Goal: Task Accomplishment & Management: Use online tool/utility

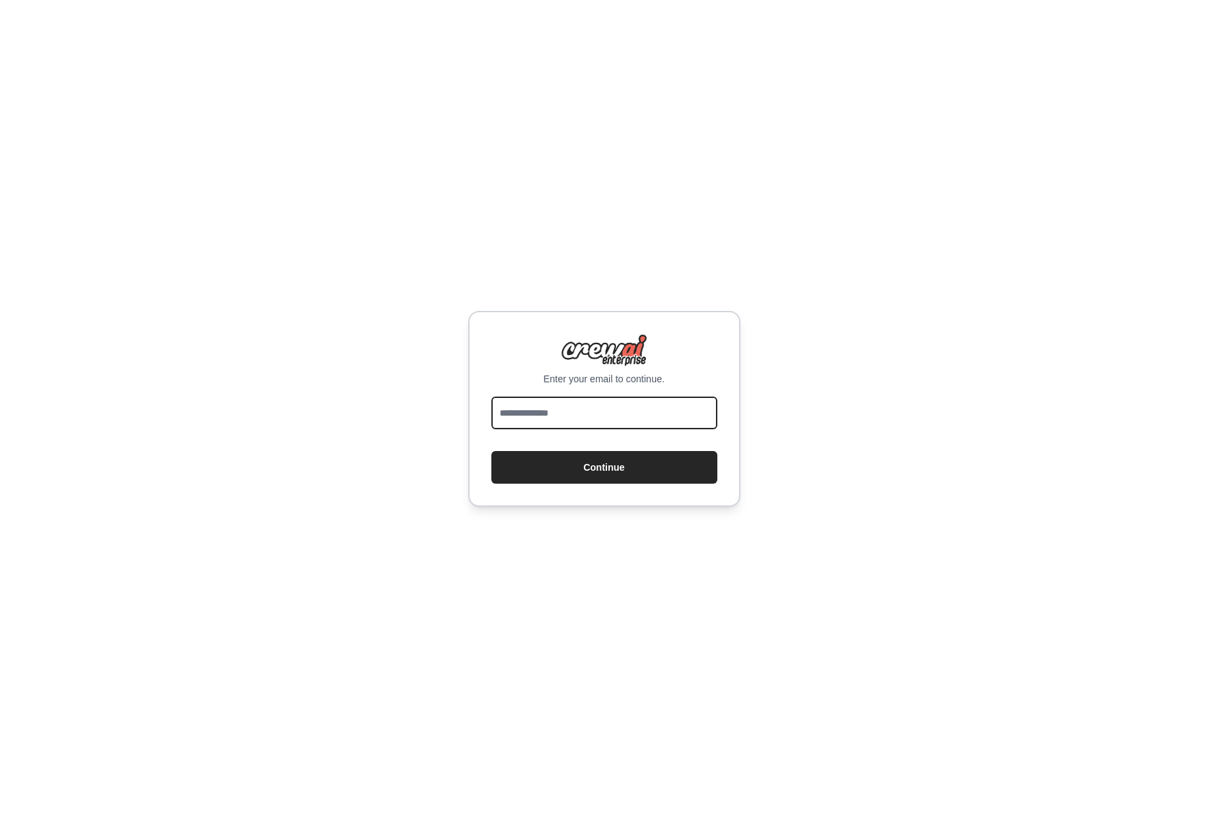
type input "**********"
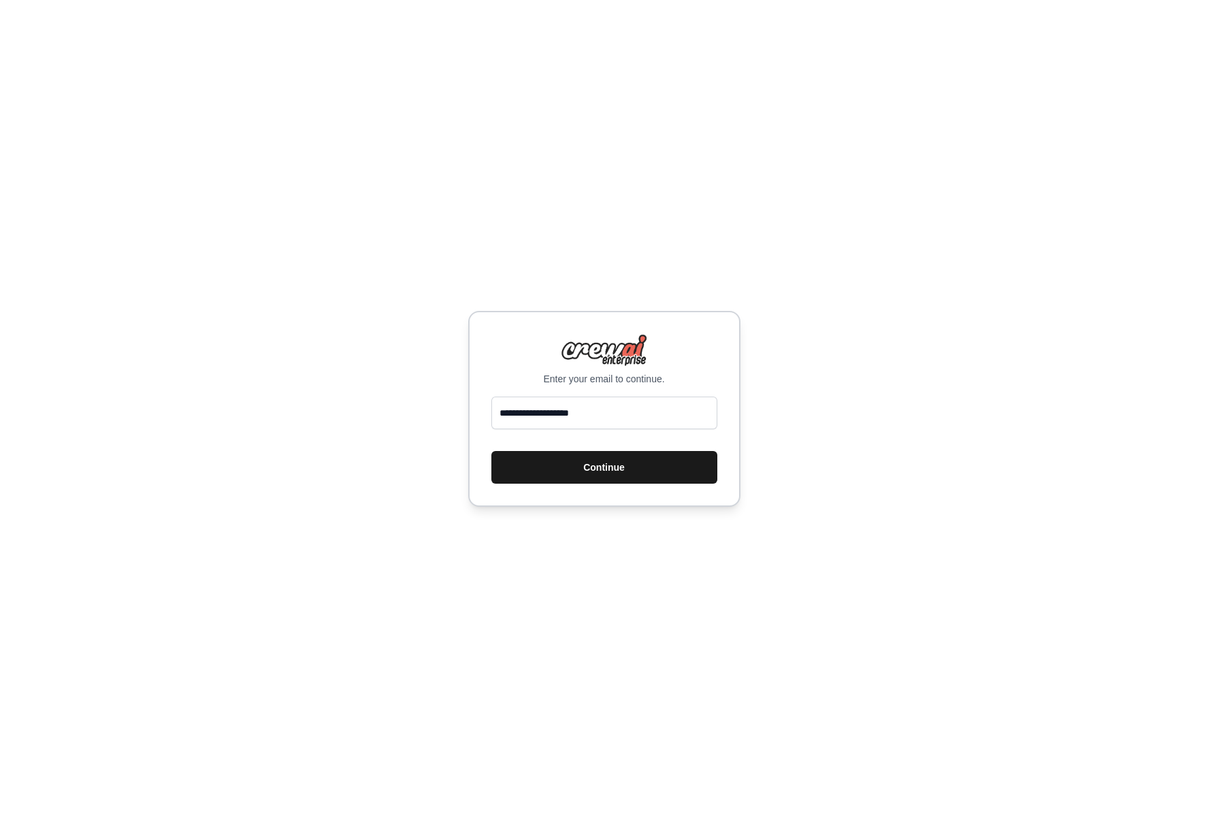
click at [623, 471] on button "Continue" at bounding box center [604, 467] width 226 height 33
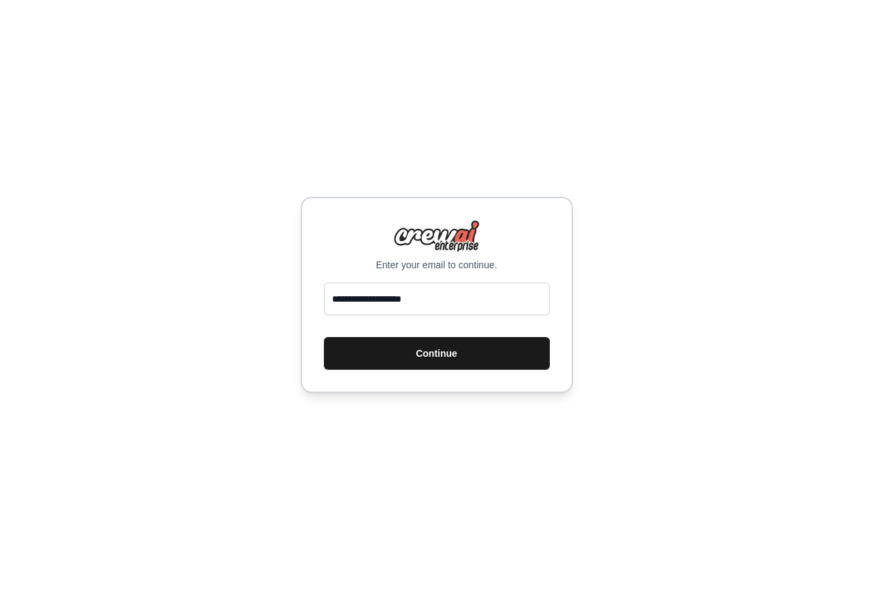
click at [386, 348] on button "Continue" at bounding box center [437, 353] width 226 height 33
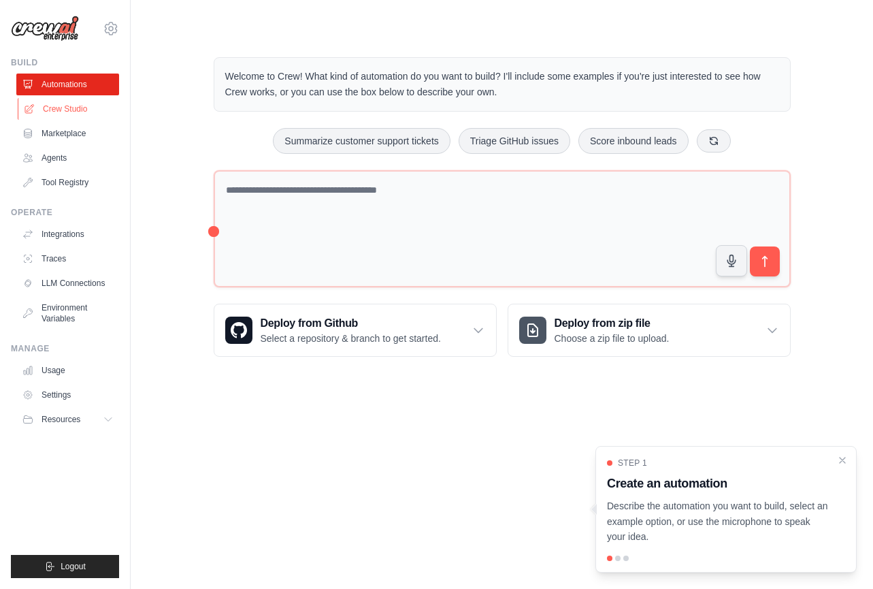
click at [61, 109] on link "Crew Studio" at bounding box center [69, 109] width 103 height 22
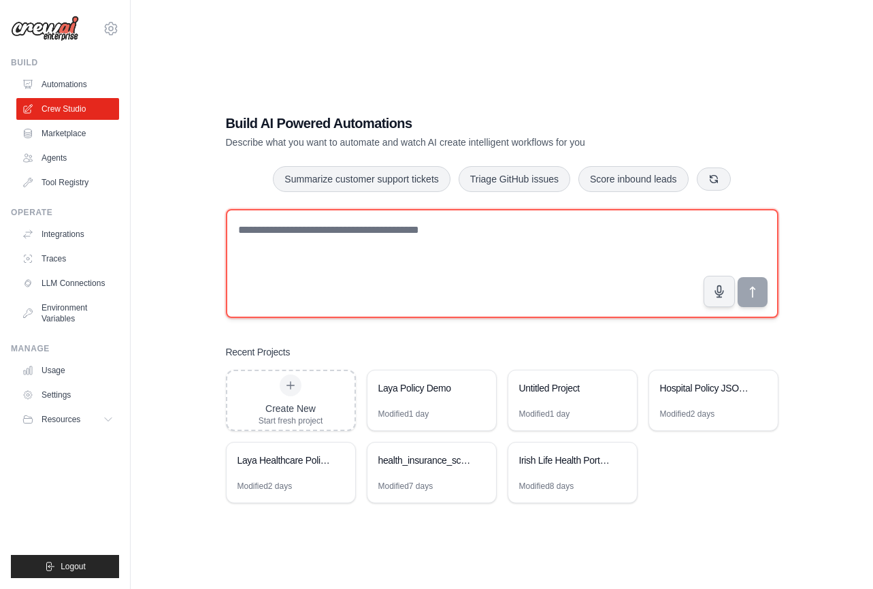
click at [368, 276] on textarea at bounding box center [502, 263] width 552 height 109
type textarea "*"
drag, startPoint x: 433, startPoint y: 229, endPoint x: 191, endPoint y: 221, distance: 242.3
click at [191, 221] on div "**********" at bounding box center [501, 308] width 699 height 589
paste textarea "**********"
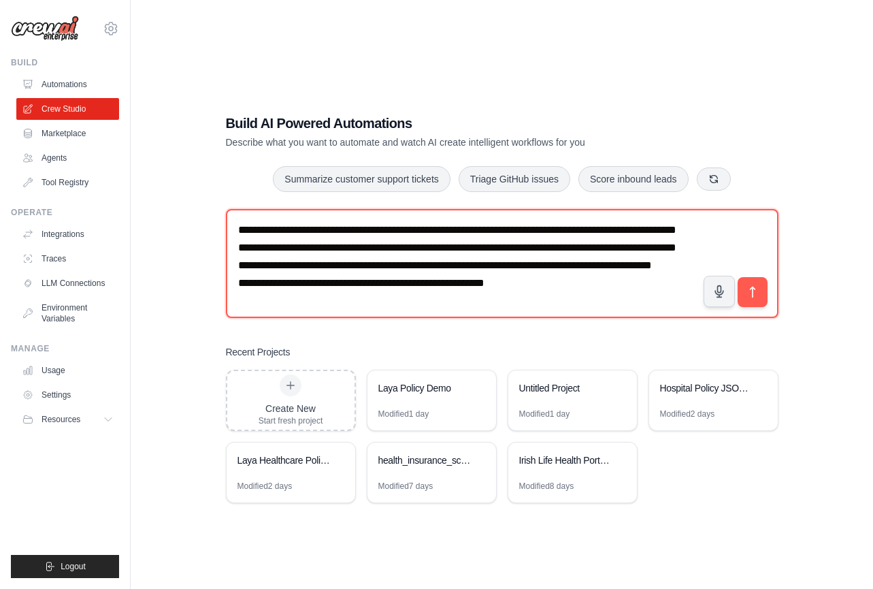
scroll to position [39, 0]
click at [300, 275] on textarea "**********" at bounding box center [502, 263] width 552 height 109
click at [407, 257] on textarea "**********" at bounding box center [502, 263] width 552 height 109
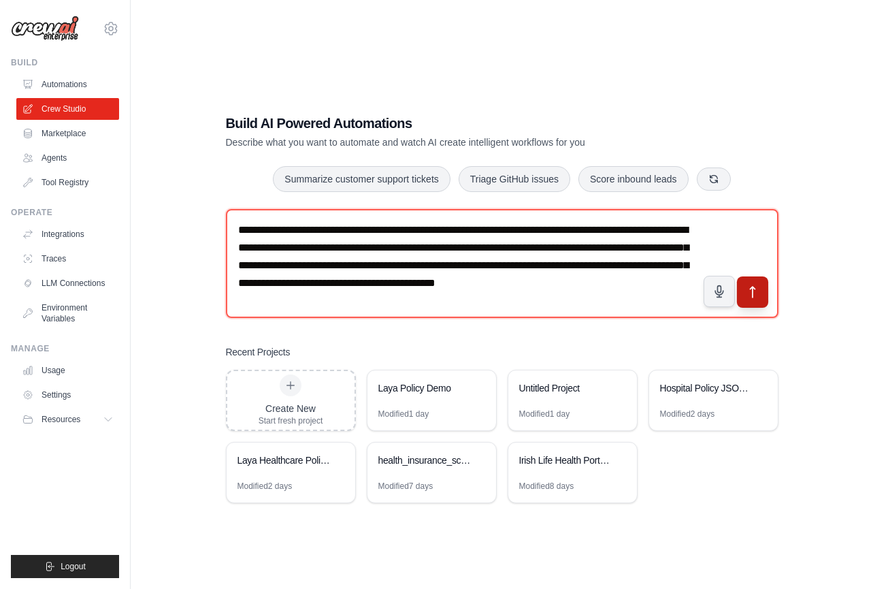
type textarea "**********"
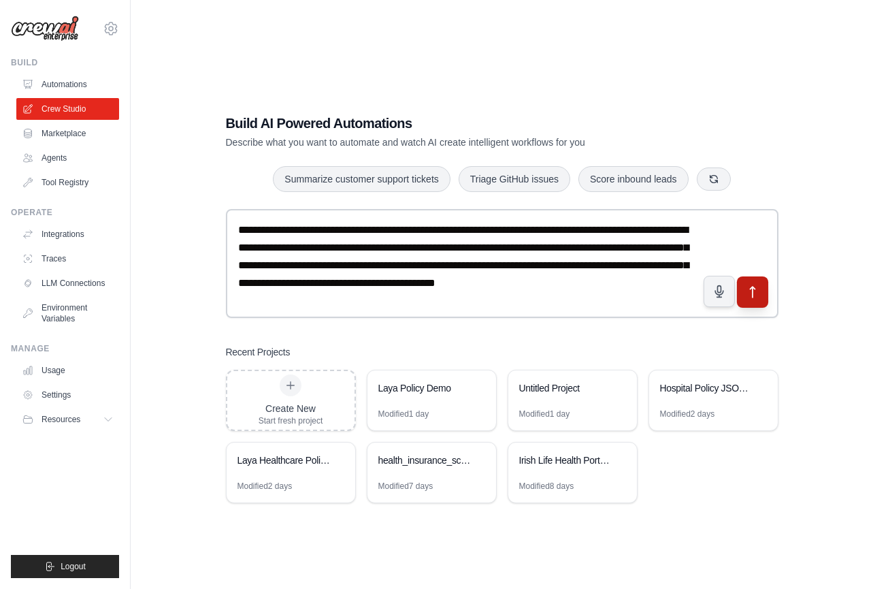
click at [753, 291] on icon "submit" at bounding box center [752, 291] width 14 height 14
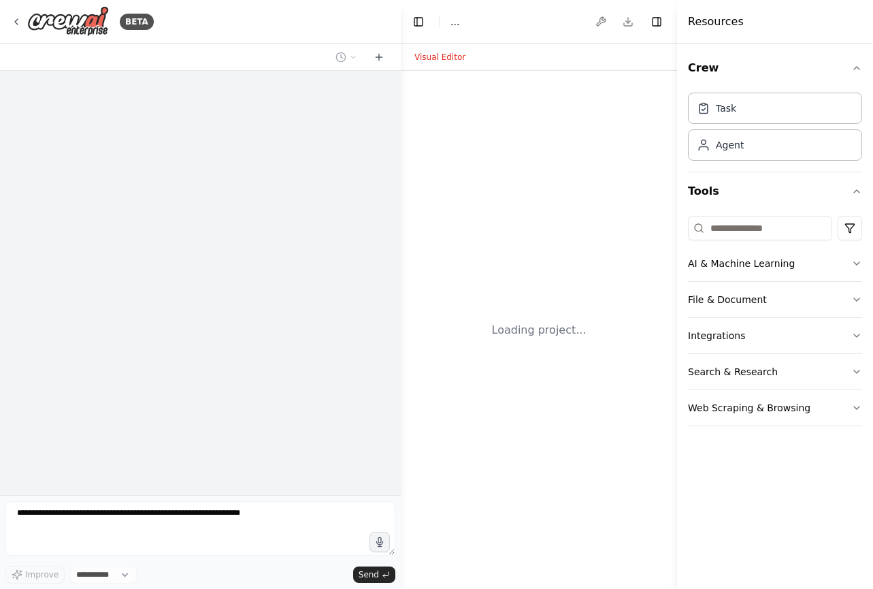
select select "****"
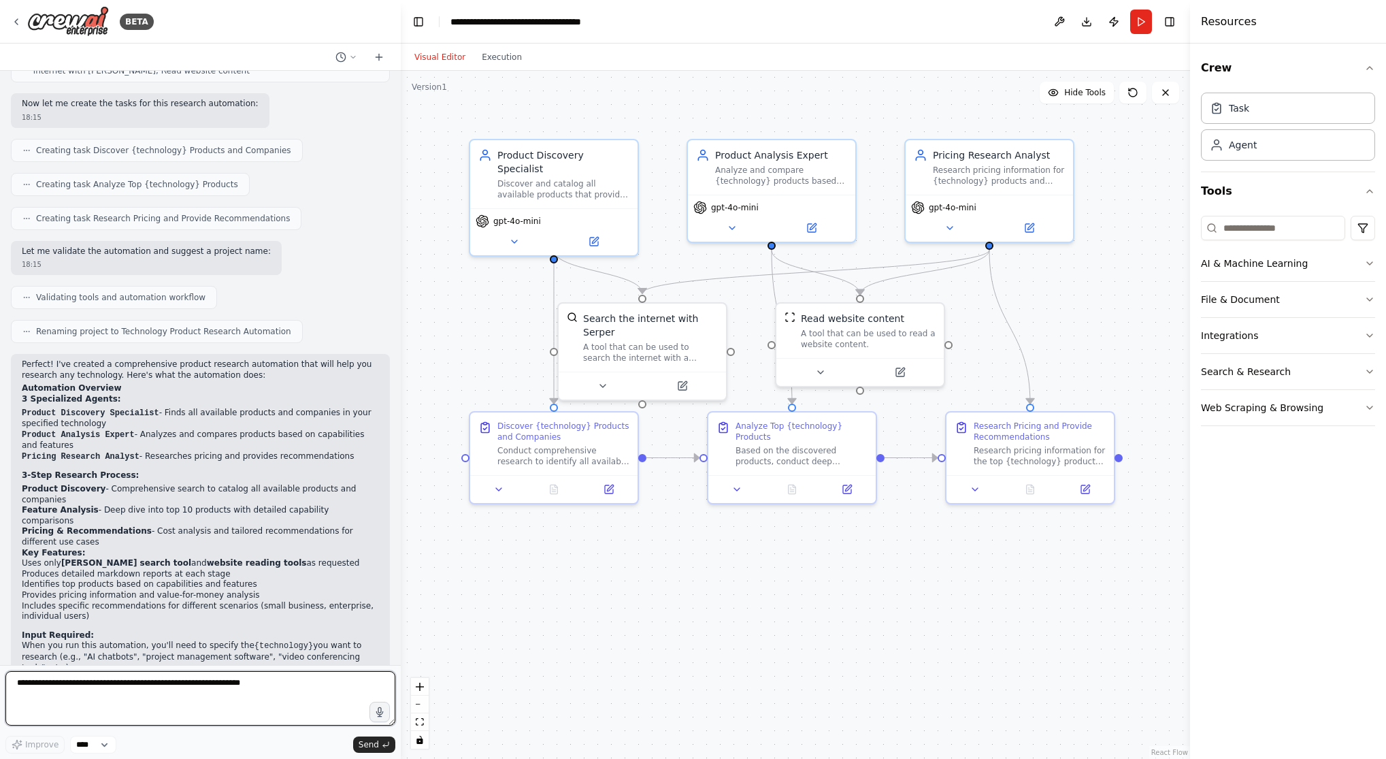
scroll to position [436, 0]
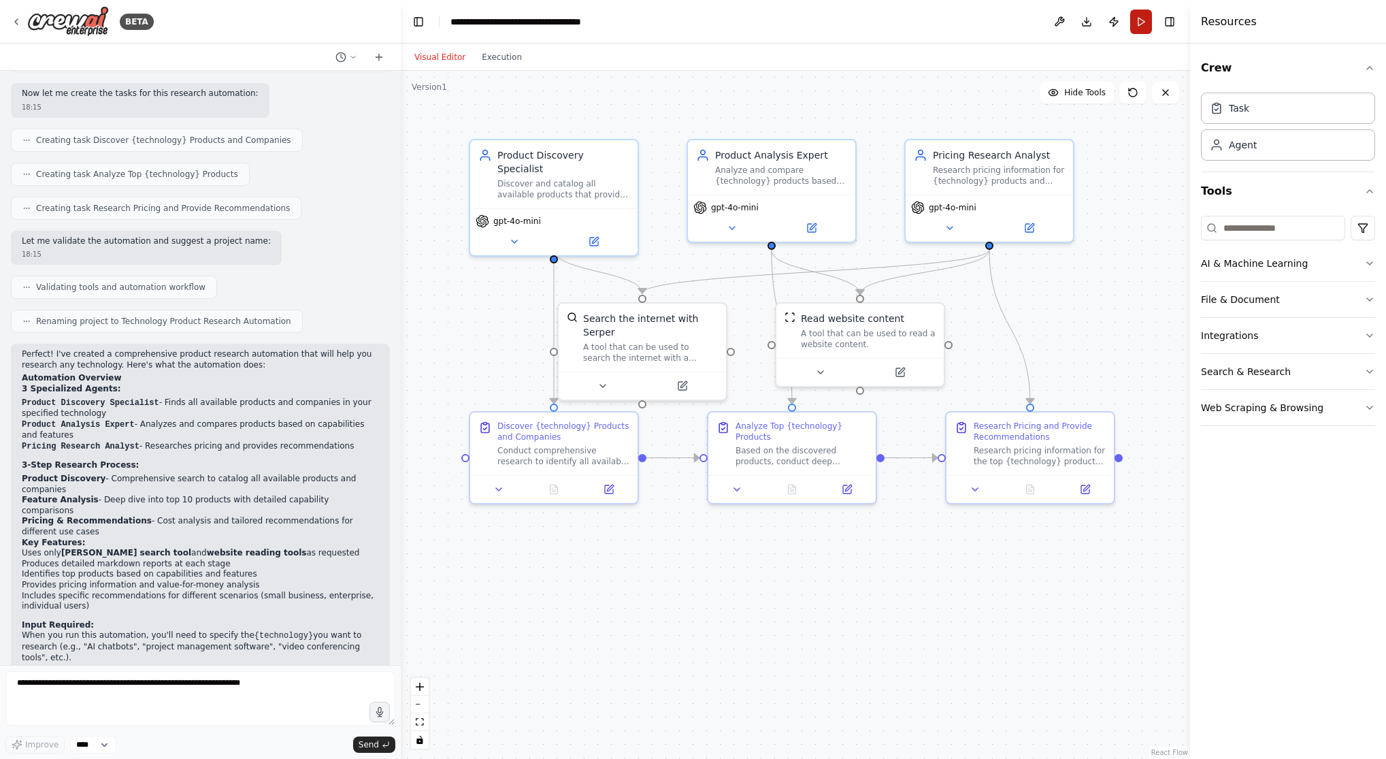
click at [872, 20] on button "Run" at bounding box center [1141, 22] width 22 height 24
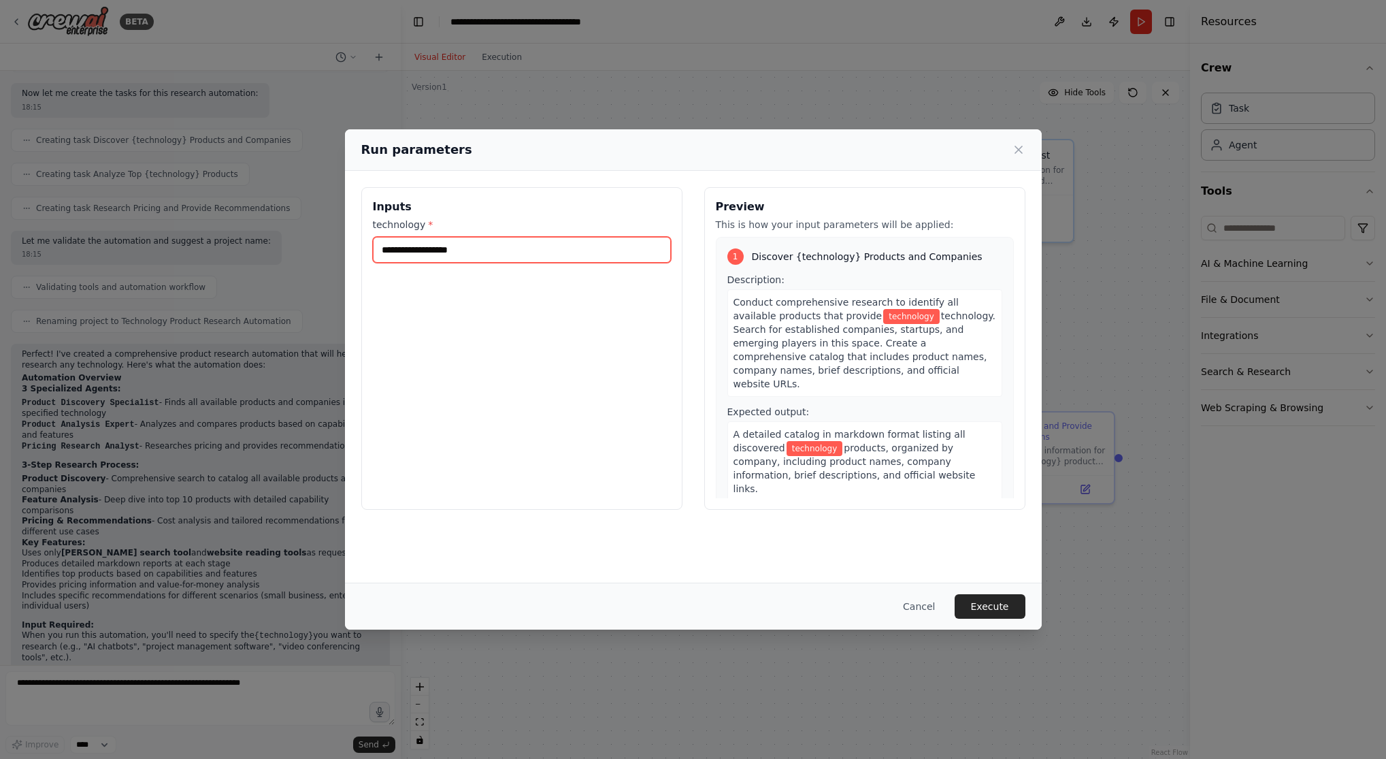
click at [448, 250] on input "technology *" at bounding box center [522, 250] width 298 height 26
type input "**********"
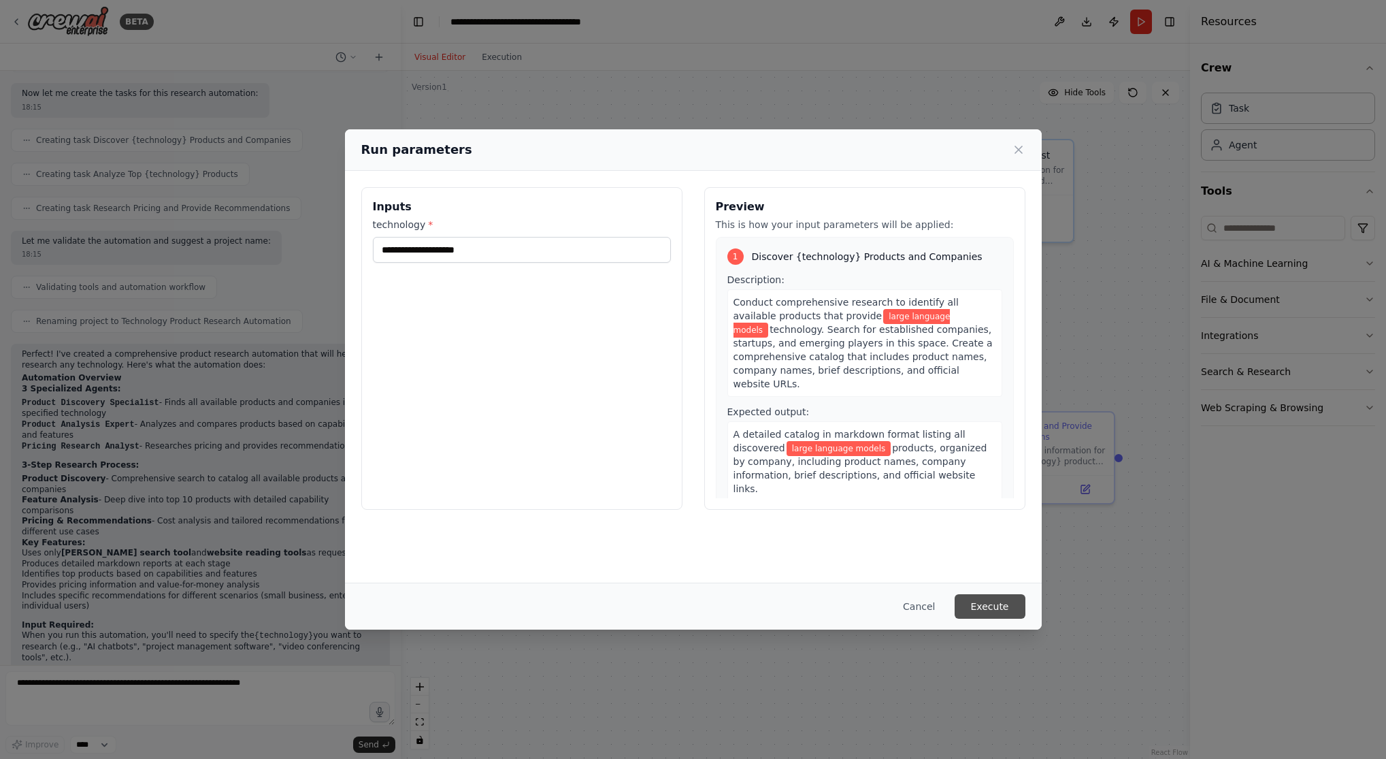
click at [872, 588] on button "Execute" at bounding box center [990, 606] width 71 height 24
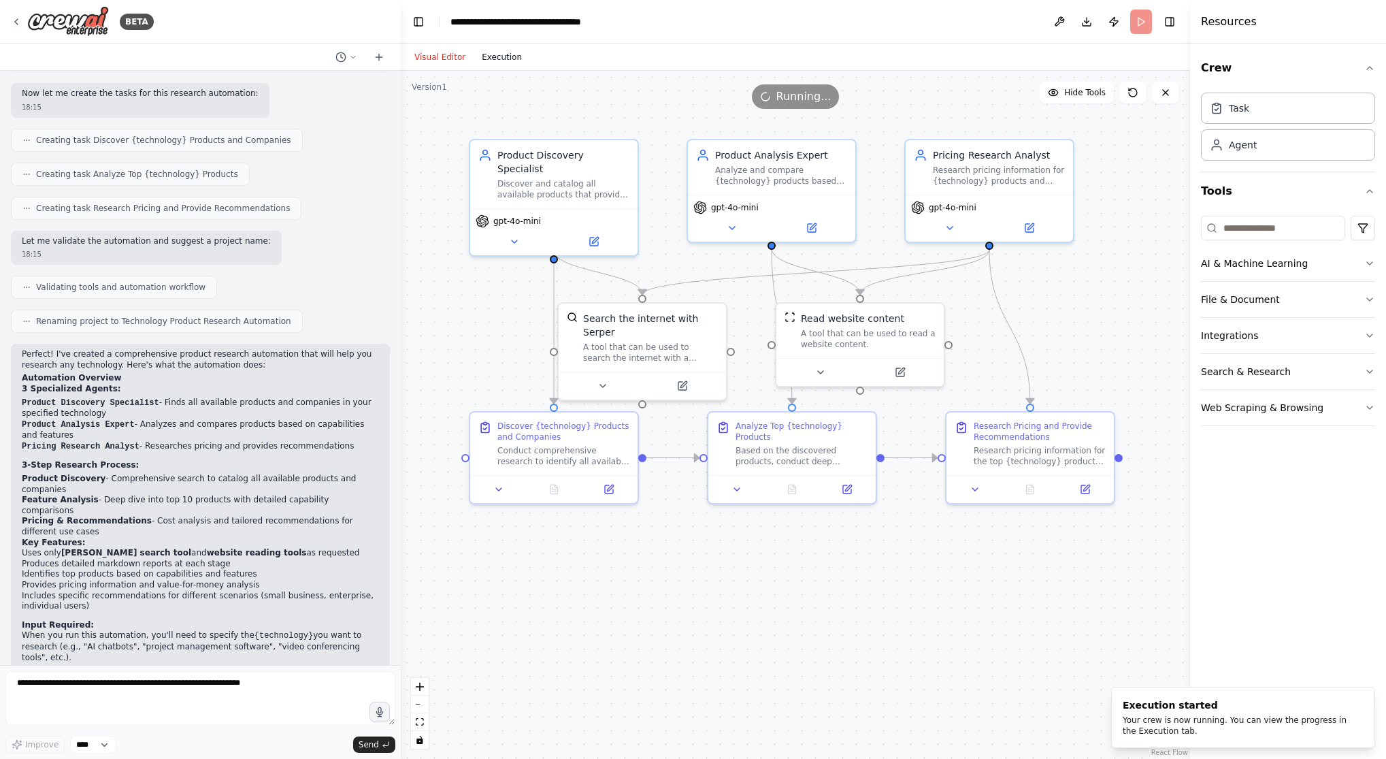
click at [508, 56] on button "Execution" at bounding box center [502, 57] width 56 height 16
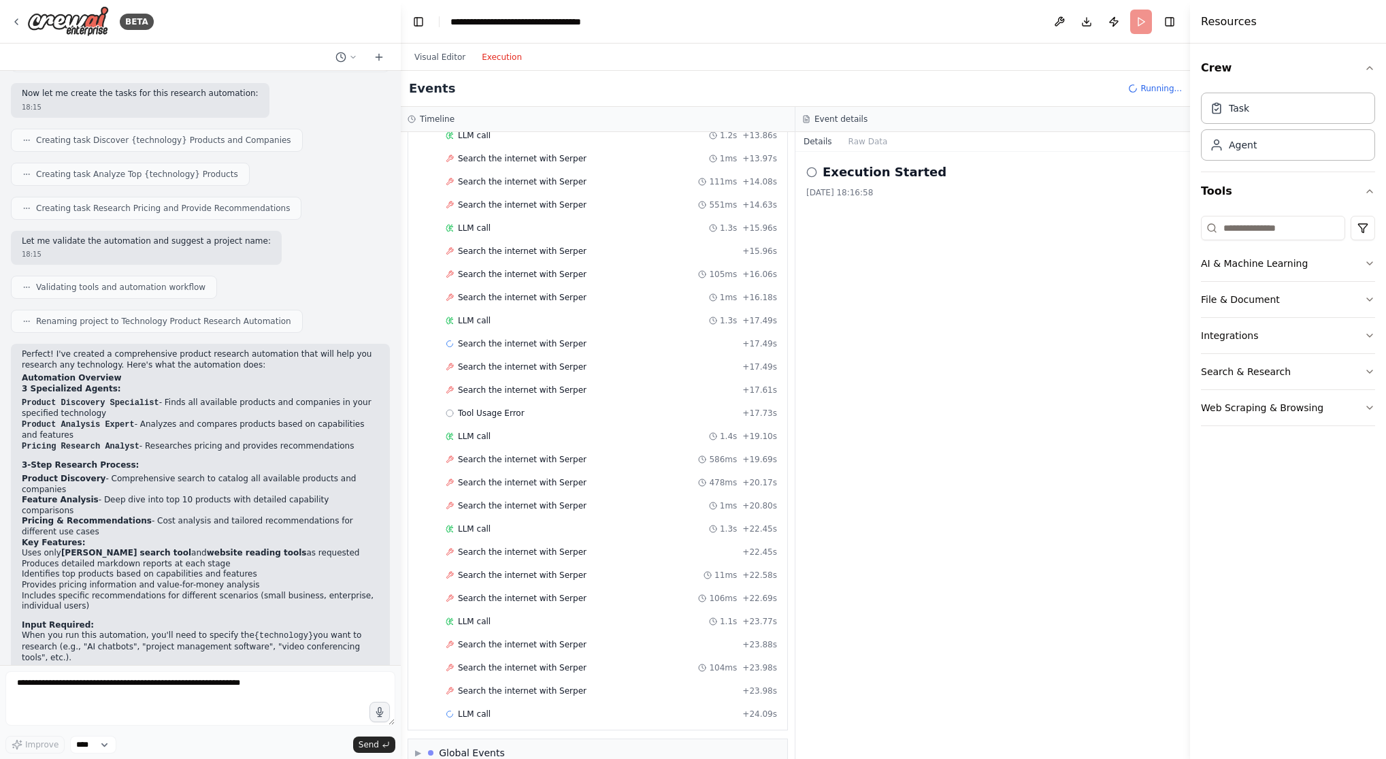
scroll to position [519, 0]
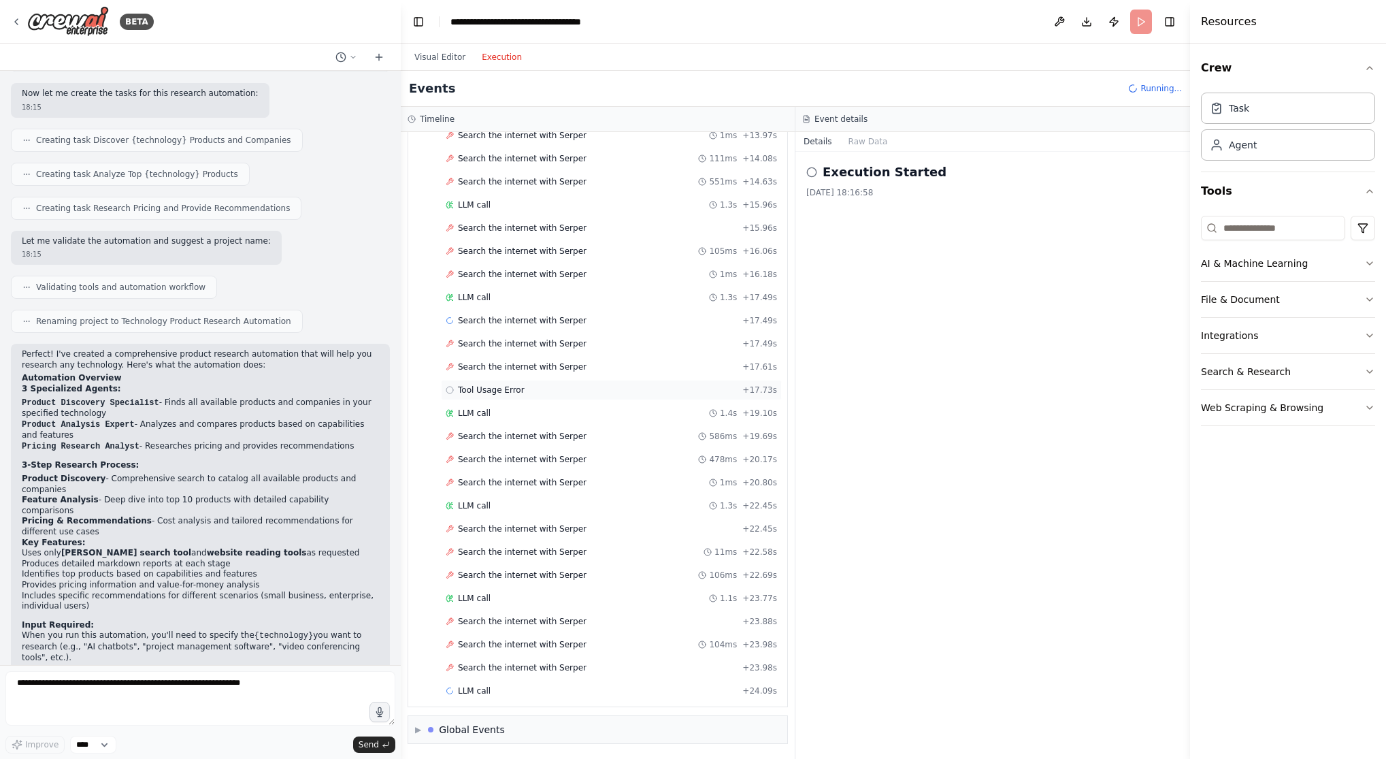
click at [518, 408] on div "LLM call 1.4s + 19.10s" at bounding box center [611, 413] width 331 height 11
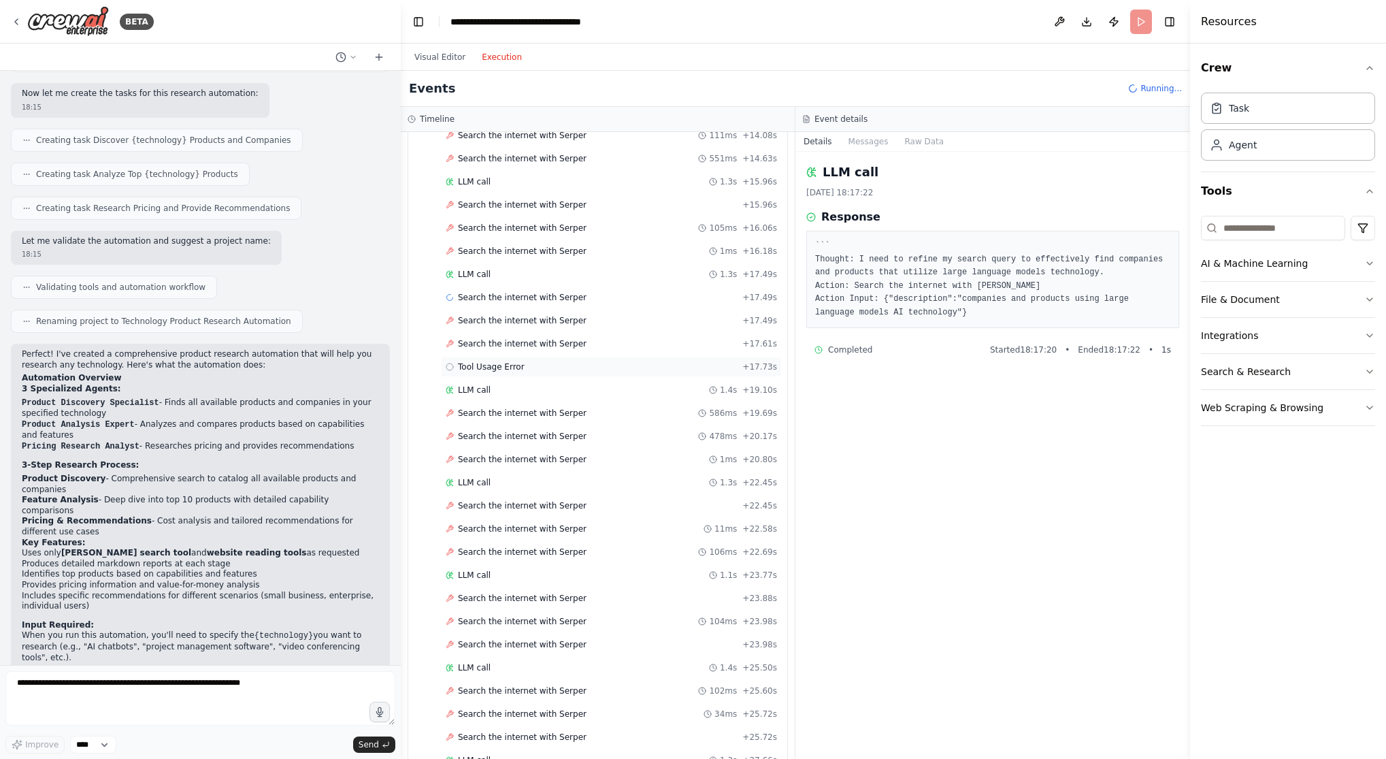
click at [523, 368] on span "Tool Usage Error" at bounding box center [491, 366] width 67 height 11
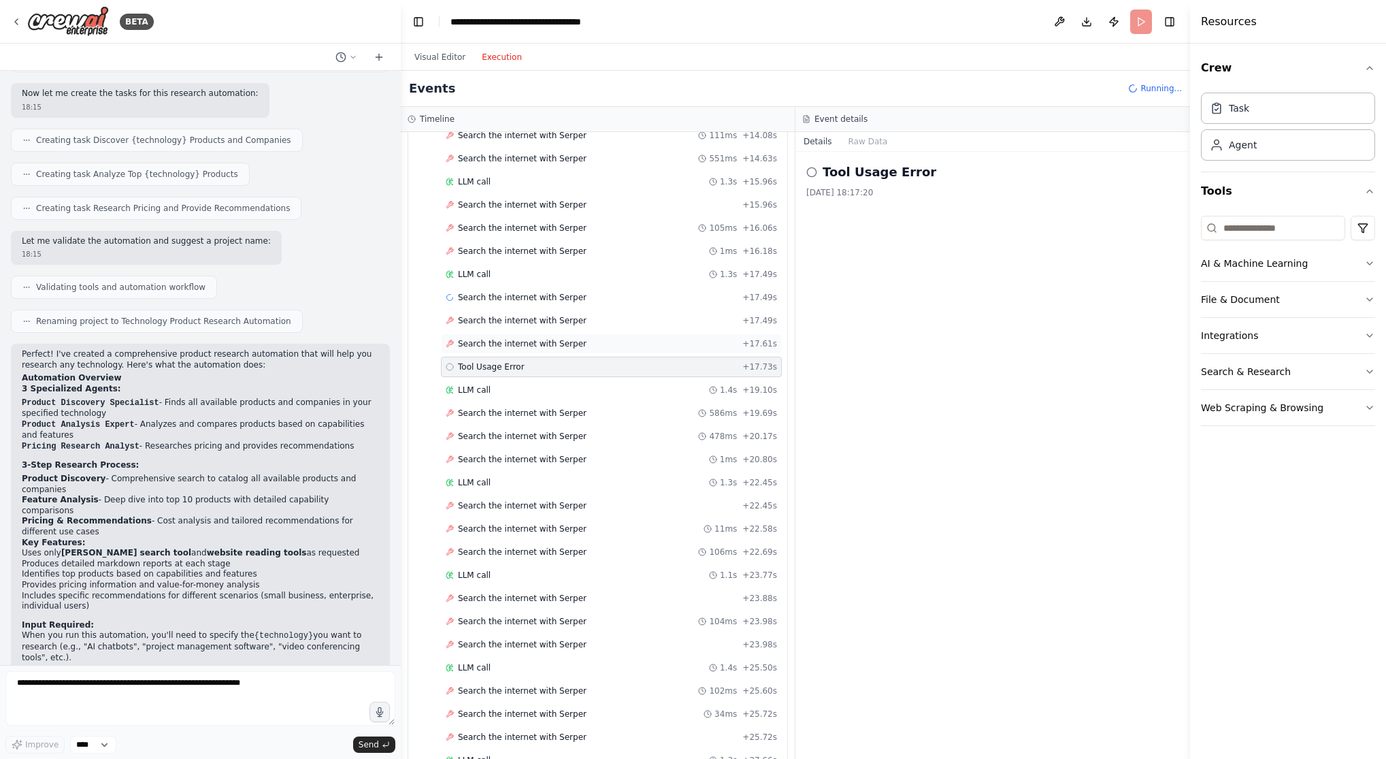
click at [529, 342] on span "Search the internet with Serper" at bounding box center [522, 343] width 129 height 11
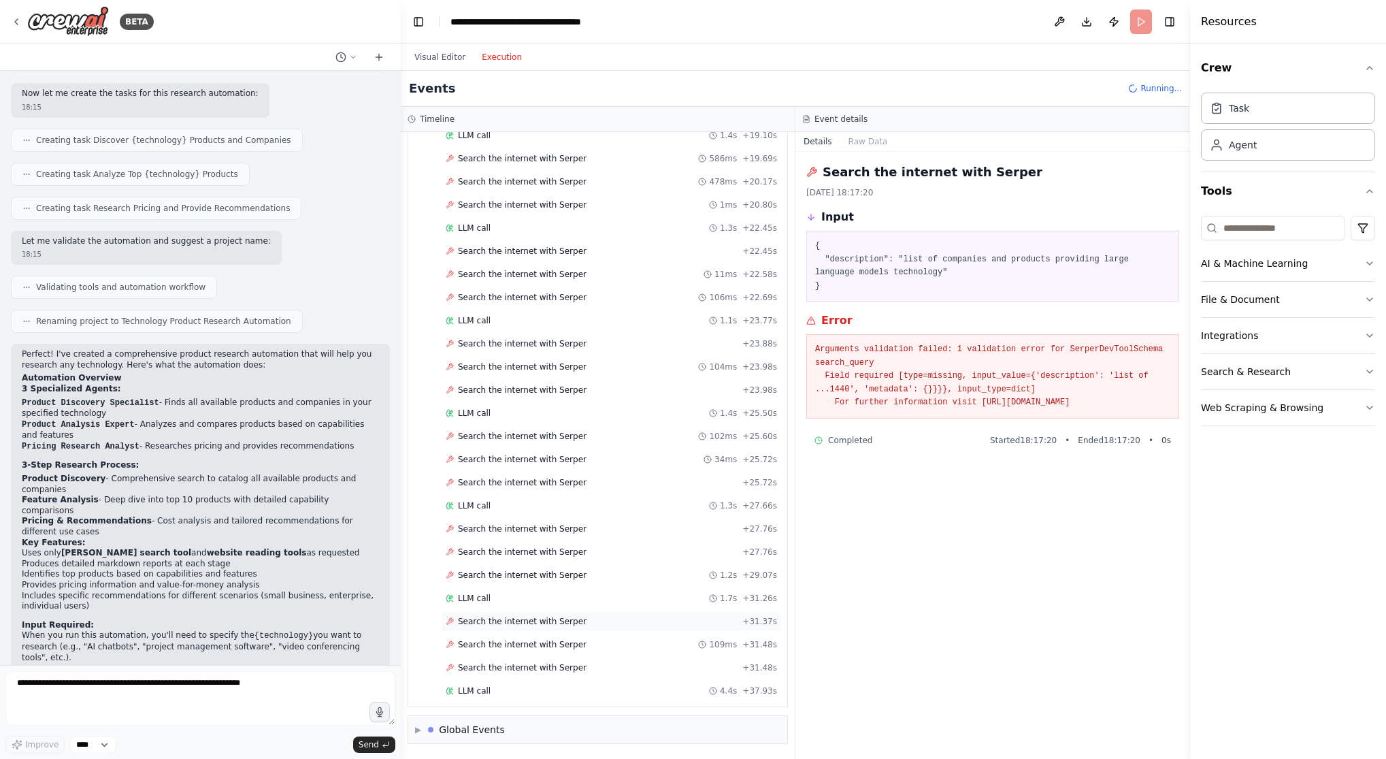
scroll to position [797, 0]
click at [421, 588] on span "▶" at bounding box center [418, 729] width 6 height 11
click at [421, 588] on span "▼" at bounding box center [418, 729] width 6 height 11
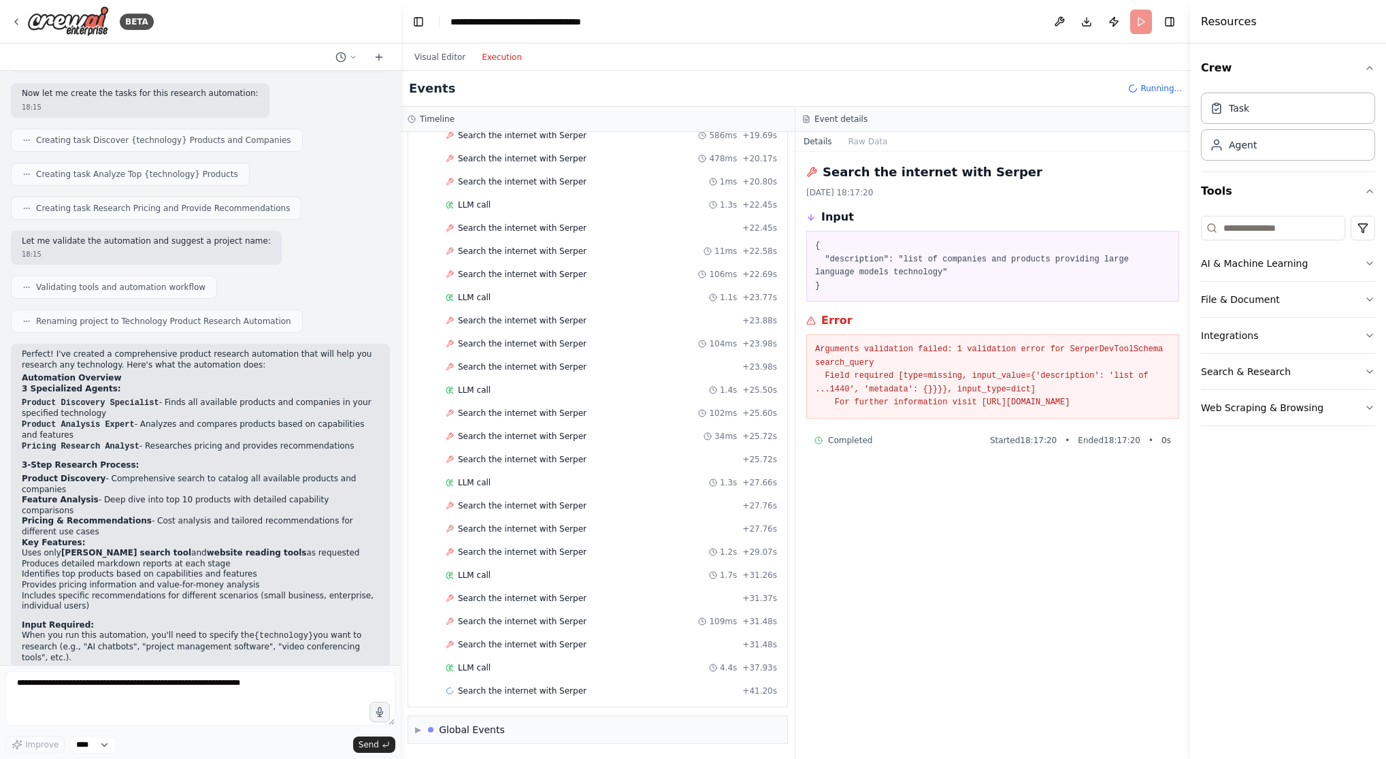
scroll to position [820, 0]
click at [419, 588] on span "▶" at bounding box center [418, 729] width 6 height 11
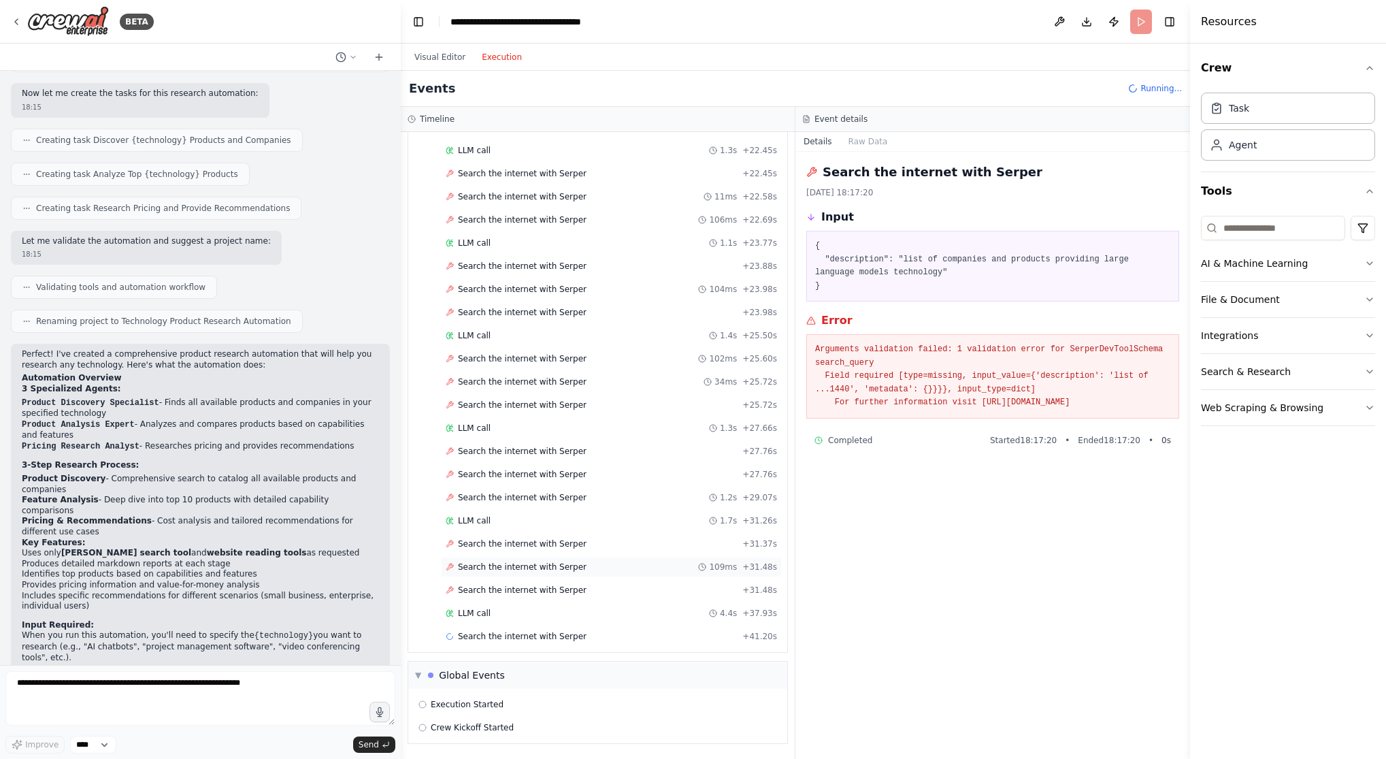
scroll to position [874, 0]
click at [504, 588] on span "Search the internet with Serper" at bounding box center [522, 636] width 129 height 11
click at [495, 426] on div "LLM call 1.7s + 31.26s" at bounding box center [611, 428] width 331 height 11
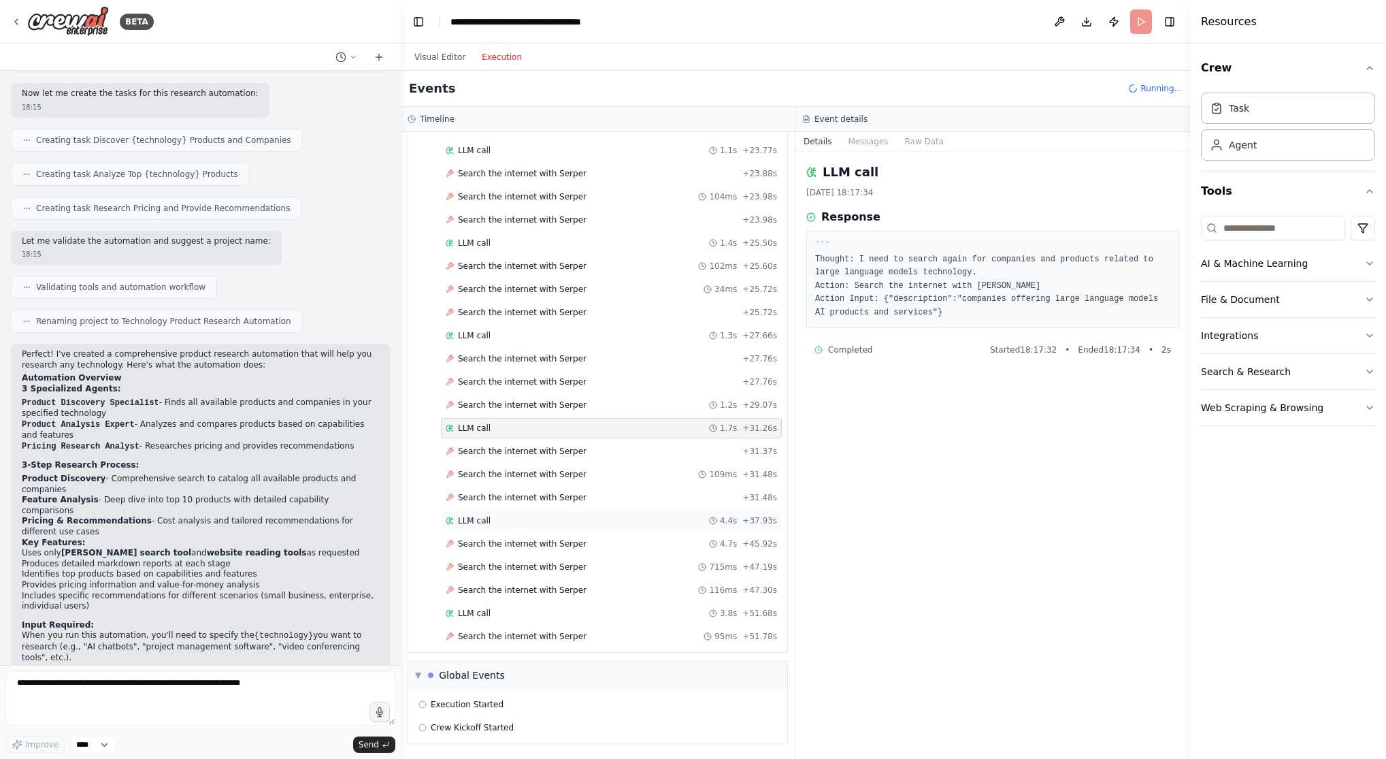
click at [490, 515] on div "LLM call 4.4s + 37.93s" at bounding box center [611, 520] width 331 height 11
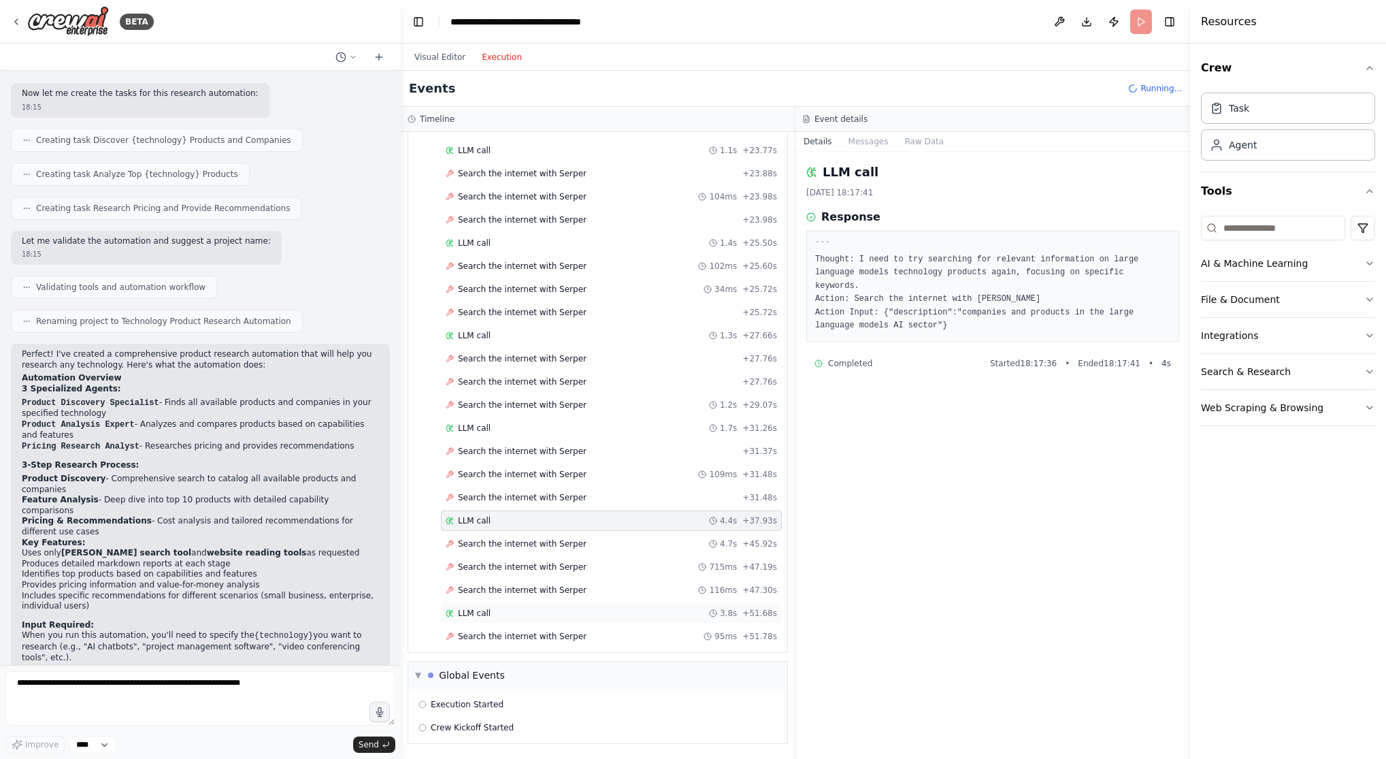
click at [484, 588] on span "LLM call" at bounding box center [474, 613] width 33 height 11
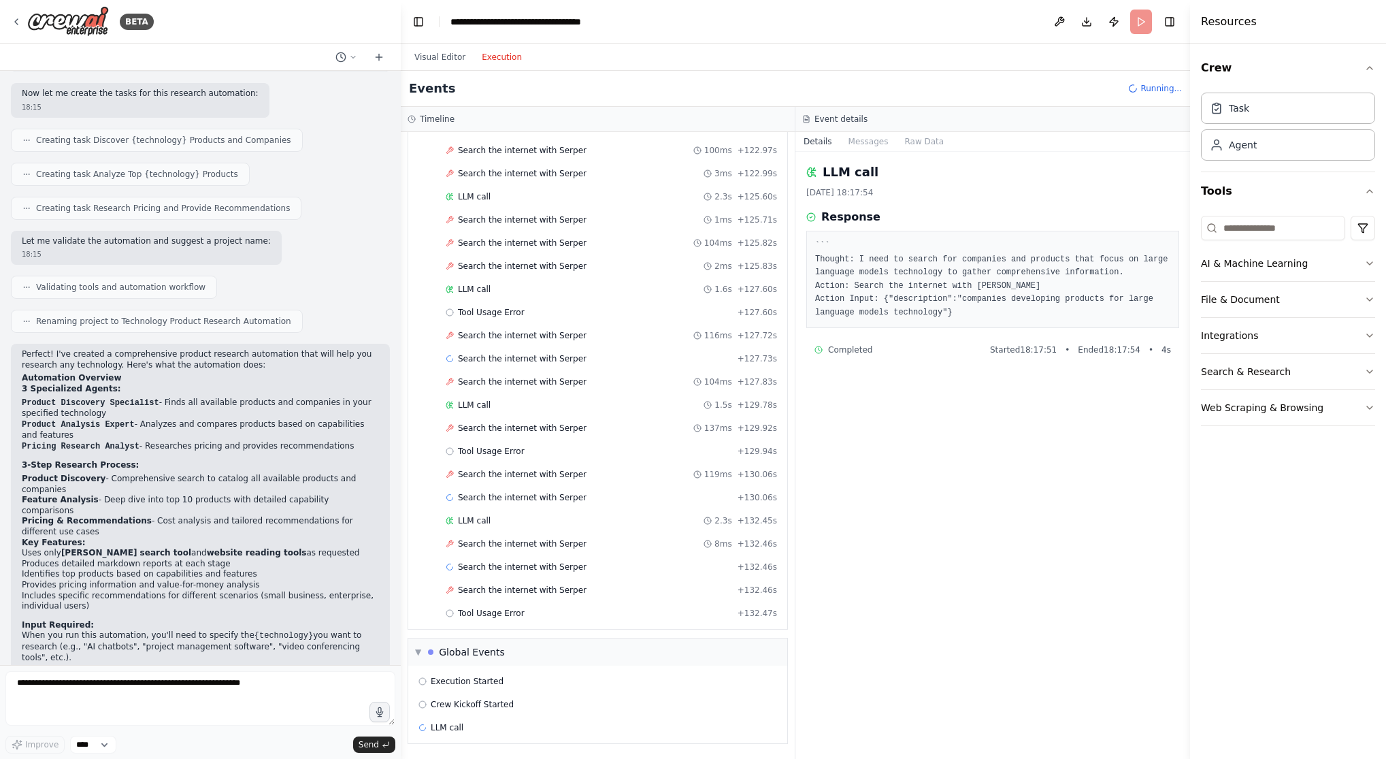
scroll to position [2054, 0]
click at [450, 588] on span "LLM call" at bounding box center [447, 727] width 33 height 11
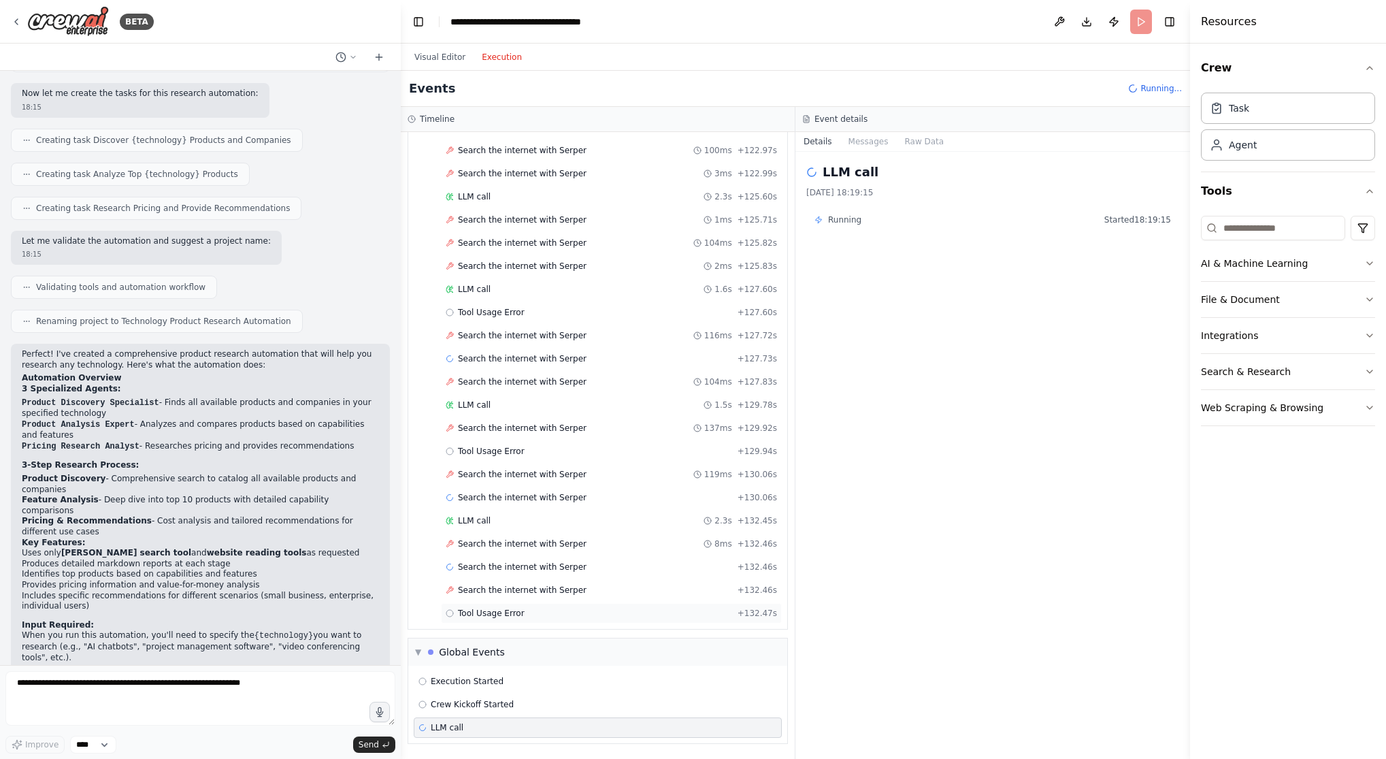
click at [533, 588] on div "Tool Usage Error + 132.47s" at bounding box center [611, 613] width 331 height 11
click at [538, 588] on span "Search the internet with Serper" at bounding box center [522, 589] width 129 height 11
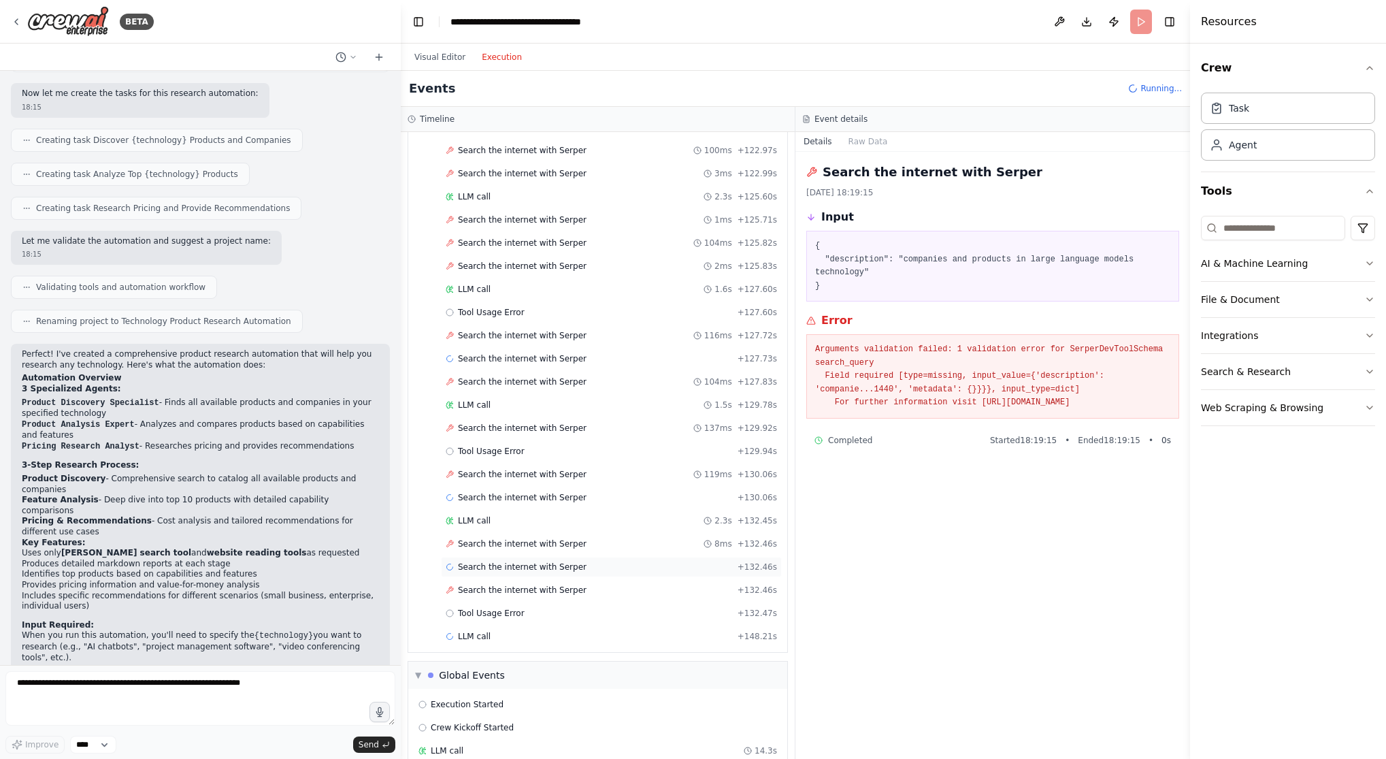
click at [538, 567] on span "Search the internet with Serper" at bounding box center [522, 566] width 129 height 11
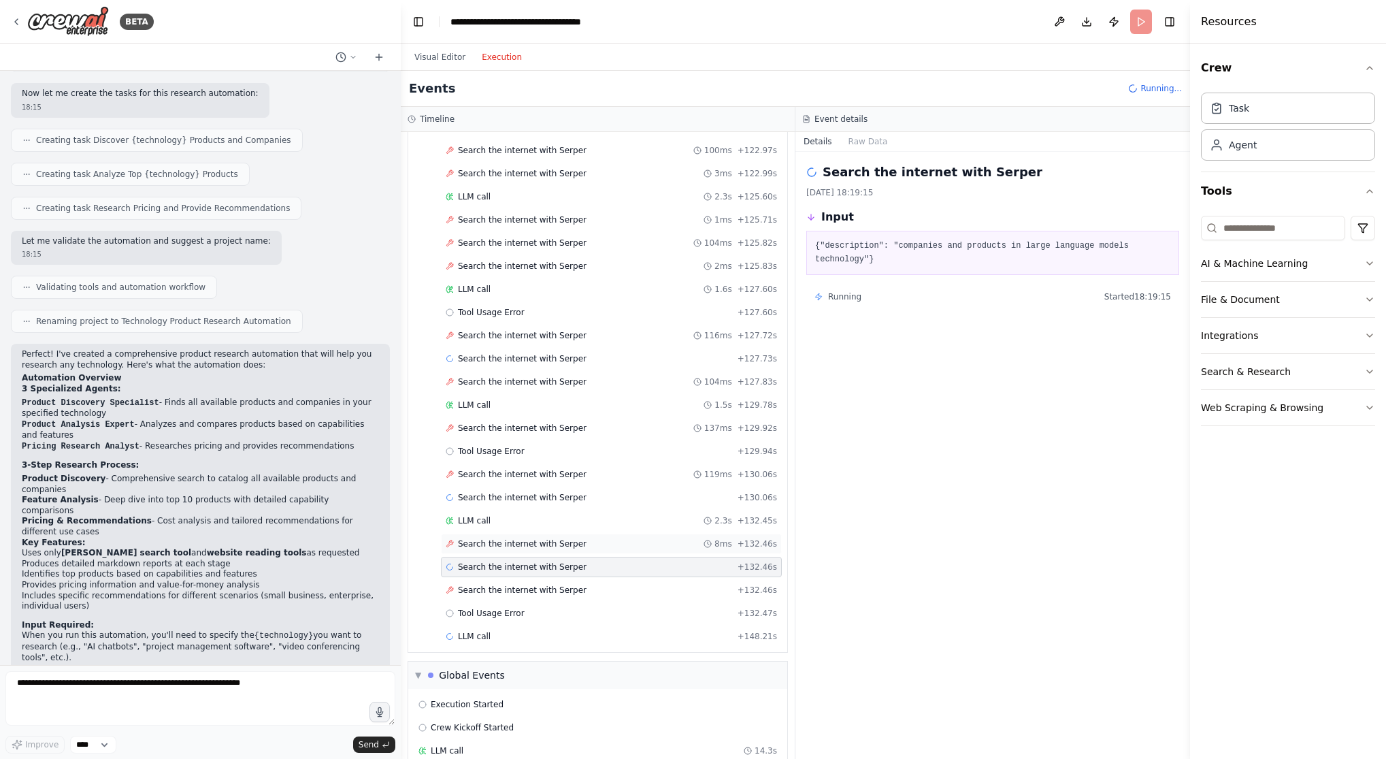
click at [542, 542] on span "Search the internet with Serper" at bounding box center [522, 543] width 129 height 11
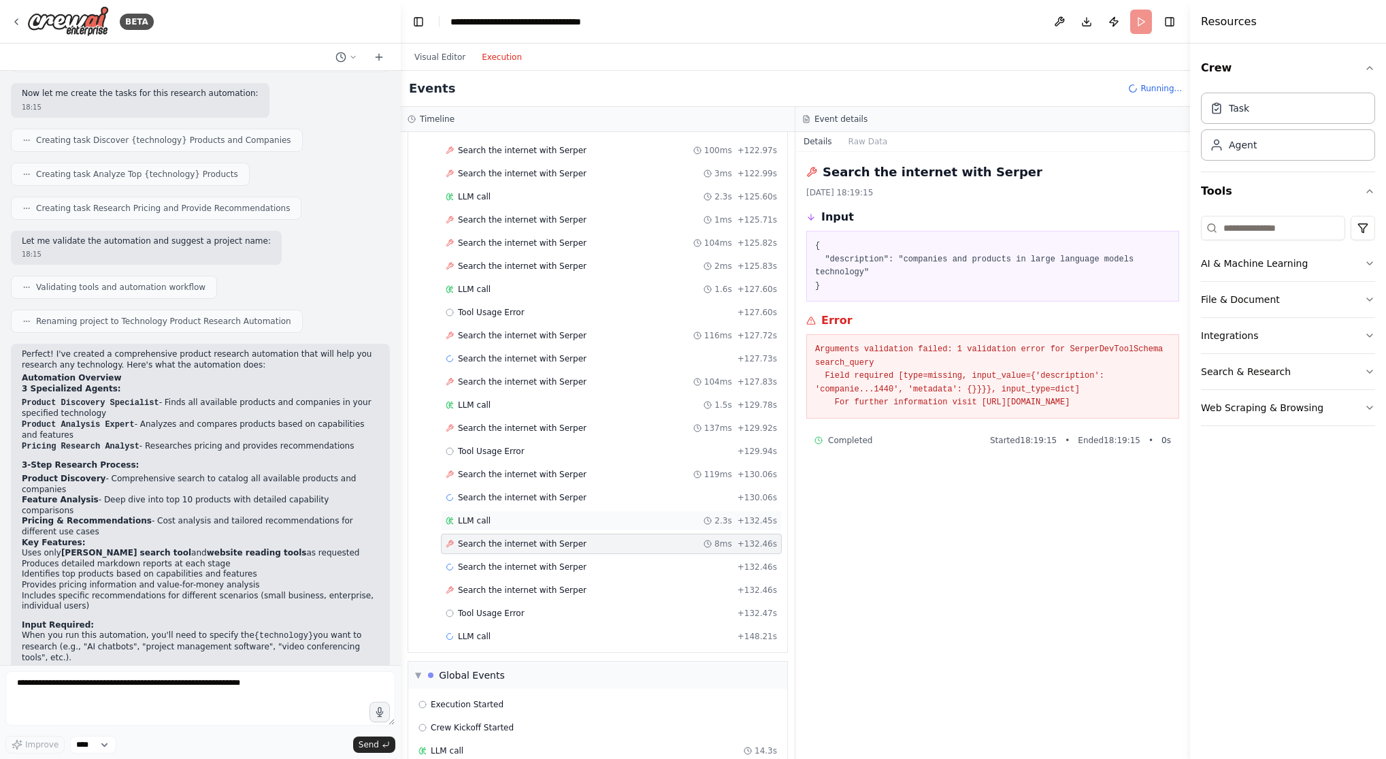
click at [524, 523] on div "LLM call 2.3s + 132.45s" at bounding box center [611, 520] width 331 height 11
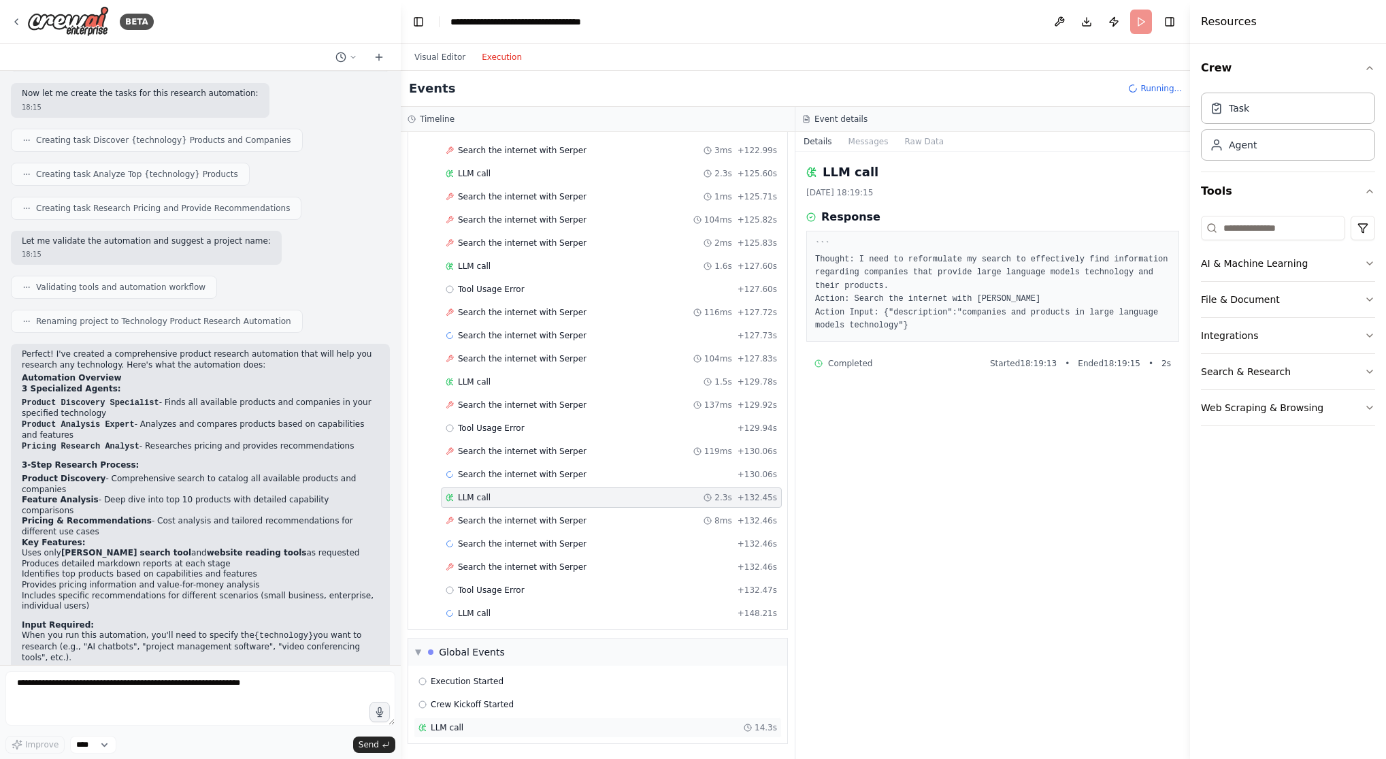
scroll to position [2077, 0]
click at [453, 588] on span "LLM call" at bounding box center [447, 727] width 33 height 11
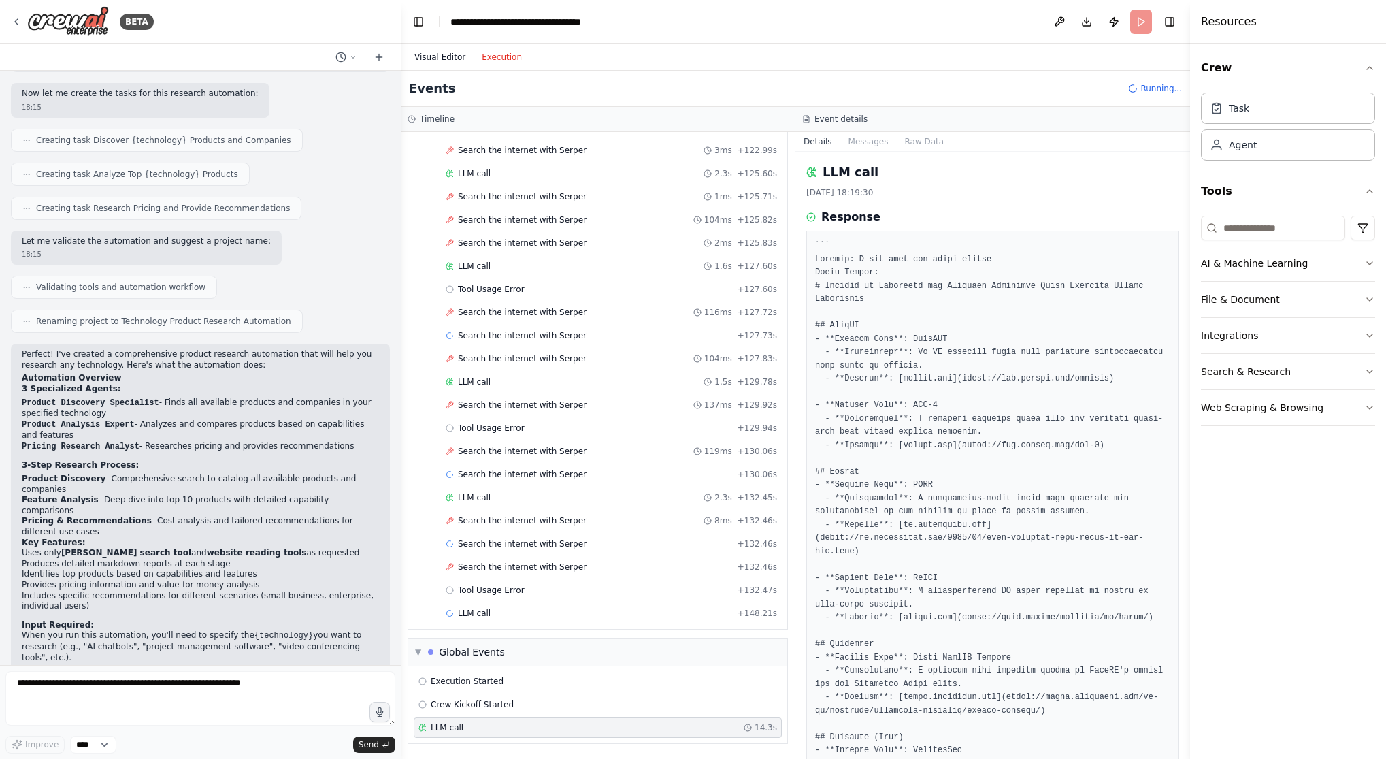
click at [452, 53] on button "Visual Editor" at bounding box center [439, 57] width 67 height 16
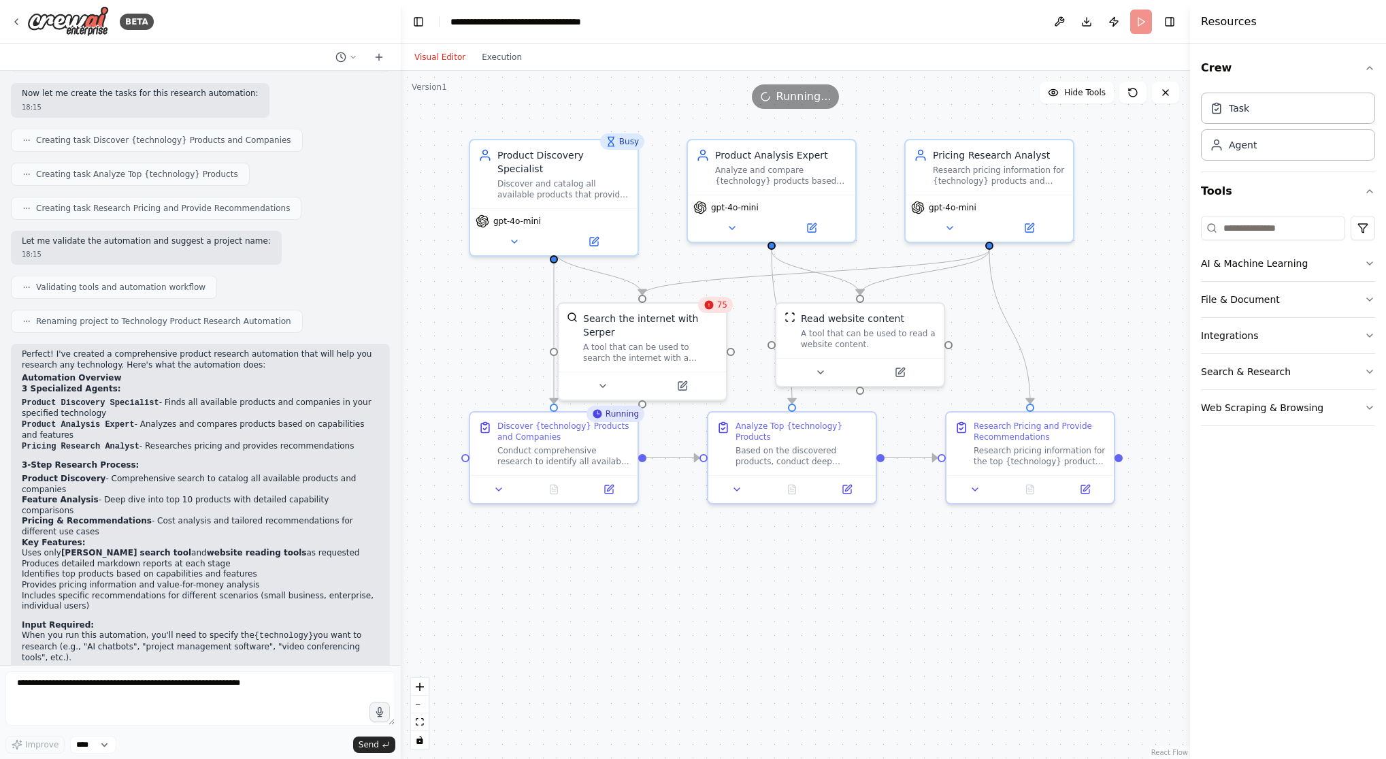
click at [714, 303] on icon at bounding box center [708, 304] width 11 height 11
click at [718, 304] on span "75" at bounding box center [722, 304] width 10 height 11
click at [681, 384] on icon at bounding box center [683, 381] width 6 height 6
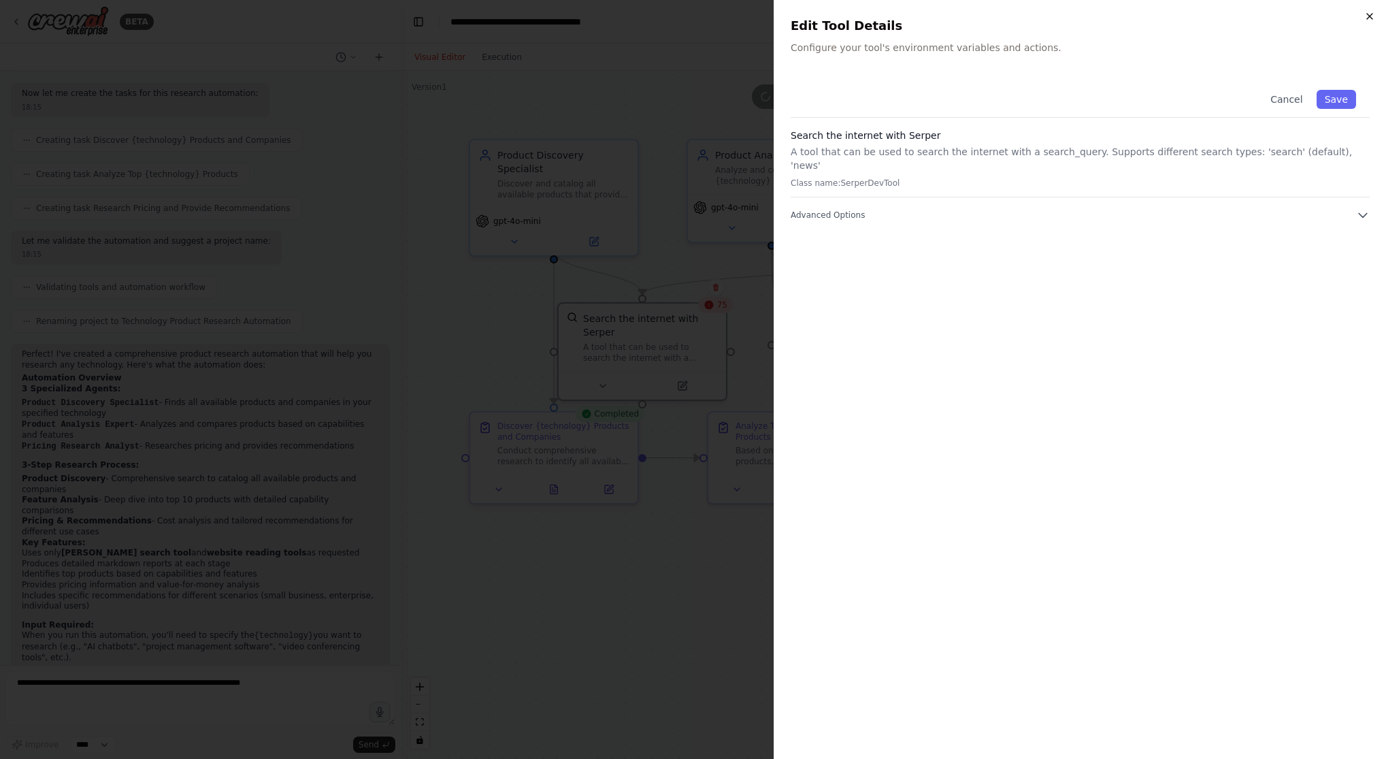
click at [872, 14] on icon "button" at bounding box center [1369, 16] width 11 height 11
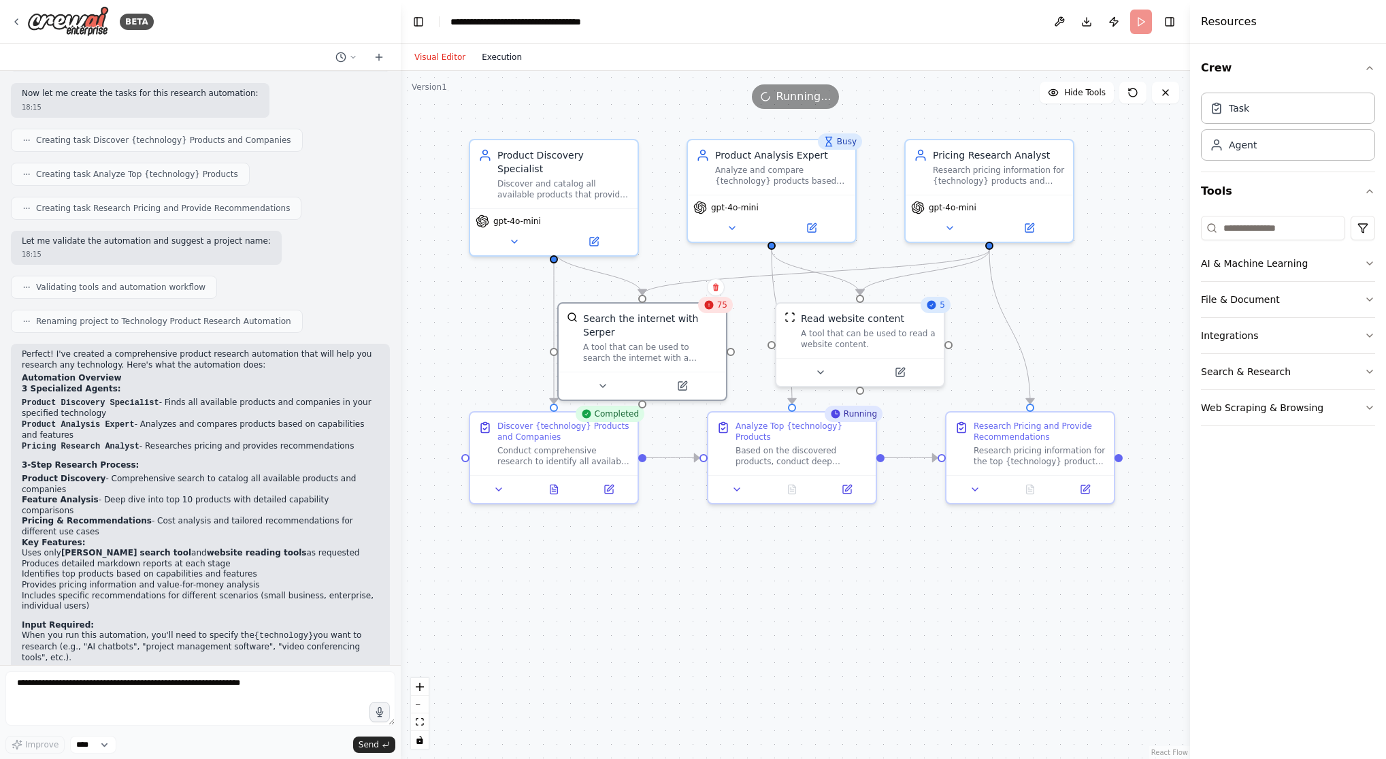
click at [516, 59] on button "Execution" at bounding box center [502, 57] width 56 height 16
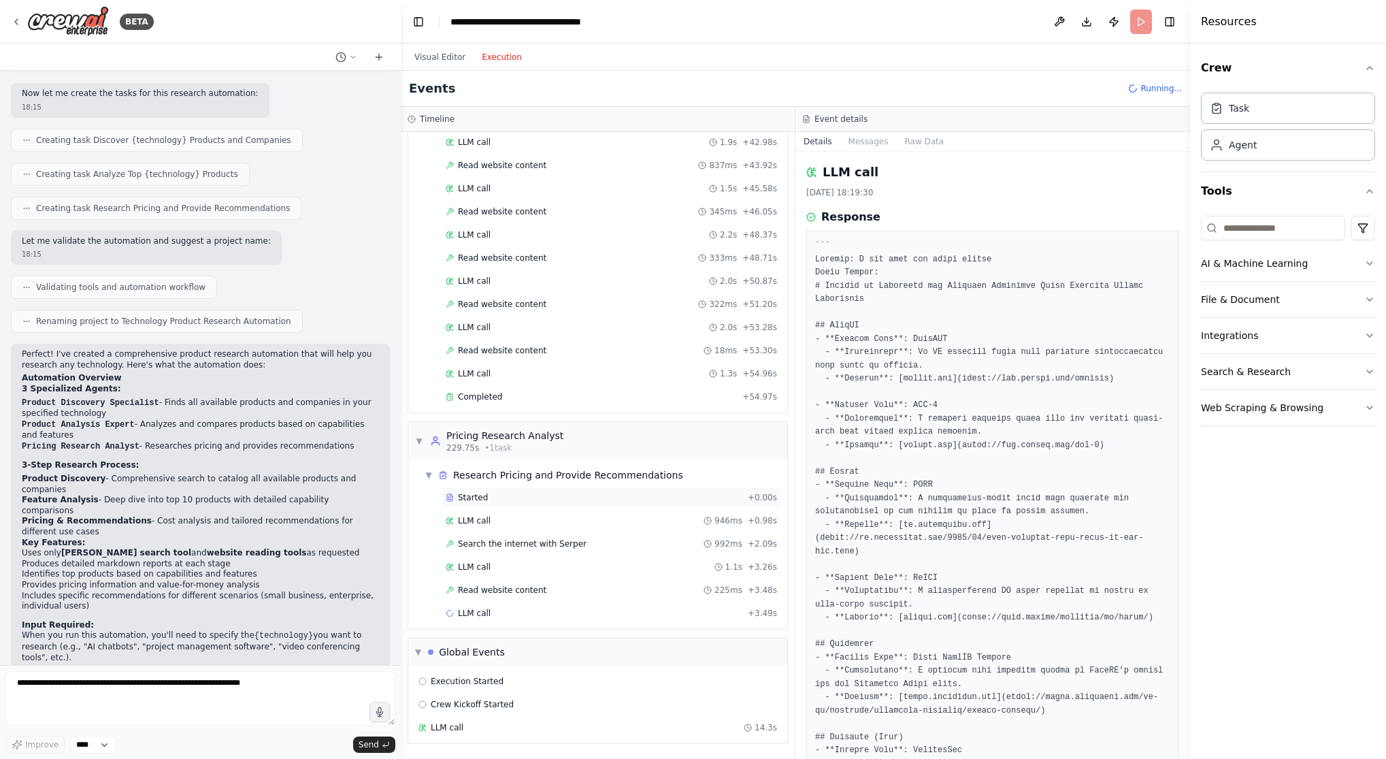
scroll to position [0, 0]
click at [475, 495] on span "Started" at bounding box center [473, 497] width 30 height 11
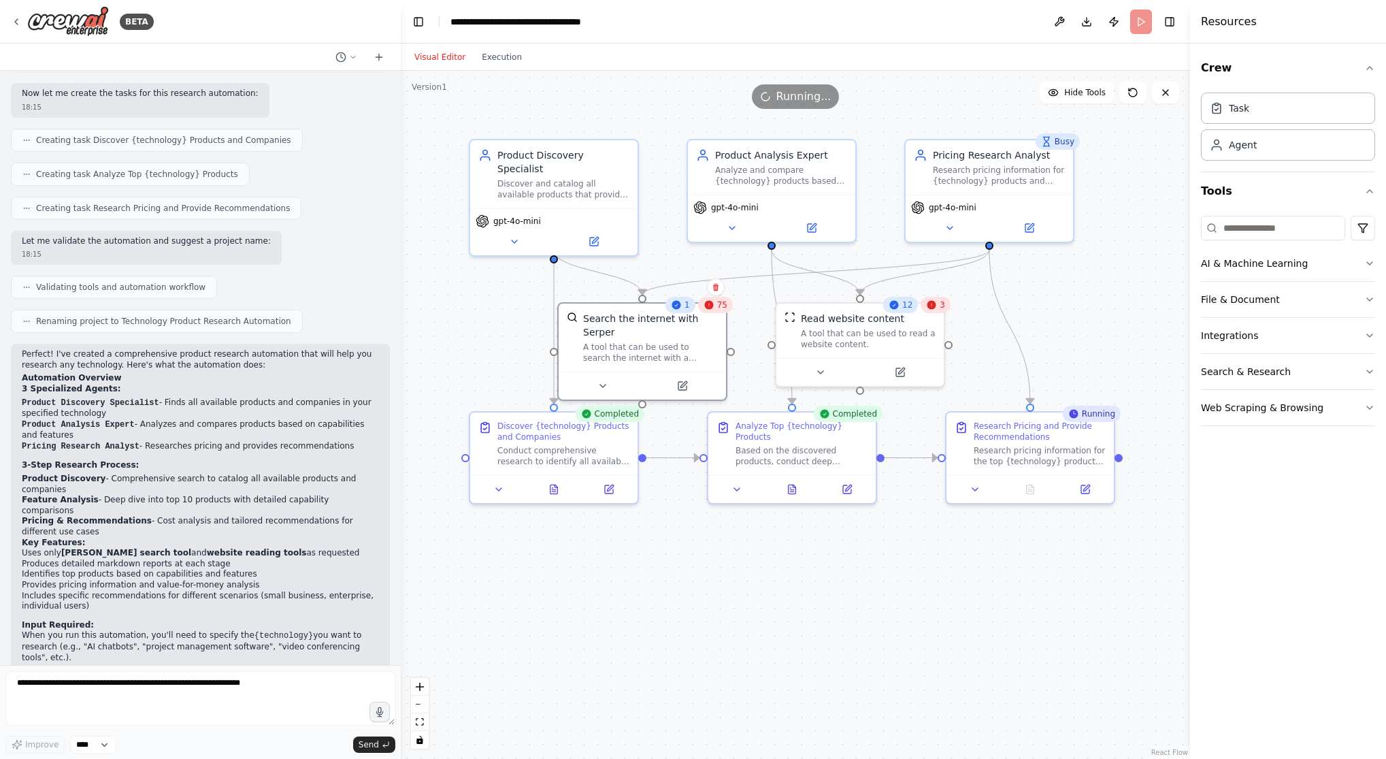
click at [443, 53] on button "Visual Editor" at bounding box center [439, 57] width 67 height 16
click at [722, 303] on span "75" at bounding box center [722, 304] width 10 height 11
click at [603, 386] on icon at bounding box center [602, 383] width 11 height 11
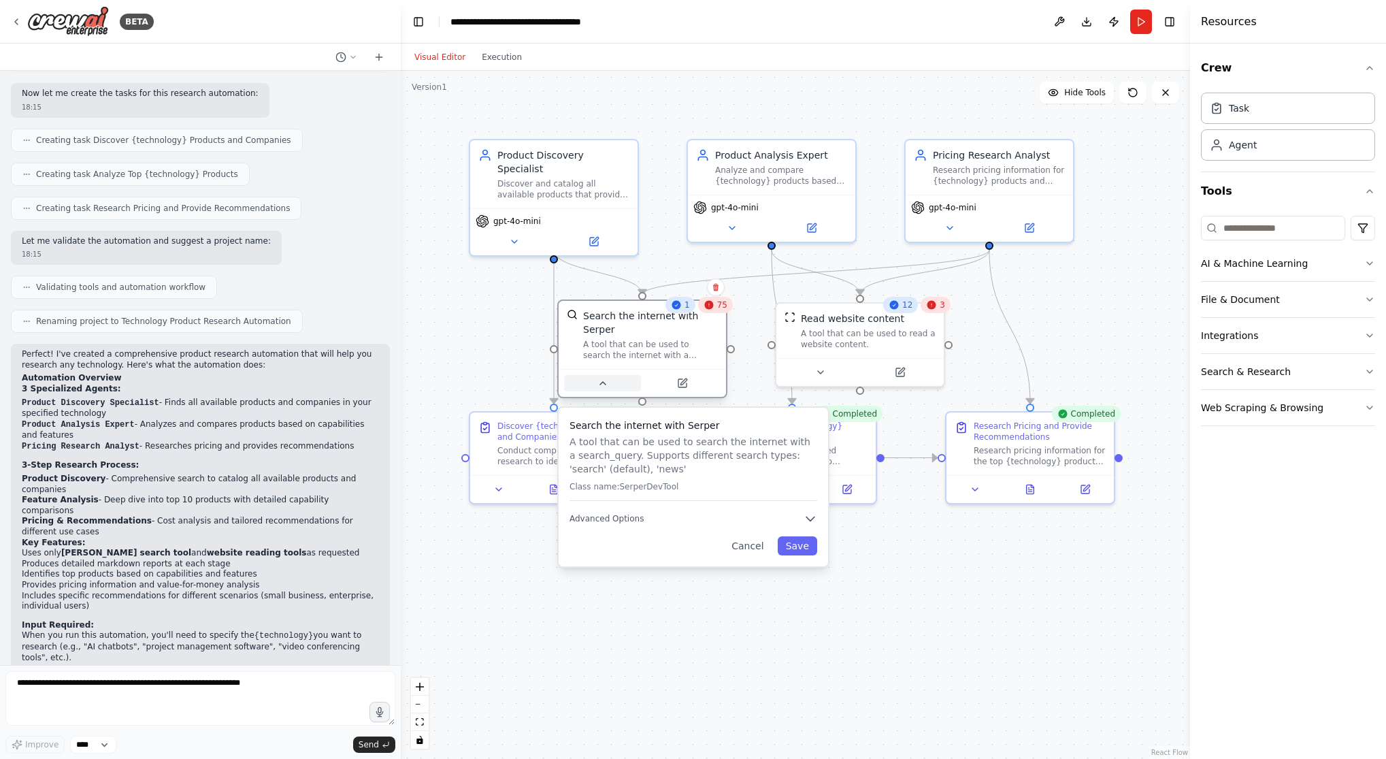
click at [603, 386] on icon at bounding box center [602, 383] width 11 height 11
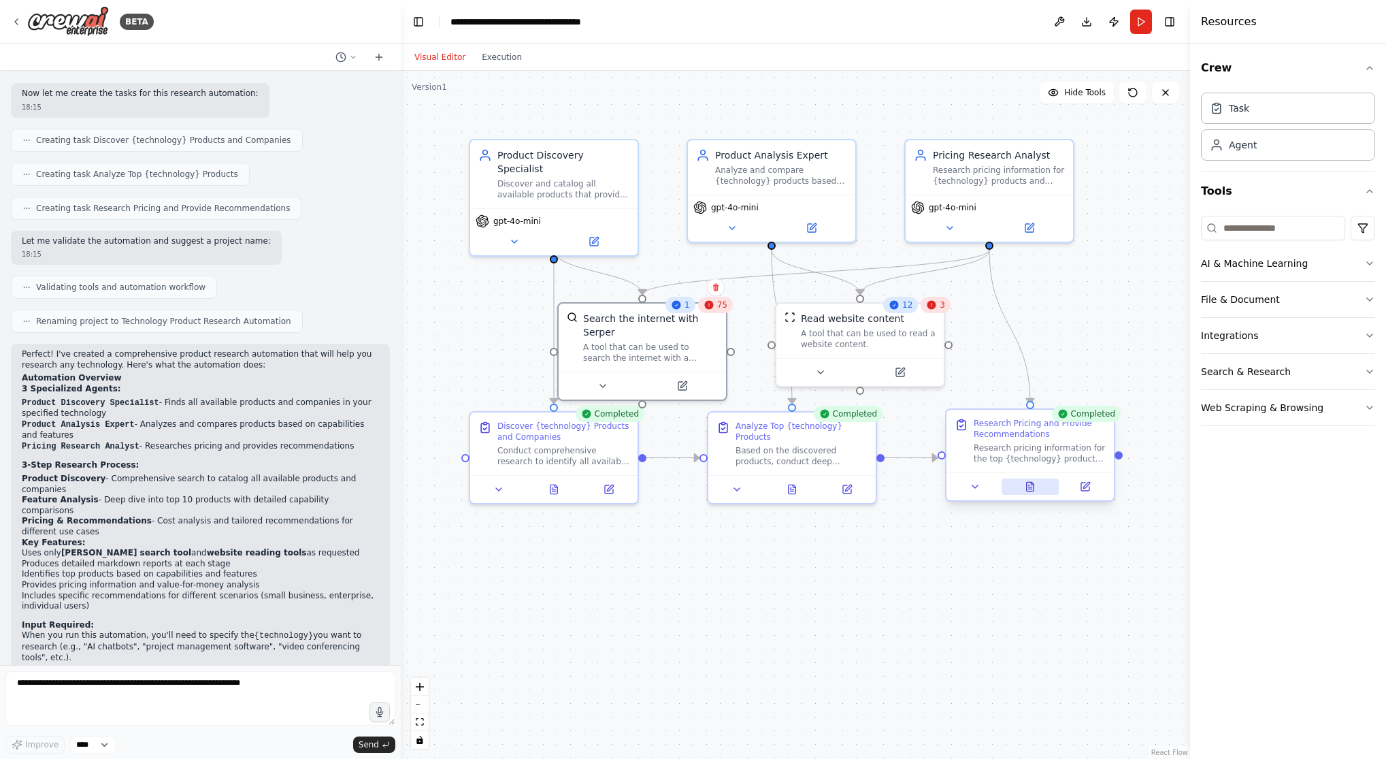
click at [872, 488] on icon at bounding box center [1030, 486] width 7 height 9
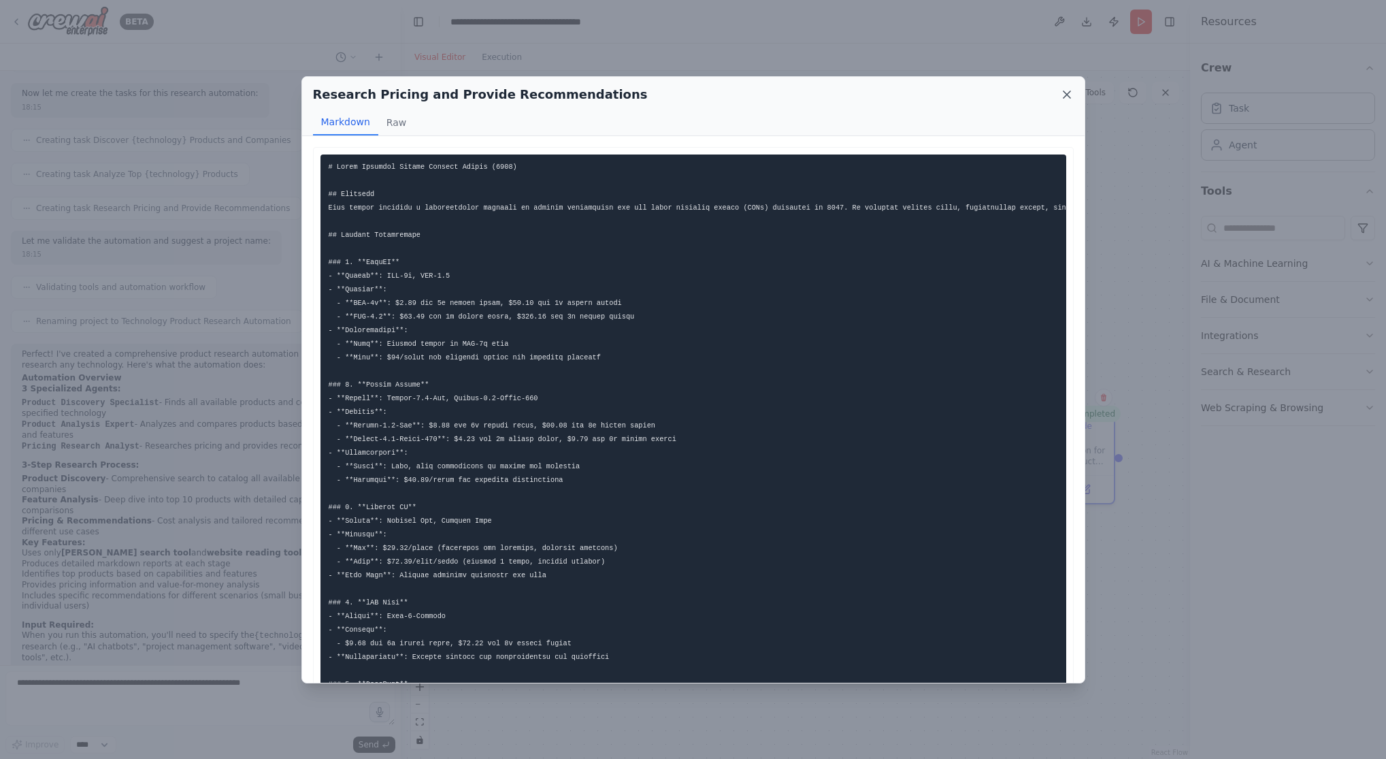
click at [872, 94] on icon at bounding box center [1067, 95] width 14 height 14
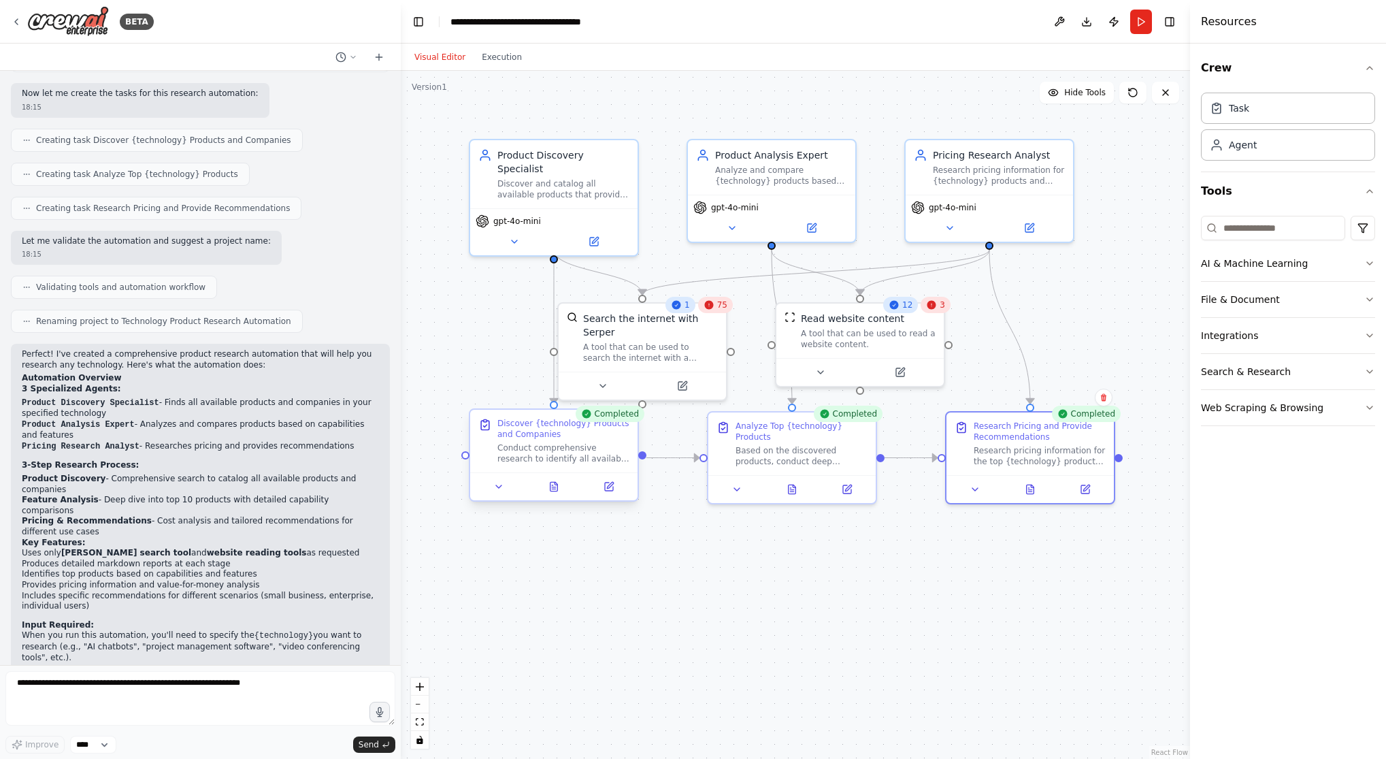
click at [555, 495] on div at bounding box center [553, 486] width 167 height 28
click at [553, 484] on icon at bounding box center [553, 486] width 7 height 9
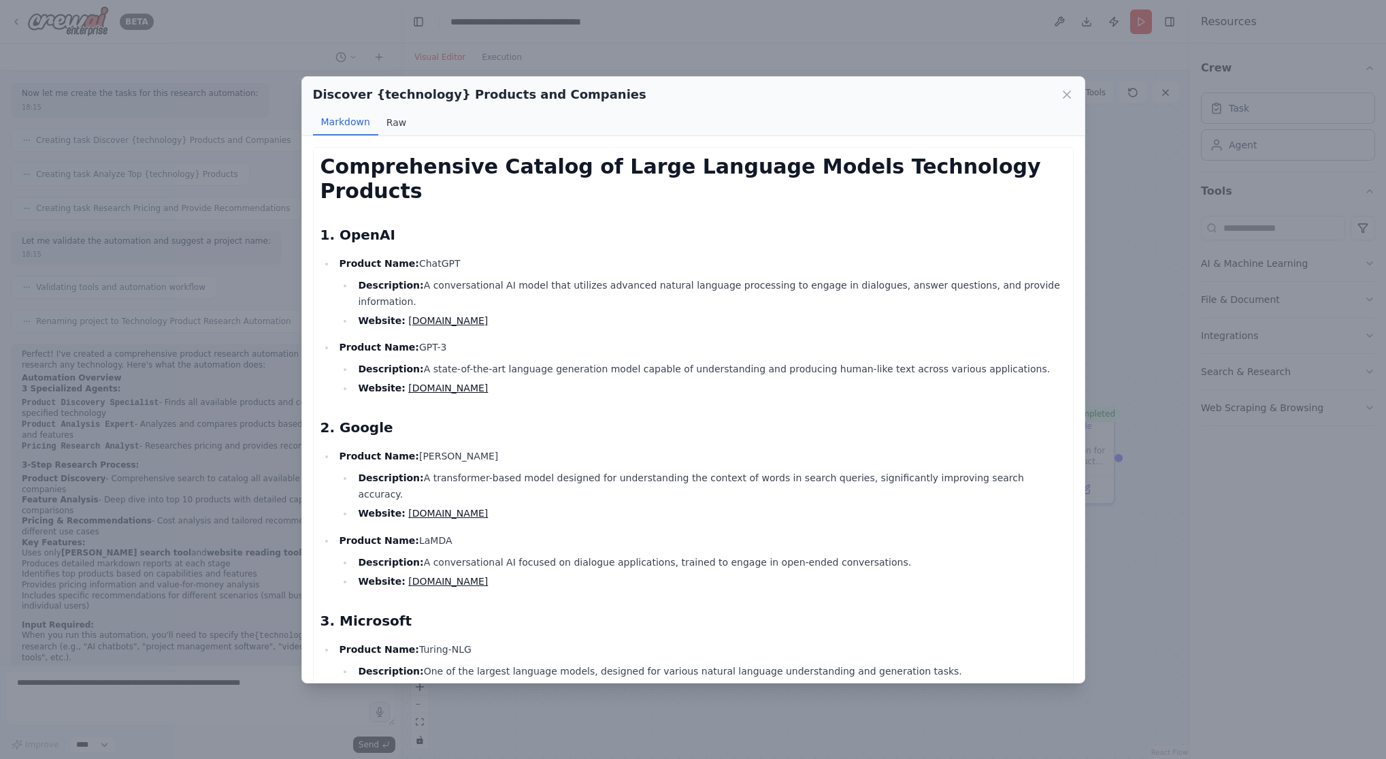
click at [392, 122] on button "Raw" at bounding box center [396, 123] width 36 height 26
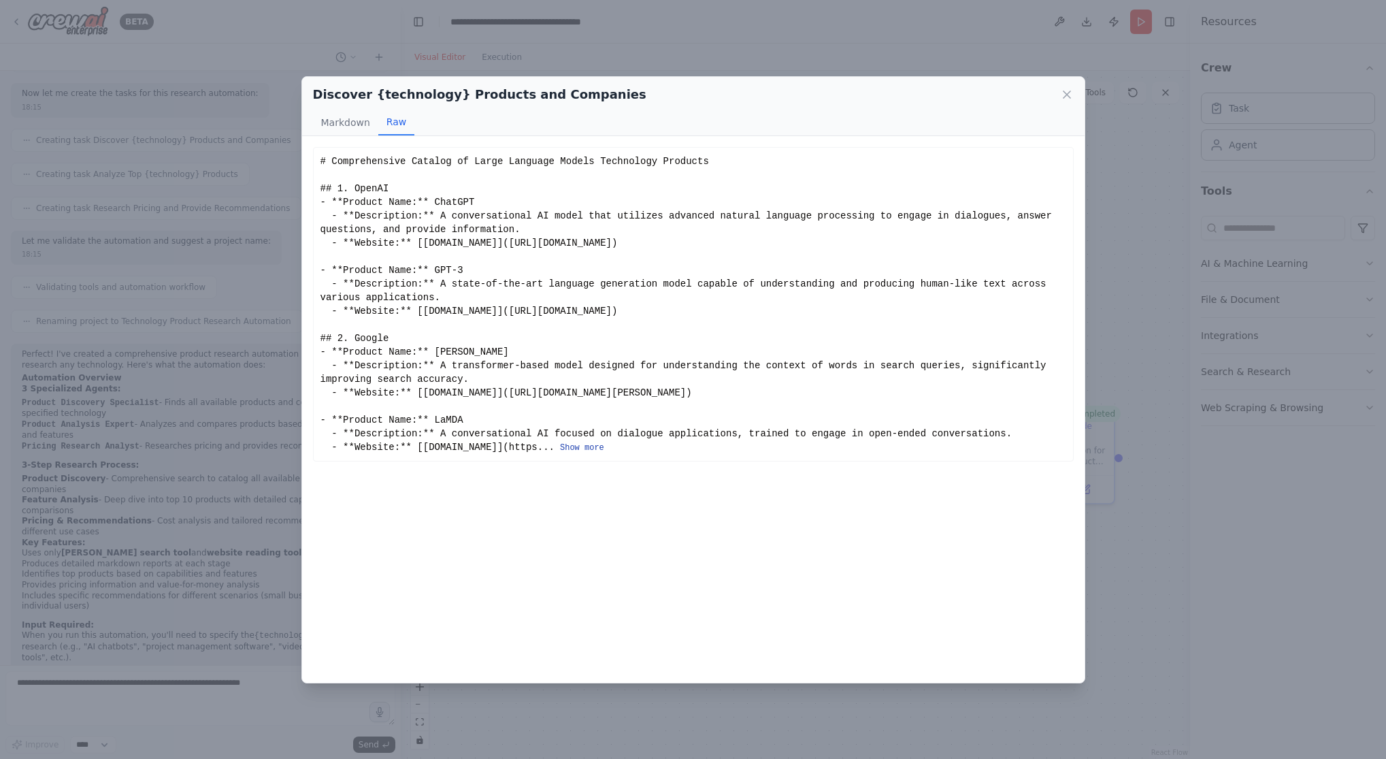
click at [571, 448] on button "Show more" at bounding box center [582, 447] width 44 height 11
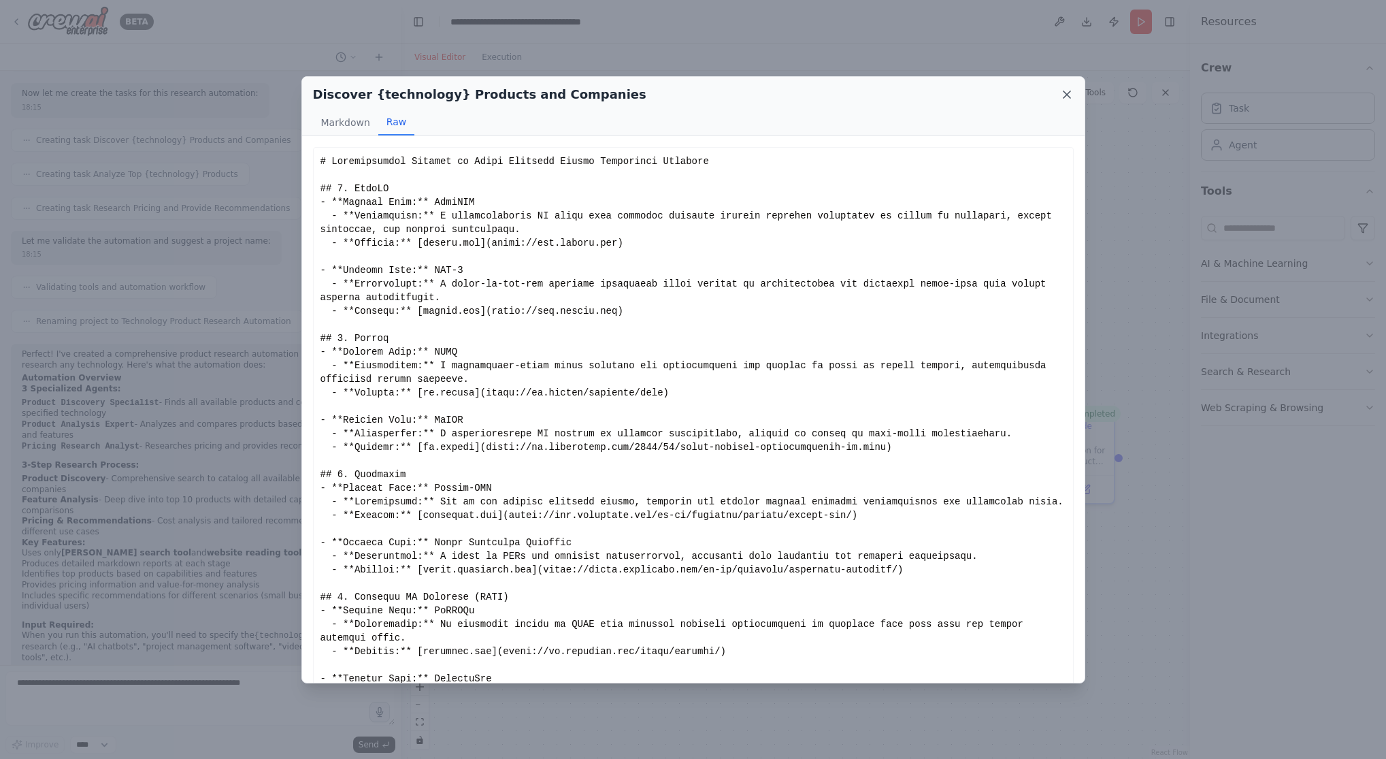
click at [872, 94] on icon at bounding box center [1067, 95] width 14 height 14
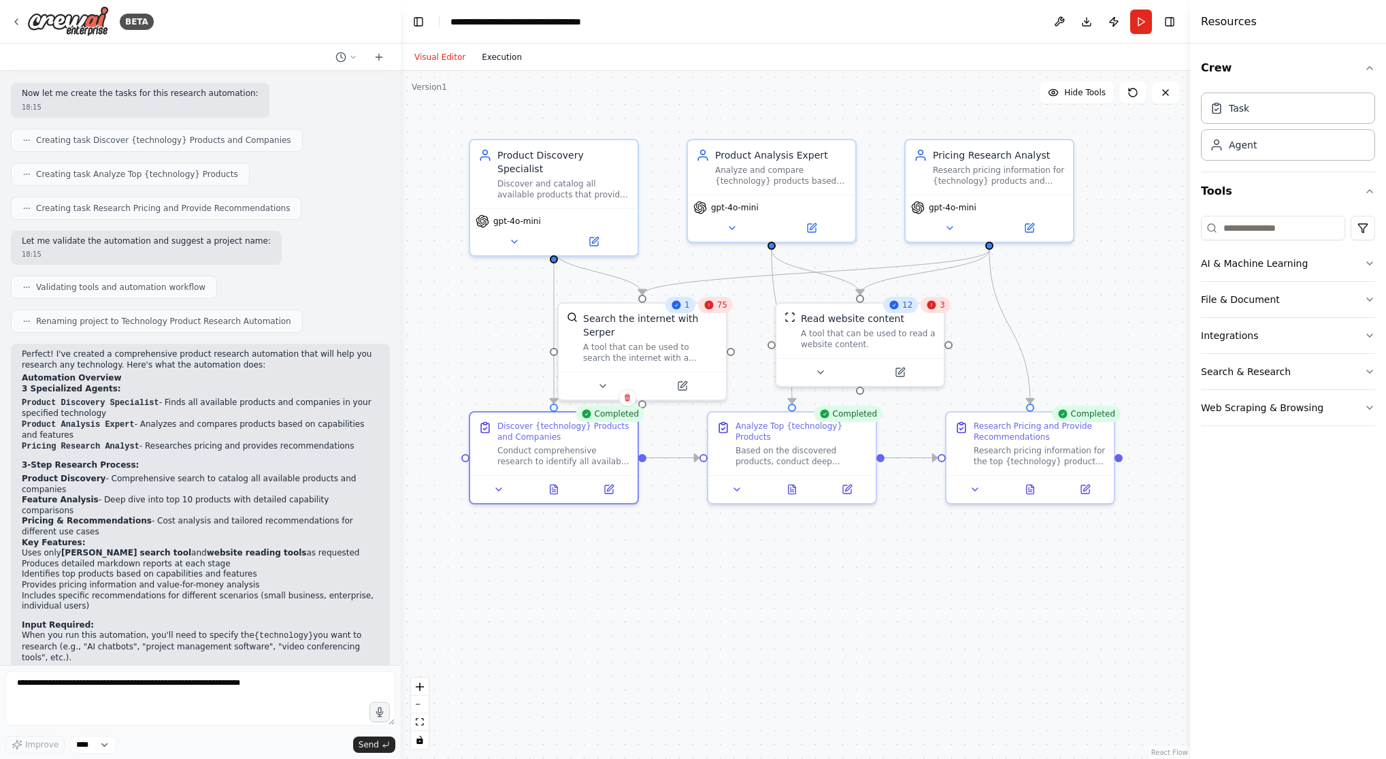
click at [493, 56] on button "Execution" at bounding box center [502, 57] width 56 height 16
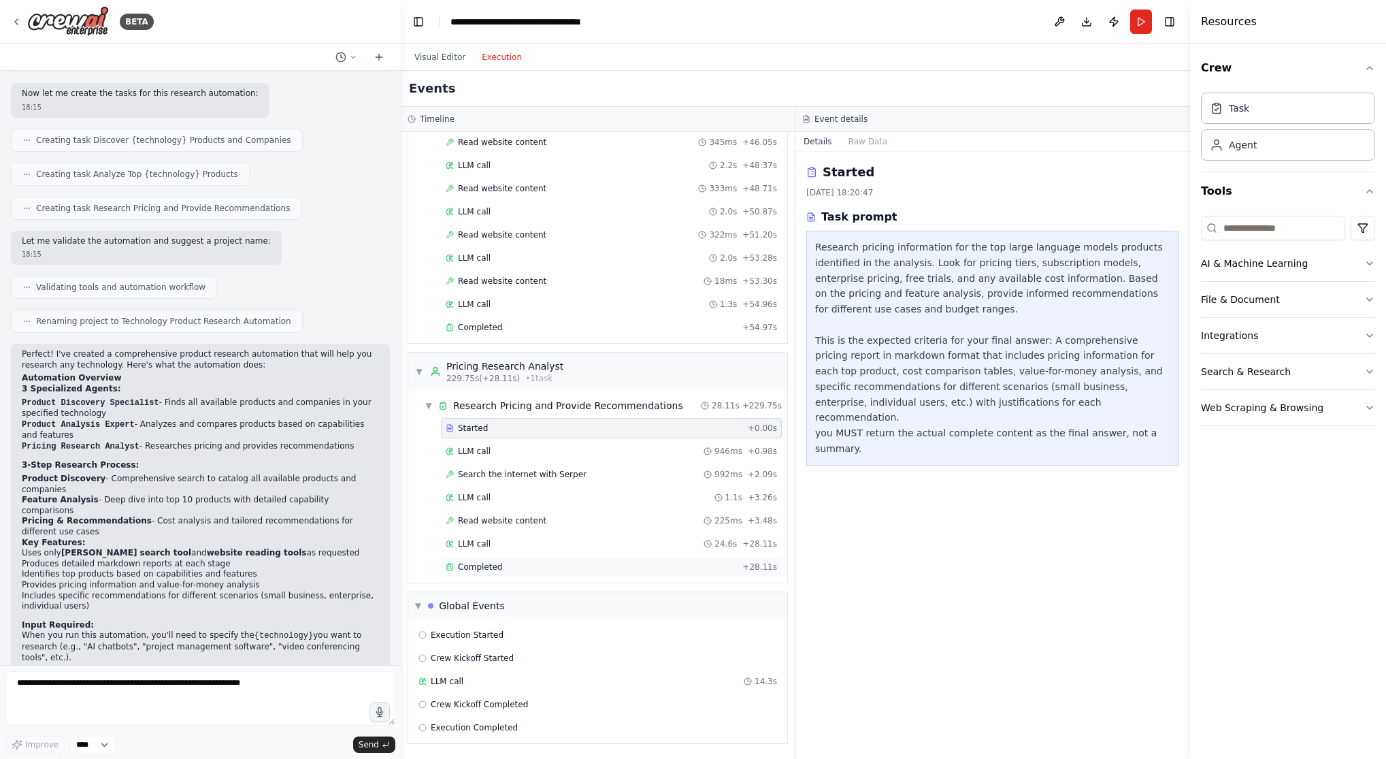
scroll to position [3134, 0]
click at [423, 373] on span "▼" at bounding box center [419, 371] width 8 height 11
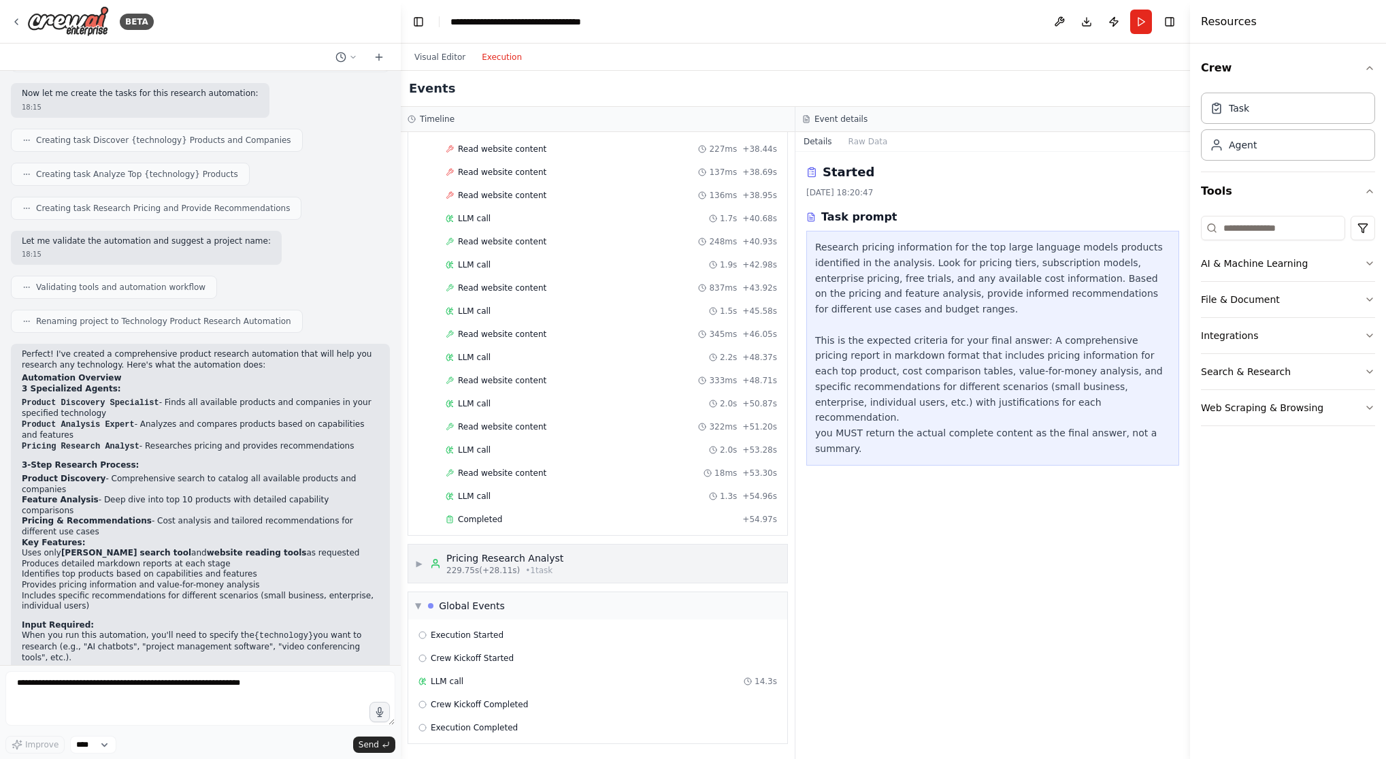
click at [413, 561] on div "▶ Pricing Research Analyst 229.75s (+28.11s) • 1 task" at bounding box center [597, 563] width 379 height 38
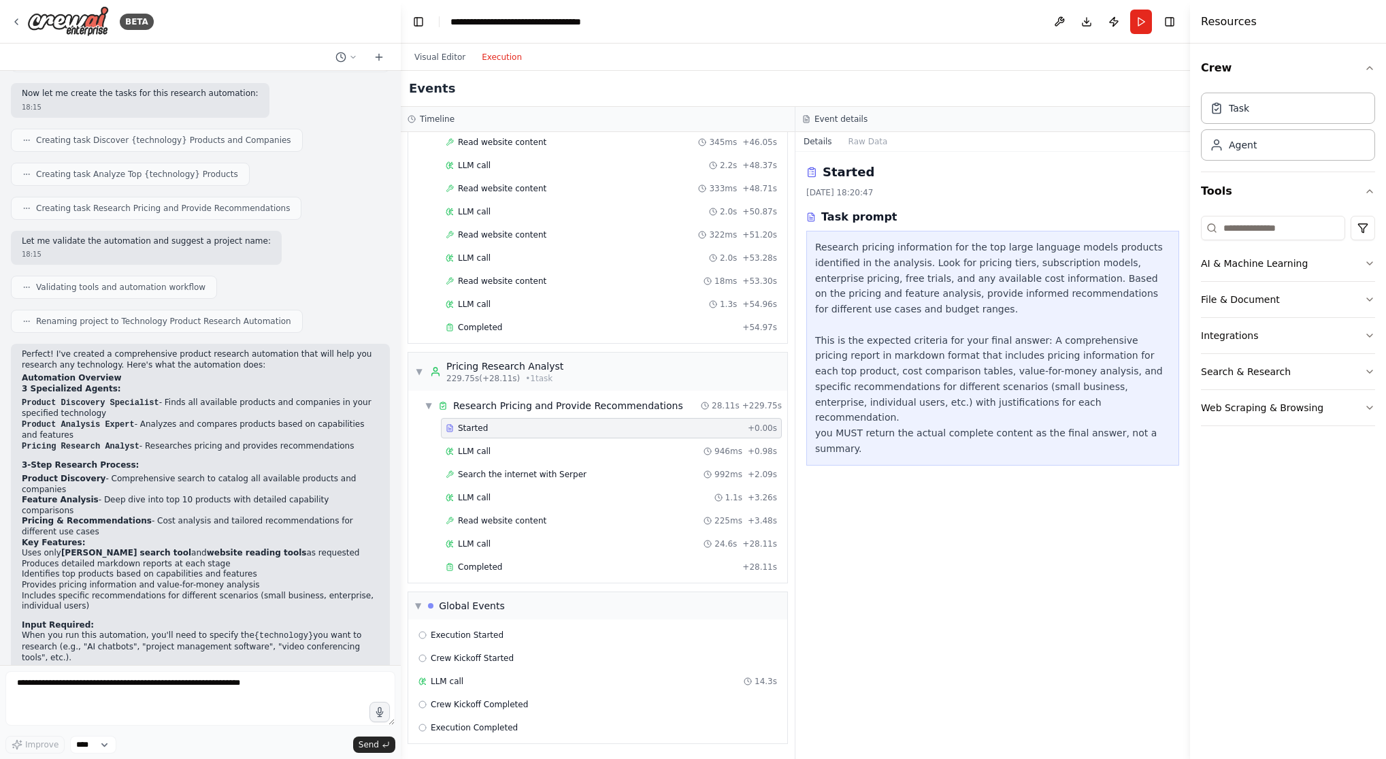
scroll to position [3134, 0]
click at [491, 425] on div "Started" at bounding box center [594, 428] width 297 height 11
click at [503, 570] on div "Completed" at bounding box center [591, 566] width 291 height 11
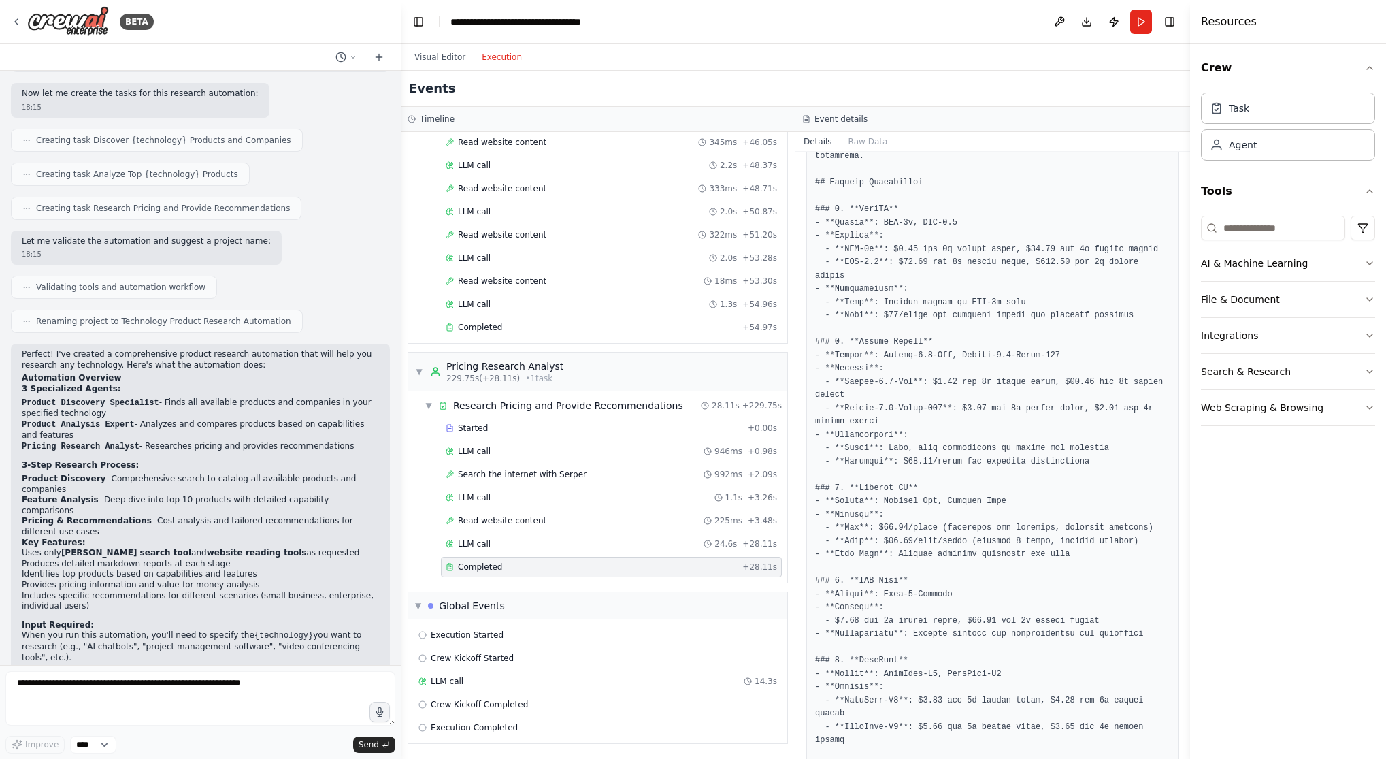
scroll to position [197, 0]
click at [448, 54] on button "Visual Editor" at bounding box center [439, 57] width 67 height 16
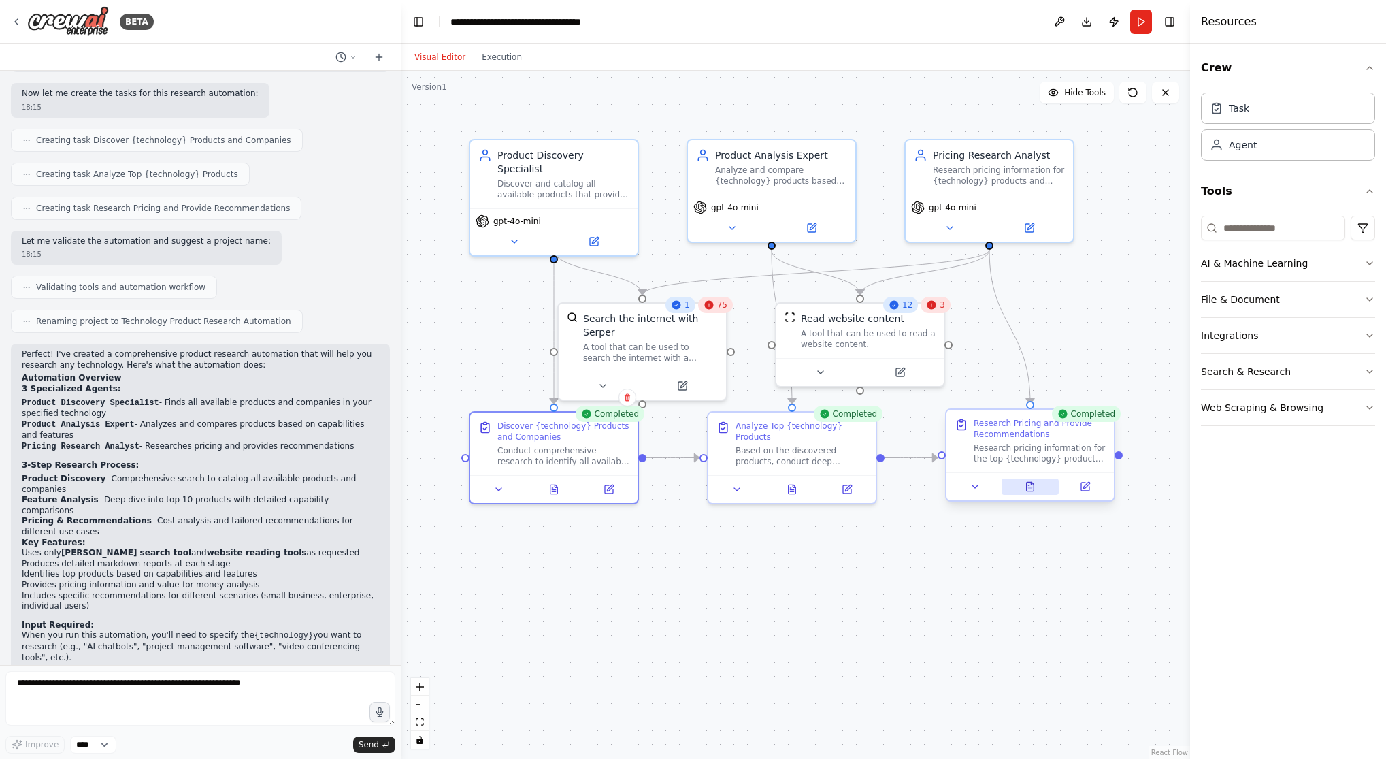
click at [872, 487] on icon at bounding box center [1030, 486] width 11 height 11
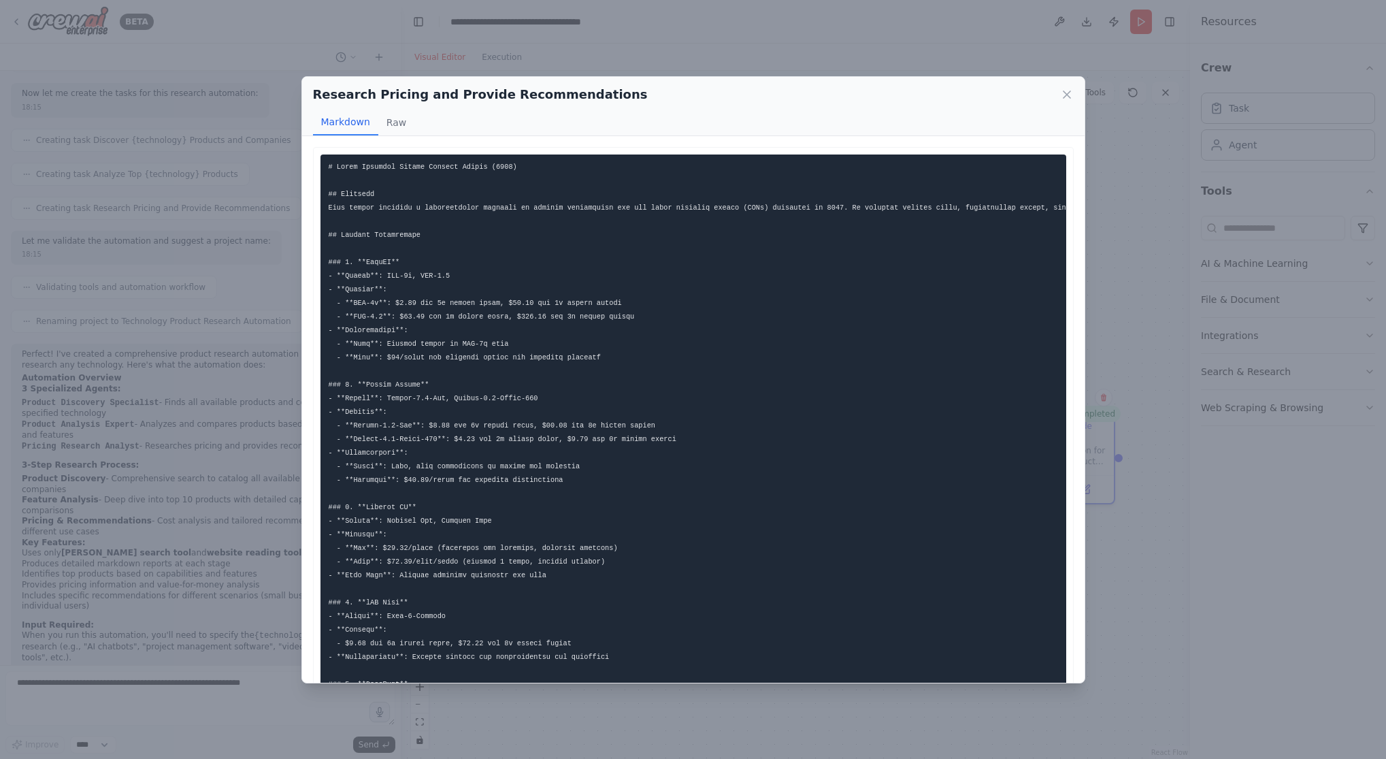
scroll to position [0, 0]
click at [872, 97] on icon at bounding box center [1067, 95] width 14 height 14
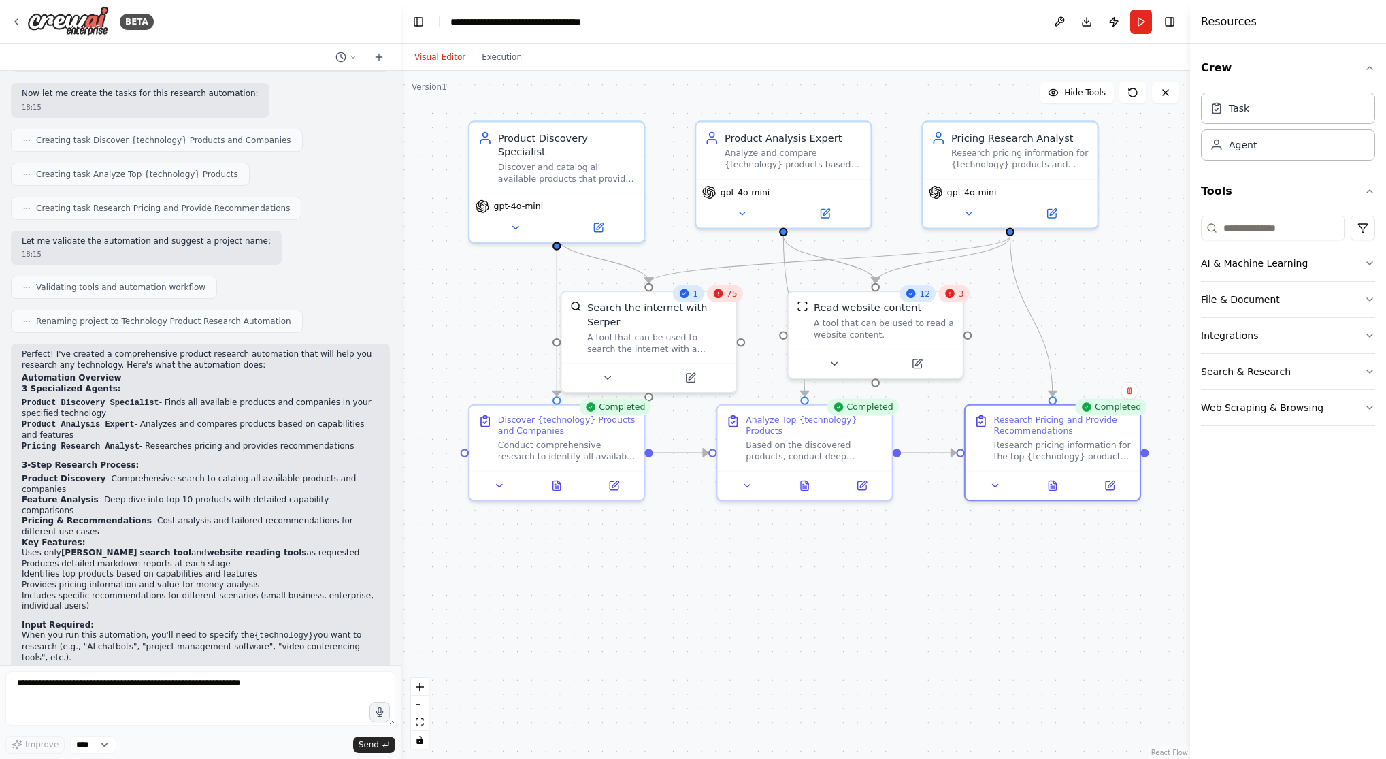
click at [872, 28] on header "**********" at bounding box center [795, 22] width 789 height 44
click at [872, 265] on icon "button" at bounding box center [1369, 263] width 11 height 11
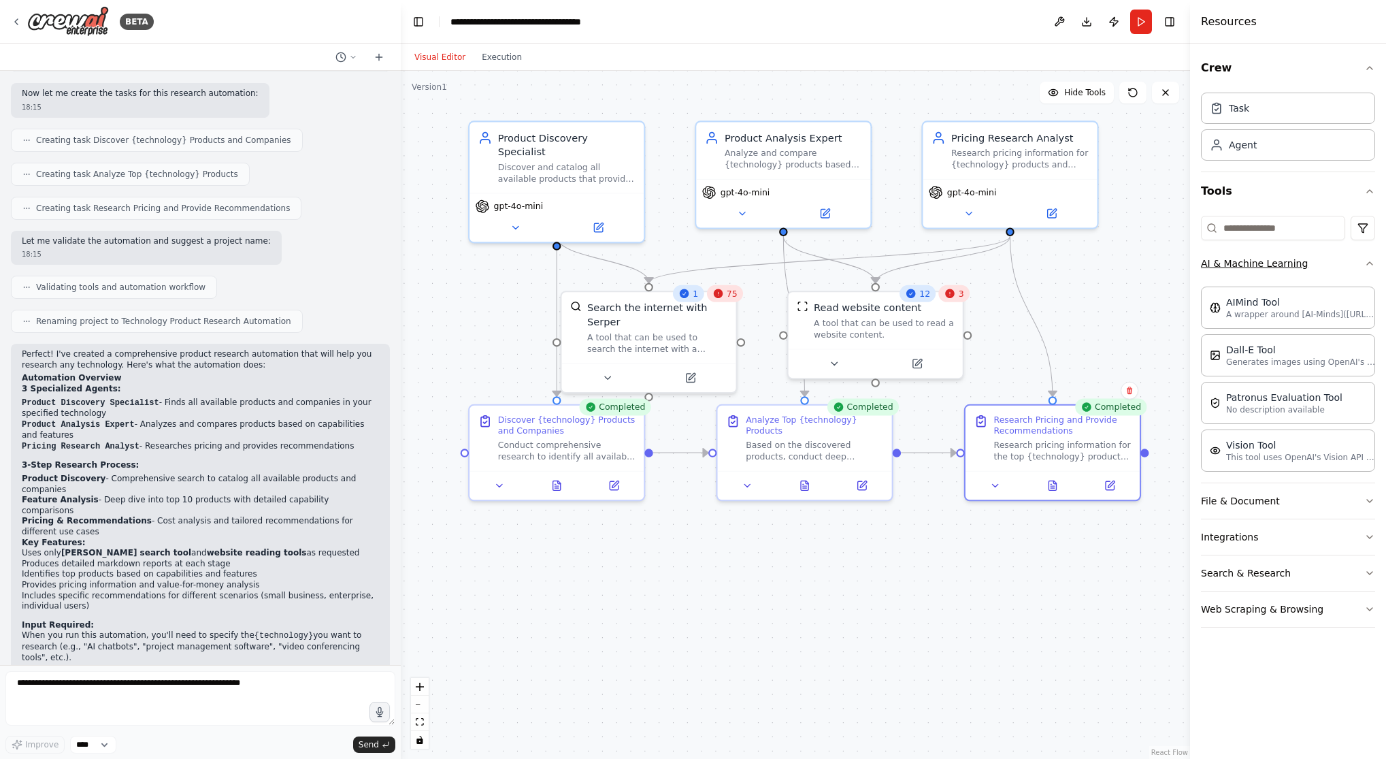
click at [872, 265] on icon "button" at bounding box center [1369, 263] width 11 height 11
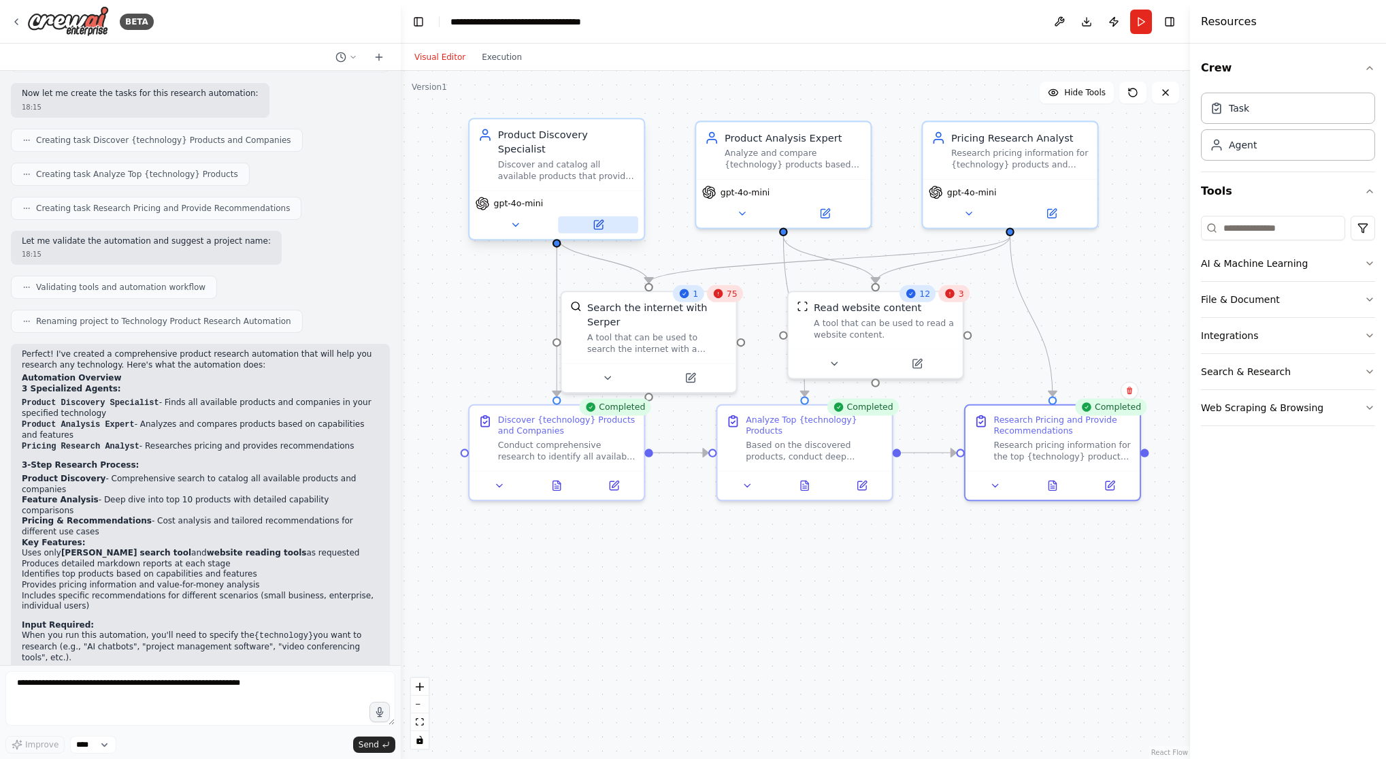
click at [599, 220] on icon at bounding box center [598, 224] width 8 height 8
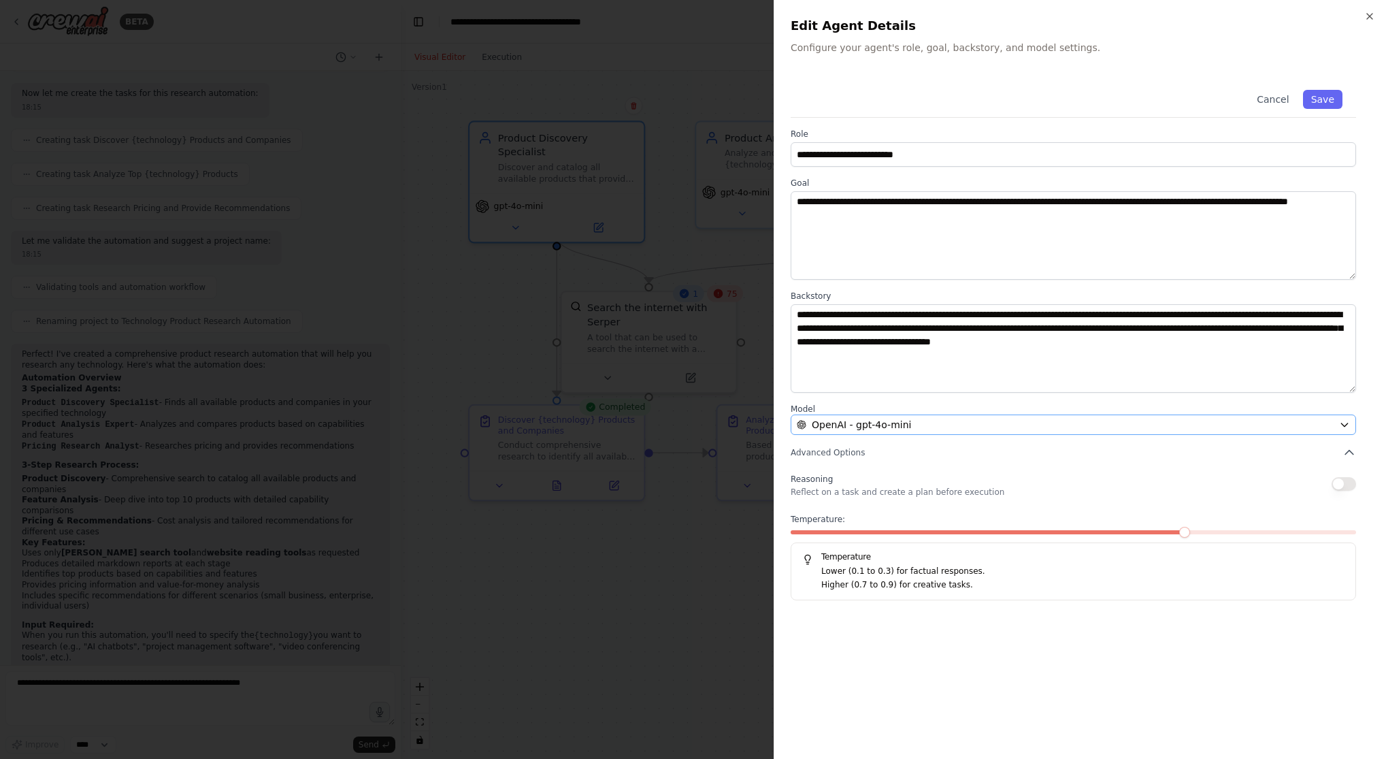
click at [872, 427] on div "OpenAI - gpt-4o-mini" at bounding box center [1065, 425] width 537 height 14
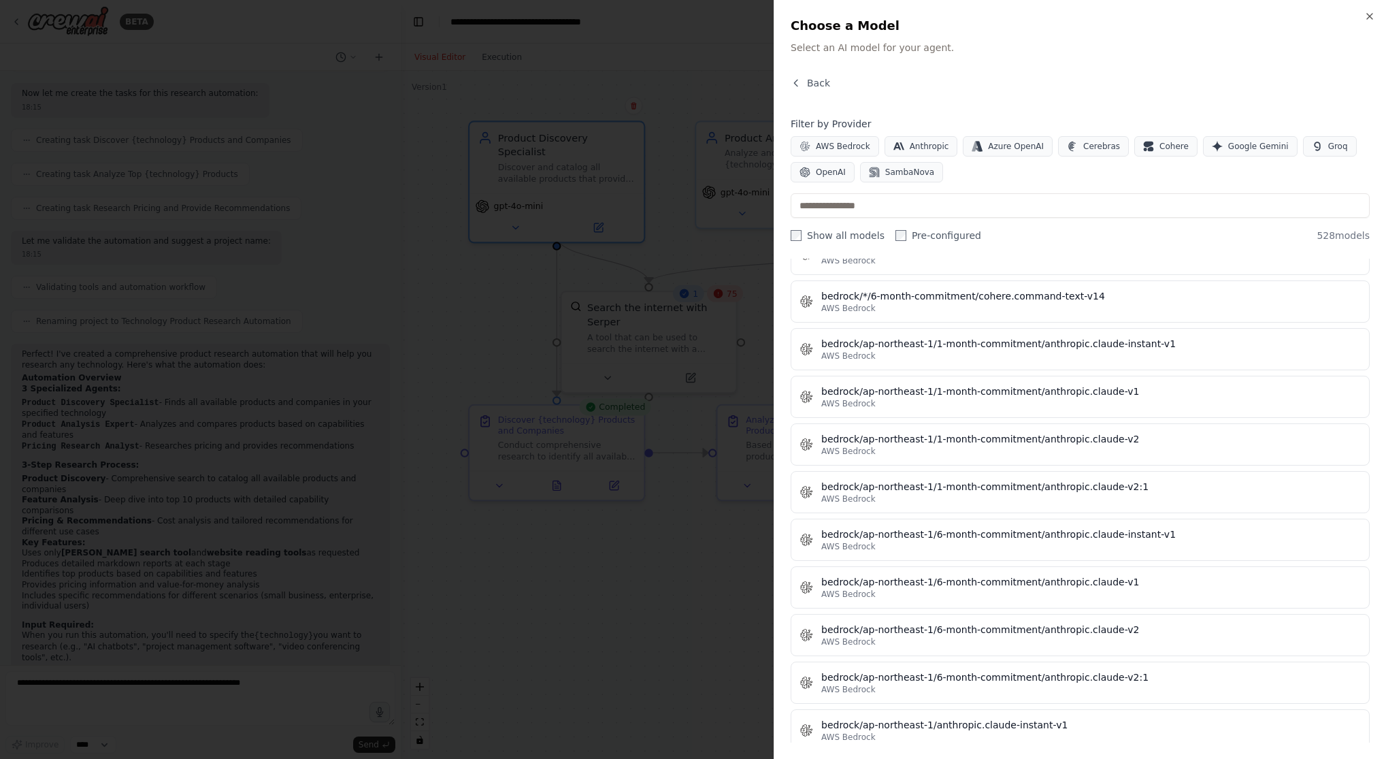
scroll to position [1882, 0]
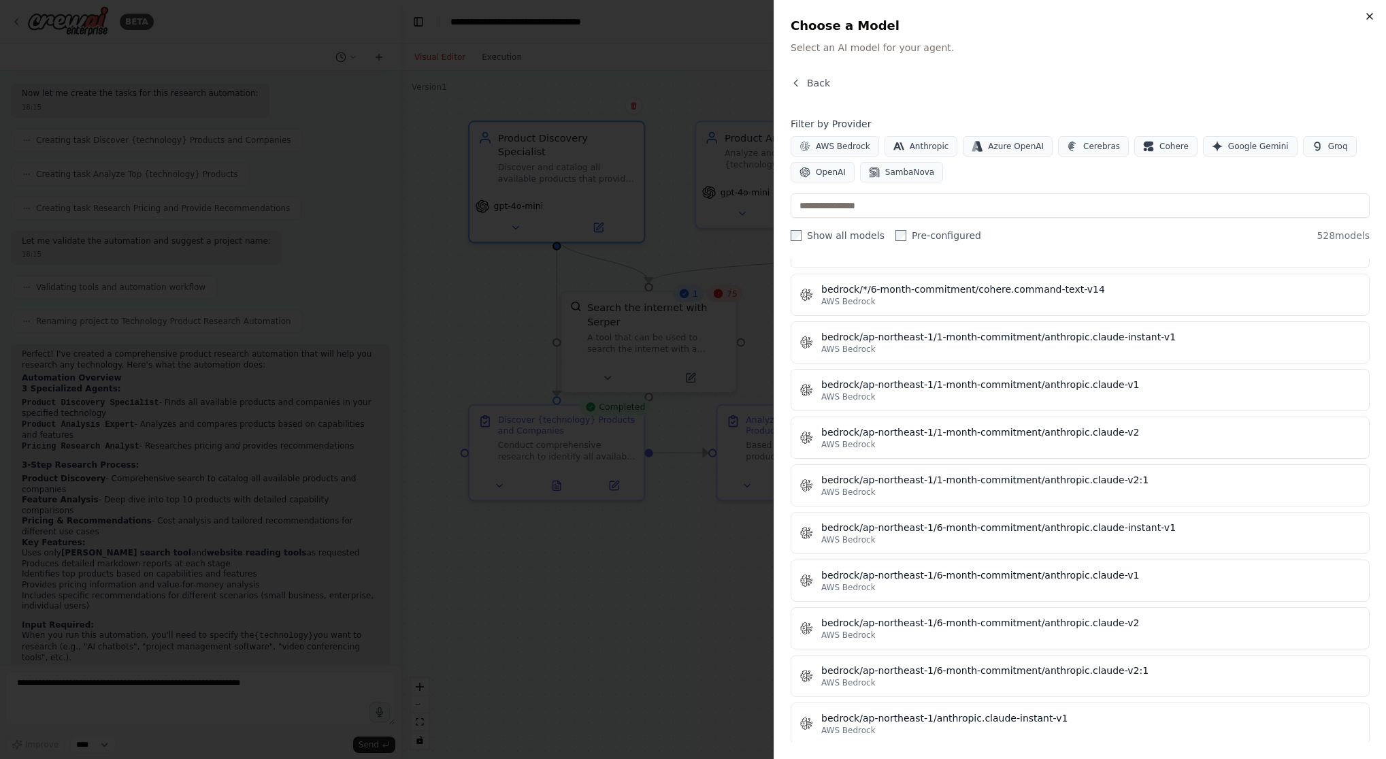
click at [872, 14] on icon "button" at bounding box center [1369, 16] width 11 height 11
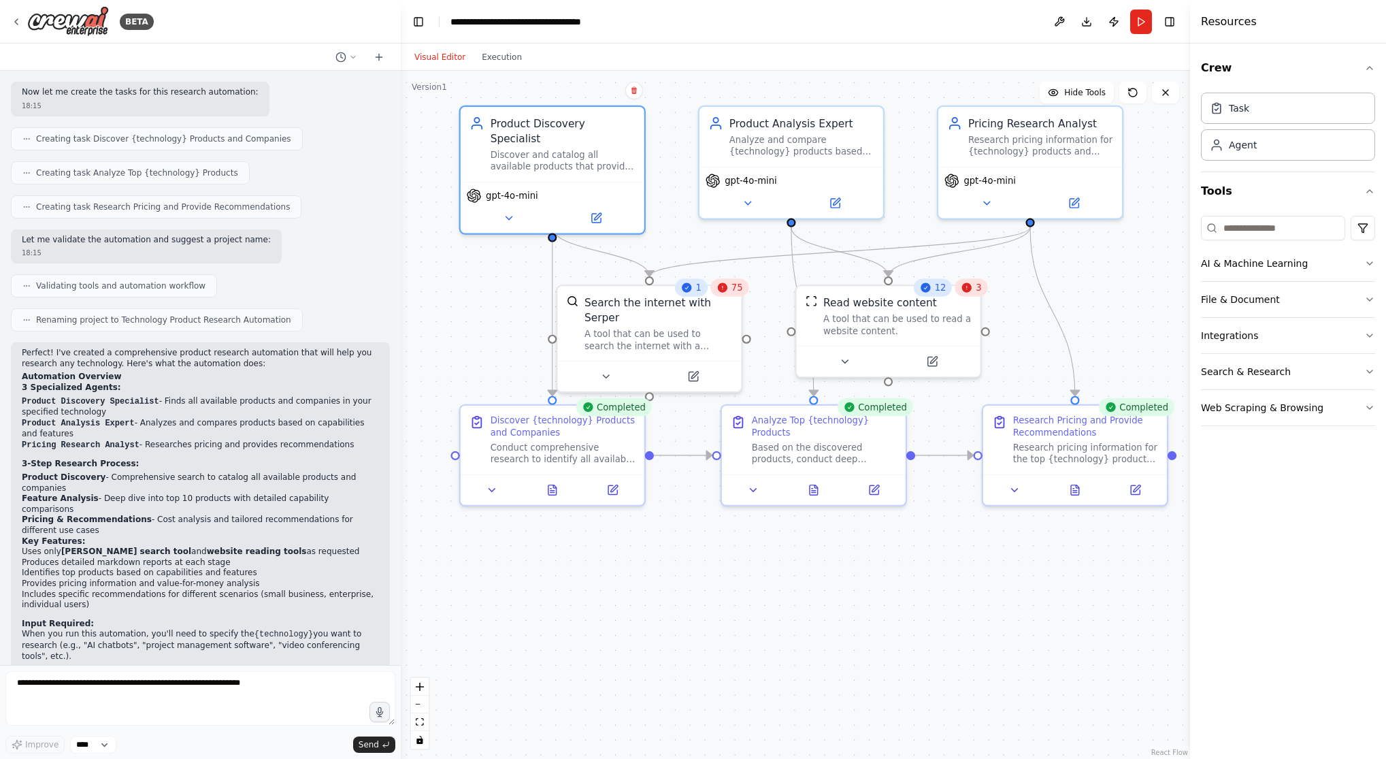
scroll to position [436, 0]
click at [872, 24] on button "Run" at bounding box center [1141, 22] width 22 height 24
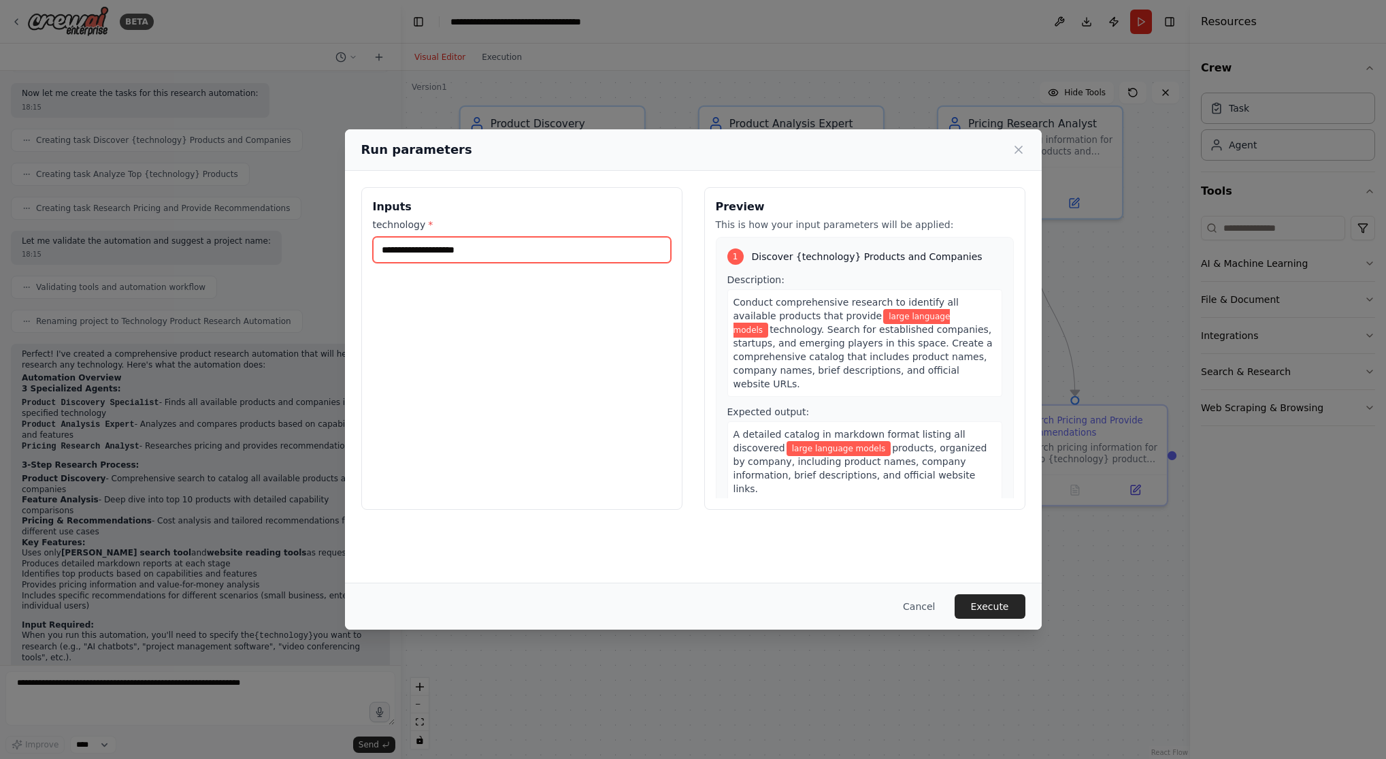
drag, startPoint x: 522, startPoint y: 245, endPoint x: 237, endPoint y: 241, distance: 285.1
click at [242, 241] on div "**********" at bounding box center [693, 379] width 1386 height 759
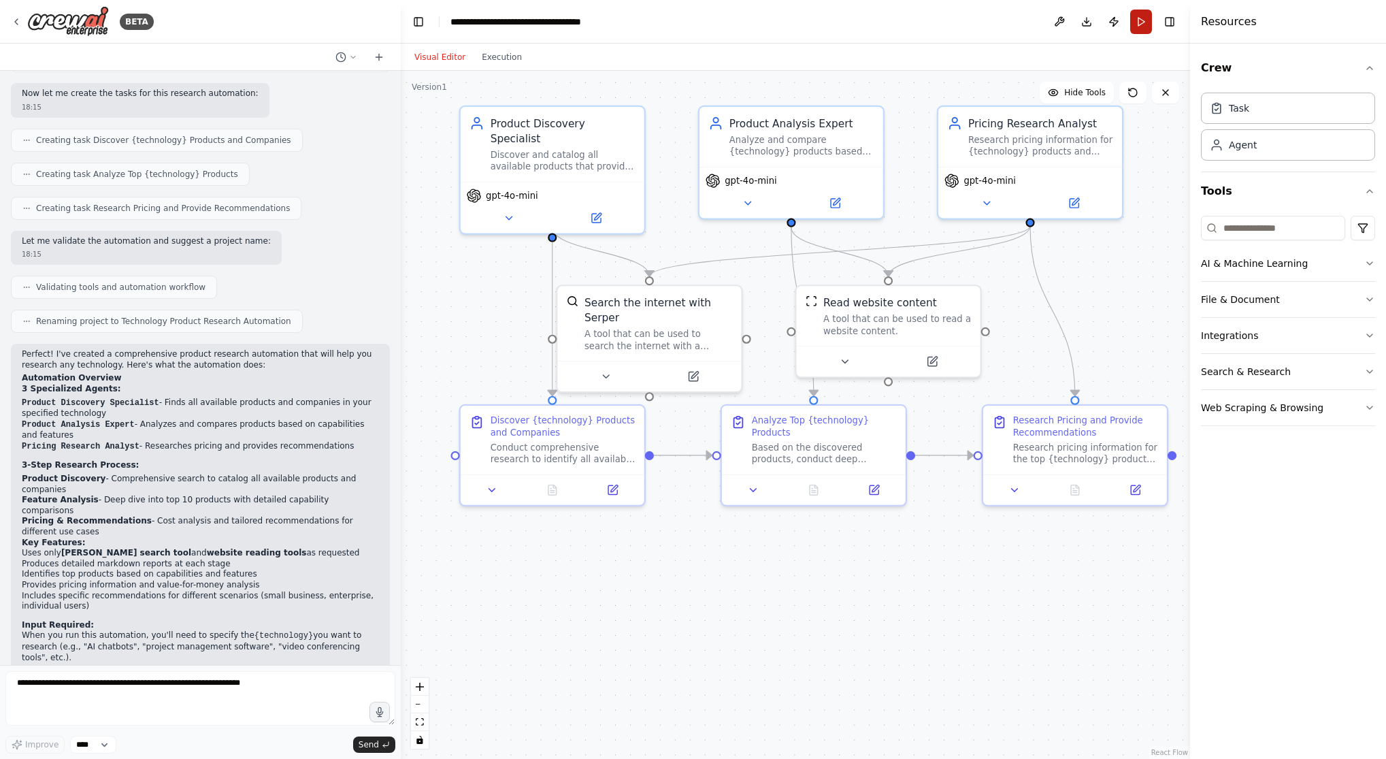
click at [872, 24] on button "Run" at bounding box center [1141, 22] width 22 height 24
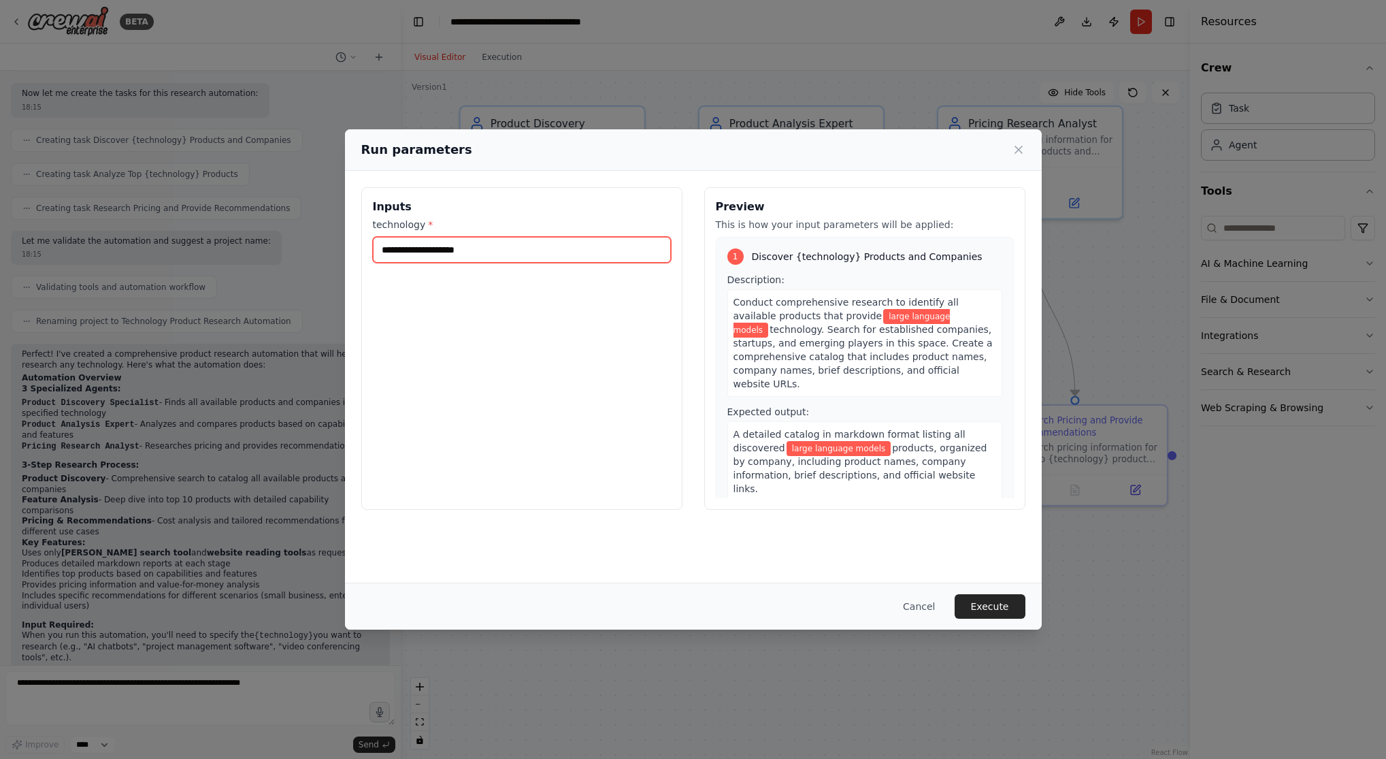
click at [520, 250] on input "**********" at bounding box center [522, 250] width 298 height 26
type input "*"
type input "**********"
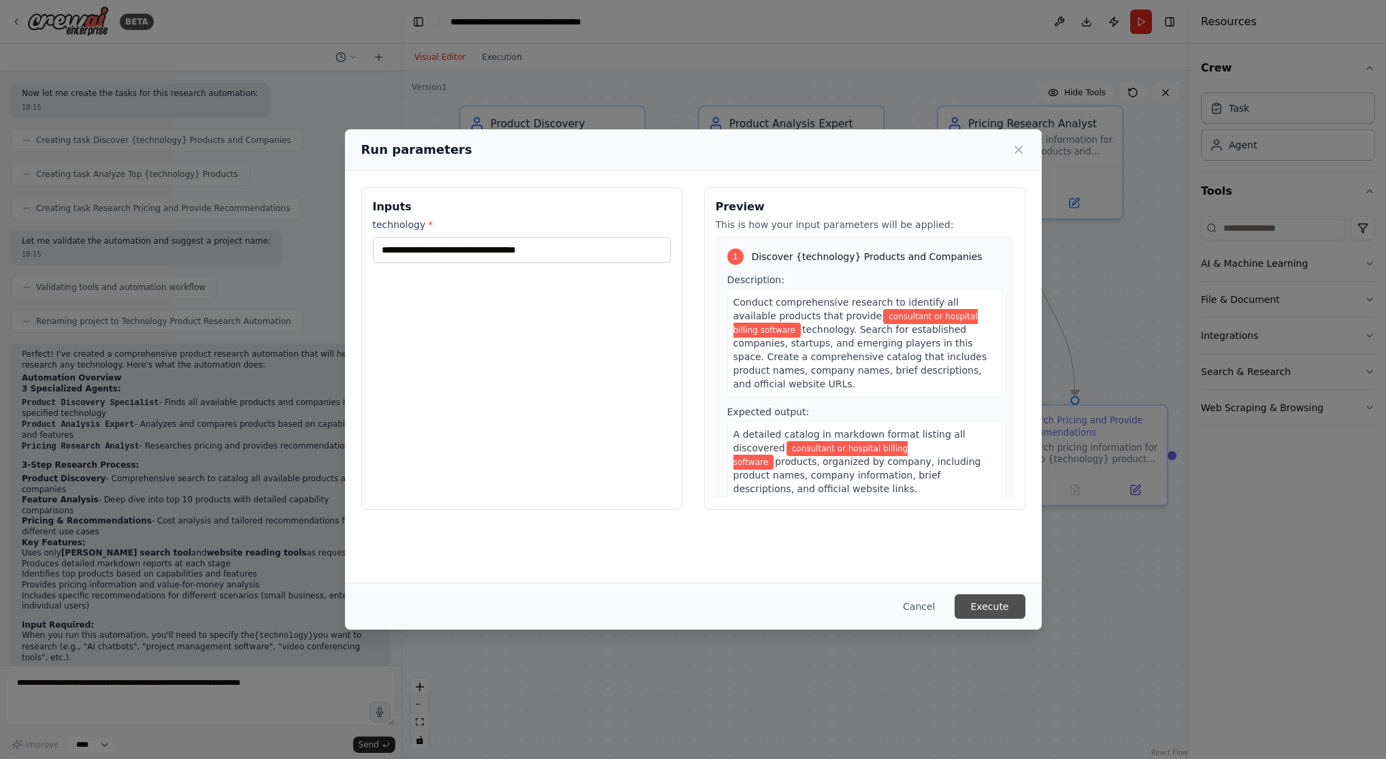
click at [872, 588] on button "Execute" at bounding box center [990, 606] width 71 height 24
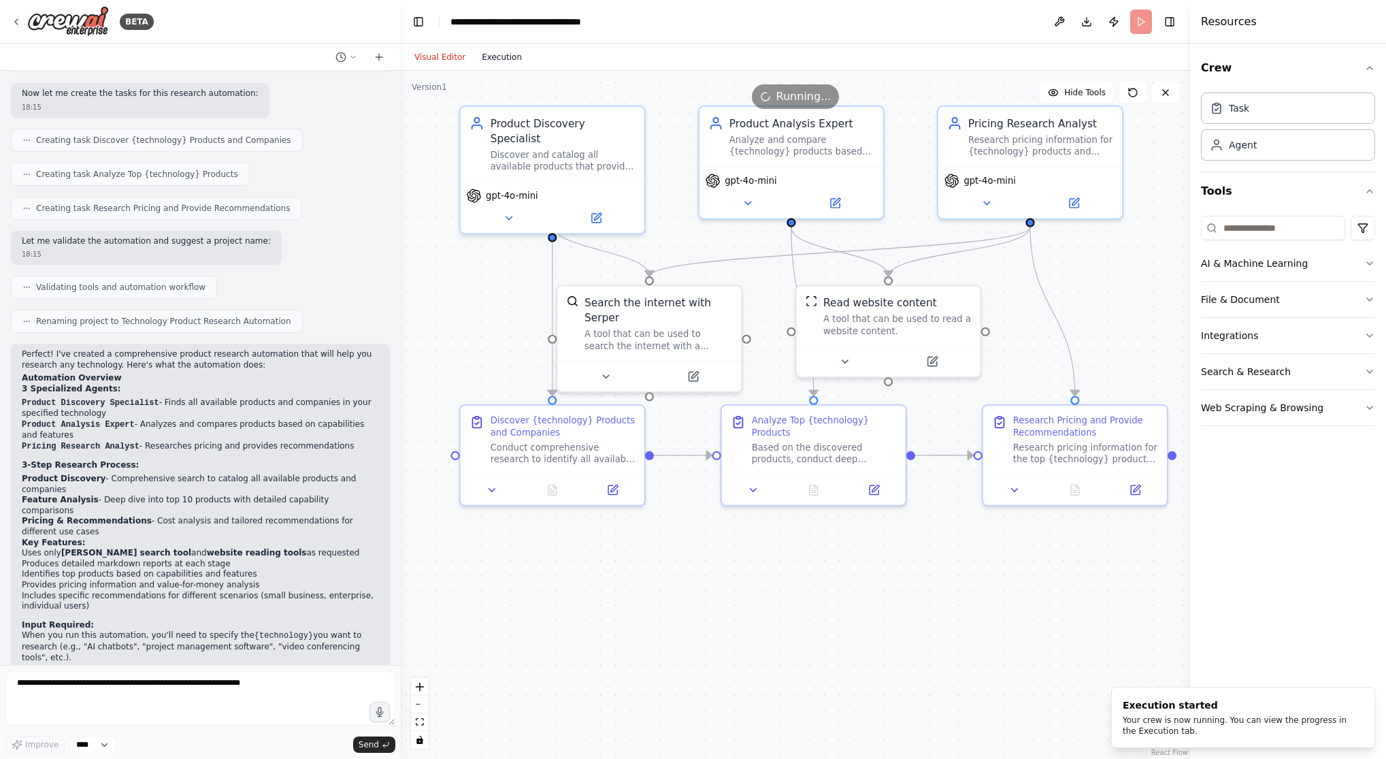
click at [495, 61] on button "Execution" at bounding box center [502, 57] width 56 height 16
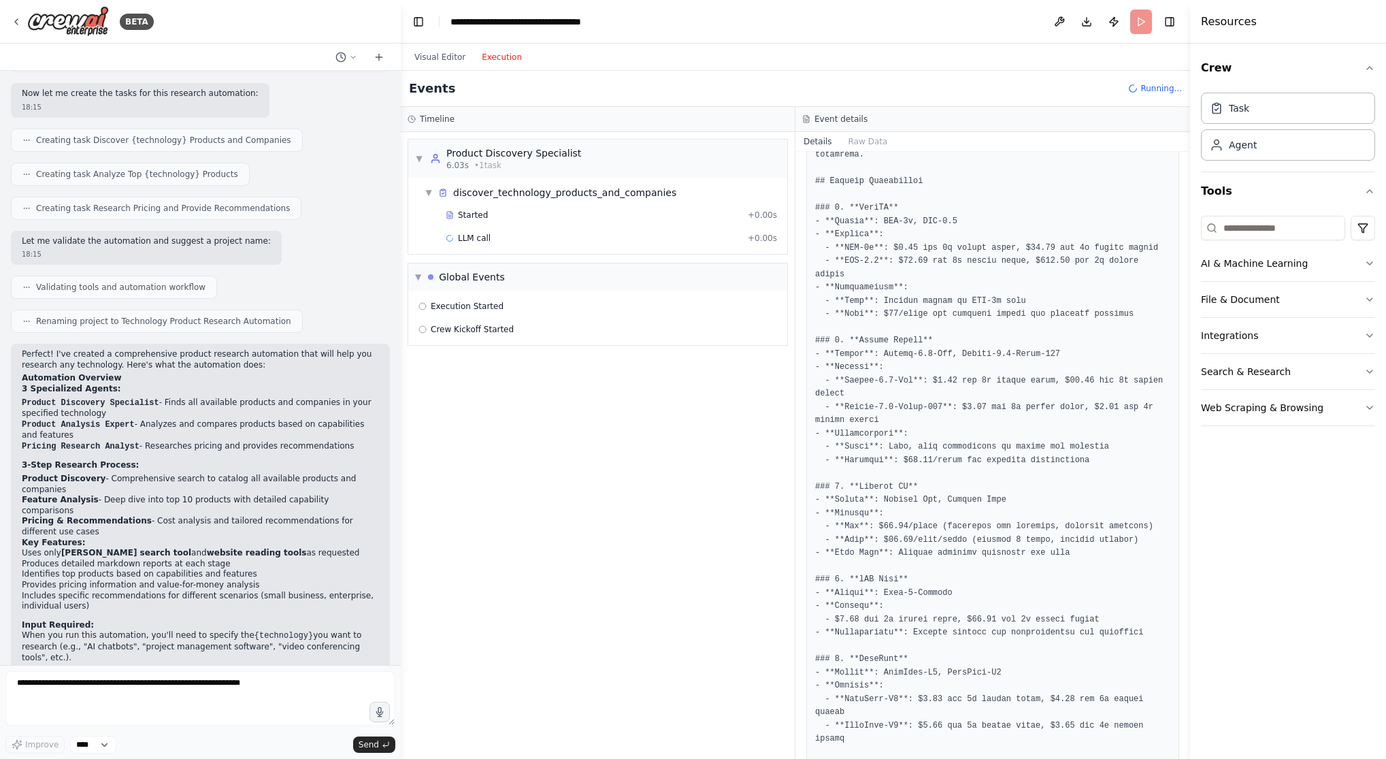
scroll to position [0, 0]
click at [479, 214] on span "Started" at bounding box center [473, 215] width 30 height 11
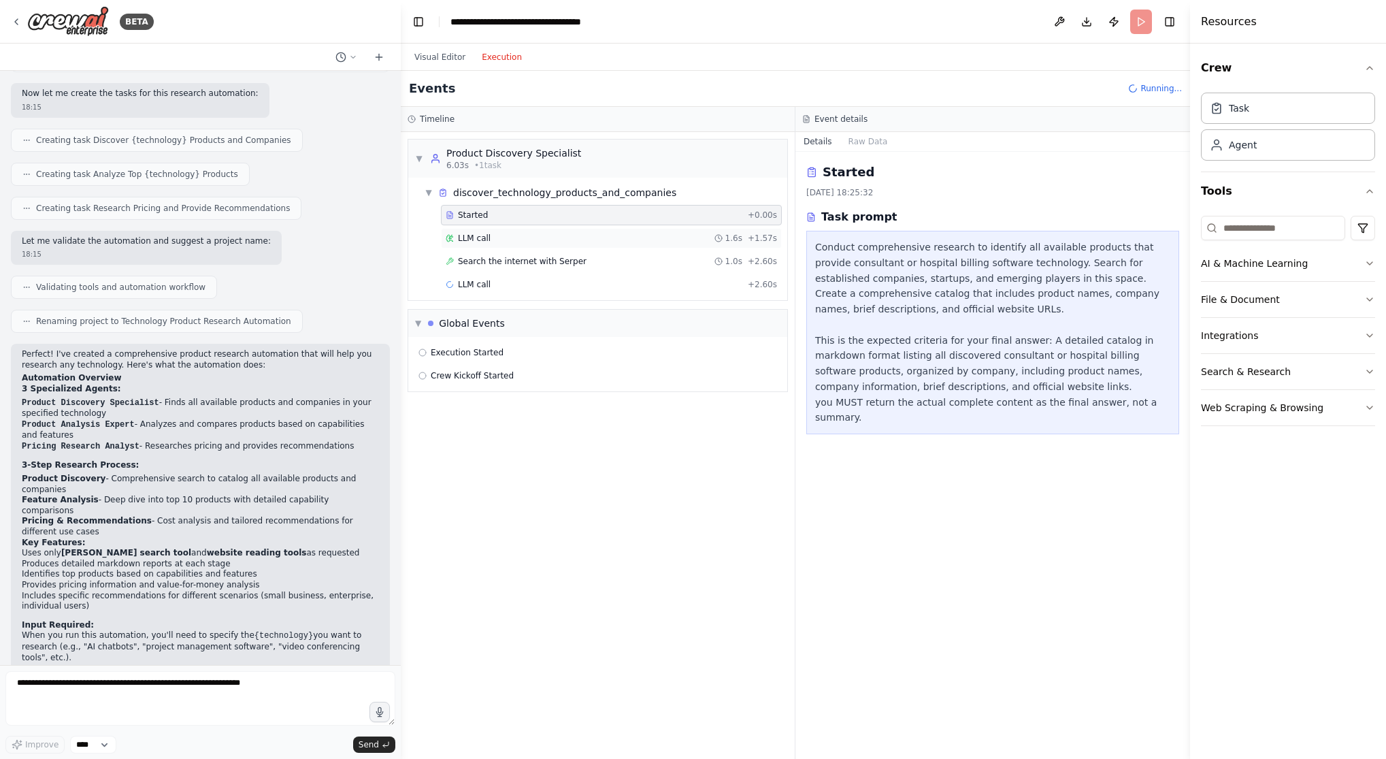
click at [474, 234] on span "LLM call" at bounding box center [474, 238] width 33 height 11
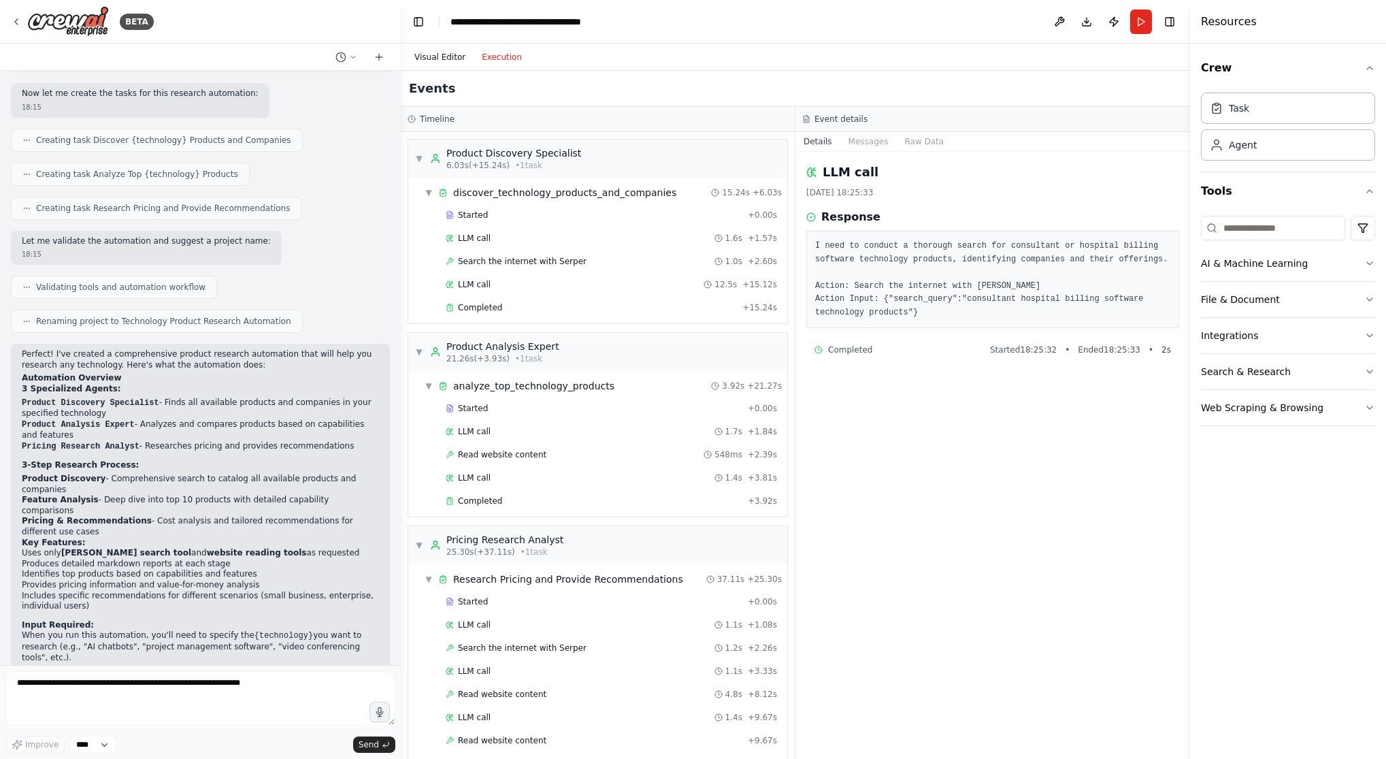
click at [444, 55] on button "Visual Editor" at bounding box center [439, 57] width 67 height 16
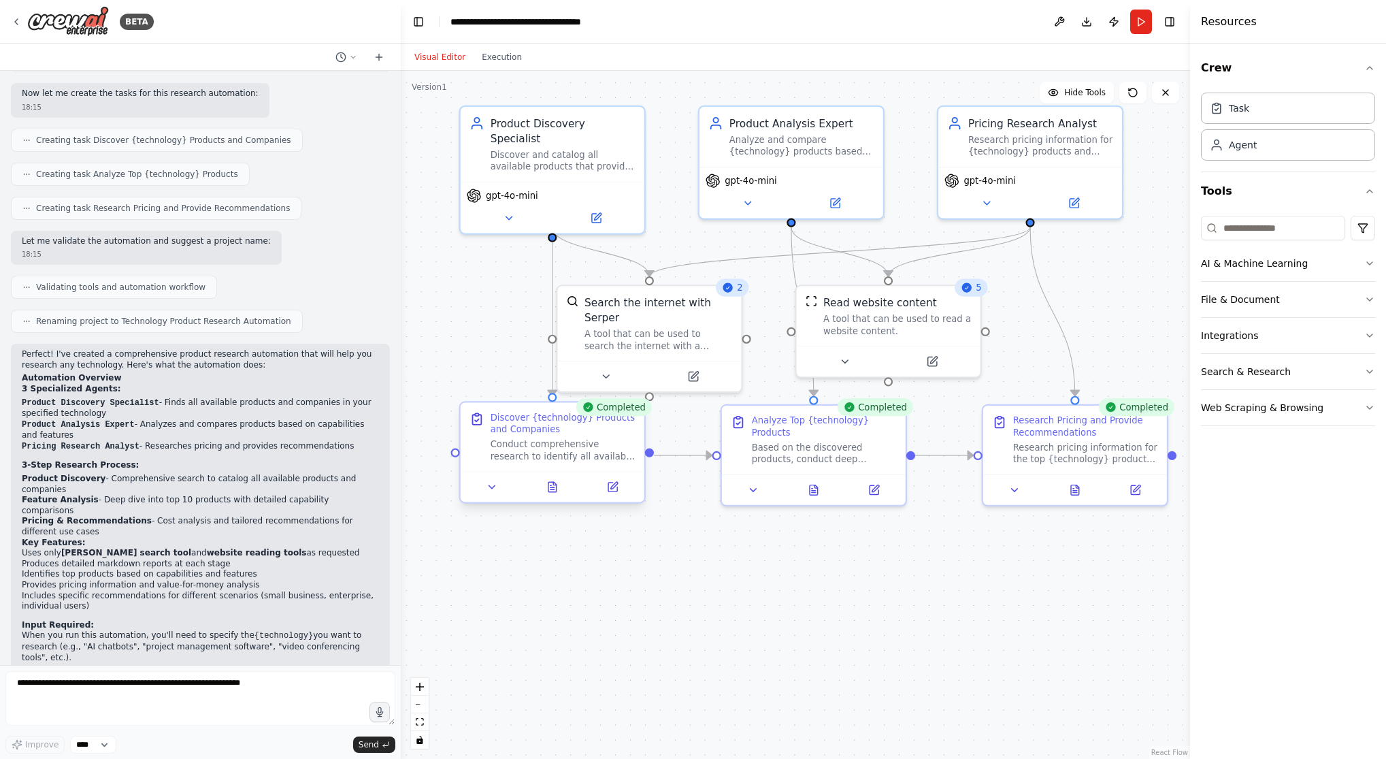
click at [616, 496] on div at bounding box center [553, 486] width 184 height 31
click at [614, 492] on icon at bounding box center [612, 487] width 12 height 12
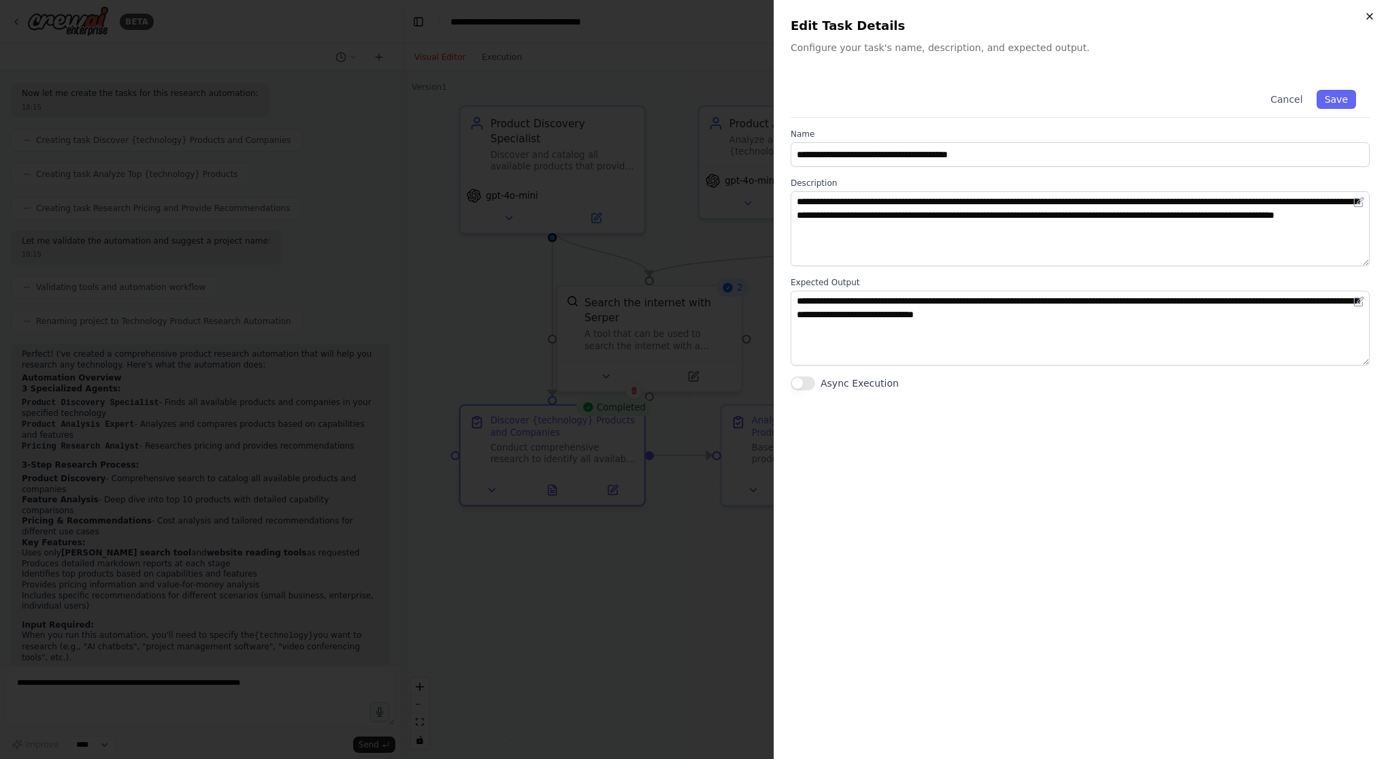
click at [872, 18] on icon "button" at bounding box center [1369, 16] width 5 height 5
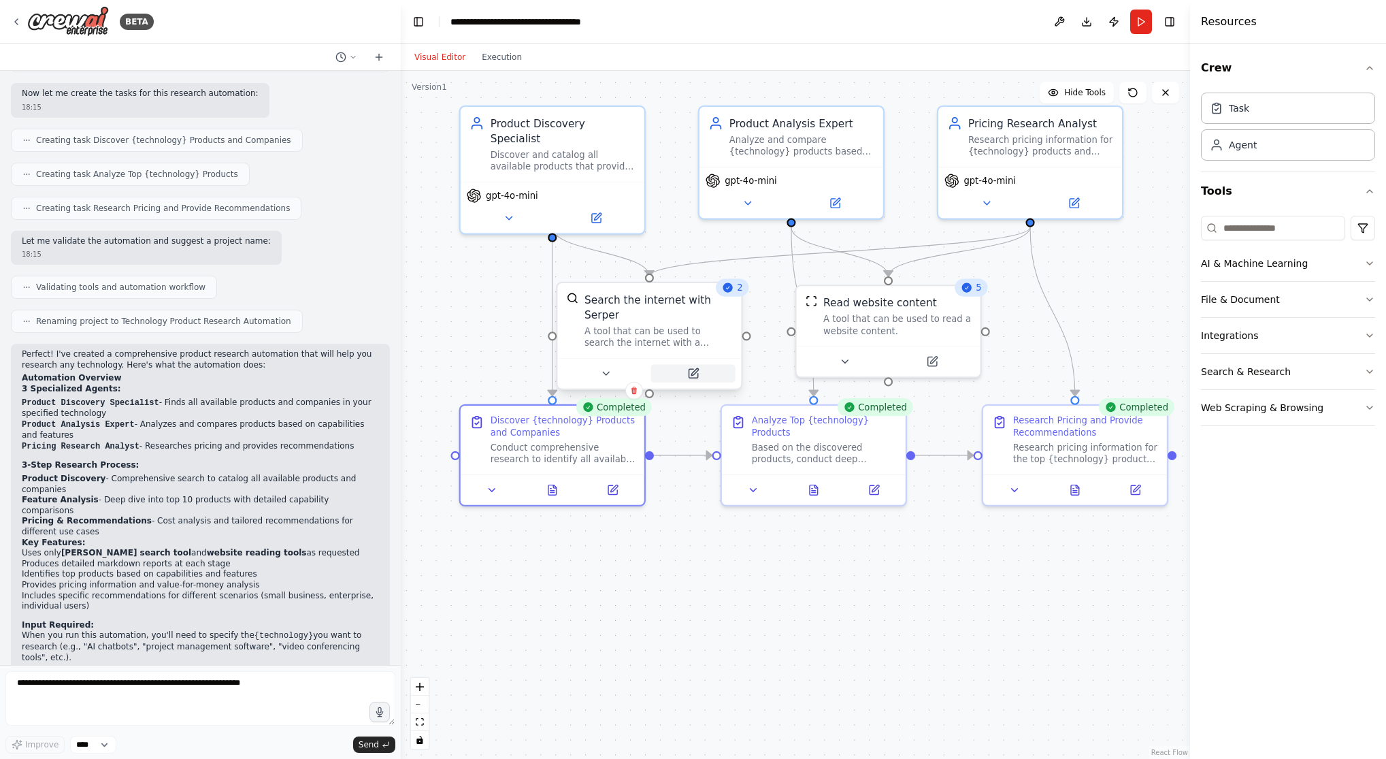
click at [691, 372] on icon at bounding box center [693, 373] width 9 height 9
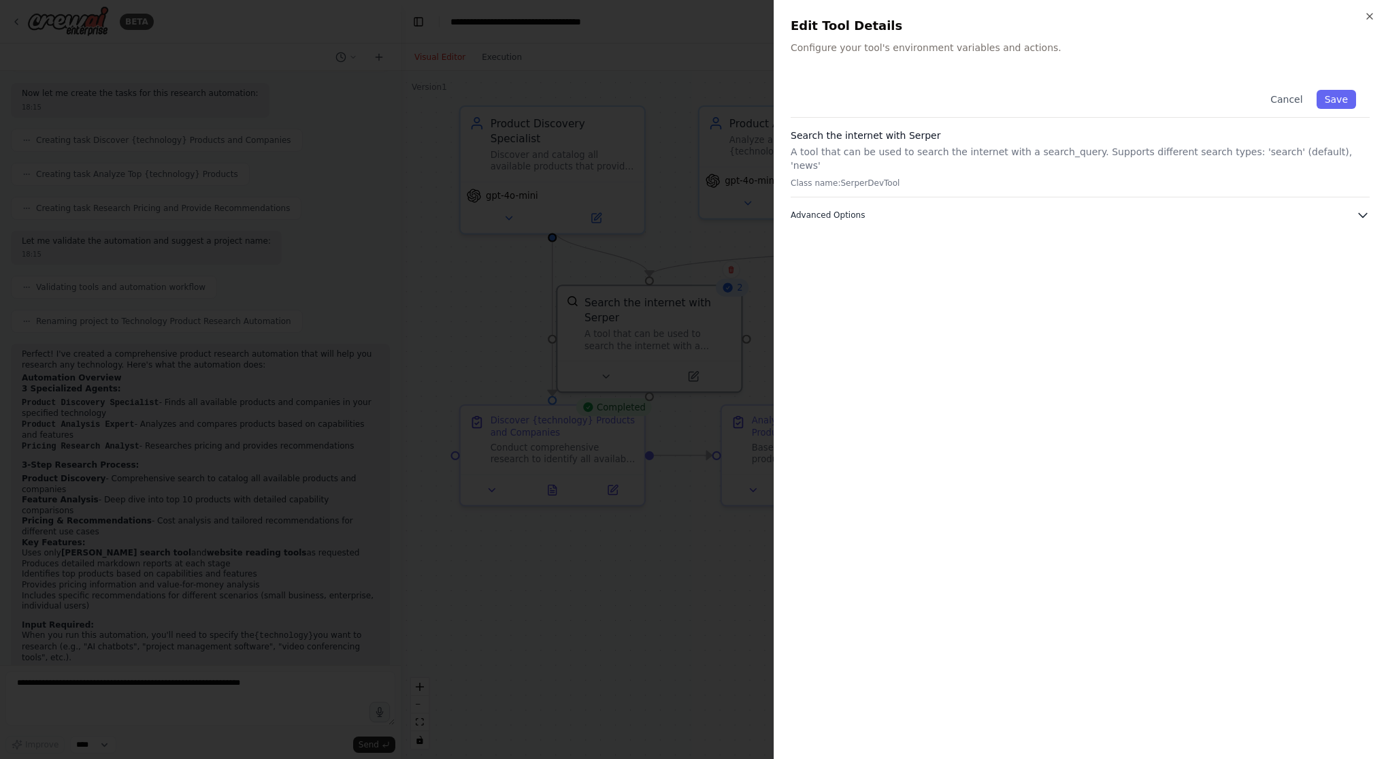
click at [872, 208] on icon "button" at bounding box center [1363, 215] width 14 height 14
click at [872, 279] on input "text" at bounding box center [1079, 289] width 561 height 24
drag, startPoint x: 800, startPoint y: 246, endPoint x: 890, endPoint y: 246, distance: 89.8
click at [872, 258] on div "SERPER_API_KEY Required" at bounding box center [1079, 265] width 561 height 14
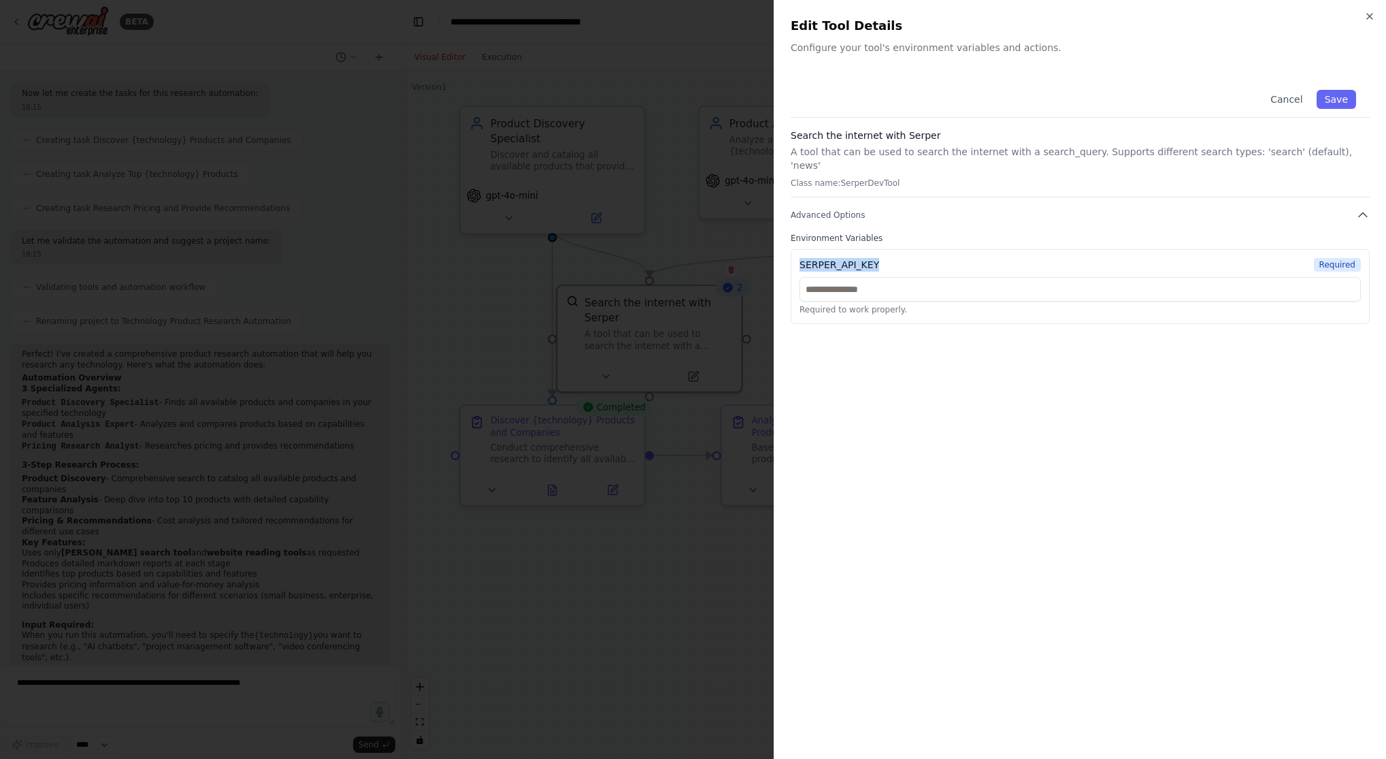
copy div "SERPER_API_KEY"
click at [872, 16] on div "Close Edit Tool Details Configure your tool's environment variables and actions…" at bounding box center [1080, 379] width 612 height 759
click at [872, 13] on icon "button" at bounding box center [1369, 16] width 11 height 11
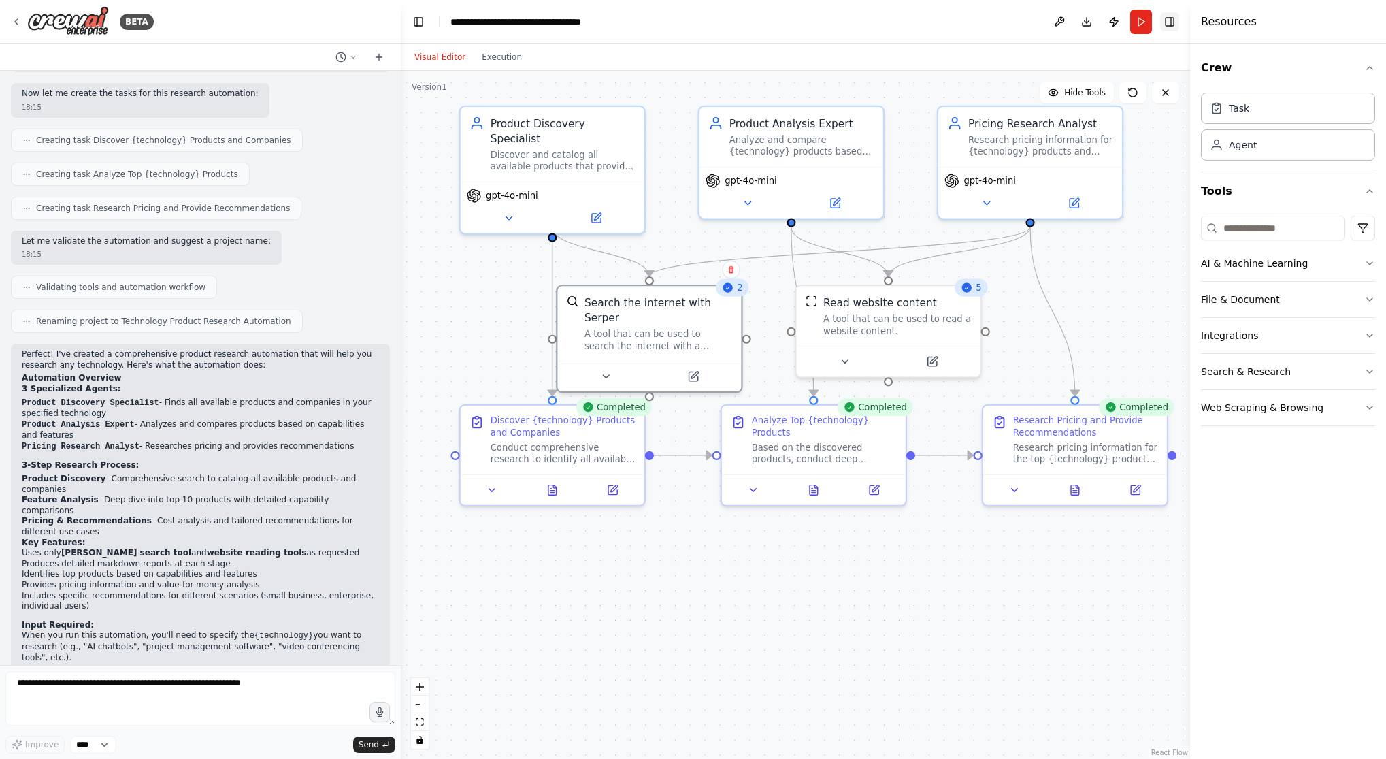
click at [872, 23] on button "Toggle Right Sidebar" at bounding box center [1169, 21] width 19 height 19
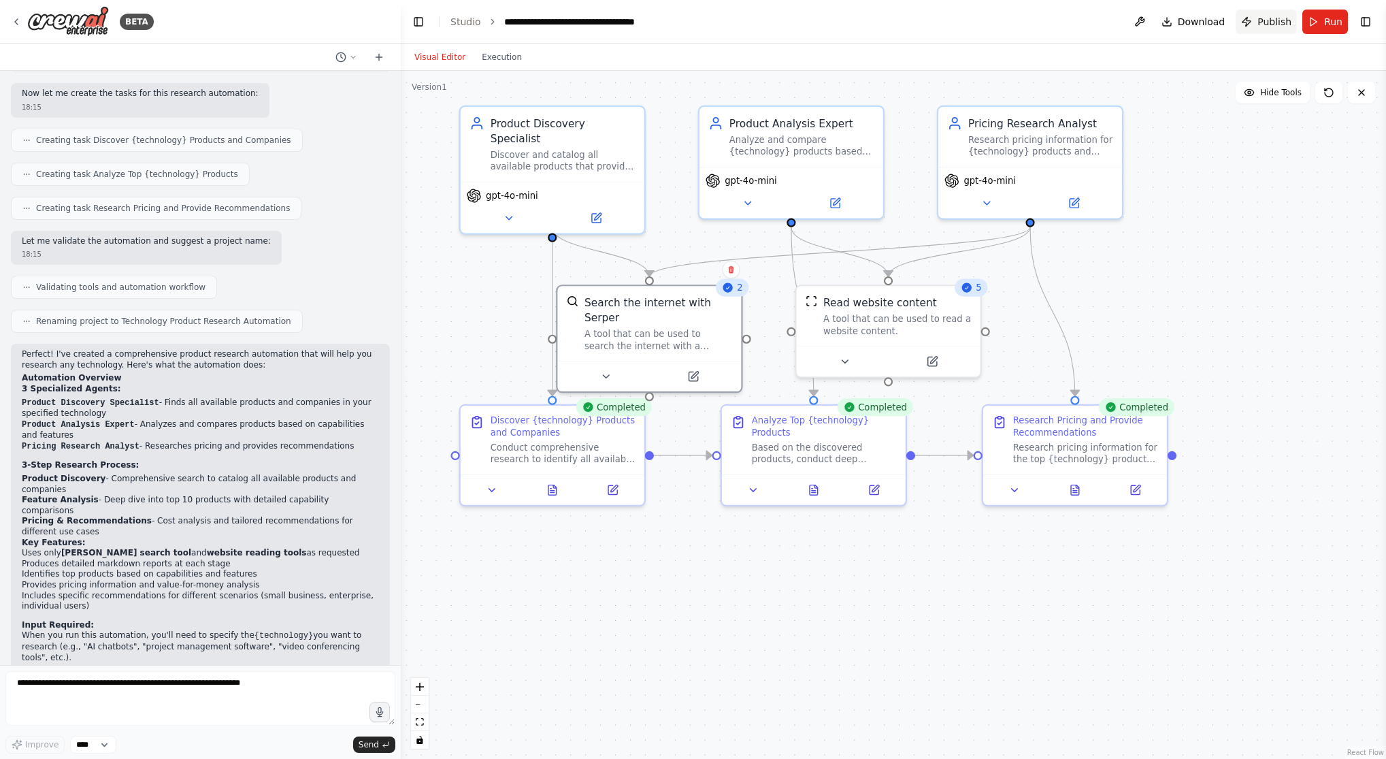
click at [872, 18] on span "Publish" at bounding box center [1274, 22] width 34 height 14
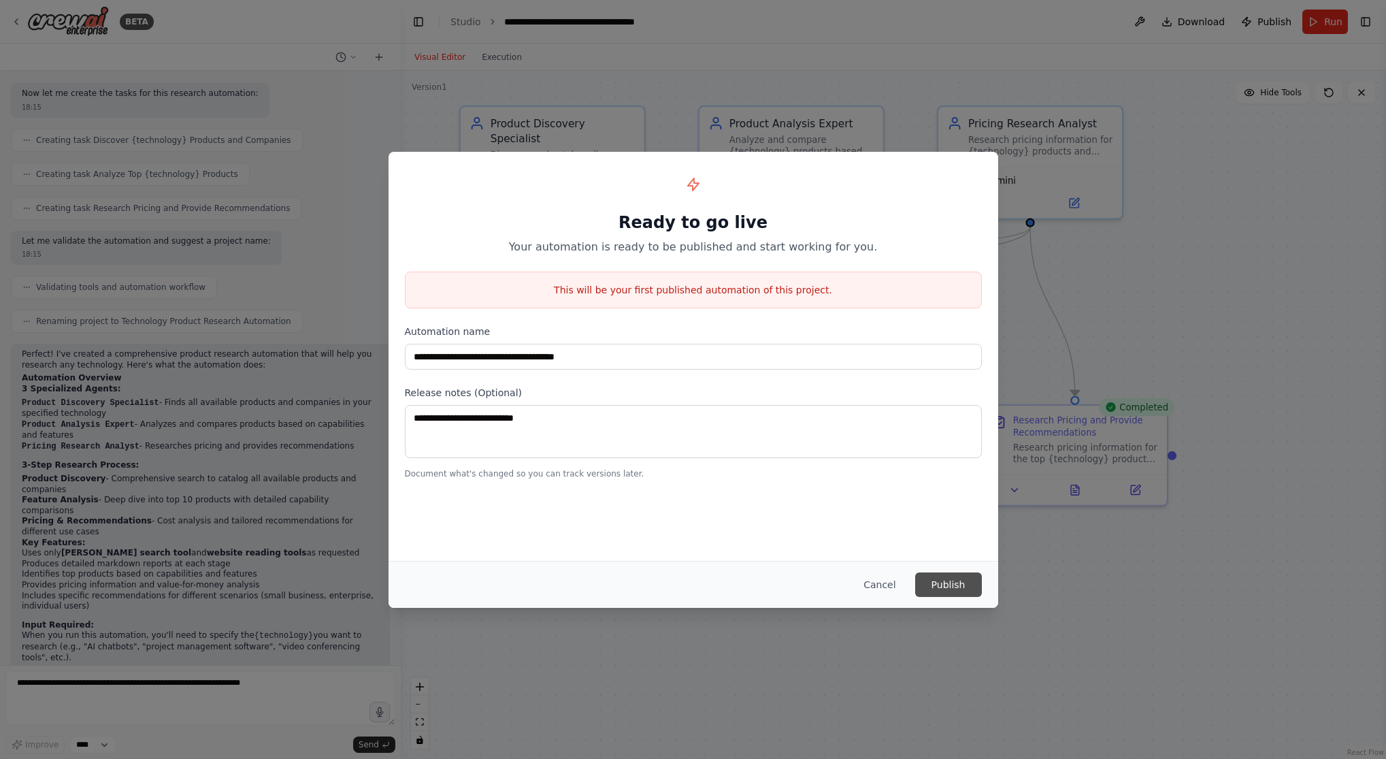
click at [872, 588] on button "Publish" at bounding box center [948, 584] width 67 height 24
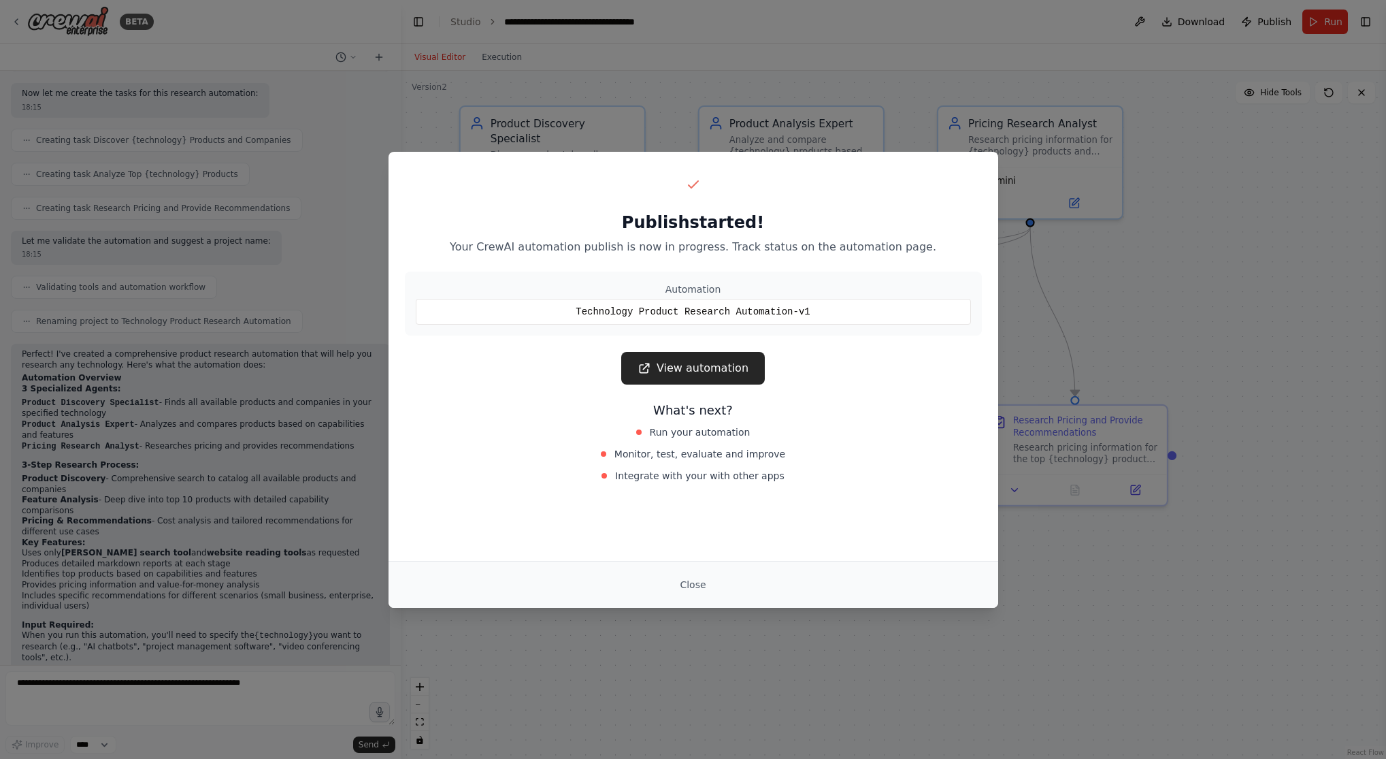
click at [678, 368] on link "View automation" at bounding box center [693, 368] width 144 height 33
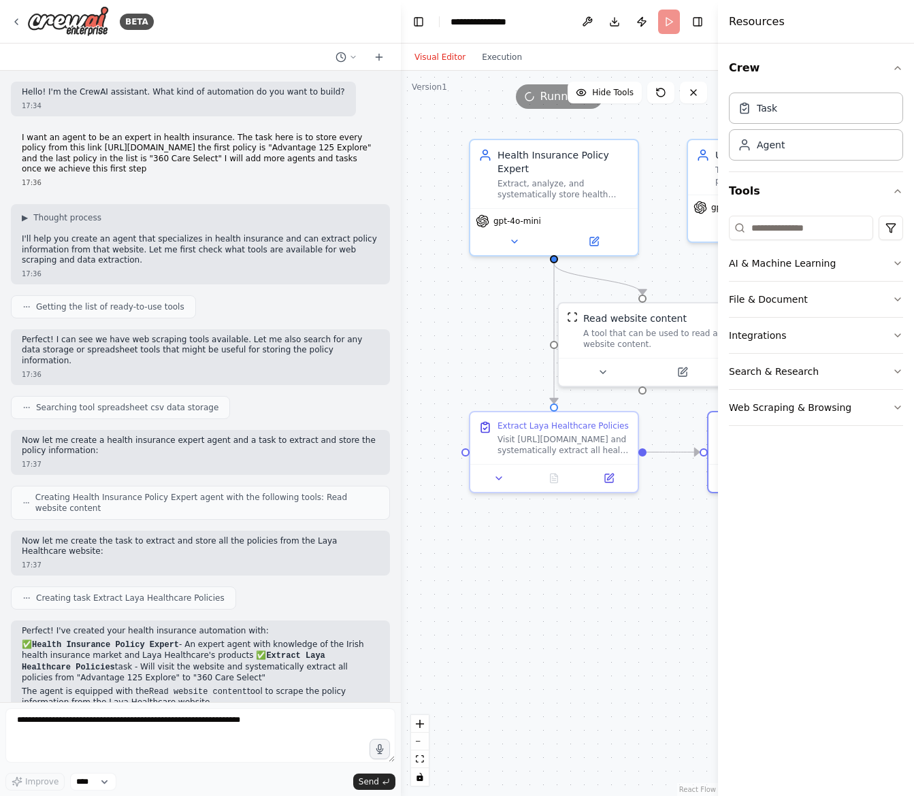
scroll to position [1414, 0]
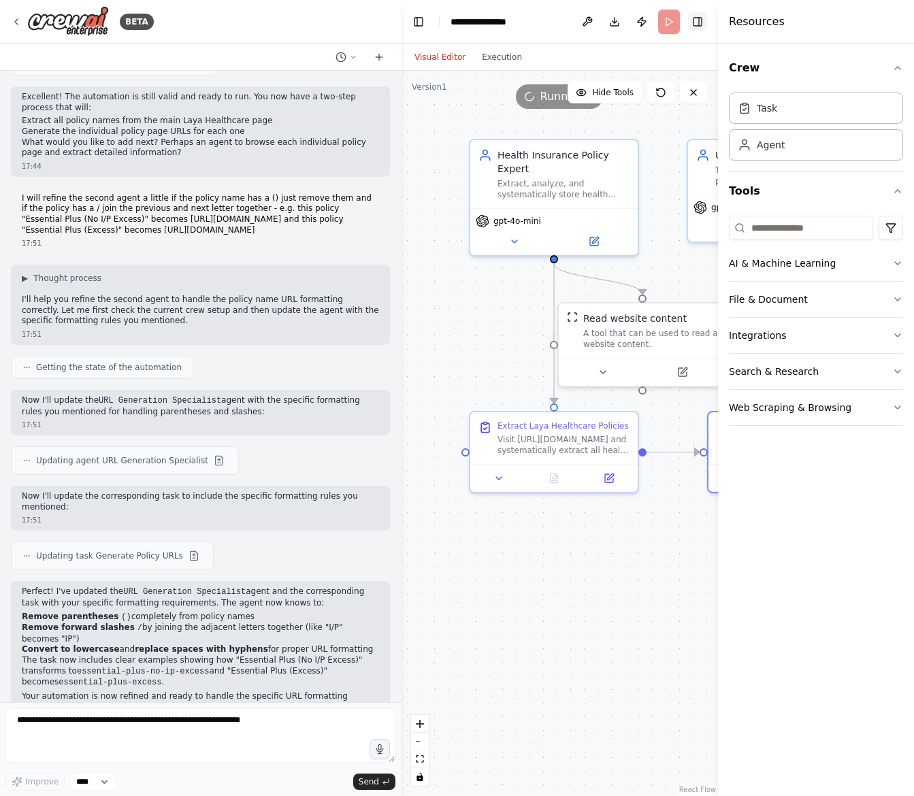
click at [697, 20] on button "Toggle Right Sidebar" at bounding box center [697, 21] width 19 height 19
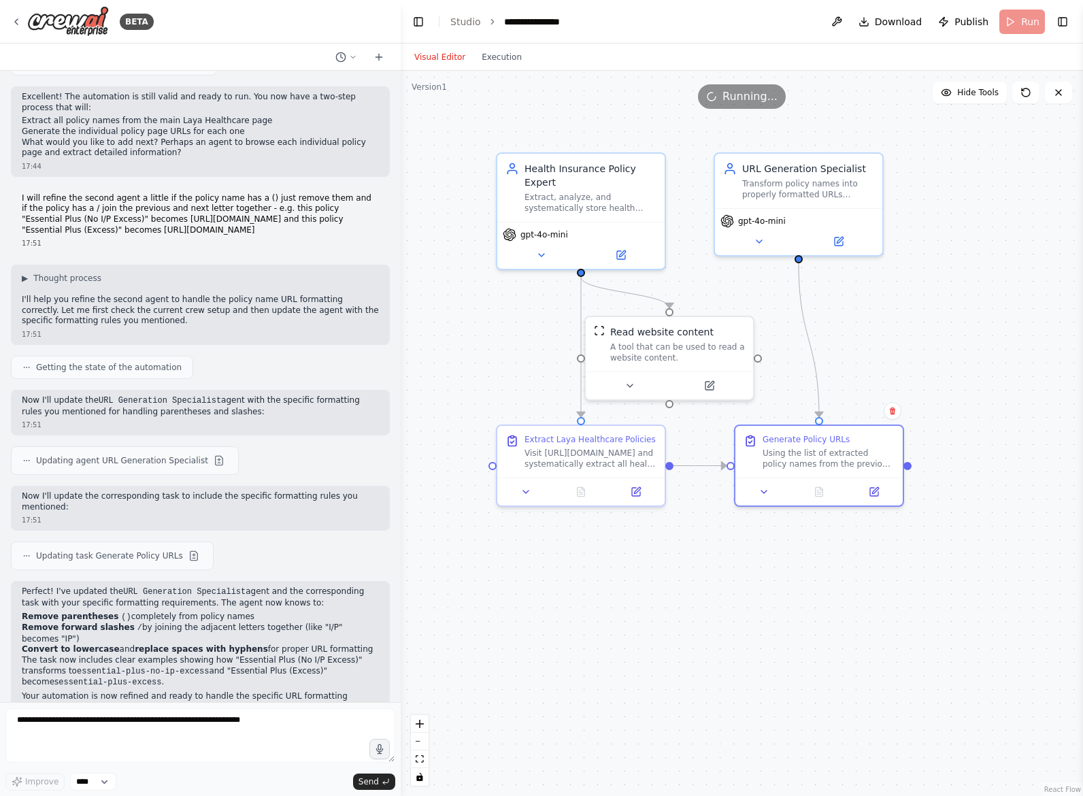
drag, startPoint x: 914, startPoint y: 301, endPoint x: 942, endPoint y: 315, distance: 30.4
click at [913, 315] on div ".deletable-edge-delete-btn { width: 20px; height: 20px; border: 0px solid #ffff…" at bounding box center [742, 433] width 682 height 725
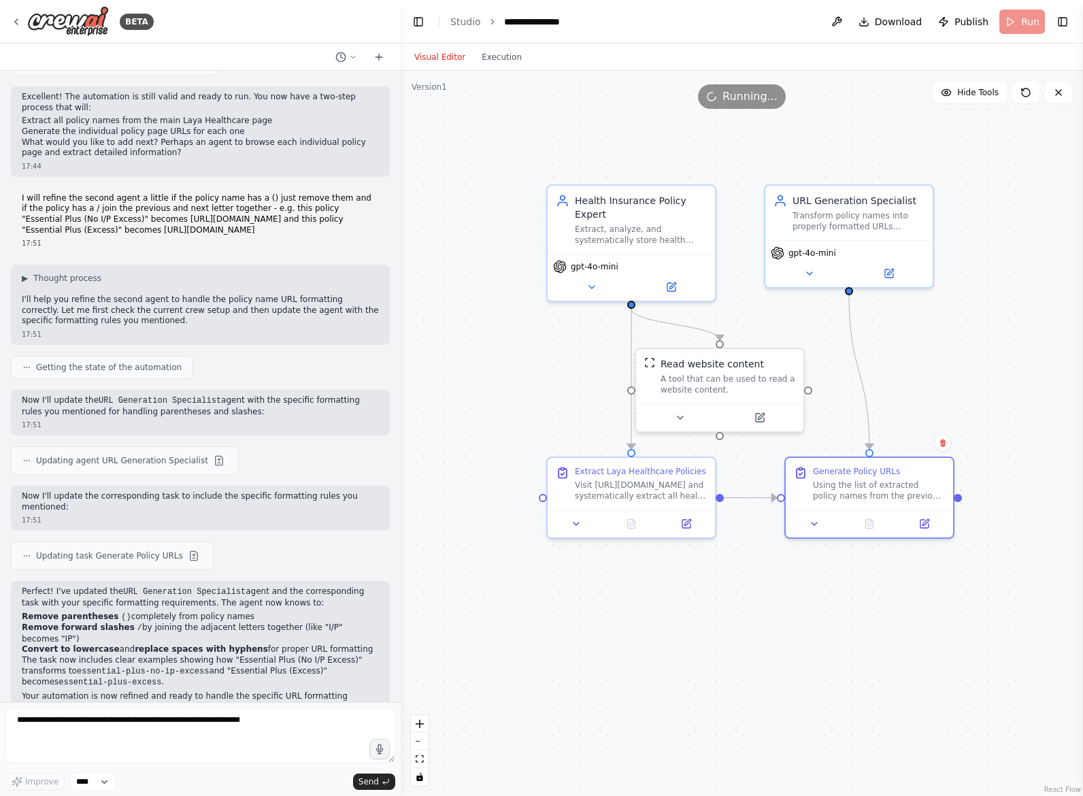
drag, startPoint x: 969, startPoint y: 338, endPoint x: 1019, endPoint y: 337, distance: 49.7
click at [913, 336] on div ".deletable-edge-delete-btn { width: 20px; height: 20px; border: 0px solid #ffff…" at bounding box center [742, 433] width 682 height 725
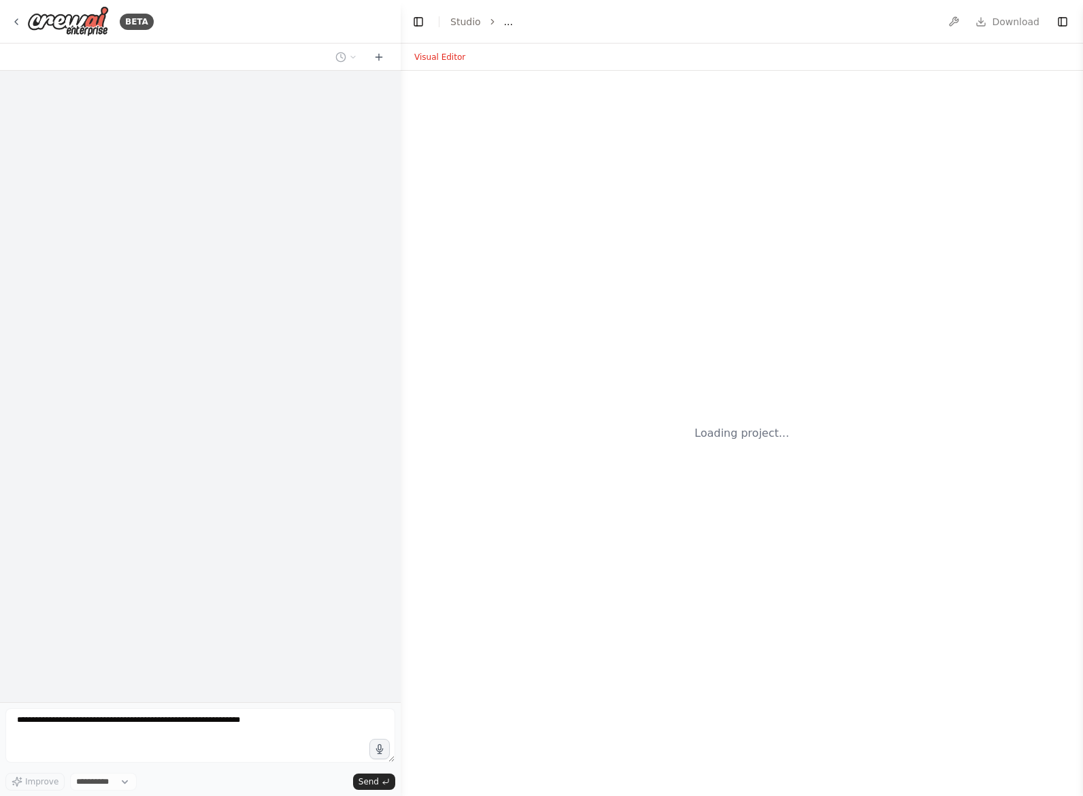
select select "****"
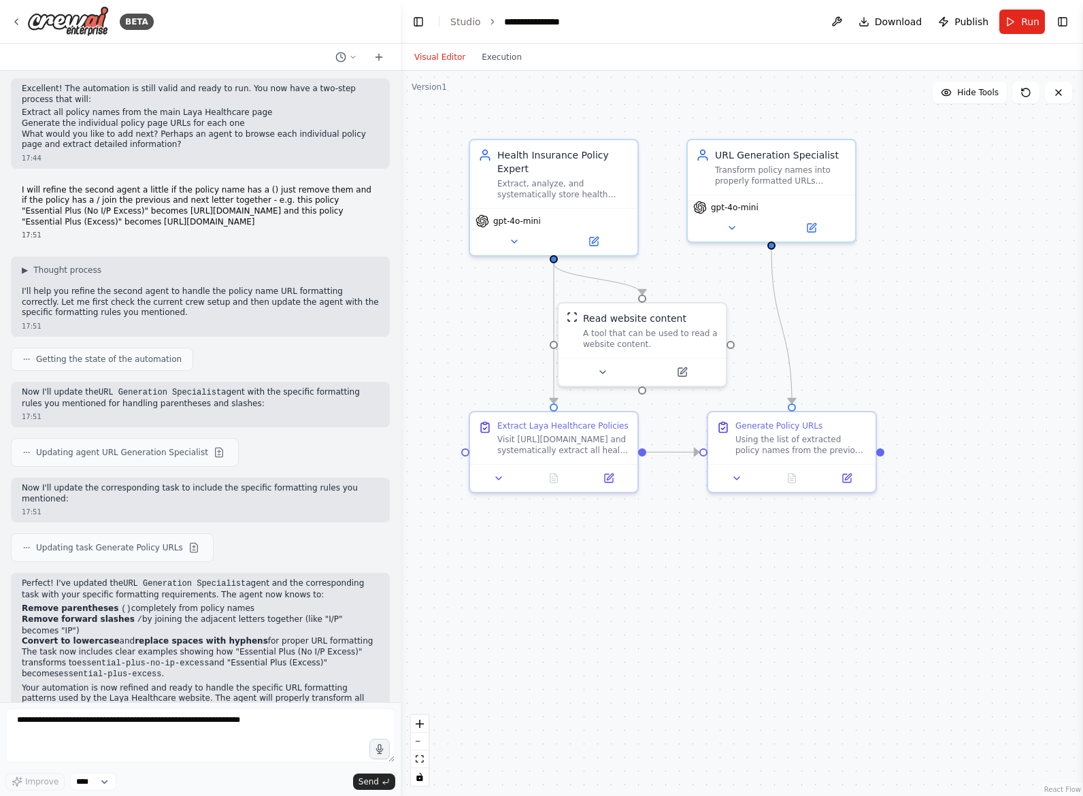
scroll to position [1433, 0]
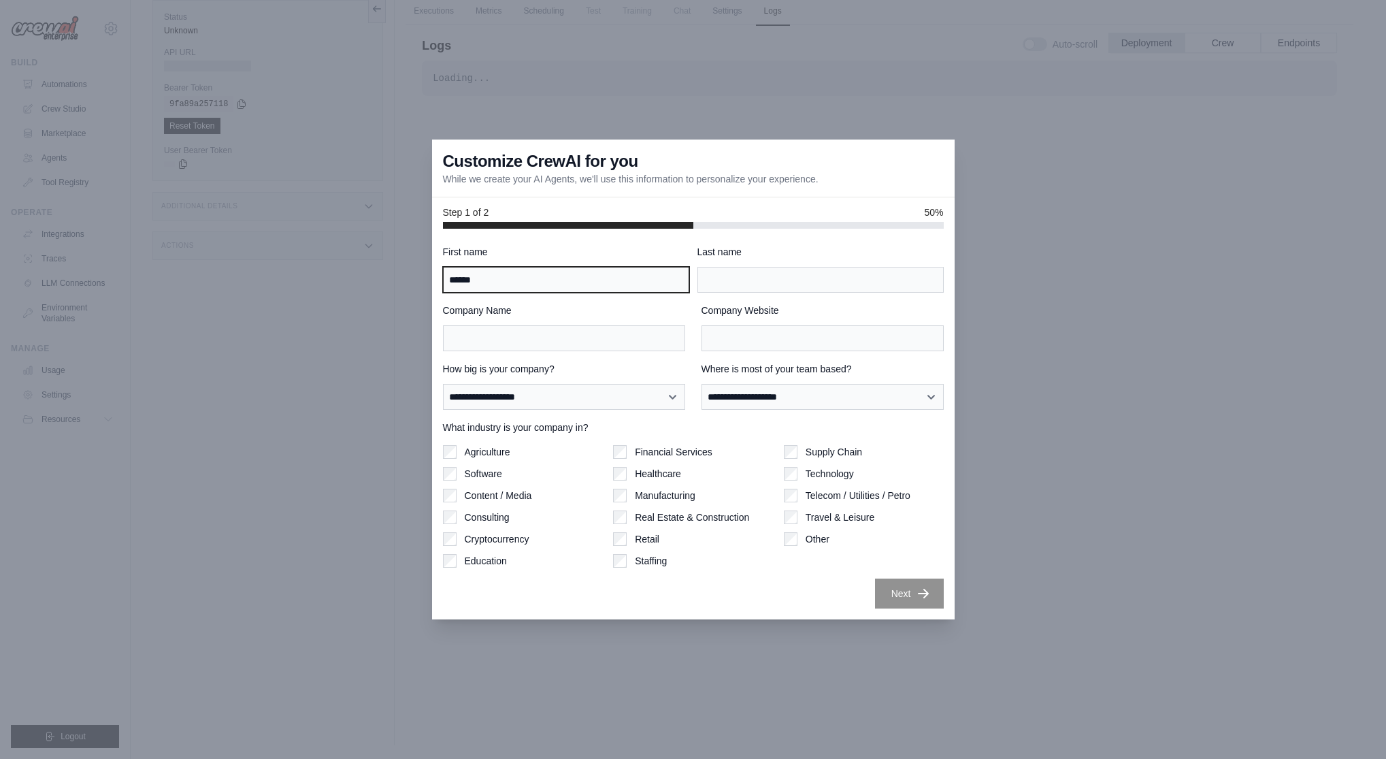
type input "******"
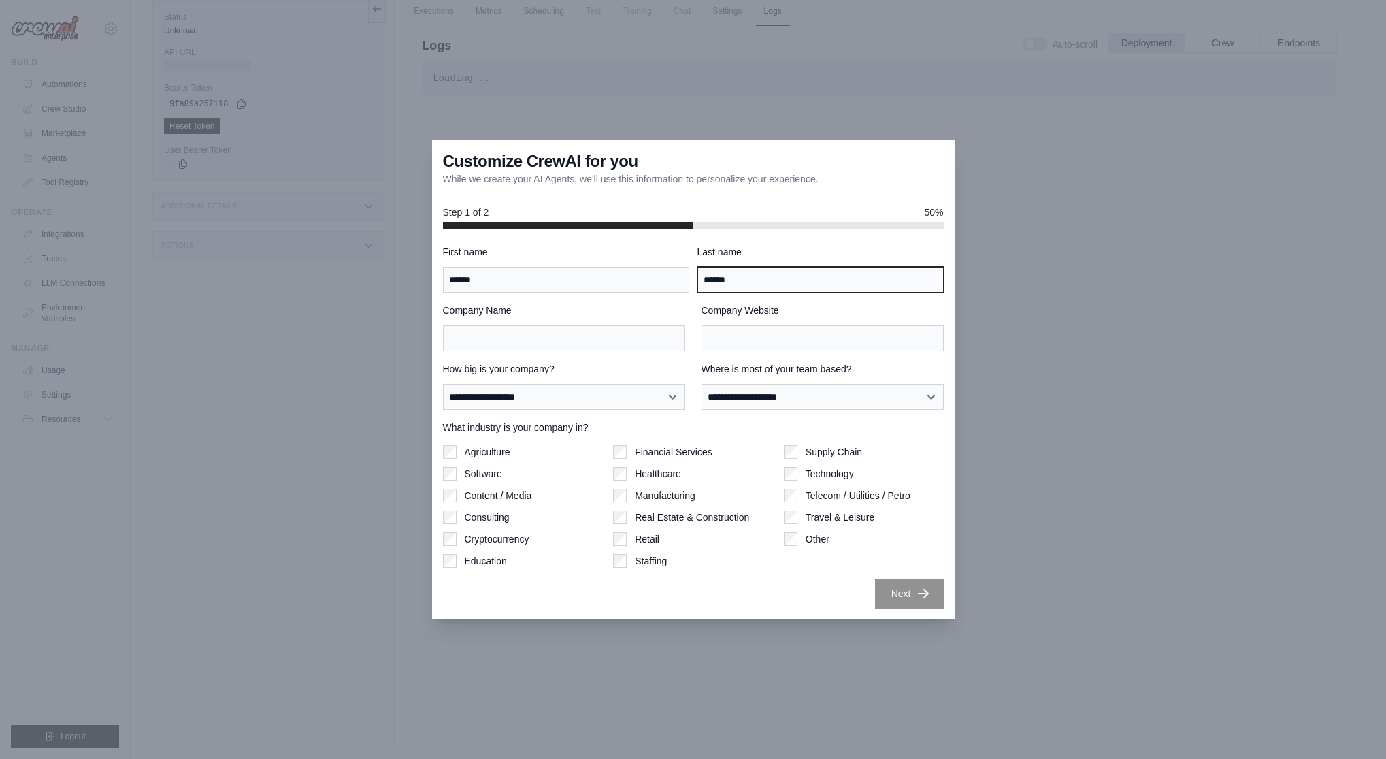
type input "******"
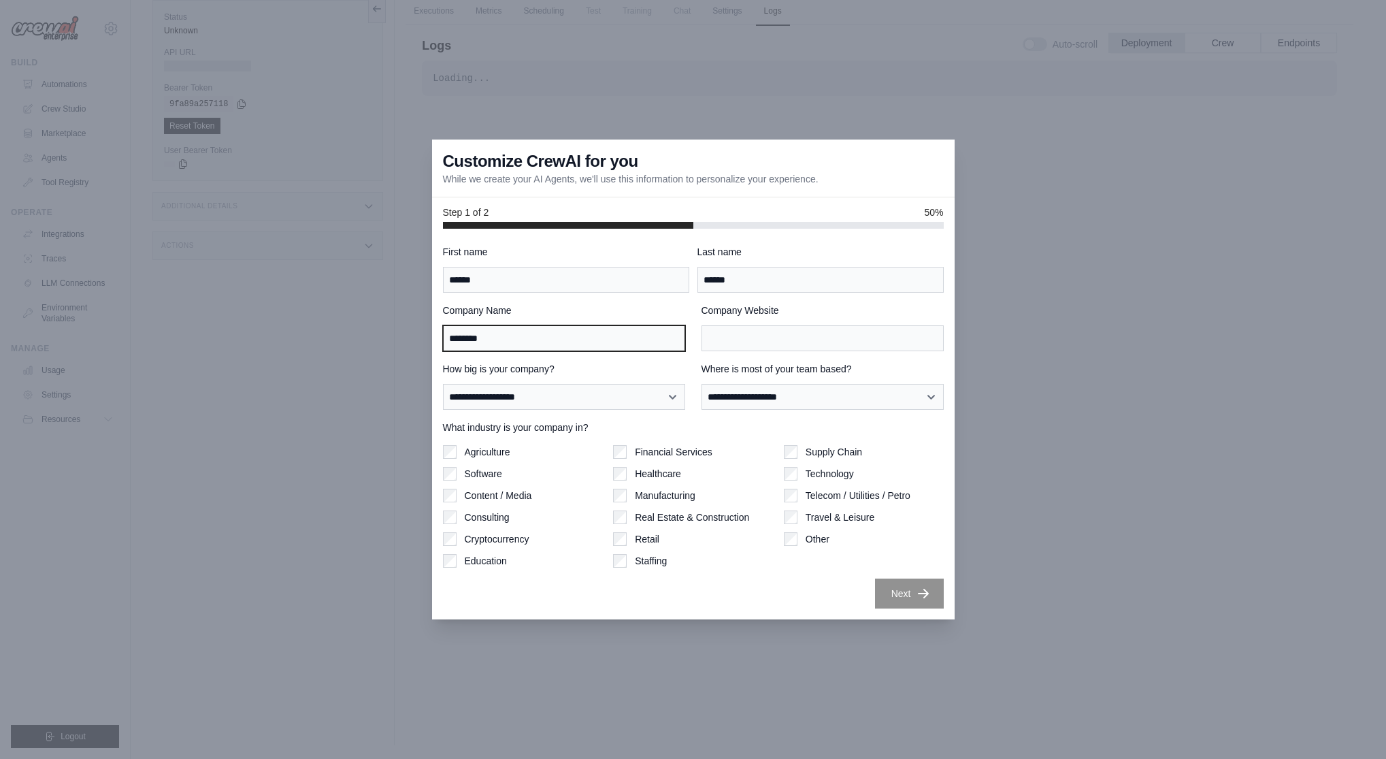
type input "********"
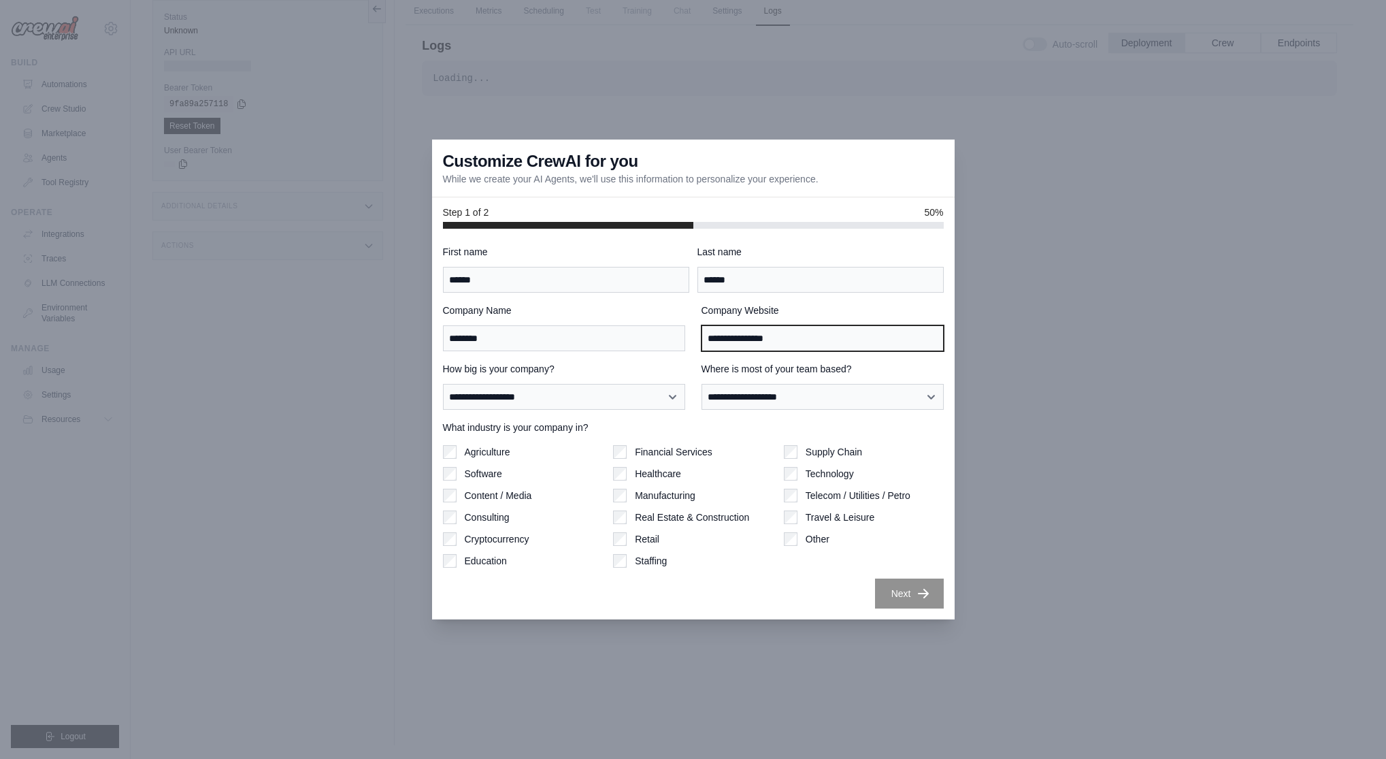
type input "**********"
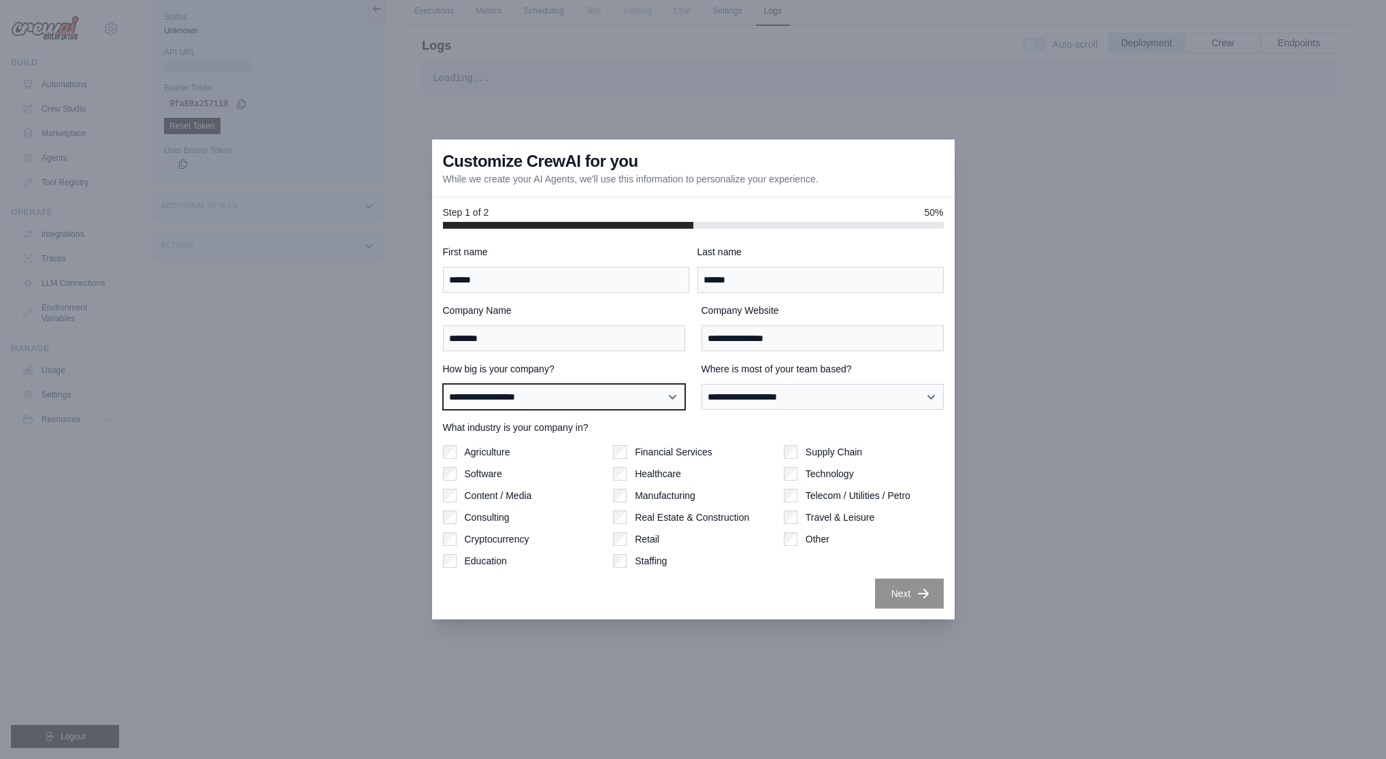
select select "**********"
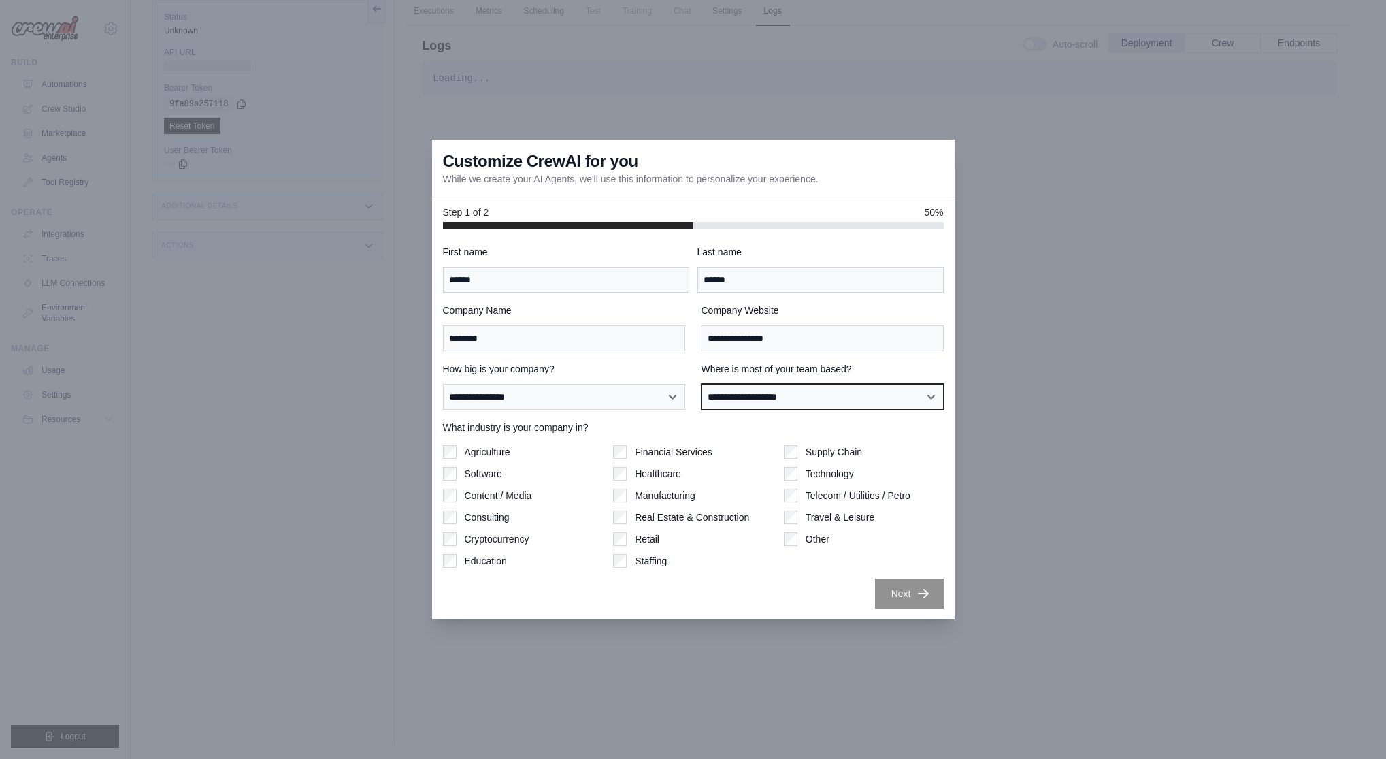
select select "******"
click at [627, 473] on div "Healthcare" at bounding box center [693, 474] width 160 height 14
click at [916, 604] on button "Next" at bounding box center [909, 593] width 69 height 30
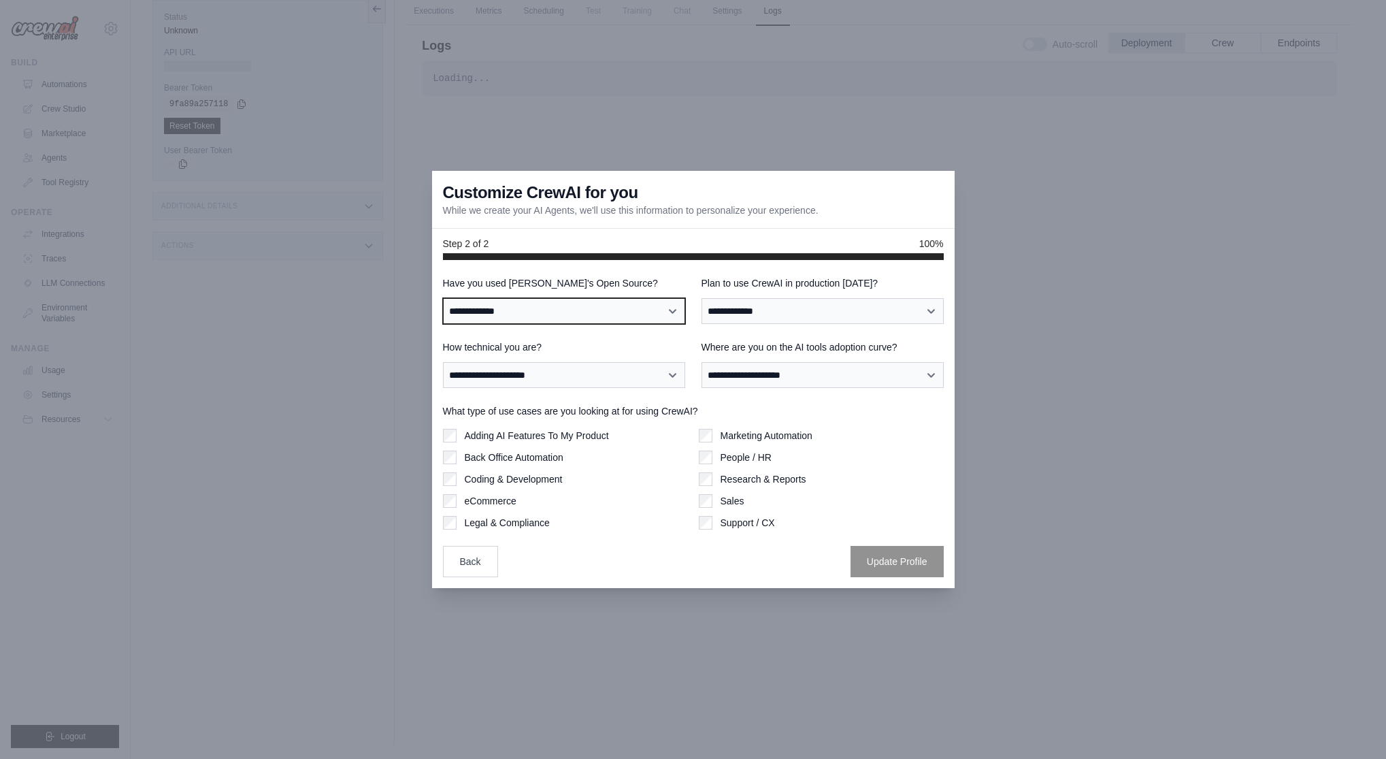
select select "**********"
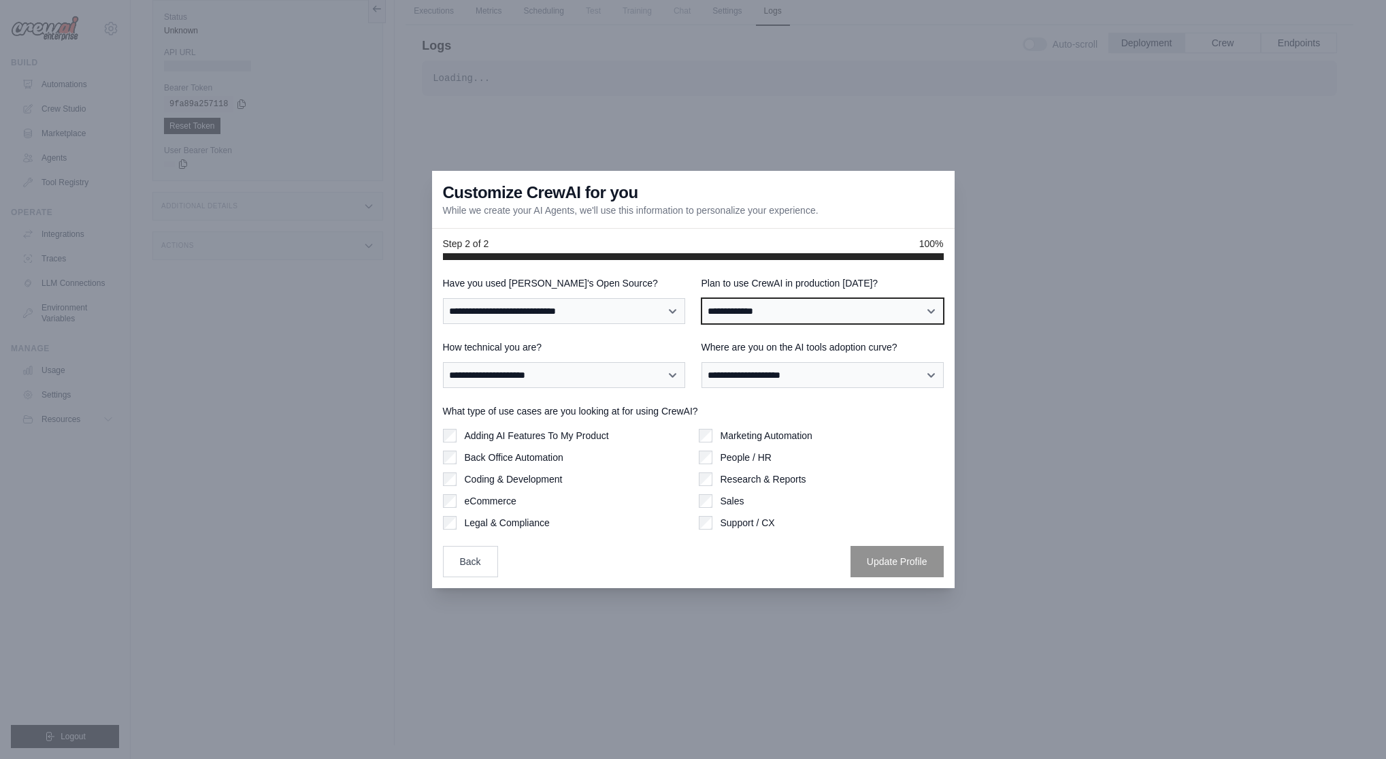
select select "****"
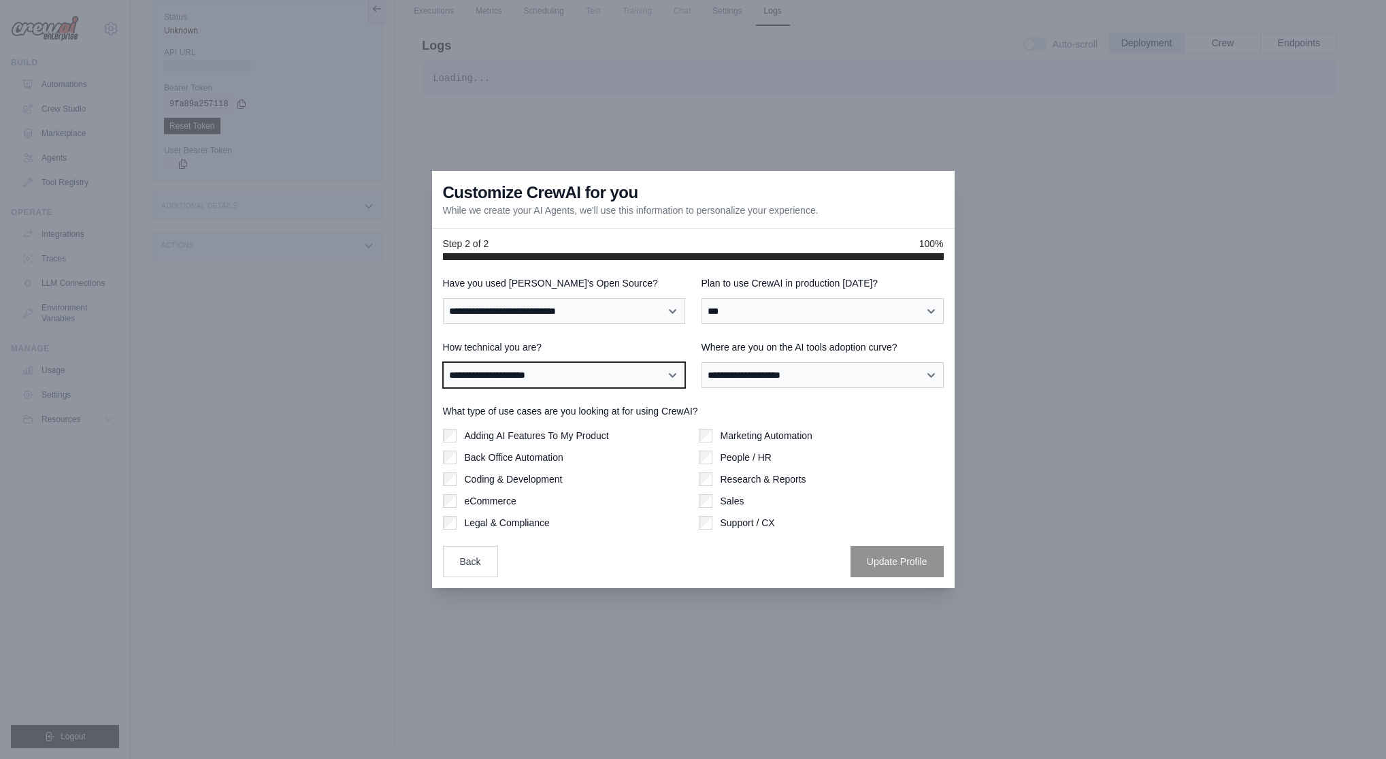
select select "**********"
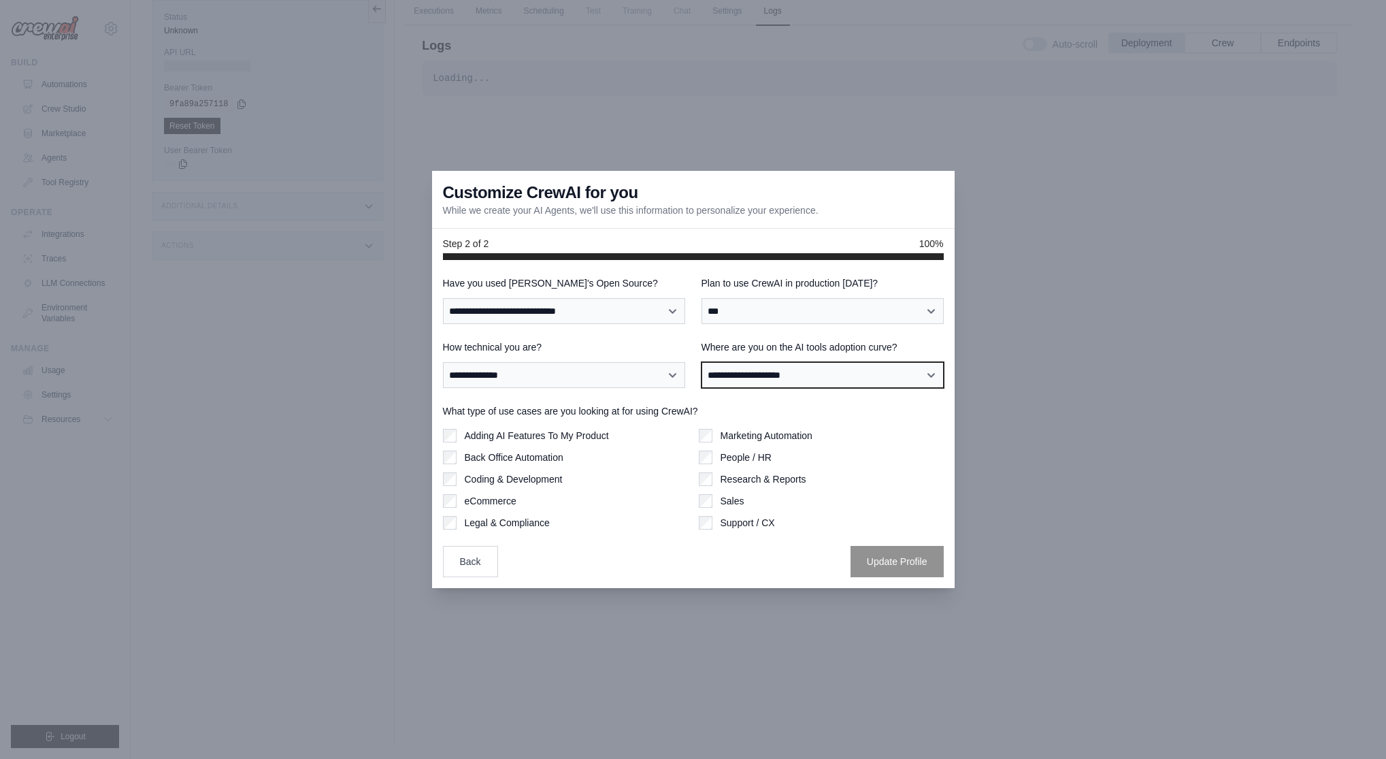
select select "**********"
click at [902, 566] on button "Update Profile" at bounding box center [896, 560] width 93 height 31
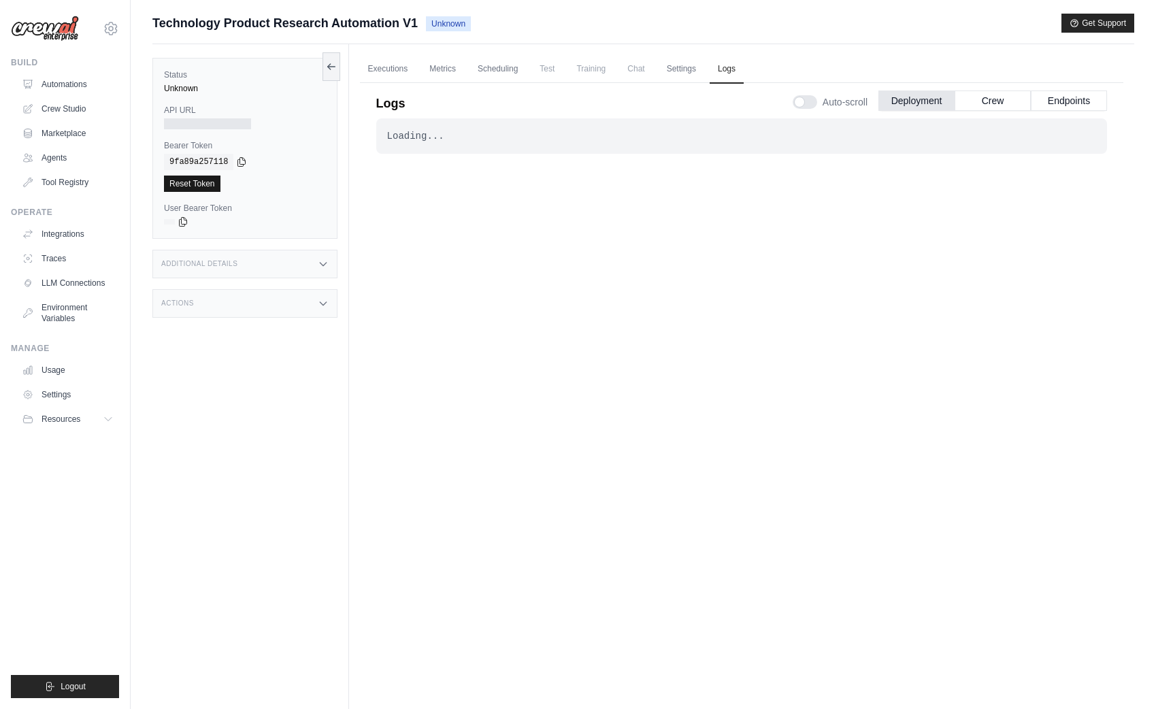
click at [200, 179] on link "Reset Token" at bounding box center [192, 184] width 56 height 16
click at [386, 71] on link "Executions" at bounding box center [388, 69] width 56 height 29
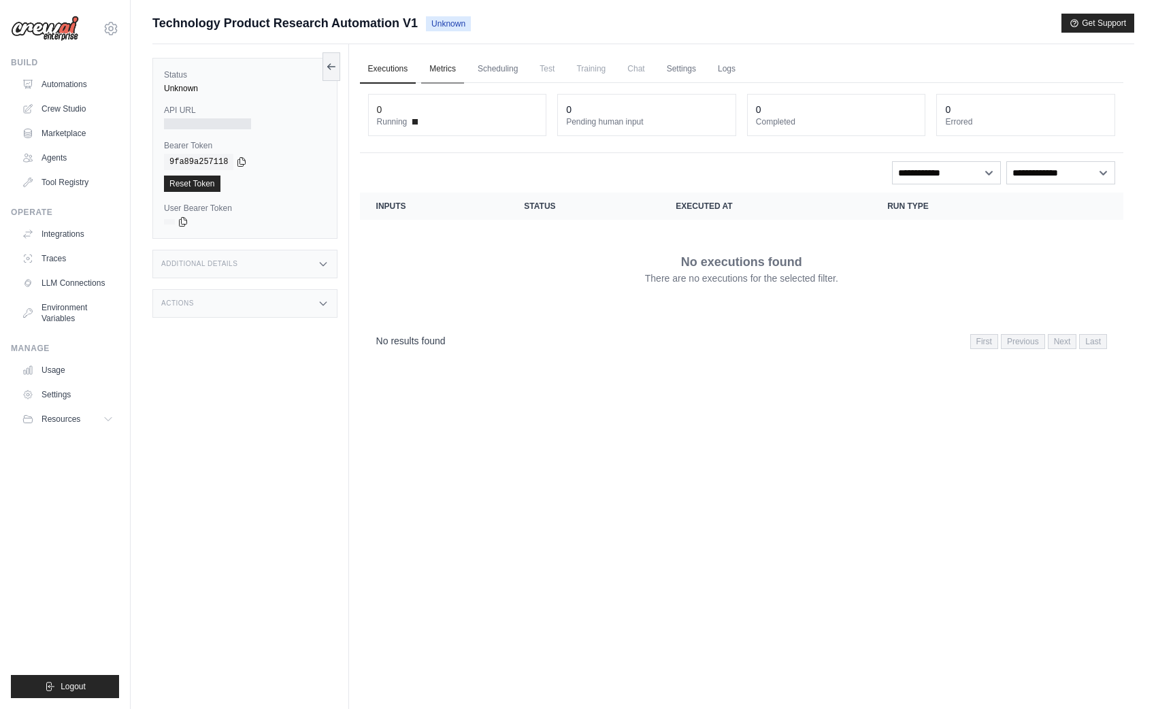
click at [448, 73] on link "Metrics" at bounding box center [442, 69] width 43 height 29
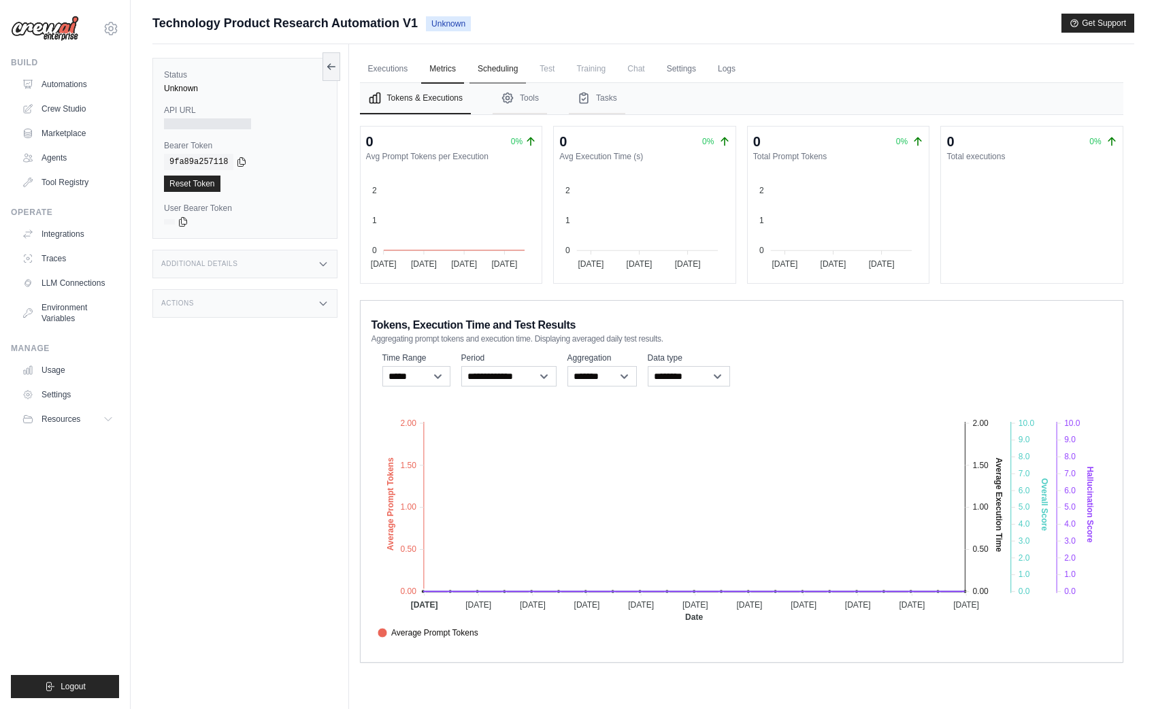
click at [507, 69] on link "Scheduling" at bounding box center [497, 69] width 56 height 29
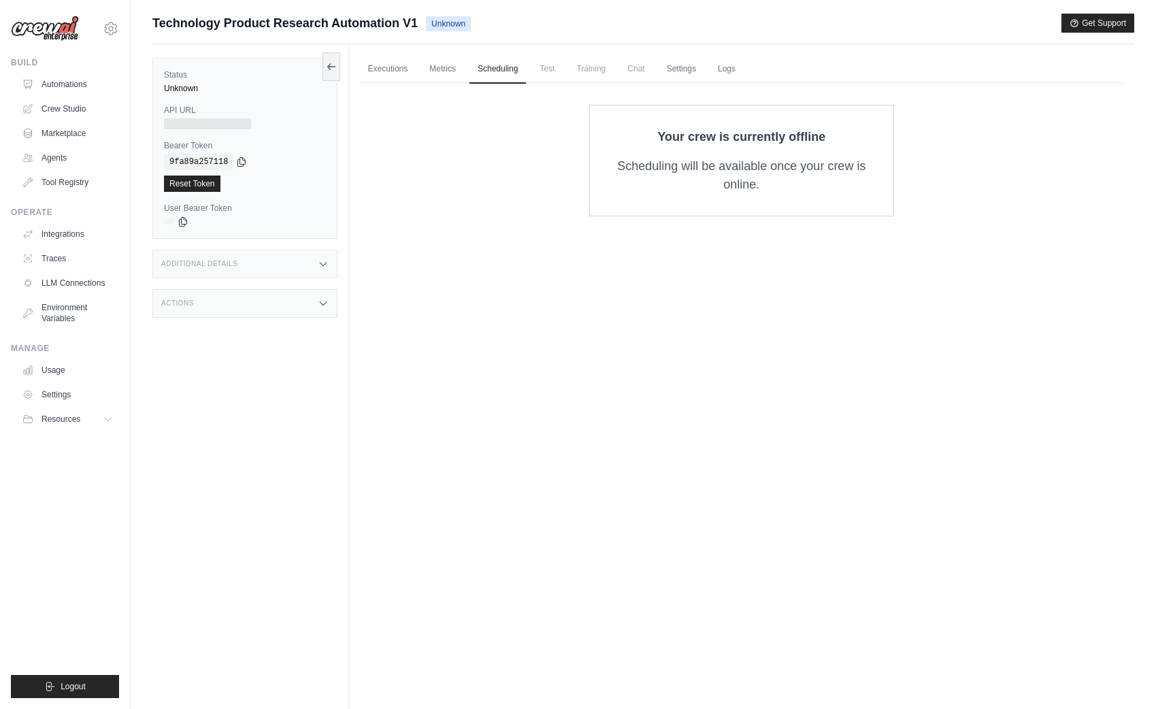
click at [544, 68] on span "Test" at bounding box center [546, 68] width 31 height 27
click at [584, 68] on span "Training" at bounding box center [591, 68] width 46 height 27
click at [637, 69] on span "Chat" at bounding box center [635, 68] width 33 height 27
click at [682, 68] on link "Settings" at bounding box center [682, 69] width 46 height 29
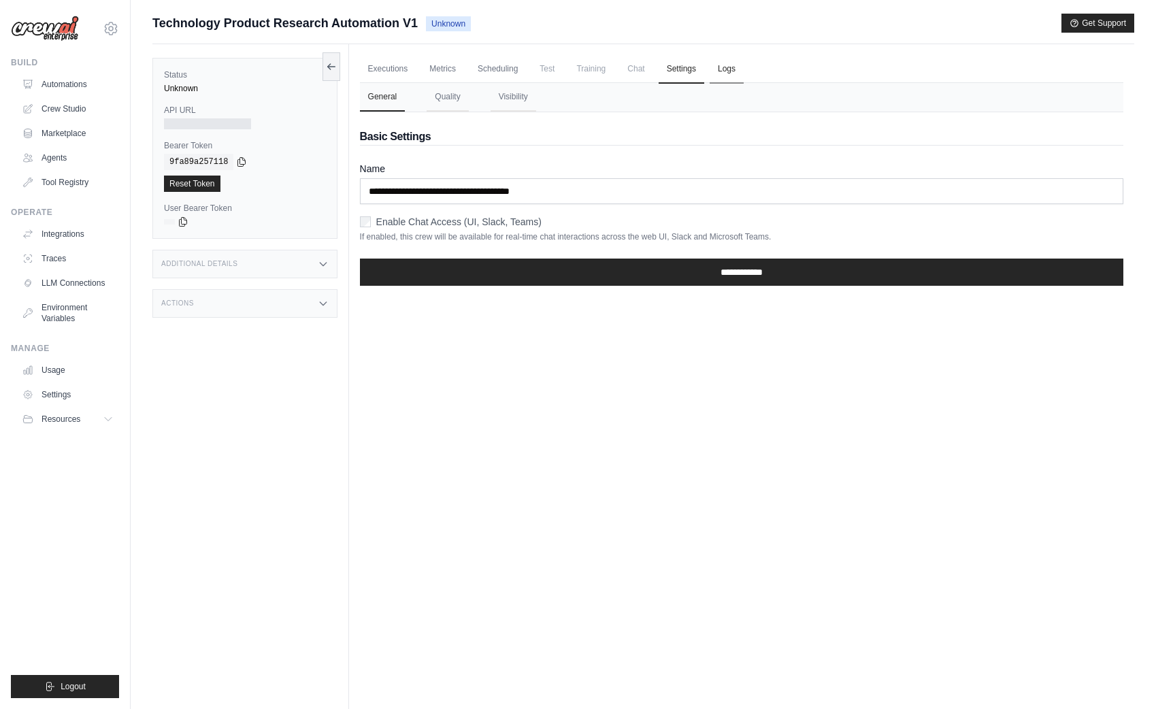
click at [725, 71] on link "Logs" at bounding box center [727, 69] width 34 height 29
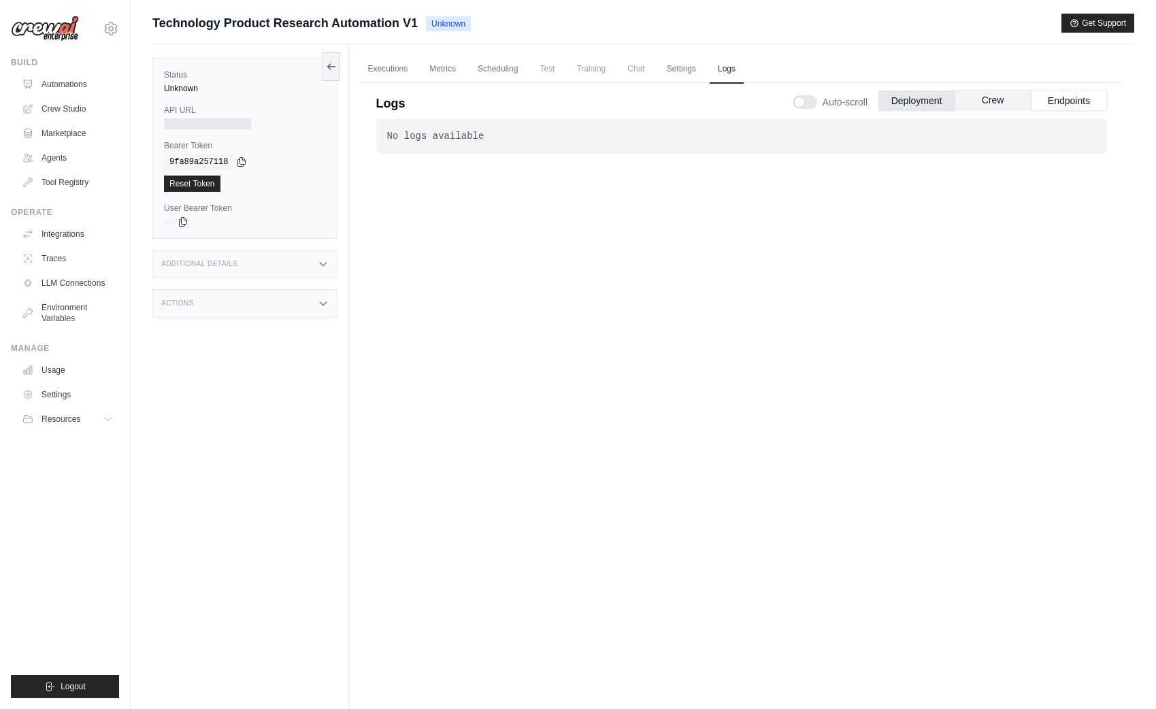
click at [1009, 101] on button "Crew" at bounding box center [993, 100] width 76 height 20
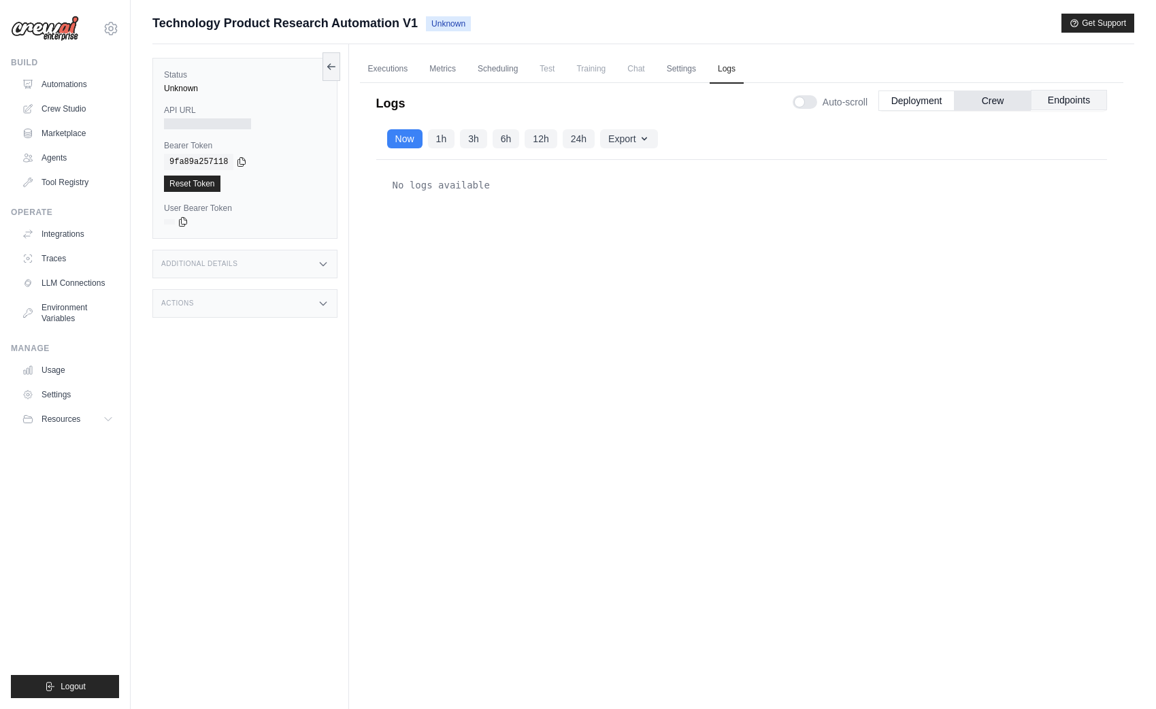
click at [1061, 105] on button "Endpoints" at bounding box center [1069, 100] width 76 height 20
click at [401, 66] on link "Executions" at bounding box center [388, 69] width 56 height 29
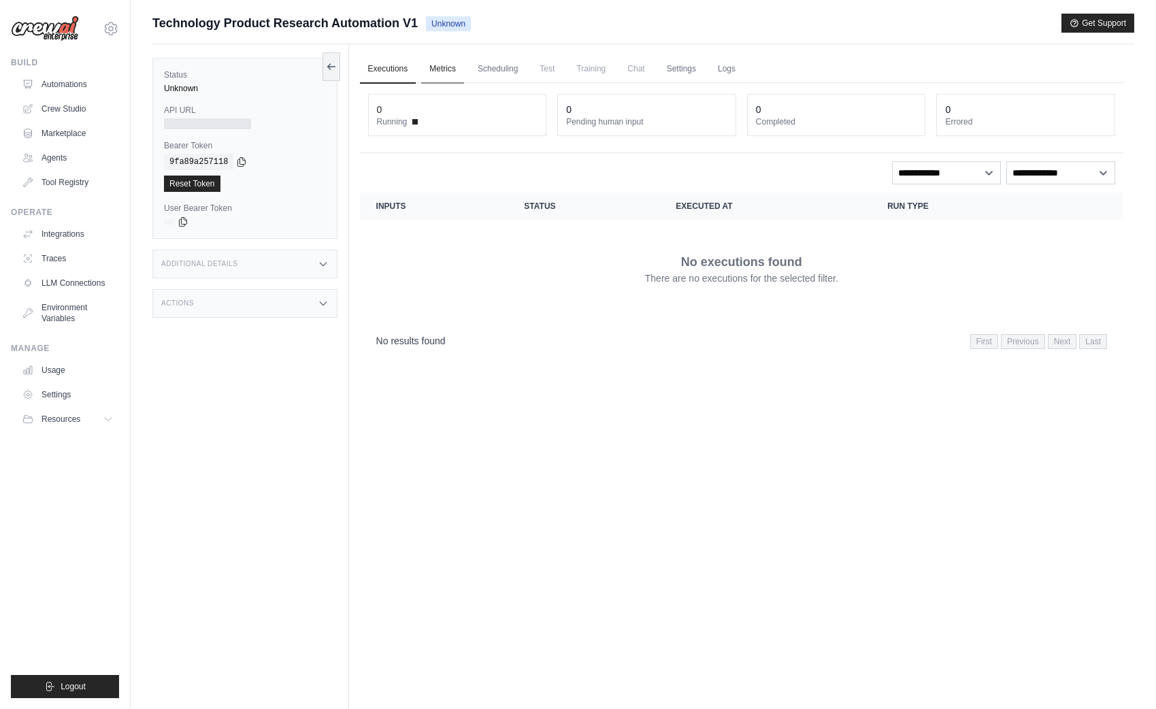
click at [450, 69] on link "Metrics" at bounding box center [442, 69] width 43 height 29
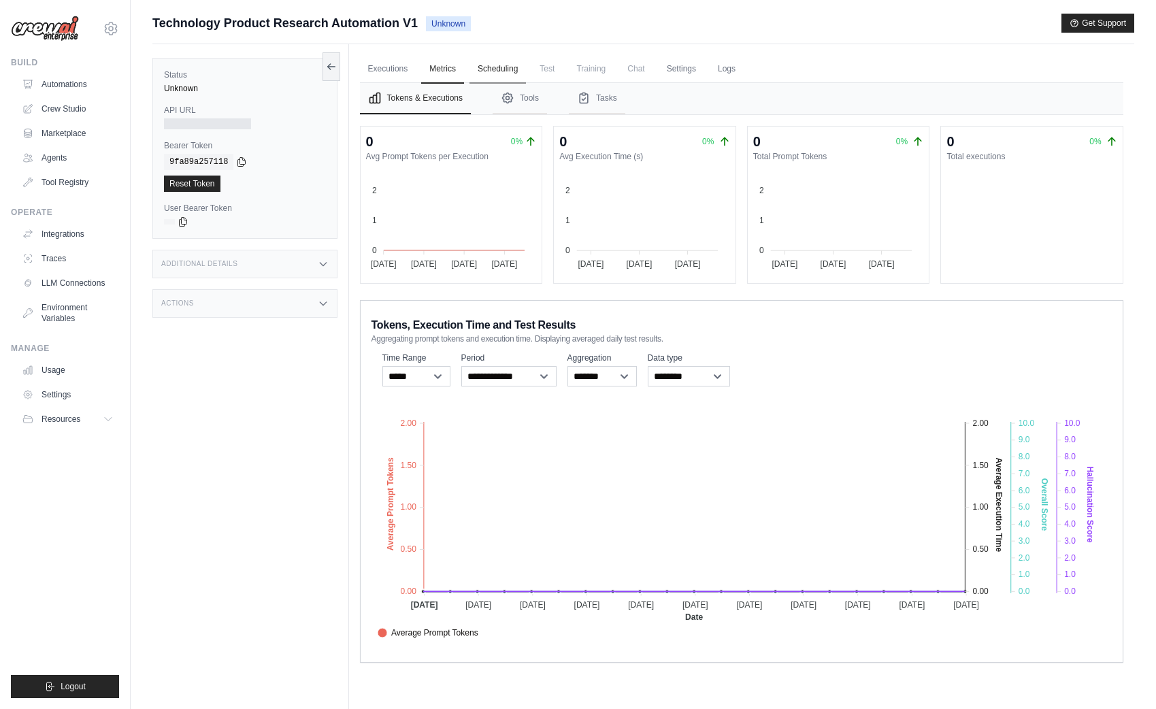
click at [513, 69] on link "Scheduling" at bounding box center [497, 69] width 56 height 29
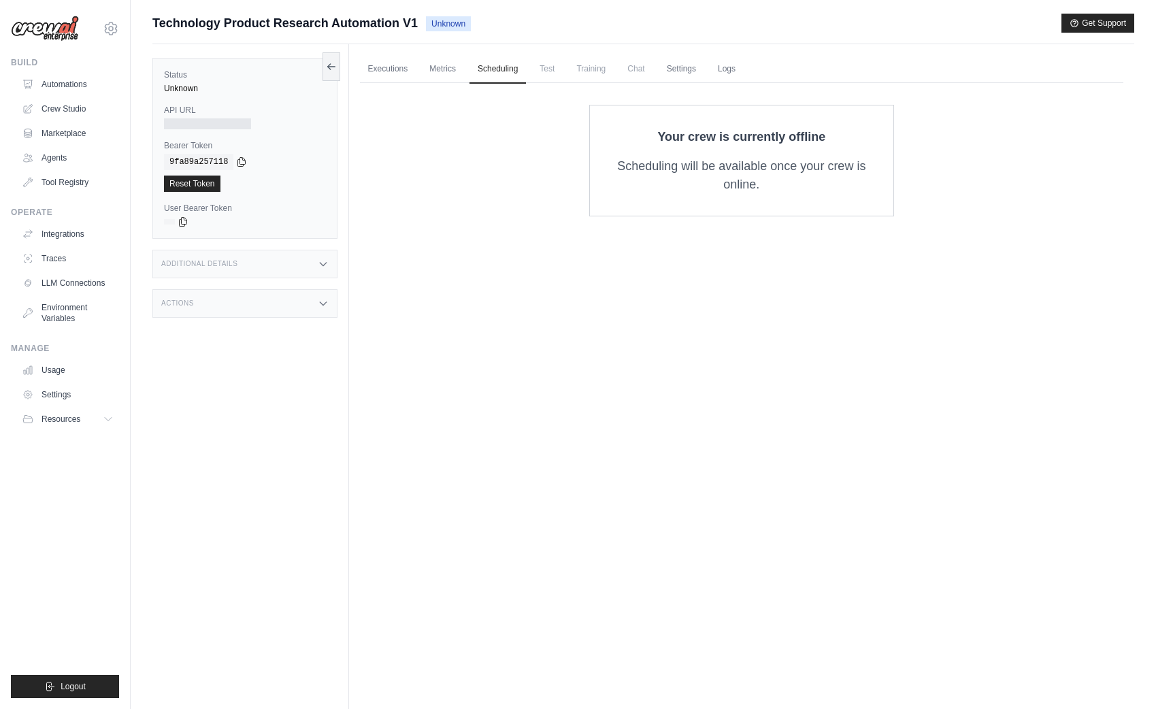
click at [561, 73] on span "Test" at bounding box center [546, 68] width 31 height 27
click at [551, 71] on span "Test" at bounding box center [546, 68] width 31 height 27
click at [384, 68] on link "Executions" at bounding box center [388, 69] width 56 height 29
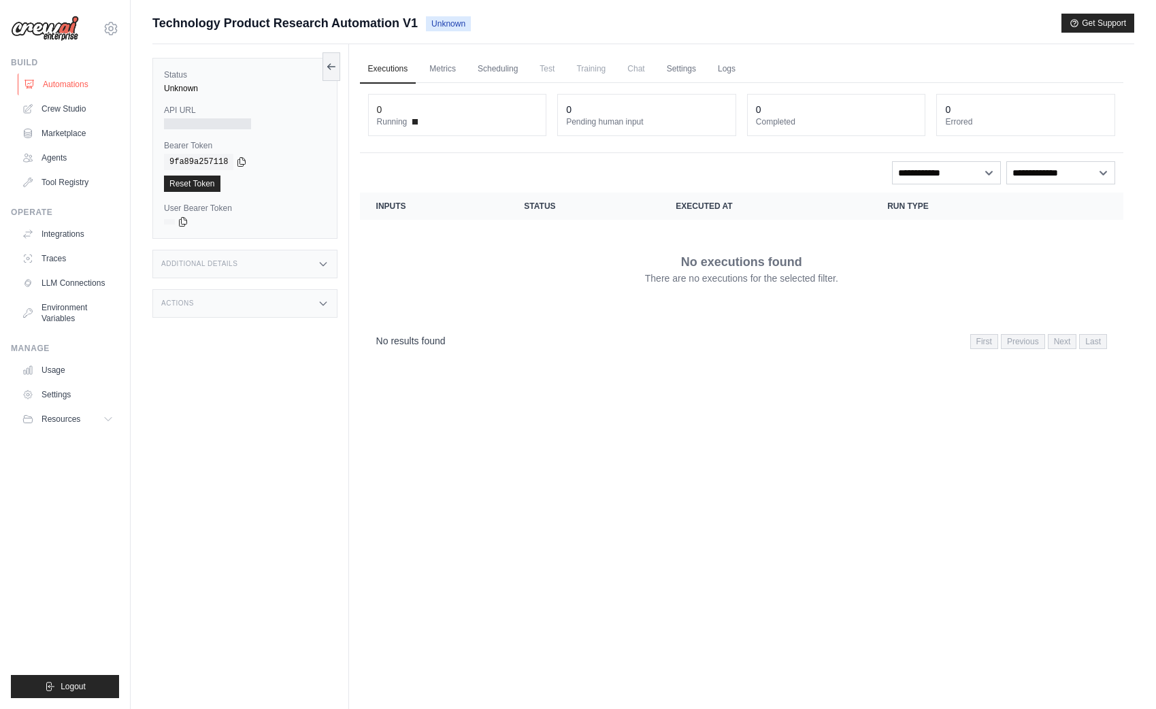
click at [66, 84] on link "Automations" at bounding box center [69, 84] width 103 height 22
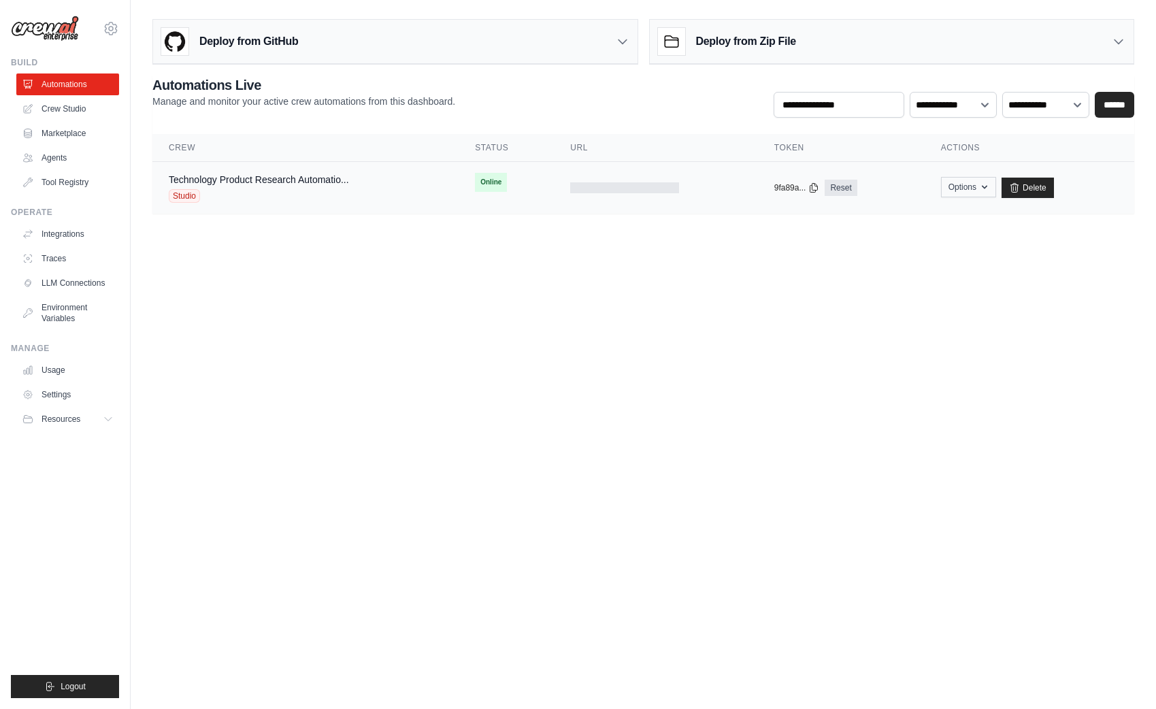
click at [976, 186] on button "Options" at bounding box center [968, 187] width 55 height 20
click at [919, 220] on link "Export React JSX Component" at bounding box center [920, 218] width 152 height 24
click at [305, 179] on link "Technology Product Research Automatio..." at bounding box center [259, 179] width 180 height 11
click at [987, 191] on icon "button" at bounding box center [984, 187] width 11 height 11
click at [914, 246] on link "Export React TSX Component" at bounding box center [920, 243] width 152 height 24
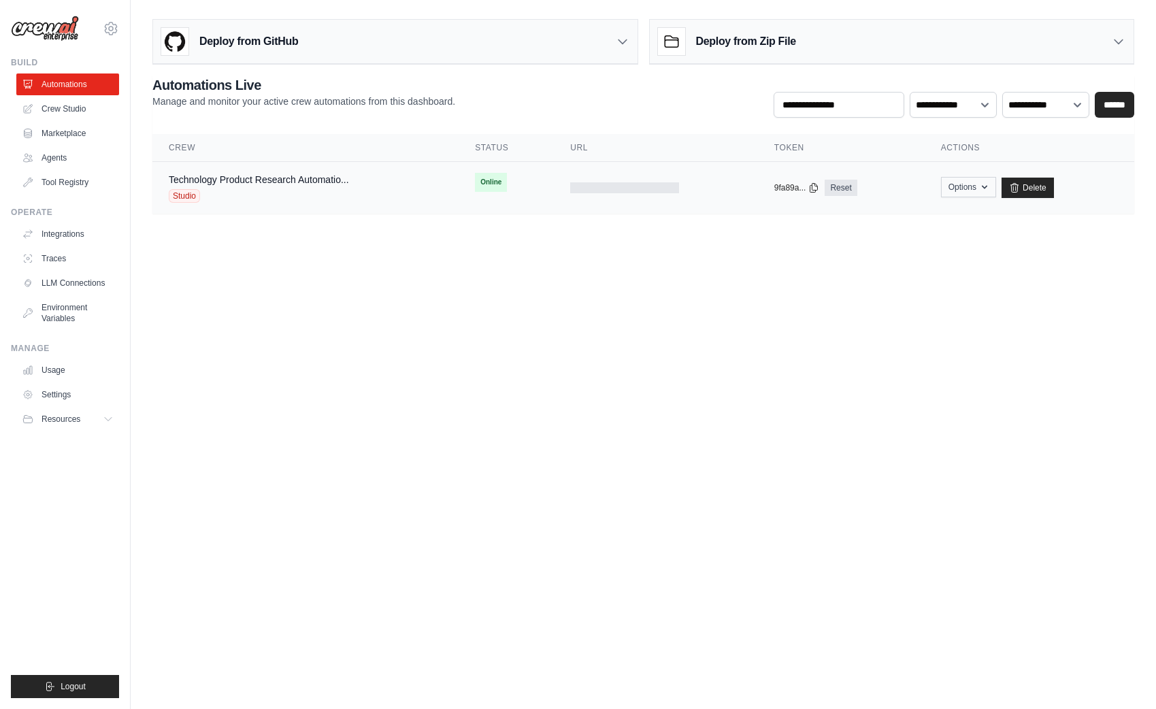
click at [955, 190] on button "Options" at bounding box center [968, 187] width 55 height 20
click at [695, 283] on body "scooley@medosync.com Settings Build Automations Crew Studio" at bounding box center [578, 354] width 1156 height 709
click at [984, 188] on icon "button" at bounding box center [984, 187] width 5 height 3
click at [918, 217] on link "Export React JSX Component" at bounding box center [920, 218] width 152 height 24
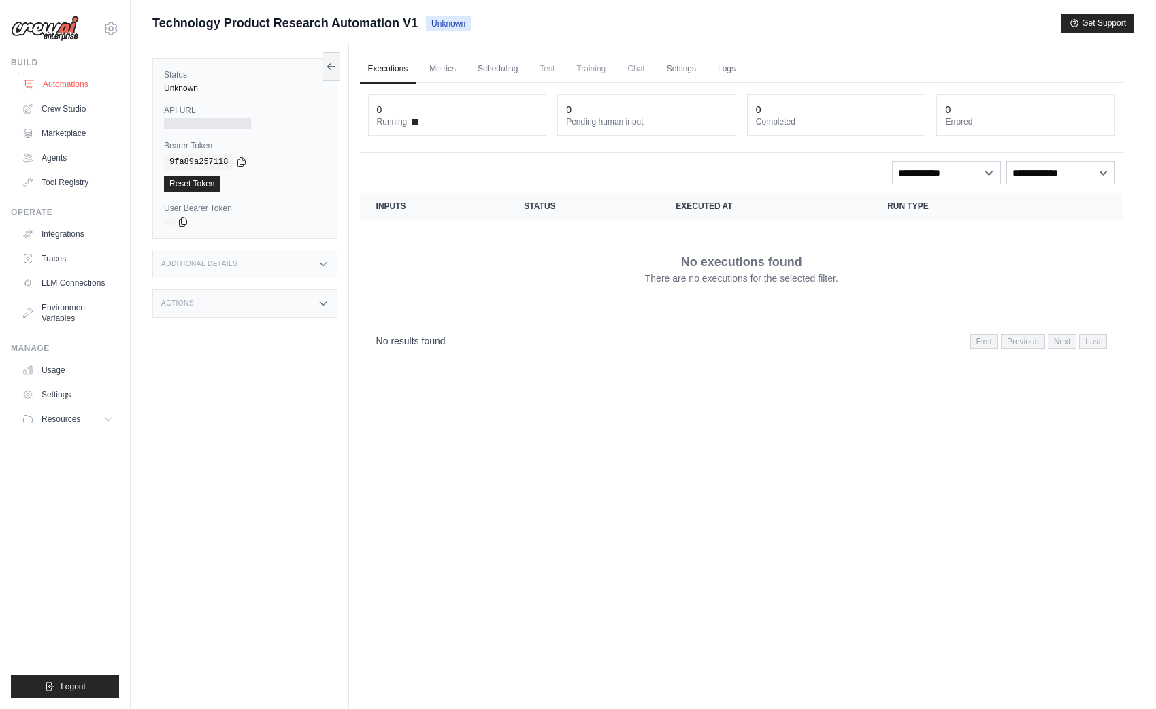
click at [60, 80] on link "Automations" at bounding box center [69, 84] width 103 height 22
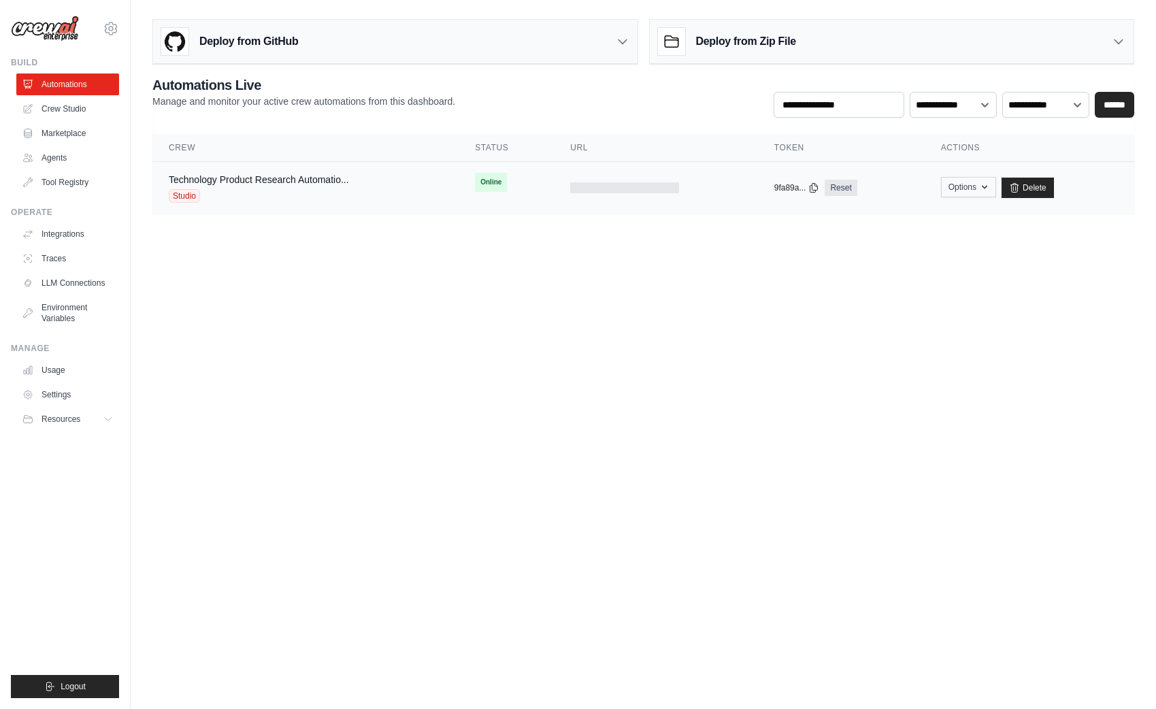
click at [977, 185] on button "Options" at bounding box center [968, 187] width 55 height 20
click at [597, 308] on body "scooley@medosync.com Settings Build Automations Crew Studio" at bounding box center [578, 354] width 1156 height 709
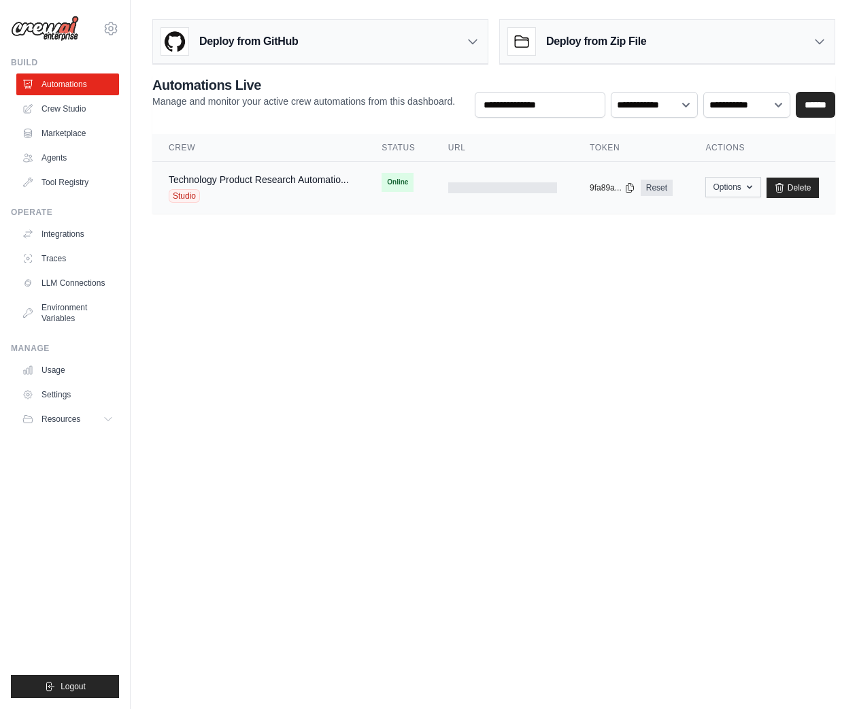
click at [750, 191] on icon "button" at bounding box center [749, 187] width 11 height 11
click at [675, 268] on link "Export MCP Server" at bounding box center [685, 267] width 152 height 24
click at [684, 356] on body "scooley@medosync.com Settings Build Automations Crew Studio" at bounding box center [428, 354] width 857 height 709
click at [734, 178] on button "Options" at bounding box center [733, 187] width 55 height 20
click at [686, 243] on link "Export React TSX Component" at bounding box center [685, 243] width 152 height 24
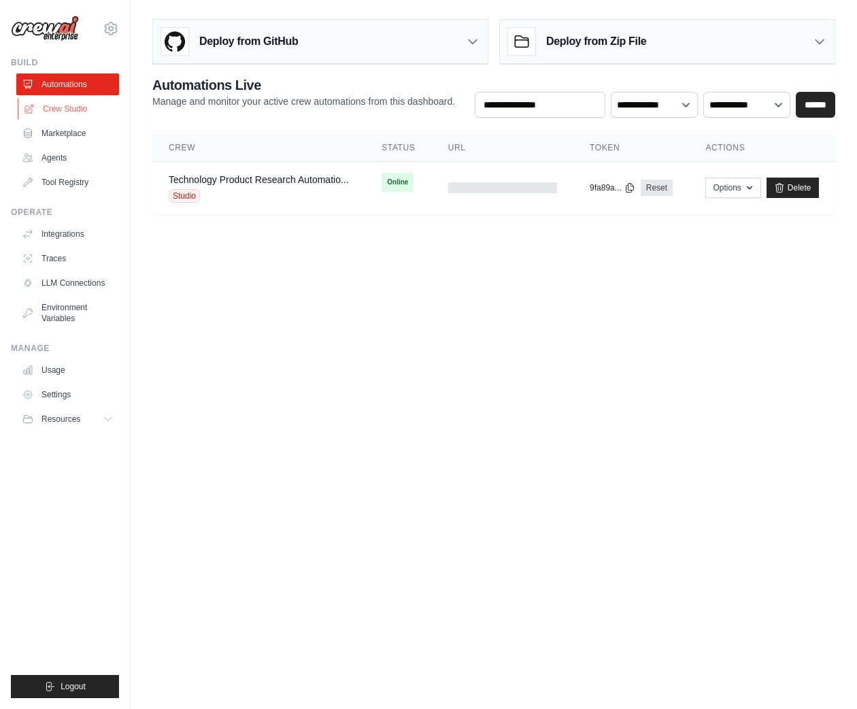
click at [95, 112] on link "Crew Studio" at bounding box center [69, 109] width 103 height 22
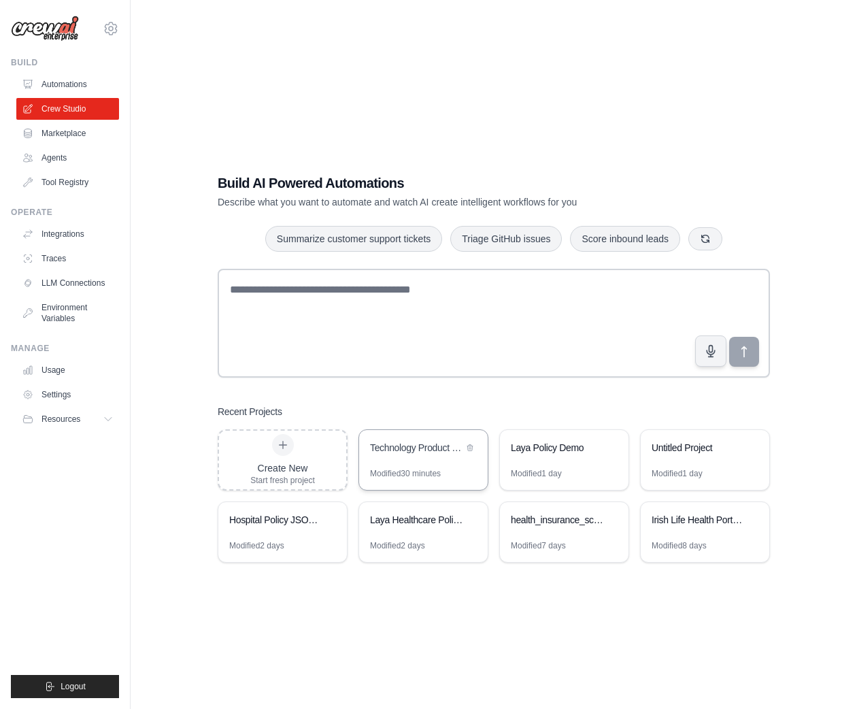
click at [408, 442] on div "Technology Product Research Automation" at bounding box center [416, 448] width 93 height 14
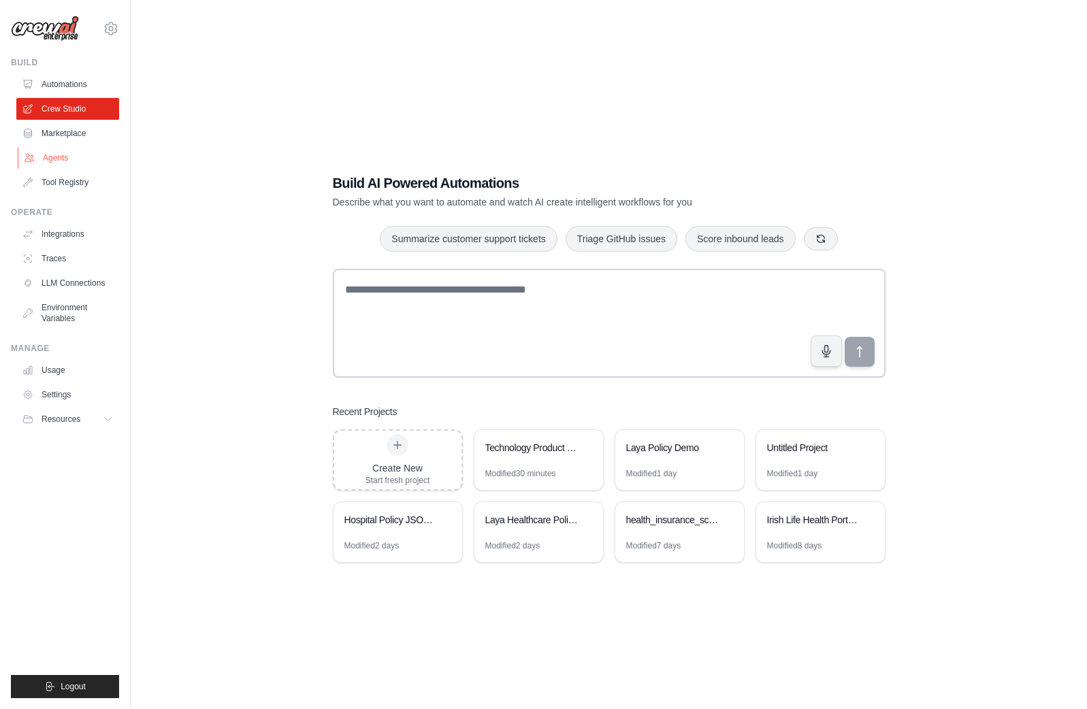
click at [71, 153] on link "Agents" at bounding box center [69, 158] width 103 height 22
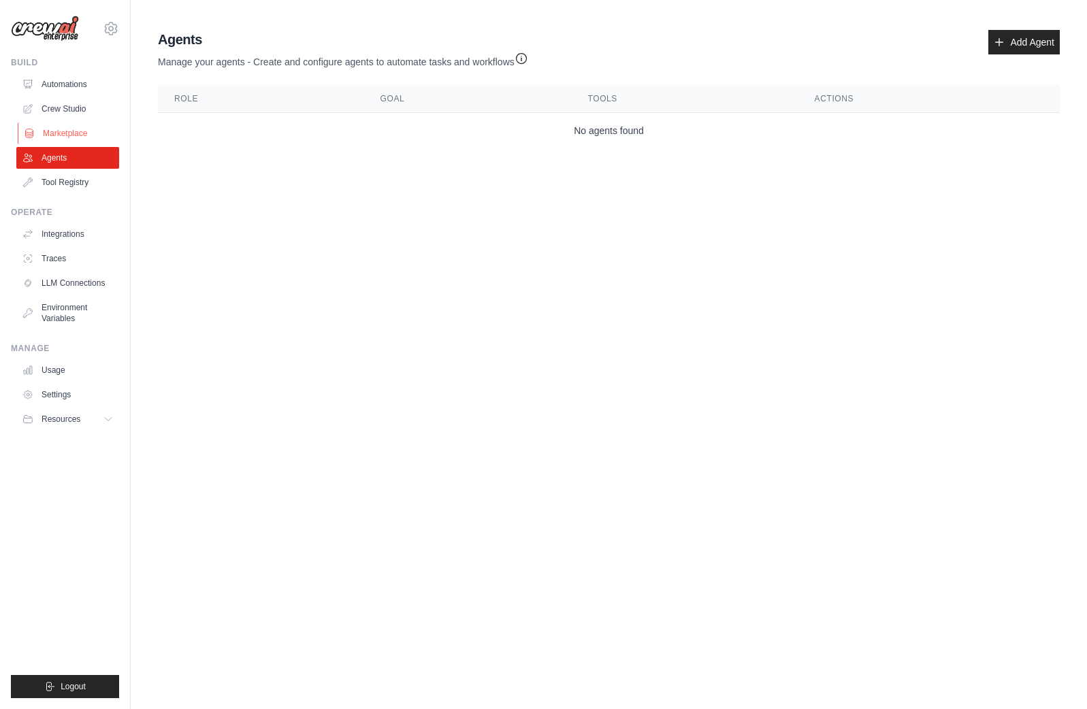
click at [63, 130] on link "Marketplace" at bounding box center [69, 133] width 103 height 22
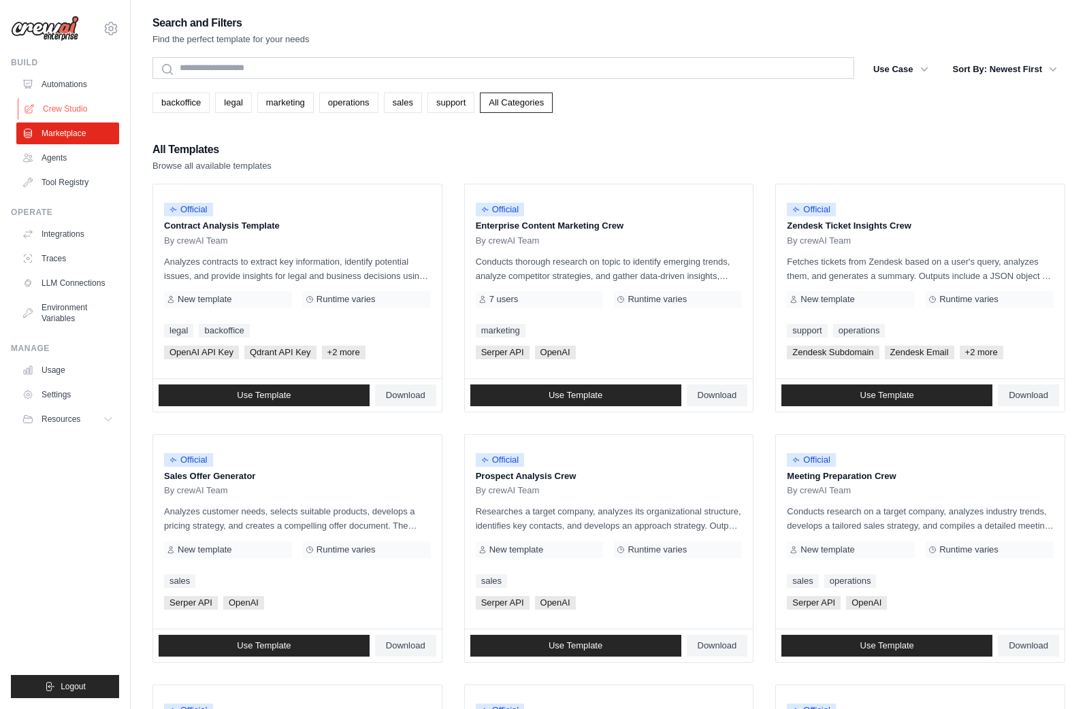
click at [67, 100] on link "Crew Studio" at bounding box center [69, 109] width 103 height 22
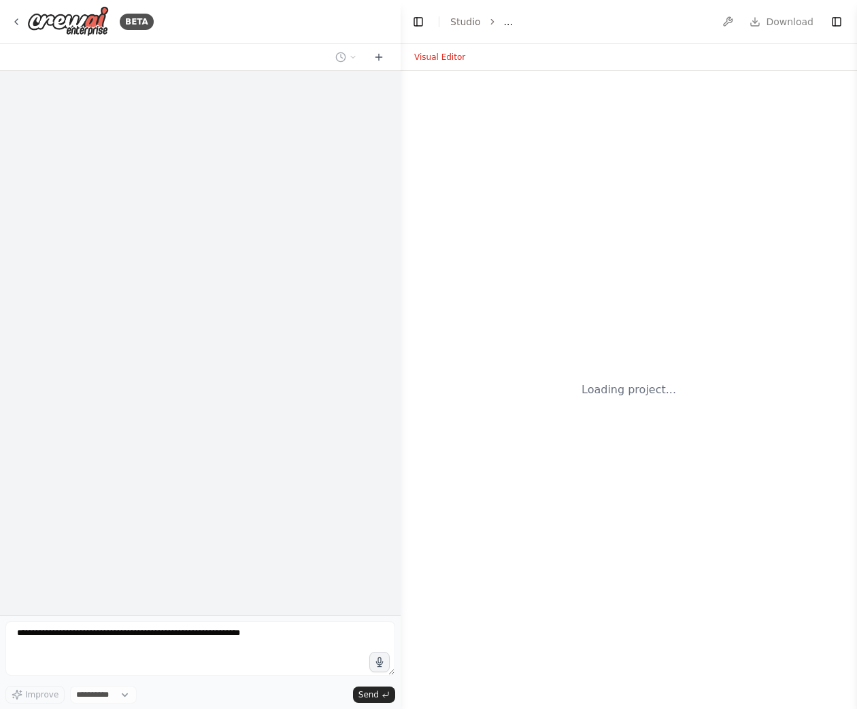
select select "****"
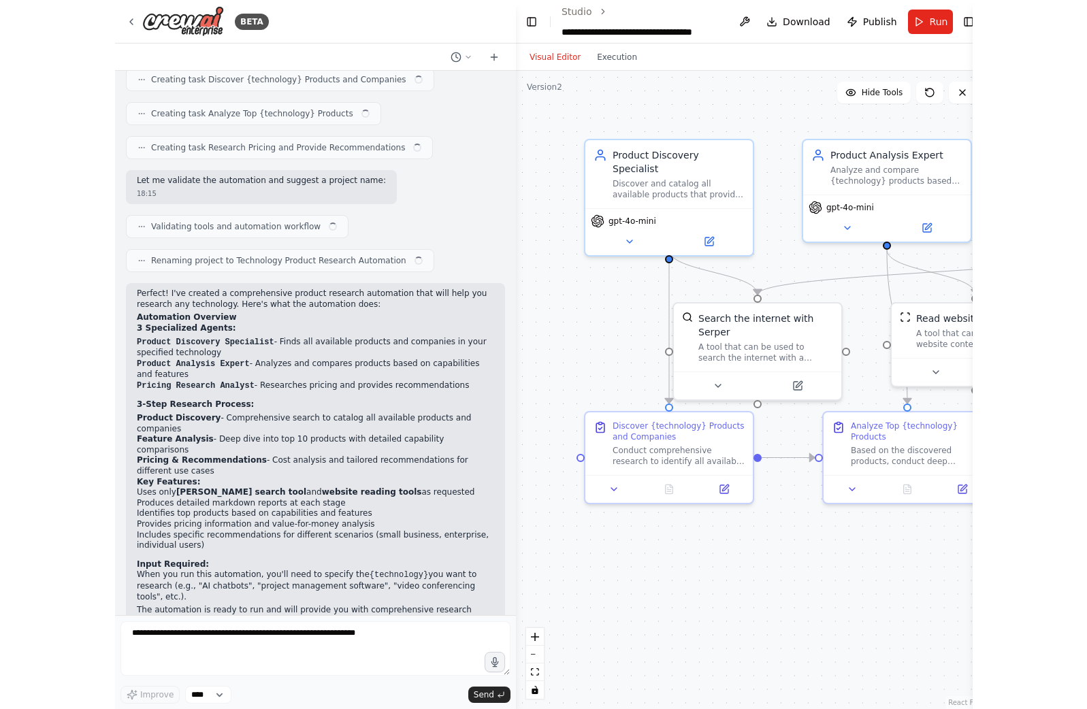
scroll to position [486, 0]
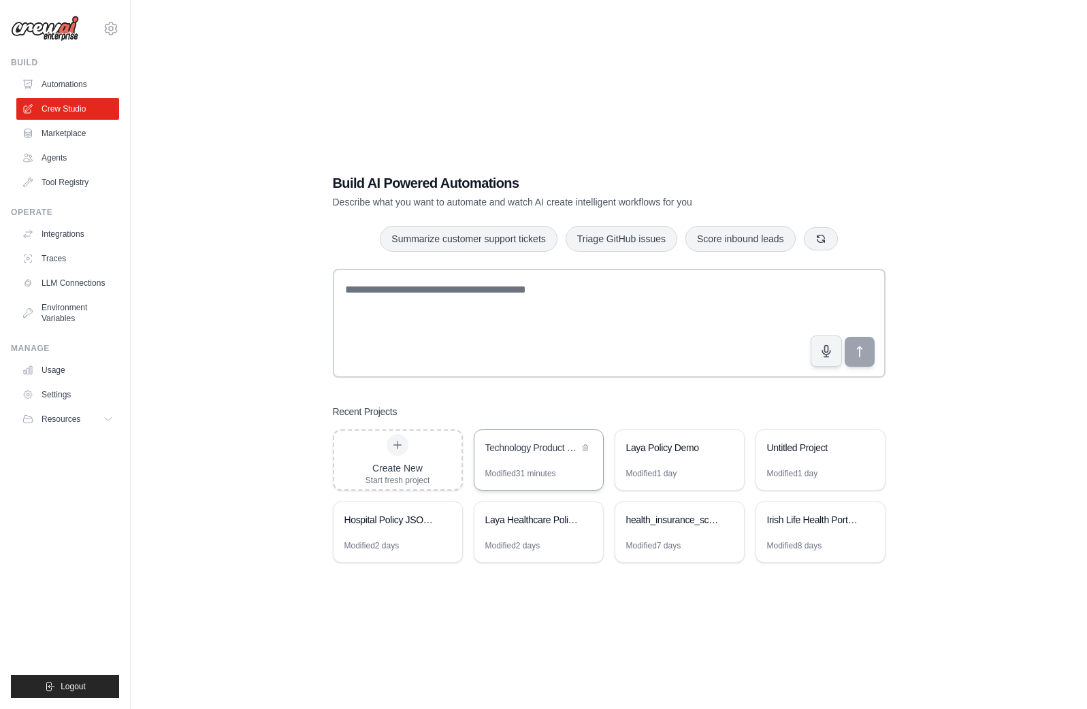
click at [519, 466] on div "Technology Product Research Automation" at bounding box center [538, 449] width 129 height 38
click at [71, 85] on link "Automations" at bounding box center [69, 84] width 103 height 22
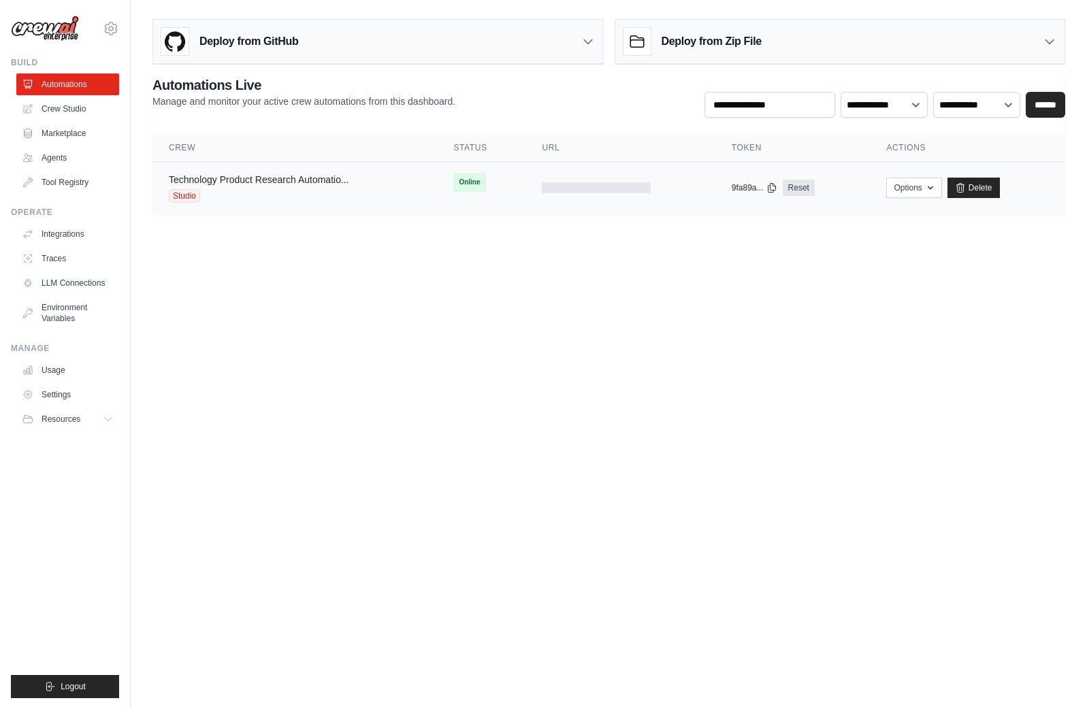
click at [191, 177] on link "Technology Product Research Automatio..." at bounding box center [259, 179] width 180 height 11
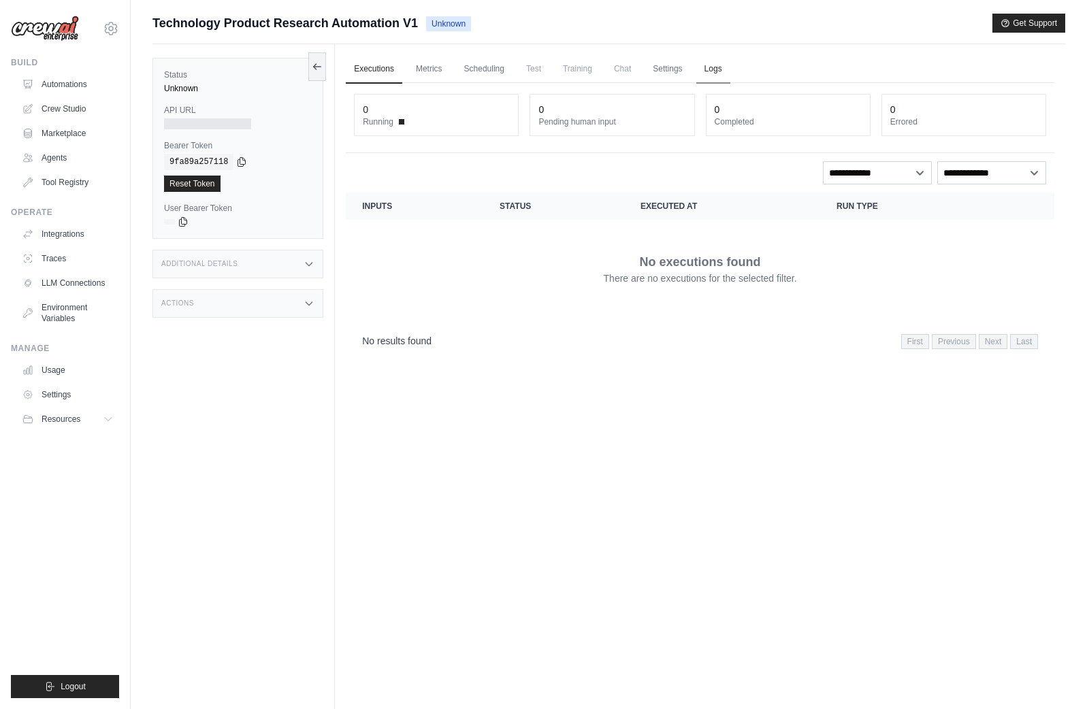
click at [720, 71] on link "Logs" at bounding box center [713, 69] width 34 height 29
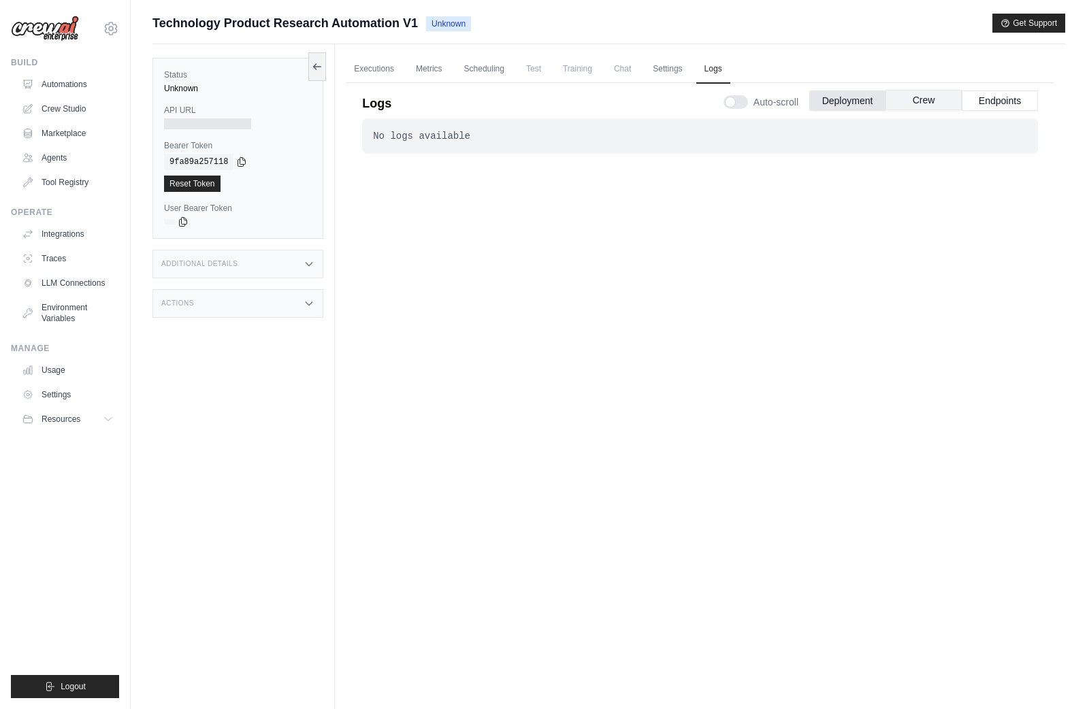
click at [921, 100] on button "Crew" at bounding box center [923, 100] width 76 height 20
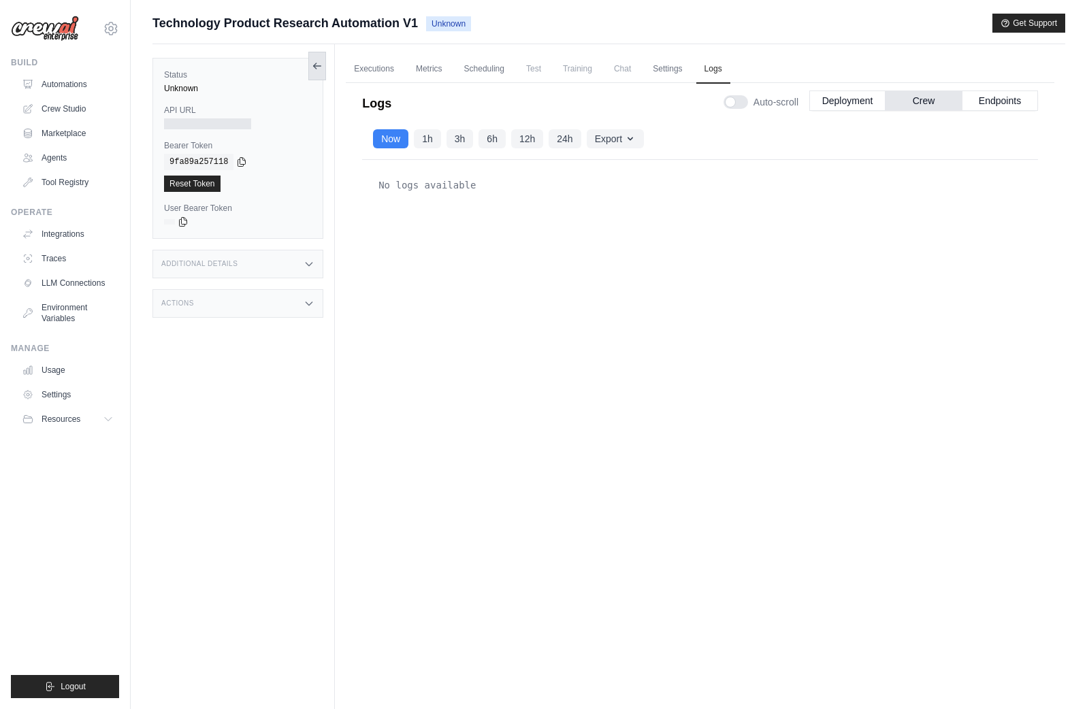
click at [310, 67] on button at bounding box center [317, 66] width 18 height 29
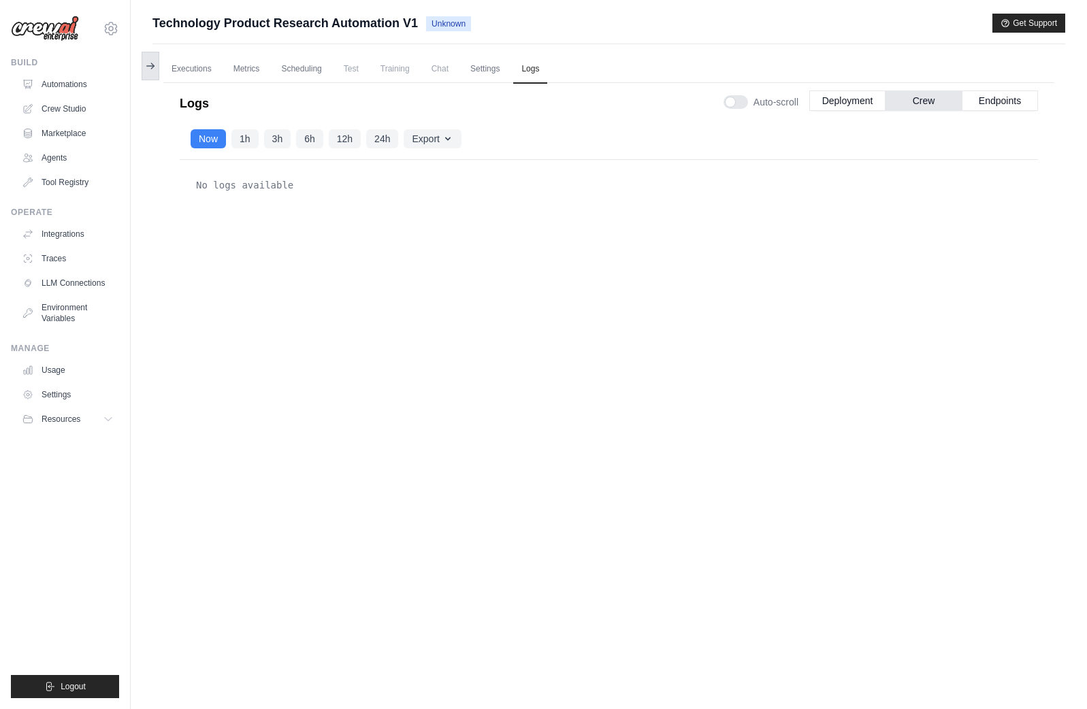
click at [150, 66] on icon at bounding box center [150, 66] width 7 height 0
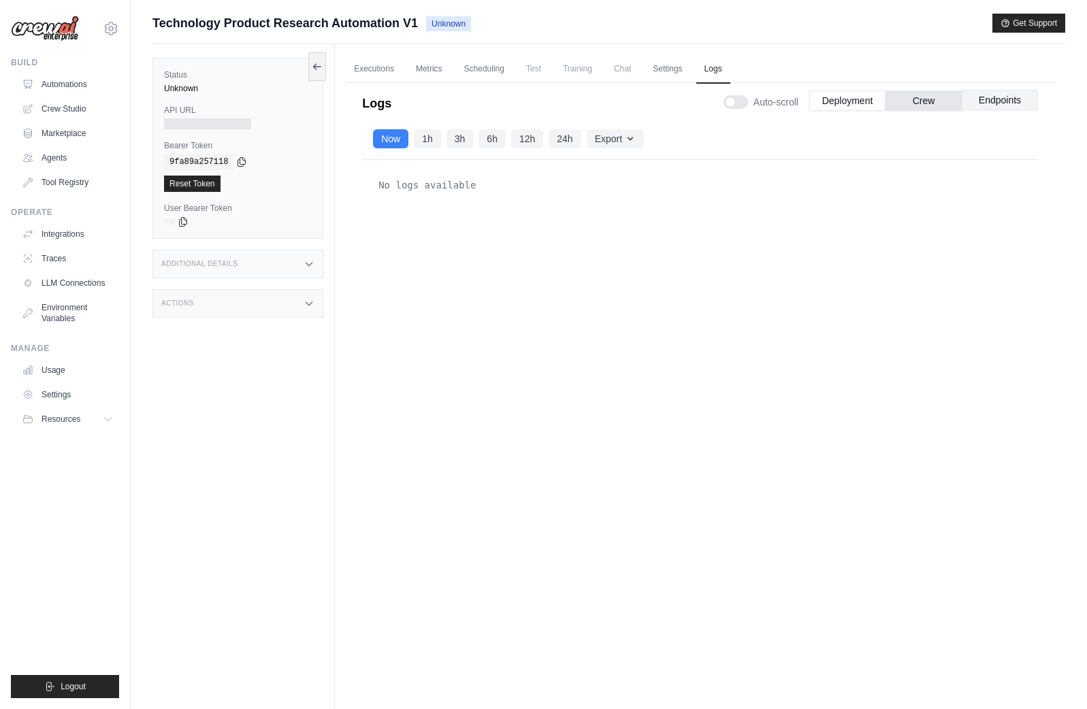
click at [1009, 104] on button "Endpoints" at bounding box center [999, 100] width 76 height 20
click at [63, 88] on link "Automations" at bounding box center [69, 84] width 103 height 22
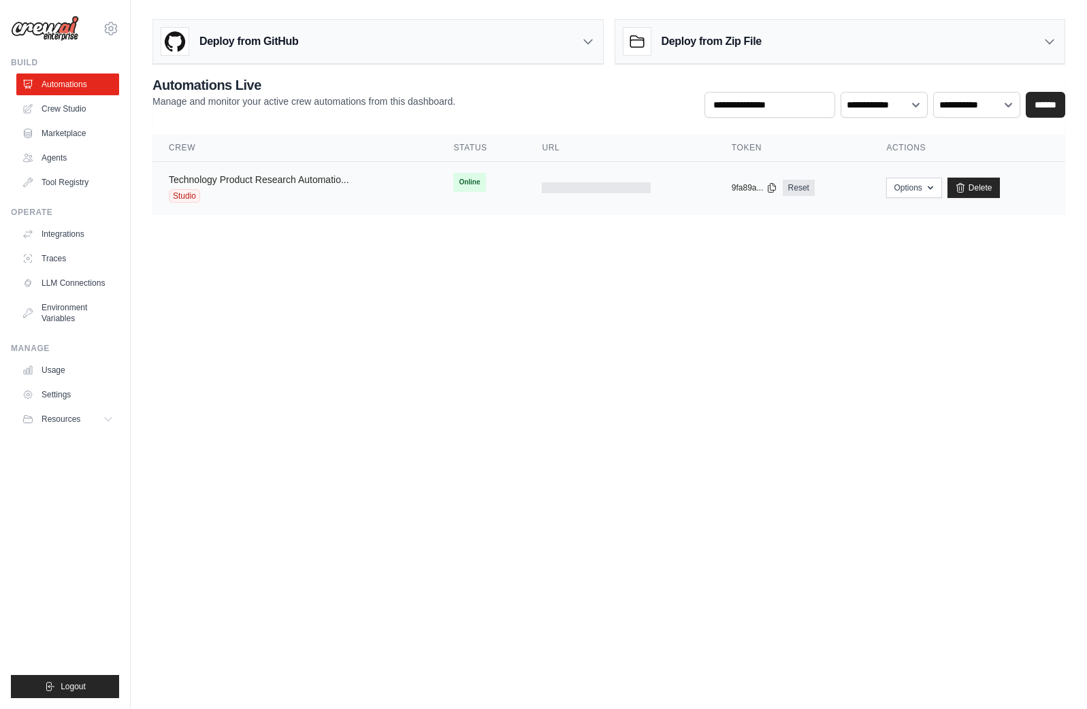
click at [344, 177] on link "Technology Product Research Automatio..." at bounding box center [259, 179] width 180 height 11
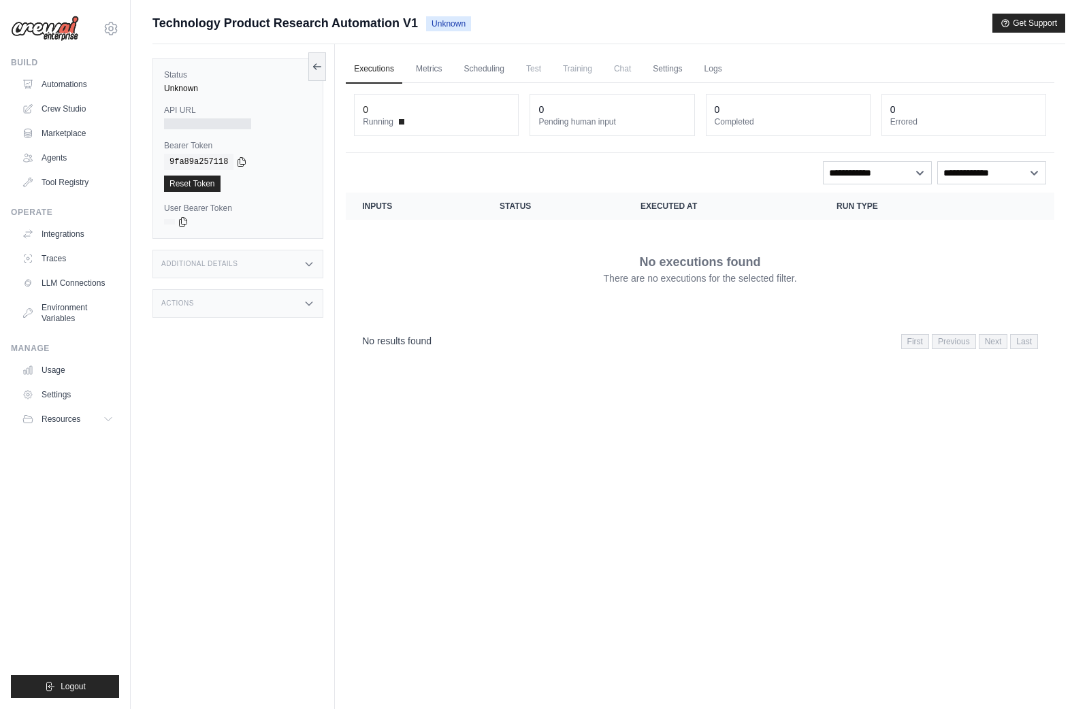
click at [443, 24] on span "Unknown" at bounding box center [448, 23] width 45 height 15
click at [194, 76] on label "Status" at bounding box center [238, 74] width 148 height 11
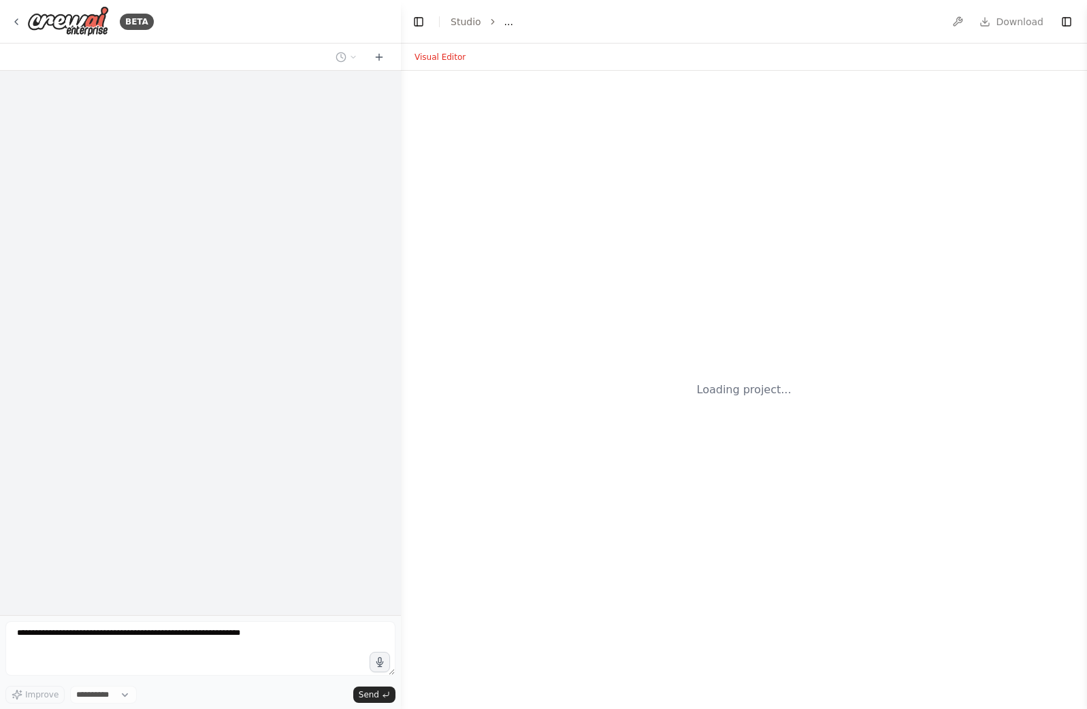
select select "****"
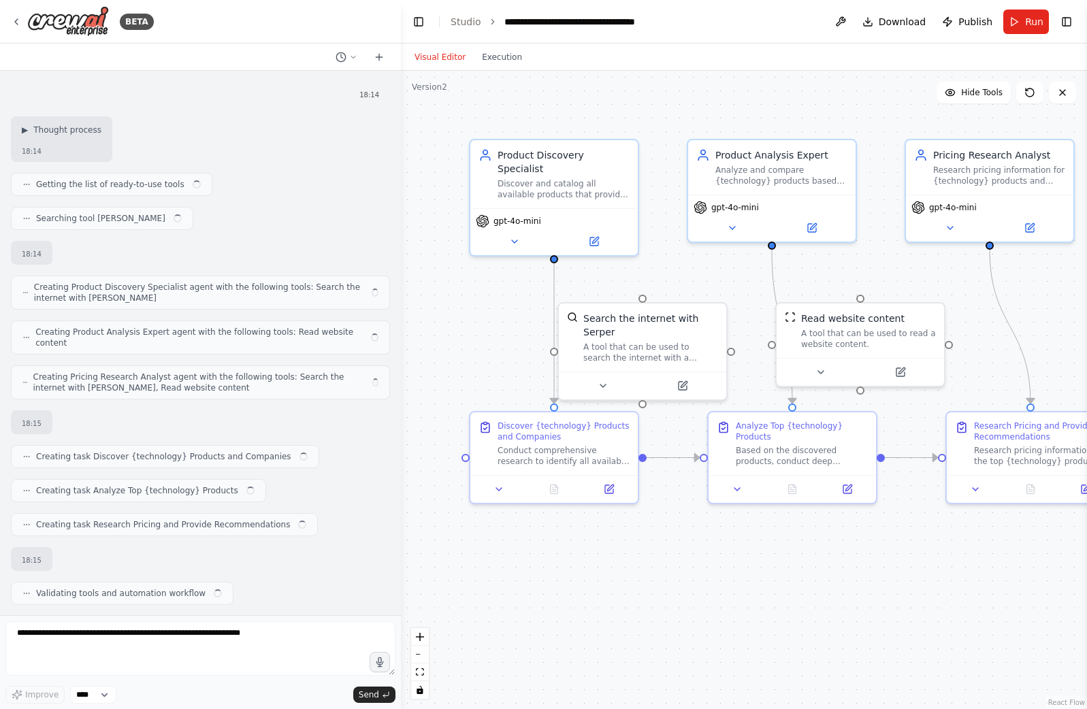
scroll to position [69, 0]
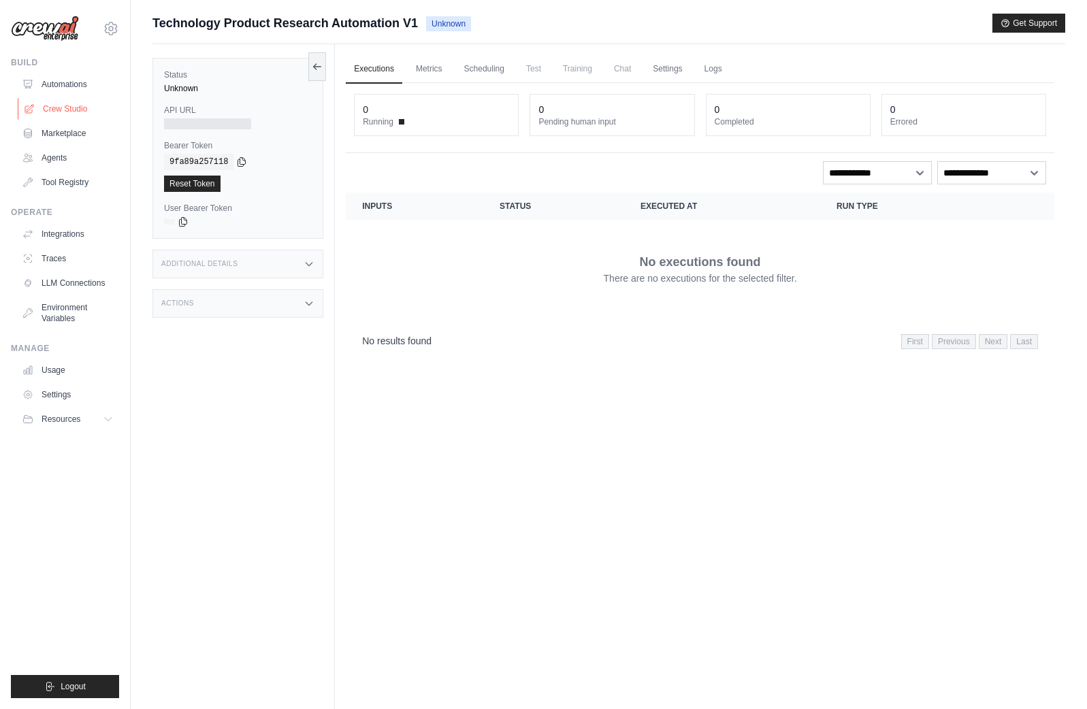
click at [69, 110] on link "Crew Studio" at bounding box center [69, 109] width 103 height 22
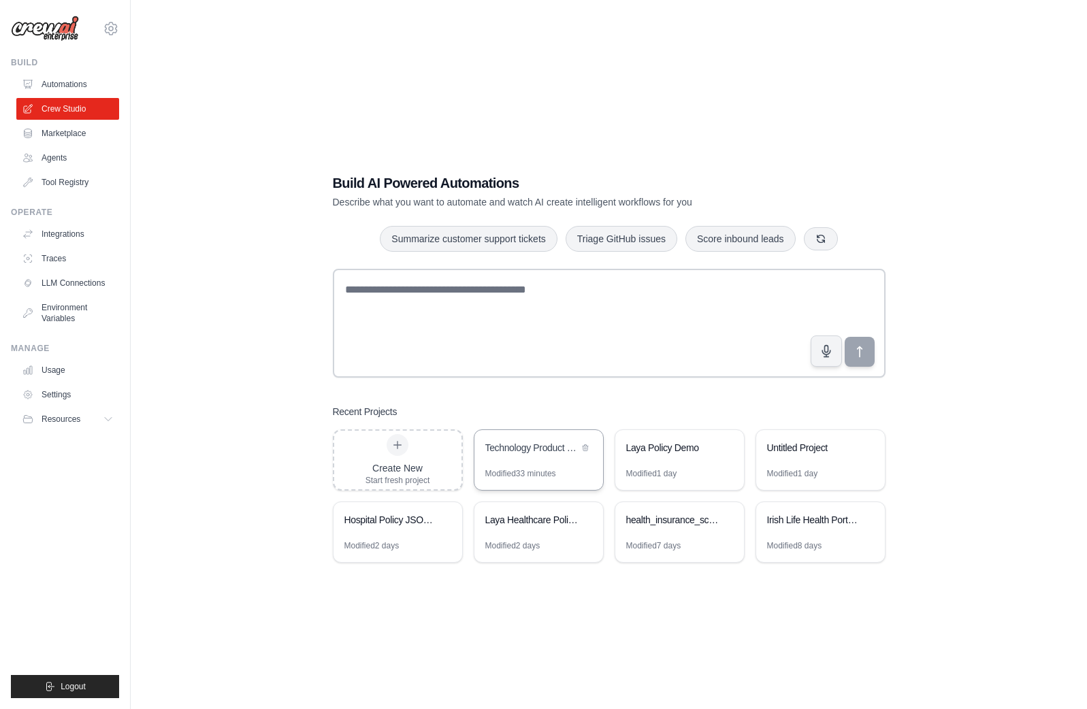
click at [551, 448] on div "Technology Product Research Automation" at bounding box center [531, 448] width 93 height 14
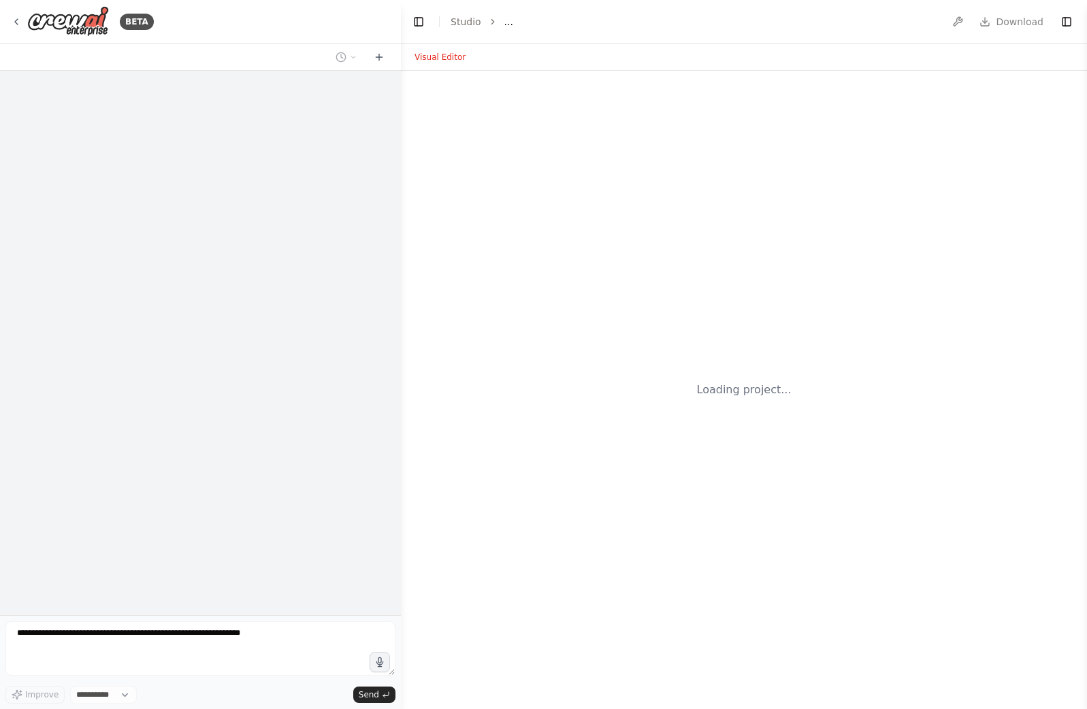
select select "****"
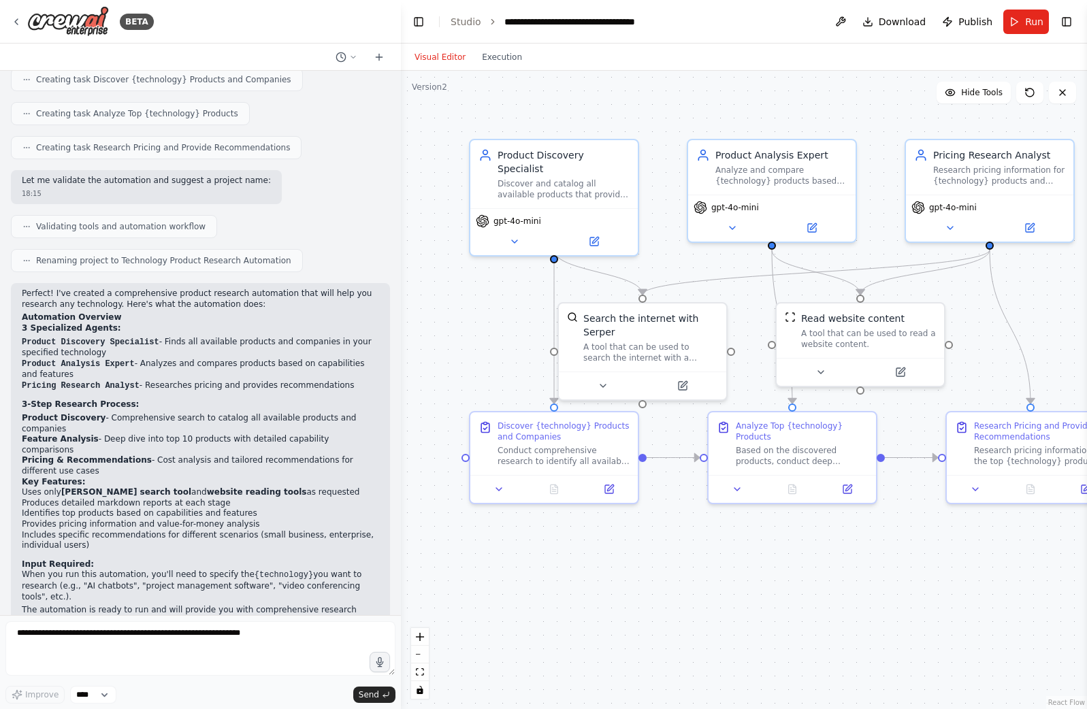
scroll to position [486, 0]
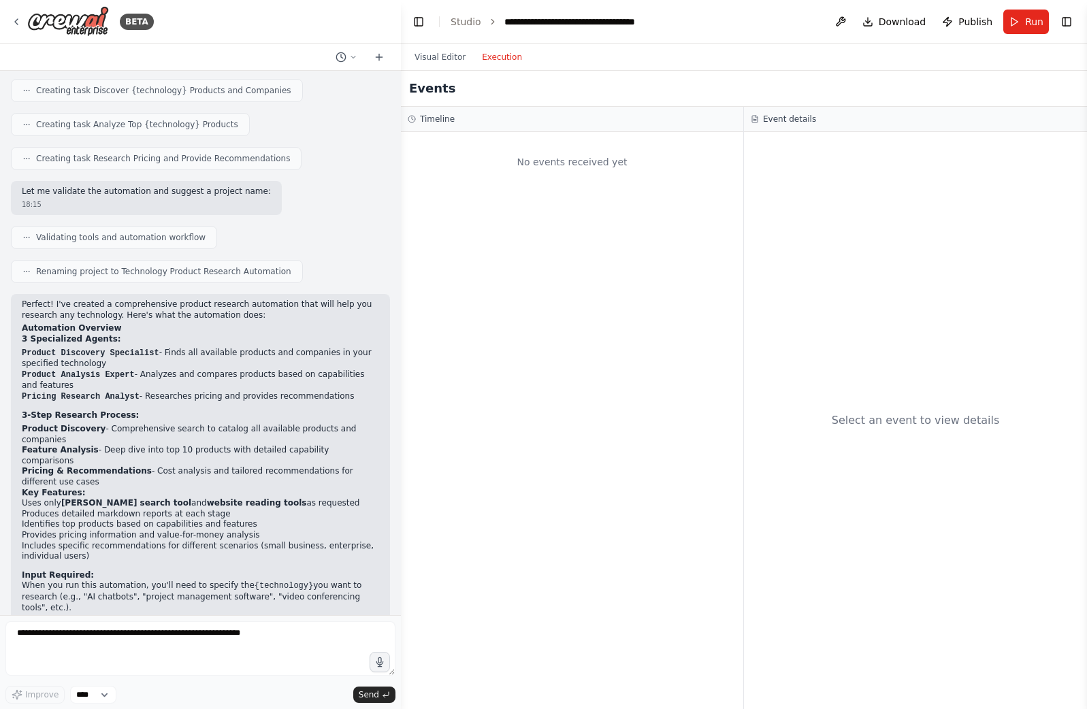
click at [497, 60] on button "Execution" at bounding box center [502, 57] width 56 height 16
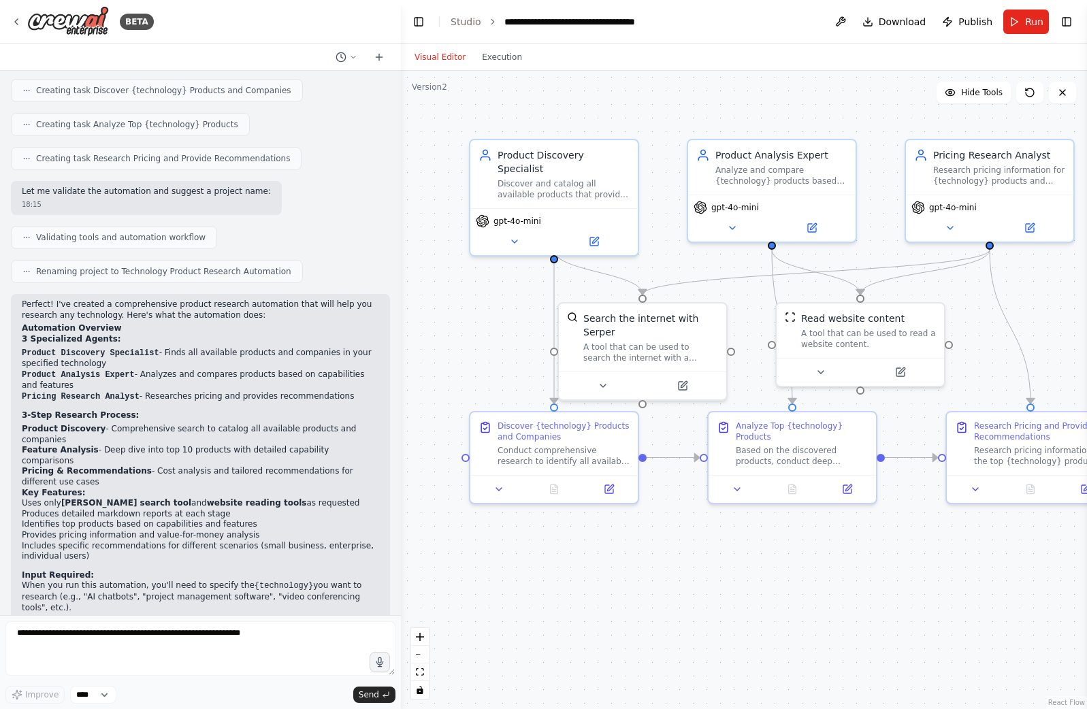
click at [450, 54] on button "Visual Editor" at bounding box center [439, 57] width 67 height 16
click at [978, 24] on span "Publish" at bounding box center [975, 22] width 34 height 14
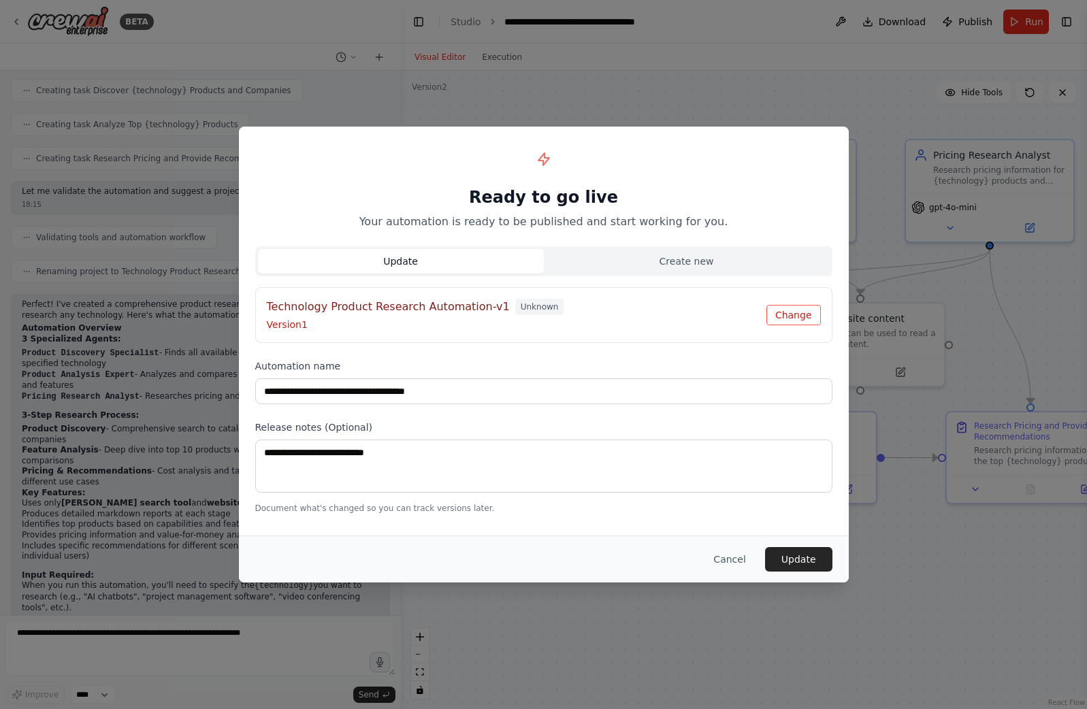
click at [808, 318] on button "Change" at bounding box center [793, 315] width 54 height 20
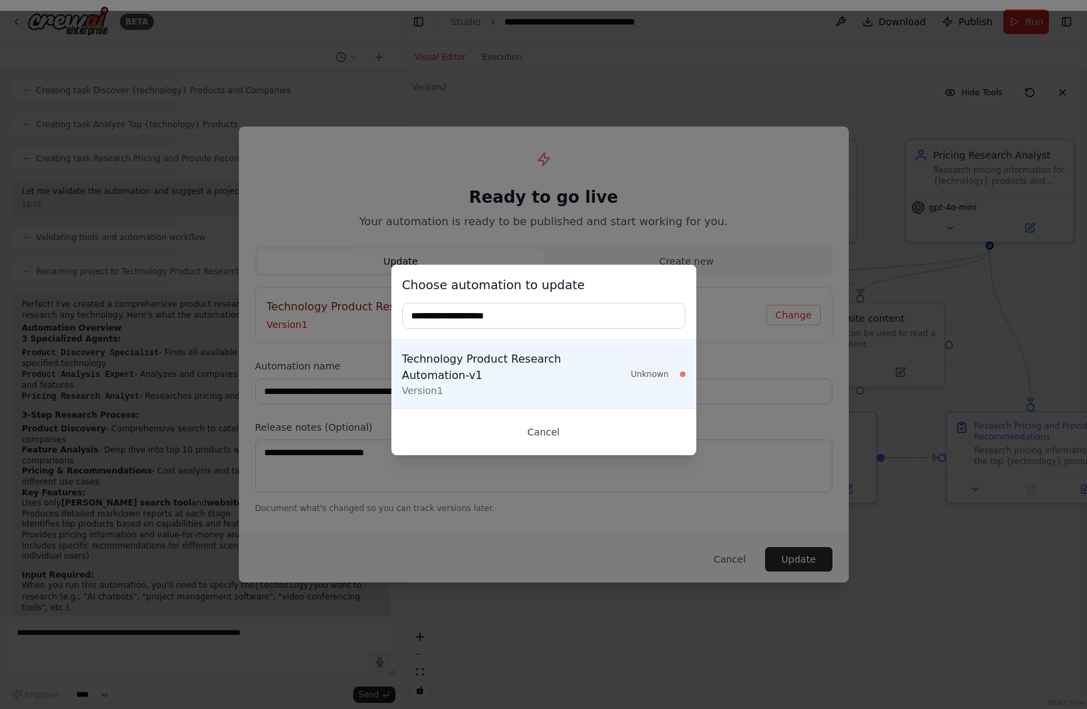
click at [539, 429] on button "Cancel" at bounding box center [543, 432] width 283 height 24
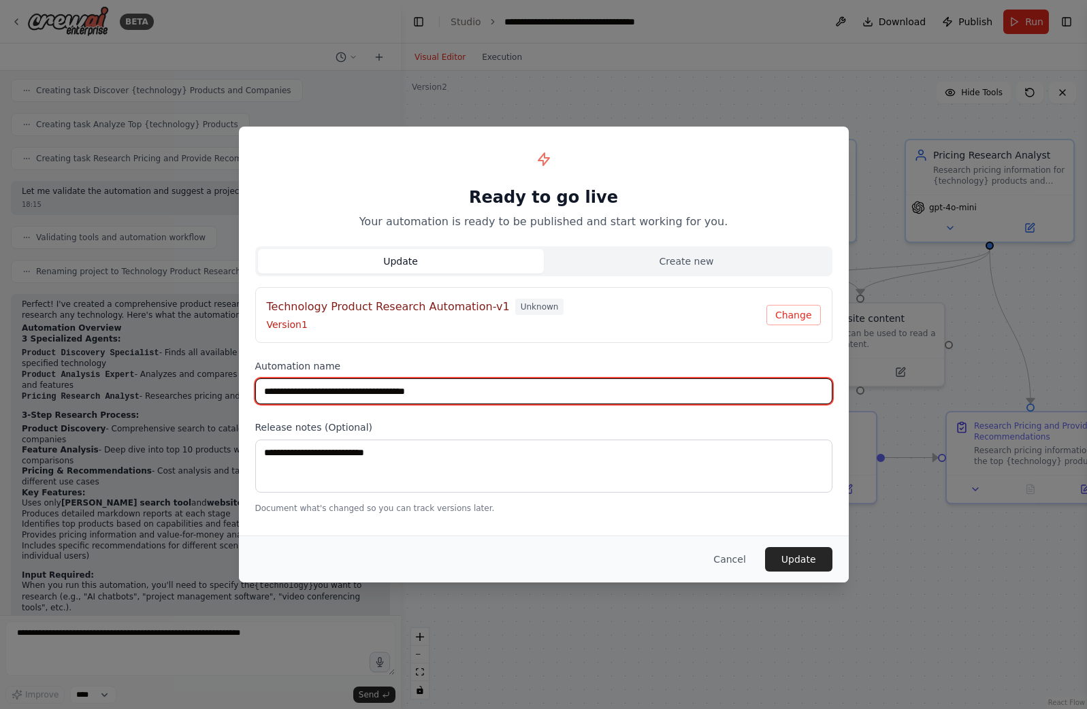
drag, startPoint x: 450, startPoint y: 392, endPoint x: 538, endPoint y: 392, distance: 88.4
click at [538, 392] on input "**********" at bounding box center [543, 391] width 577 height 26
type input "**********"
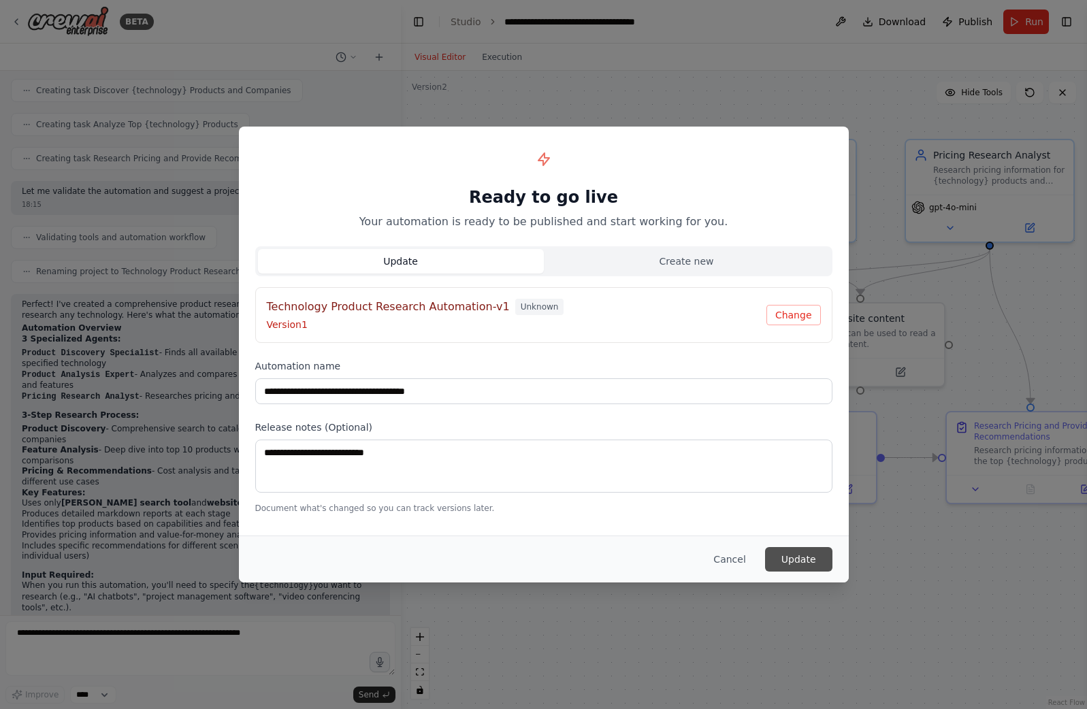
click at [804, 563] on button "Update" at bounding box center [798, 559] width 67 height 24
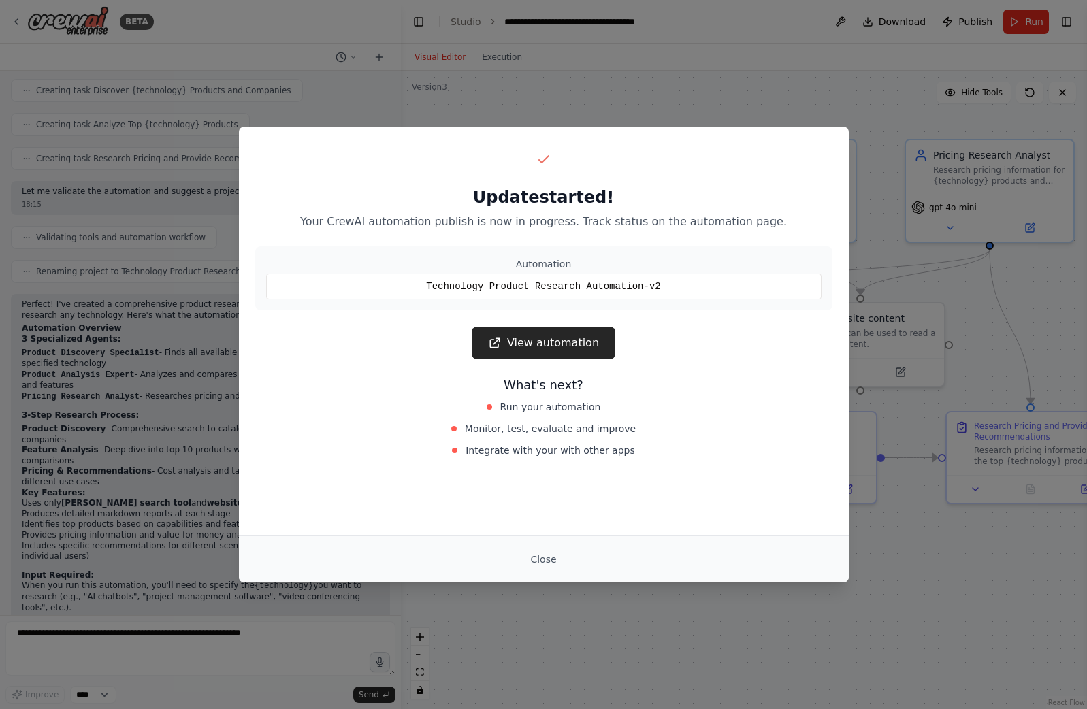
click at [575, 345] on link "View automation" at bounding box center [543, 343] width 144 height 33
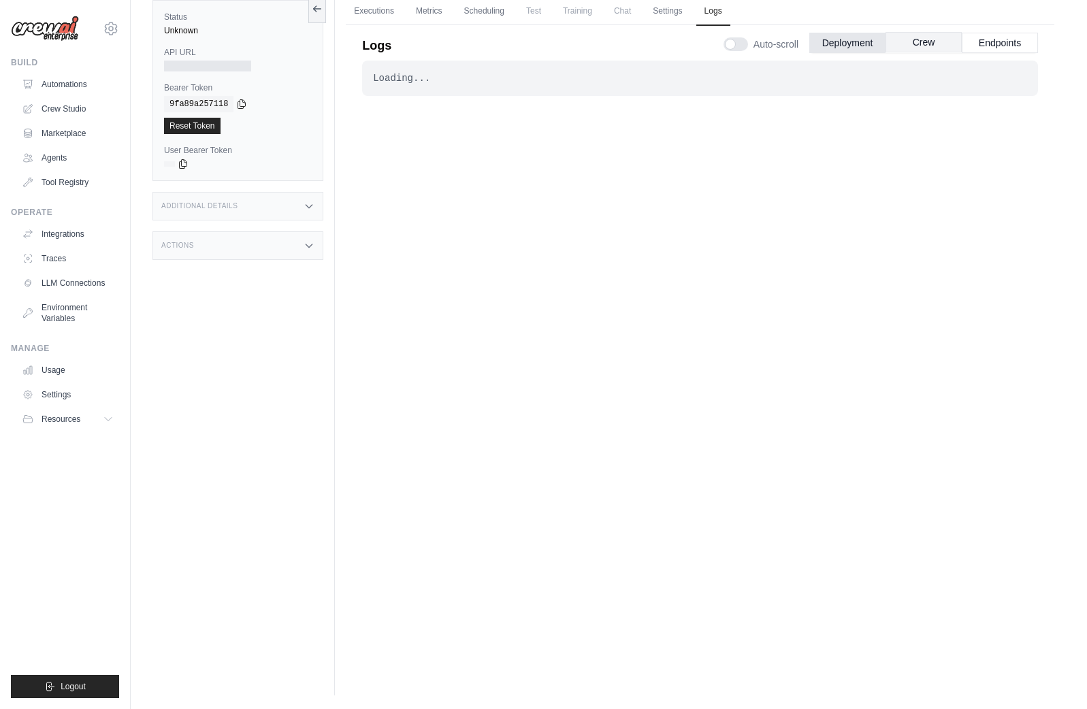
click at [910, 48] on button "Crew" at bounding box center [923, 42] width 76 height 20
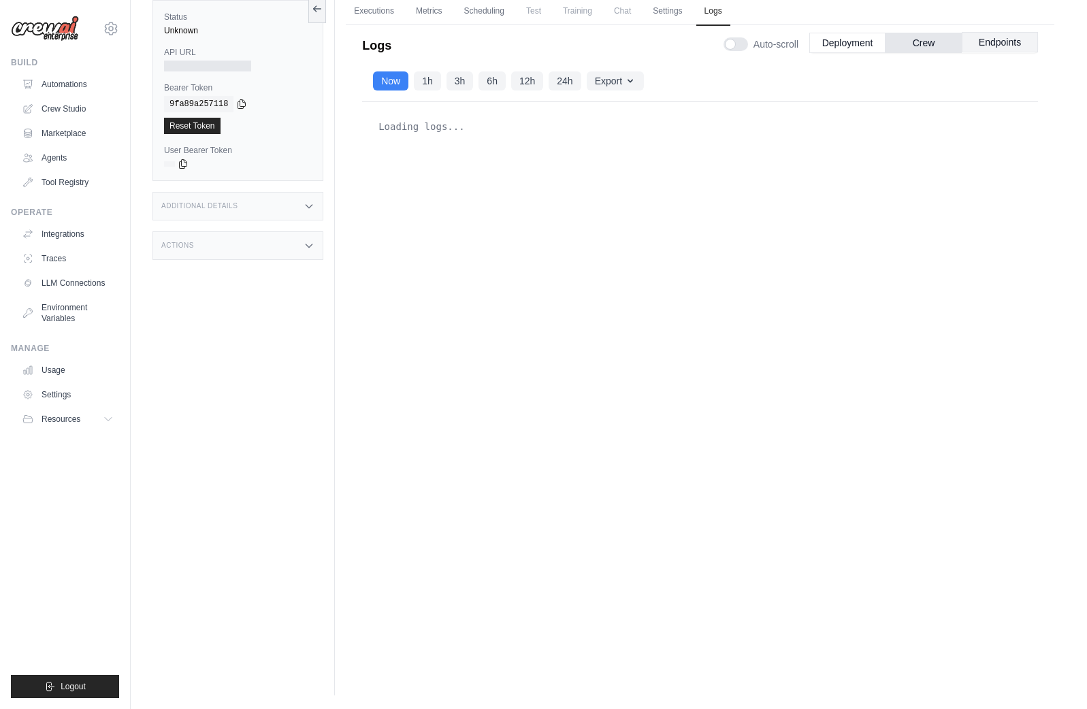
click at [1006, 43] on button "Endpoints" at bounding box center [999, 42] width 76 height 20
click at [918, 37] on button "Crew" at bounding box center [923, 42] width 76 height 20
click at [838, 43] on button "Deployment" at bounding box center [847, 42] width 76 height 20
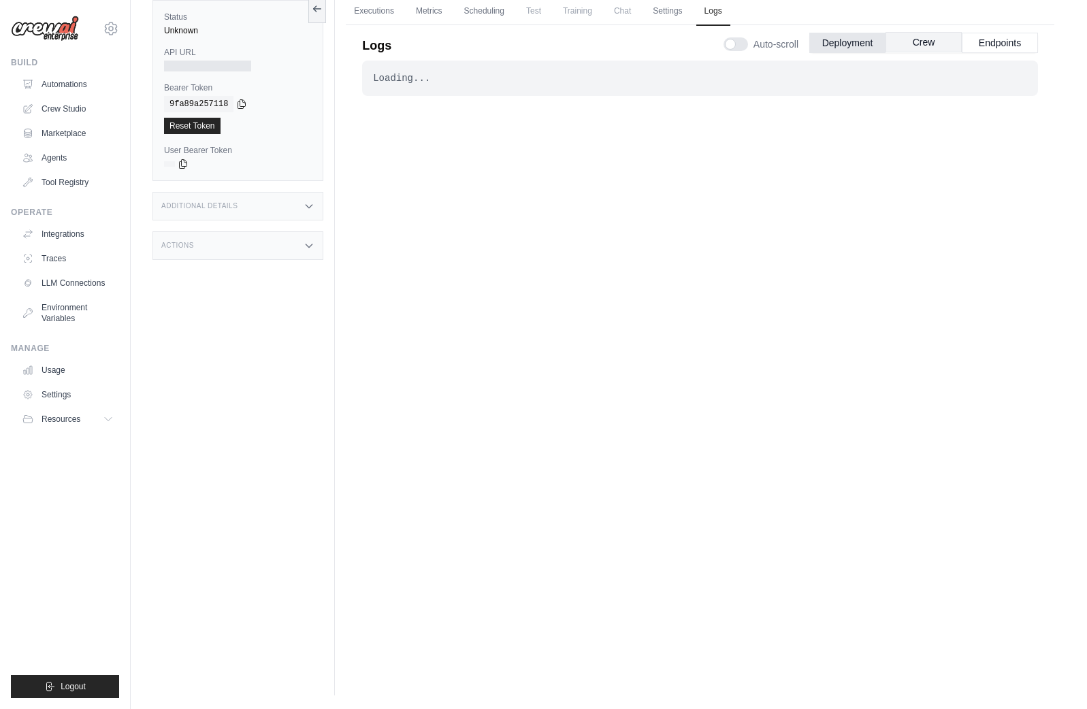
click at [915, 47] on button "Crew" at bounding box center [923, 42] width 76 height 20
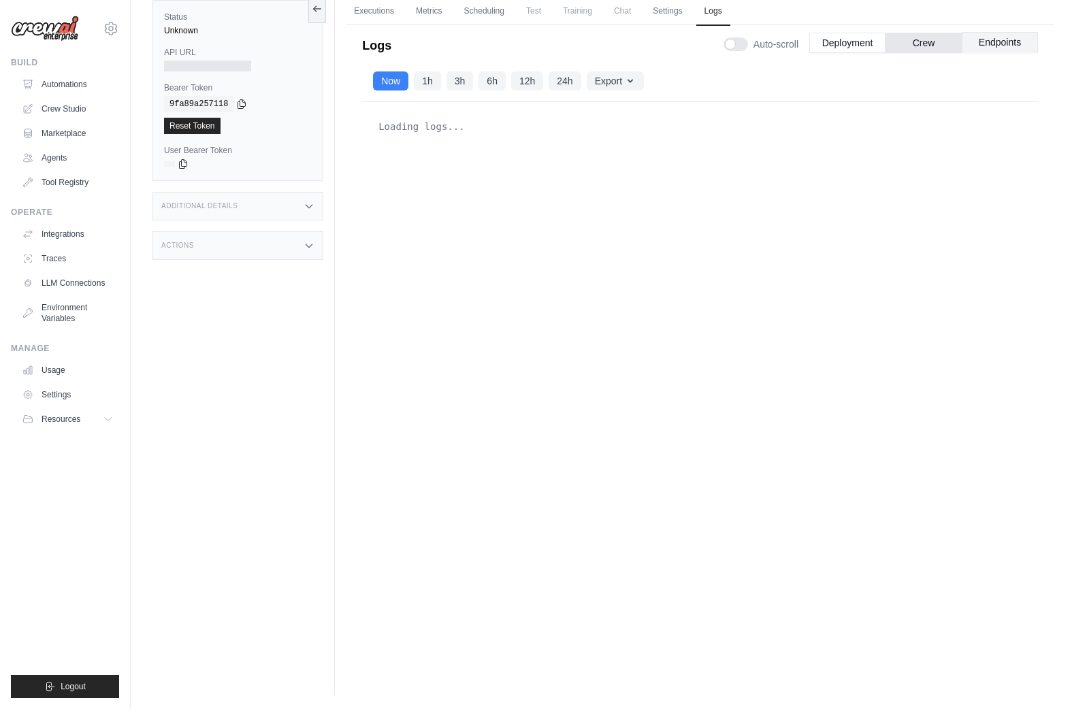
click at [997, 42] on button "Endpoints" at bounding box center [999, 42] width 76 height 20
click at [993, 43] on button "Endpoints" at bounding box center [999, 42] width 76 height 20
click at [380, 12] on link "Executions" at bounding box center [374, 11] width 56 height 29
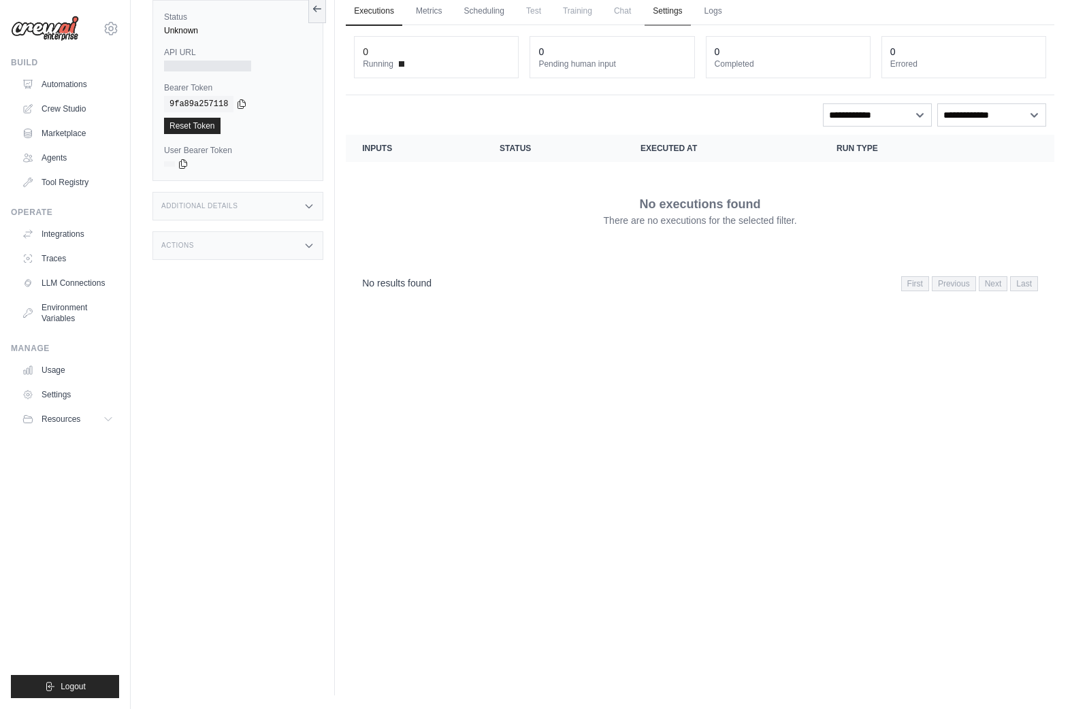
click at [676, 13] on link "Settings" at bounding box center [667, 11] width 46 height 29
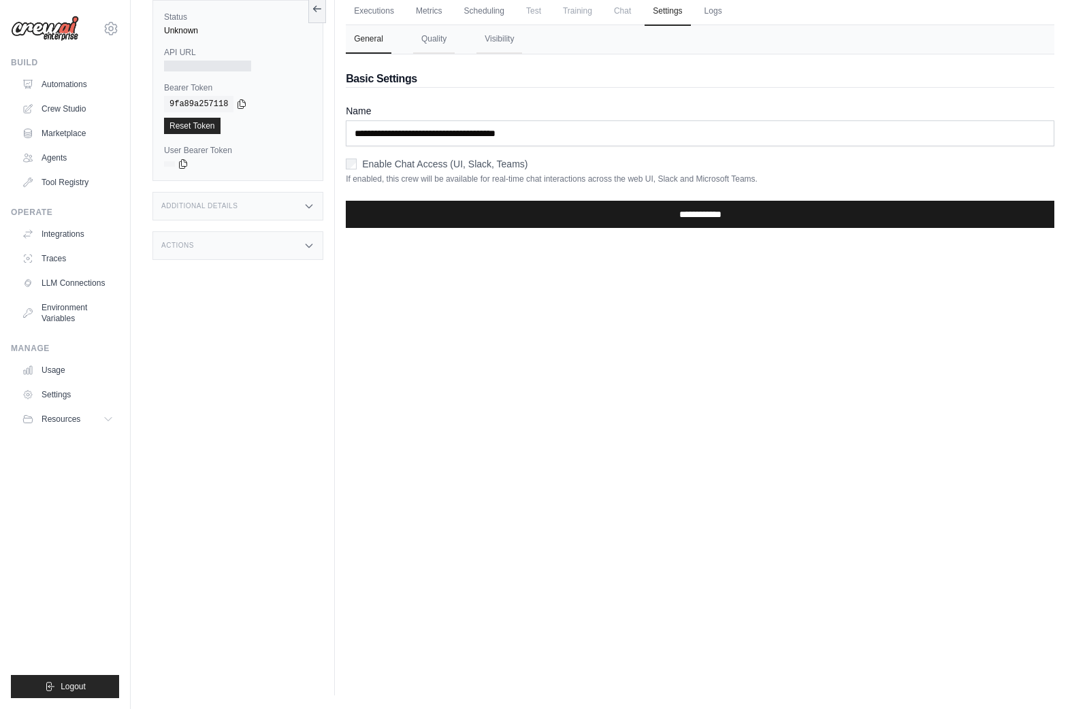
click at [514, 210] on input "**********" at bounding box center [700, 214] width 708 height 27
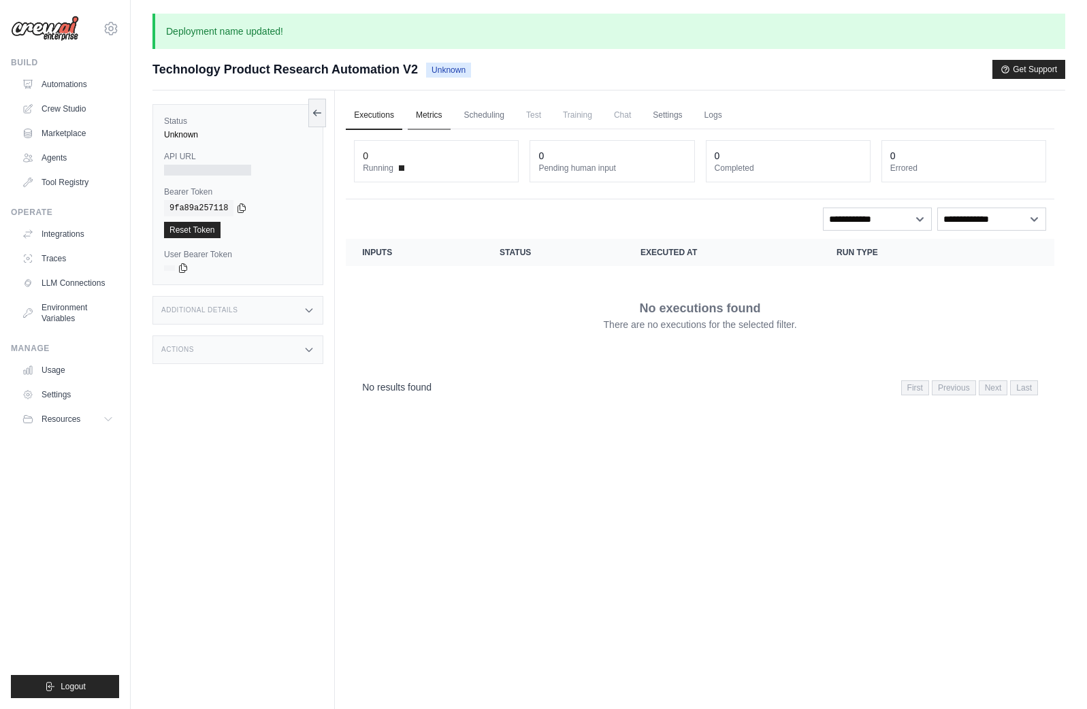
click at [432, 108] on link "Metrics" at bounding box center [429, 115] width 43 height 29
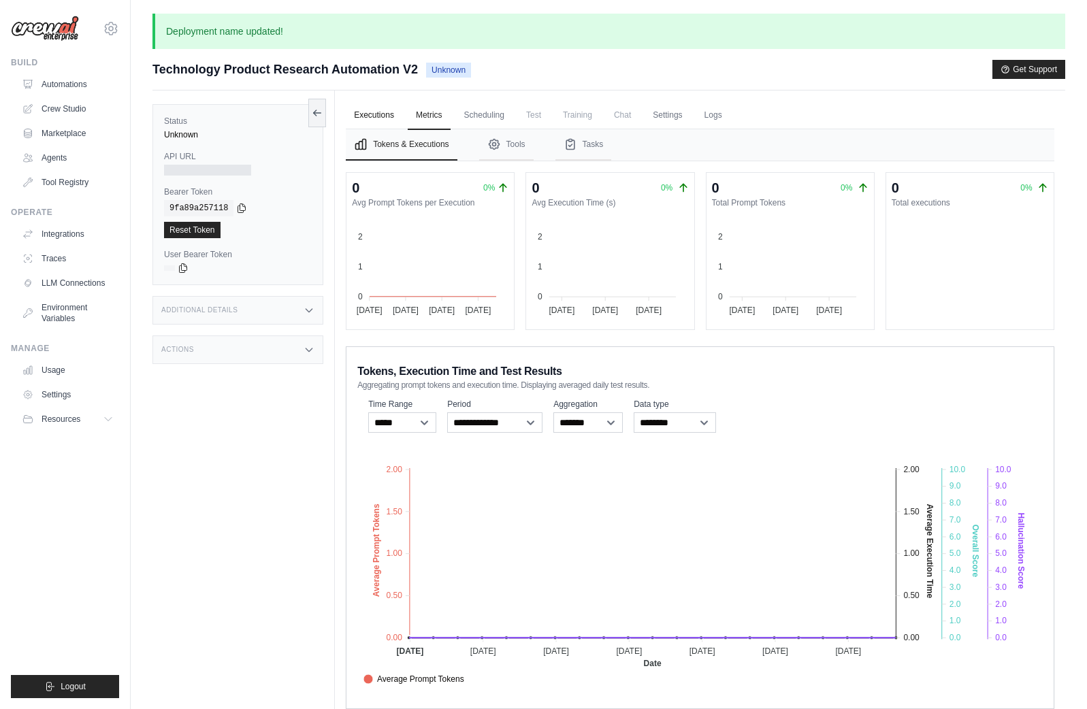
click at [373, 115] on link "Executions" at bounding box center [374, 115] width 56 height 29
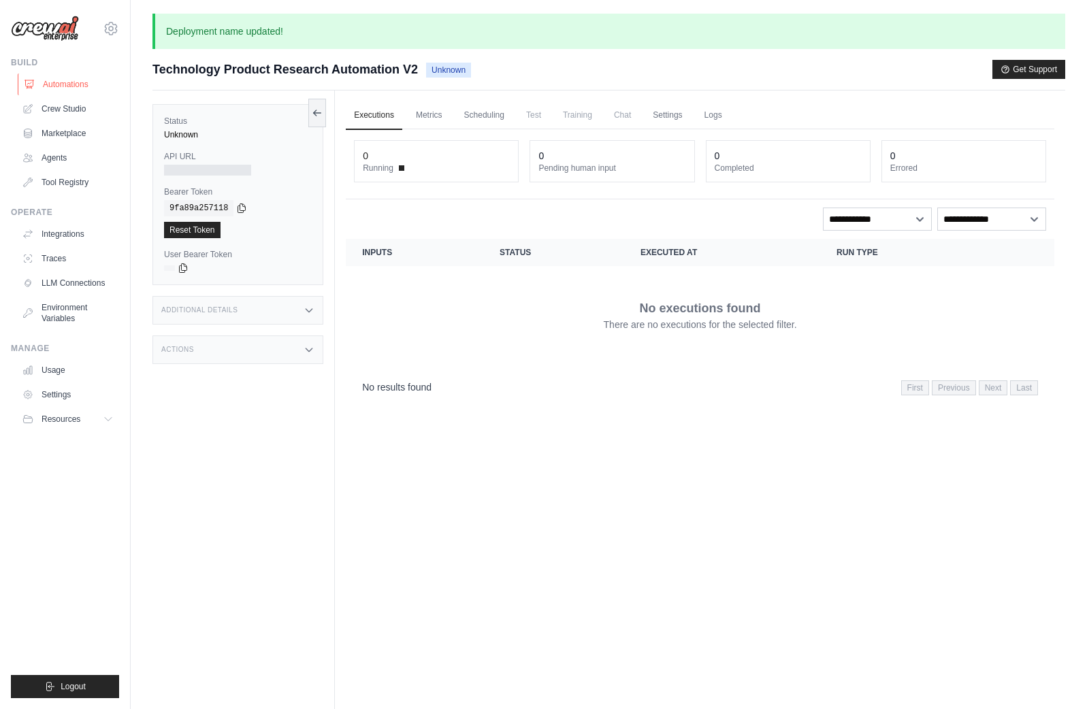
click at [82, 87] on link "Automations" at bounding box center [69, 84] width 103 height 22
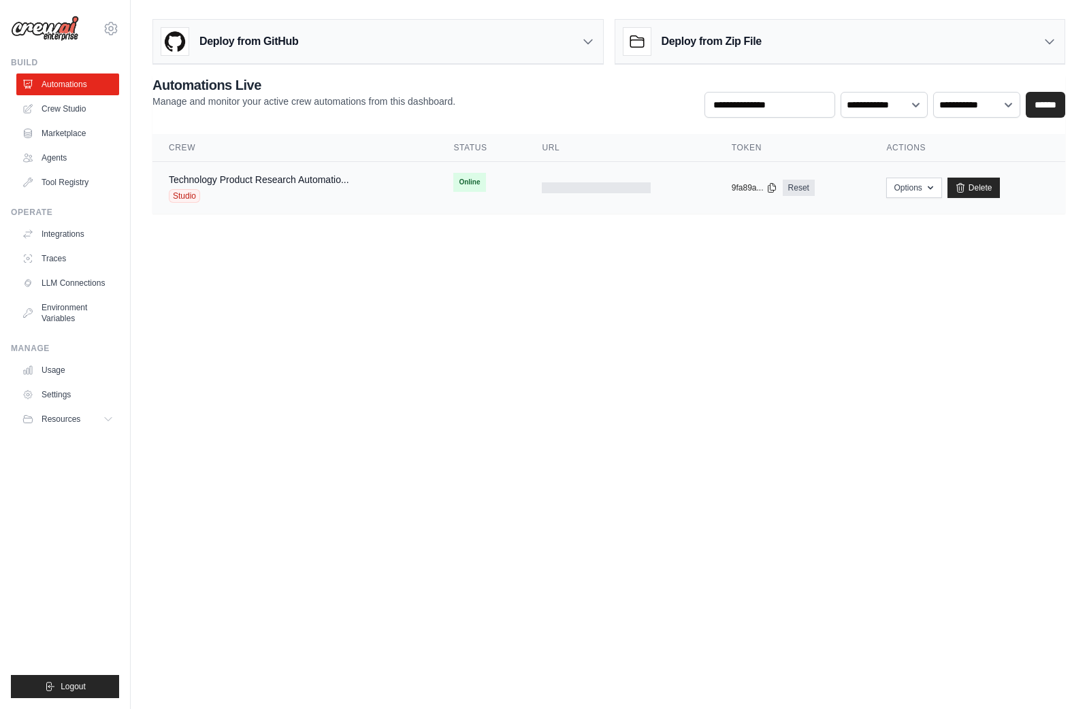
click at [318, 187] on div "Technology Product Research Automatio... Studio" at bounding box center [259, 188] width 180 height 30
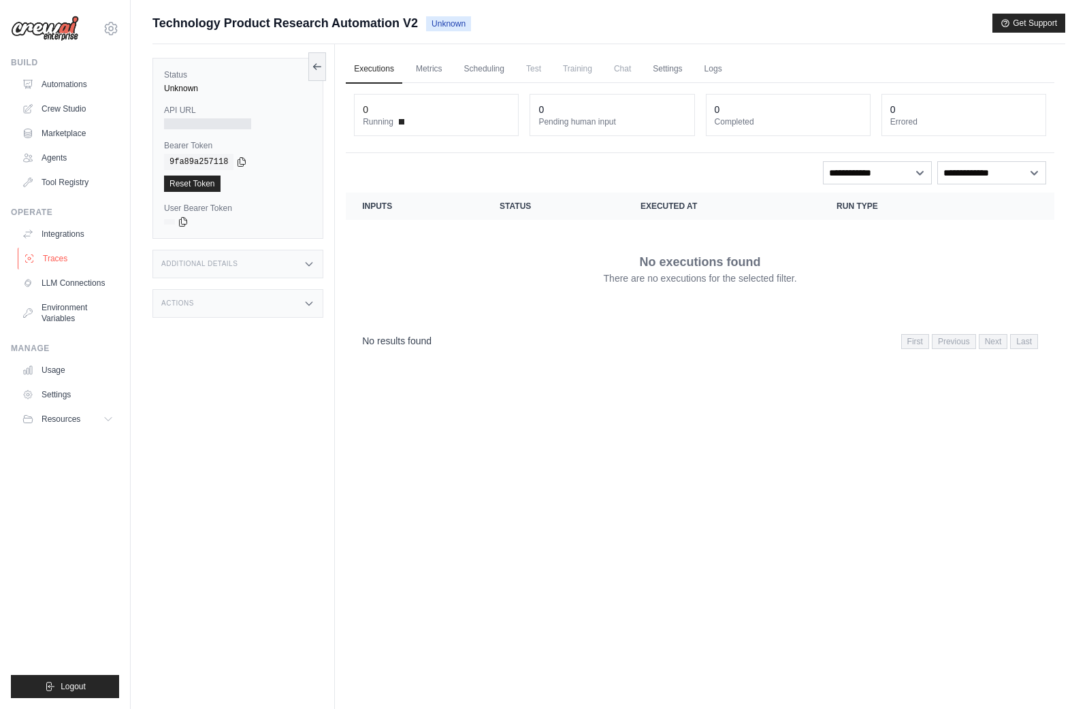
click at [45, 257] on link "Traces" at bounding box center [69, 259] width 103 height 22
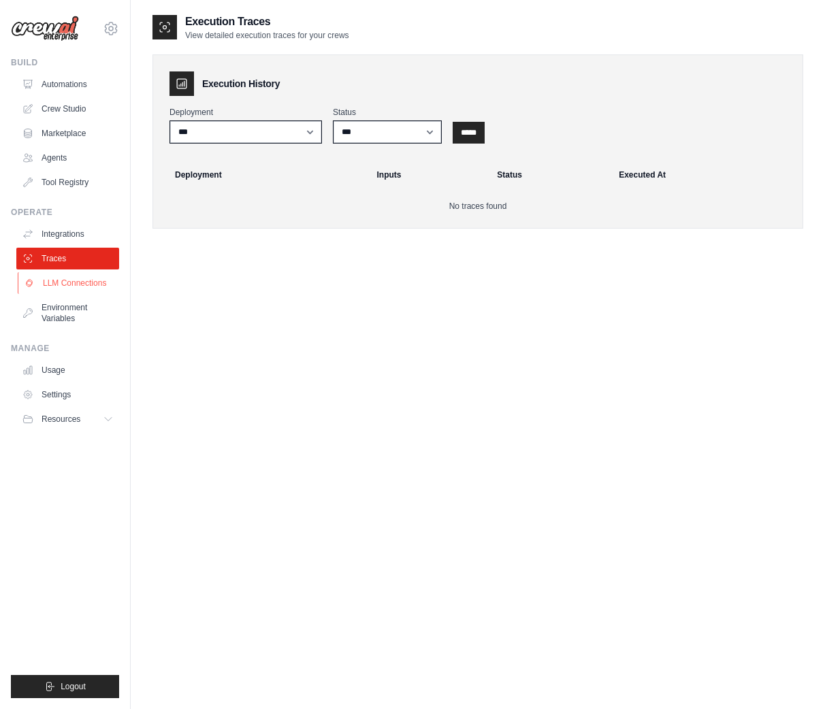
click at [86, 282] on link "LLM Connections" at bounding box center [69, 283] width 103 height 22
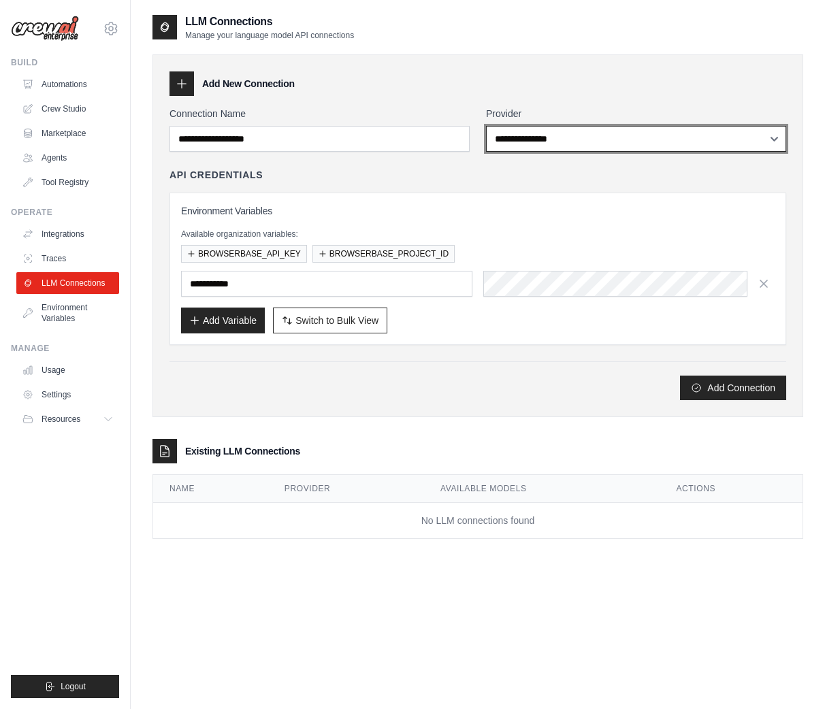
click at [721, 137] on select "**********" at bounding box center [636, 139] width 300 height 26
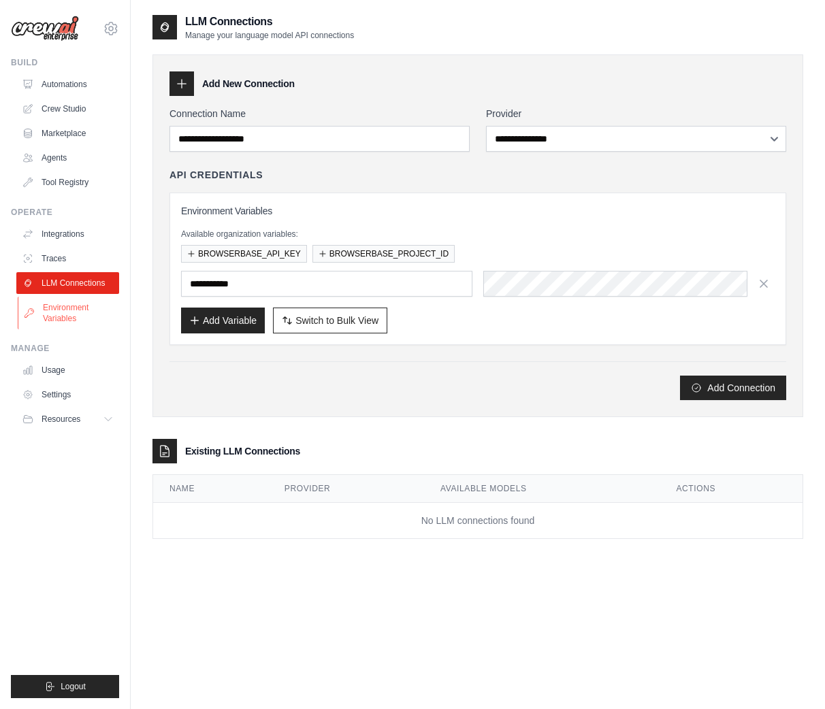
click at [64, 318] on link "Environment Variables" at bounding box center [69, 313] width 103 height 33
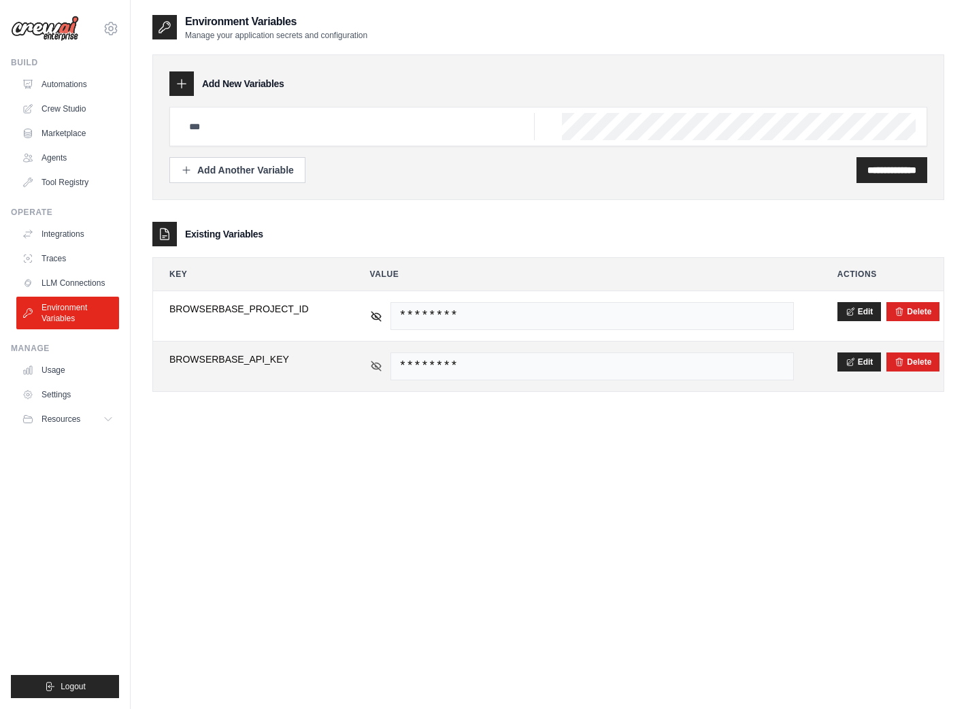
click at [377, 363] on icon at bounding box center [376, 366] width 12 height 12
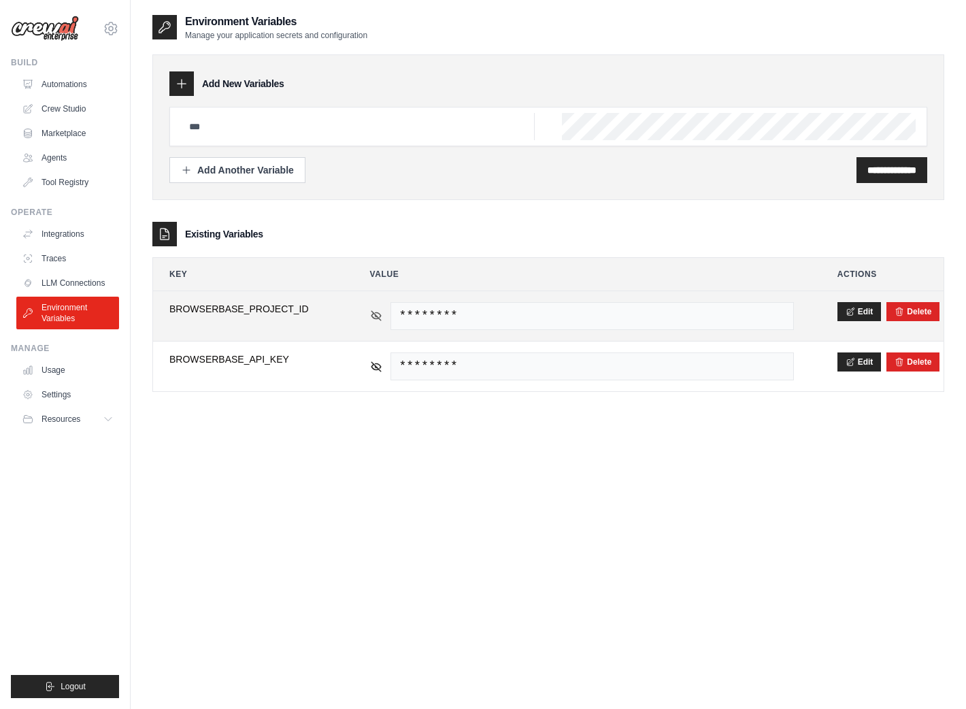
click at [379, 316] on icon at bounding box center [376, 316] width 12 height 12
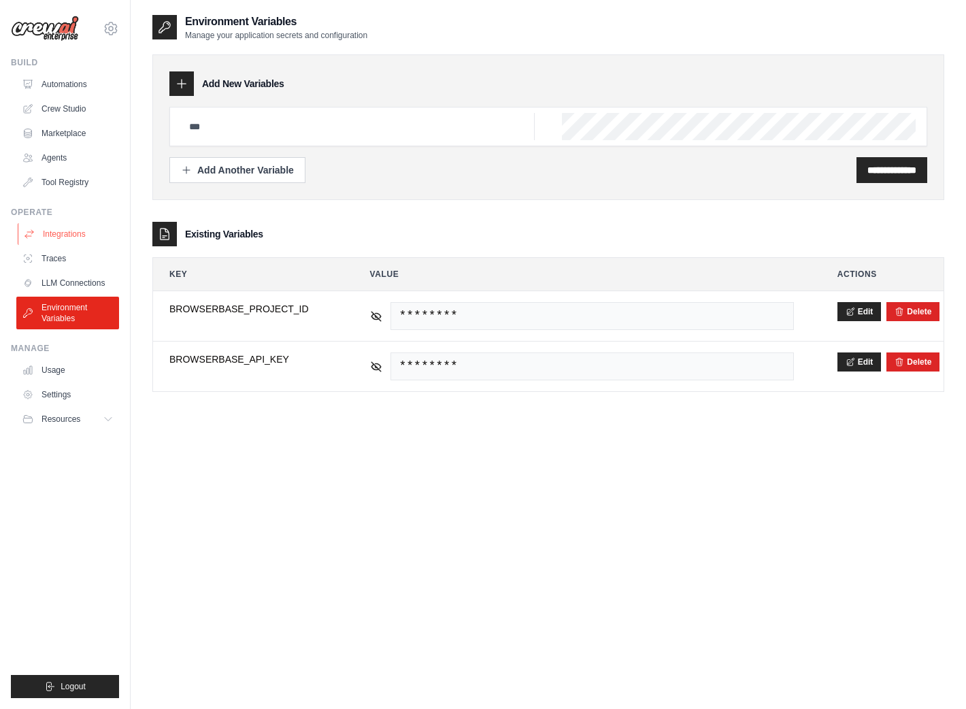
click at [54, 237] on link "Integrations" at bounding box center [69, 234] width 103 height 22
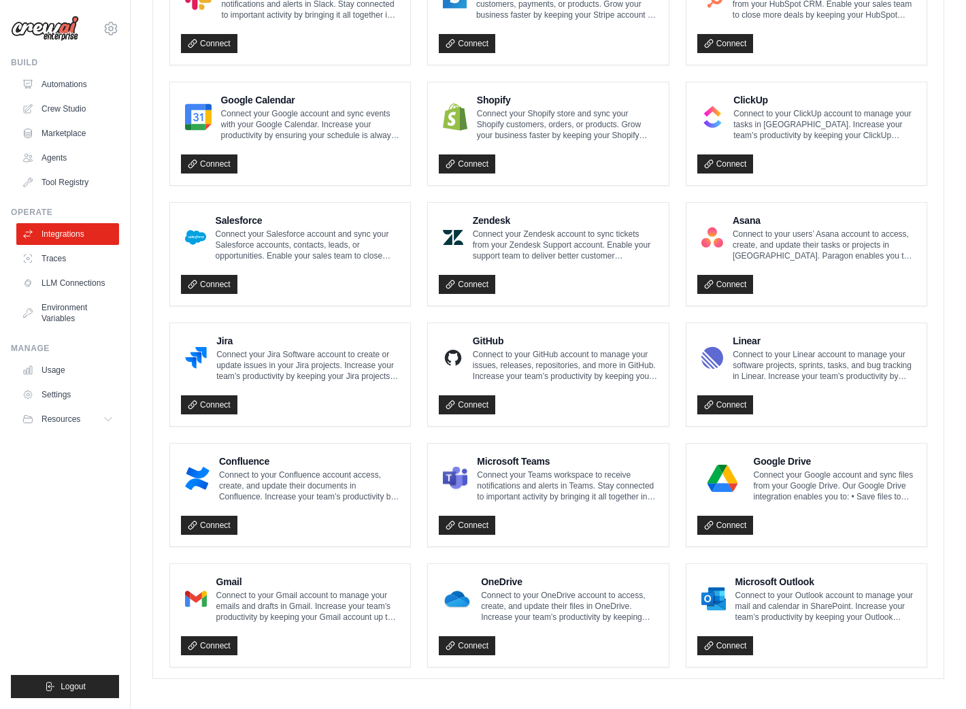
scroll to position [566, 0]
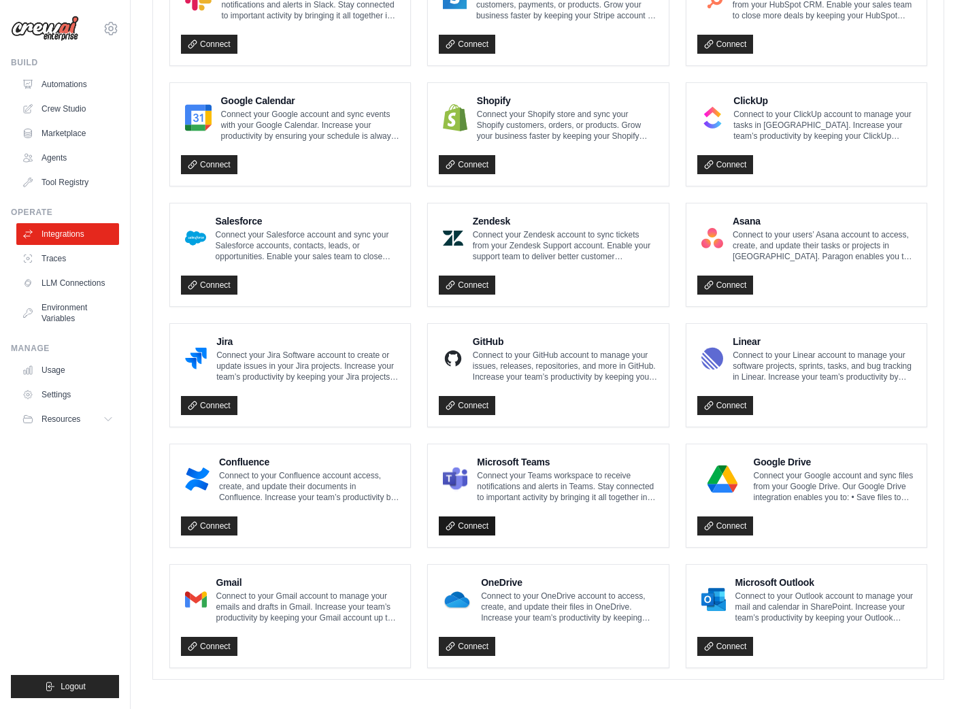
click at [468, 520] on link "Connect" at bounding box center [467, 525] width 56 height 19
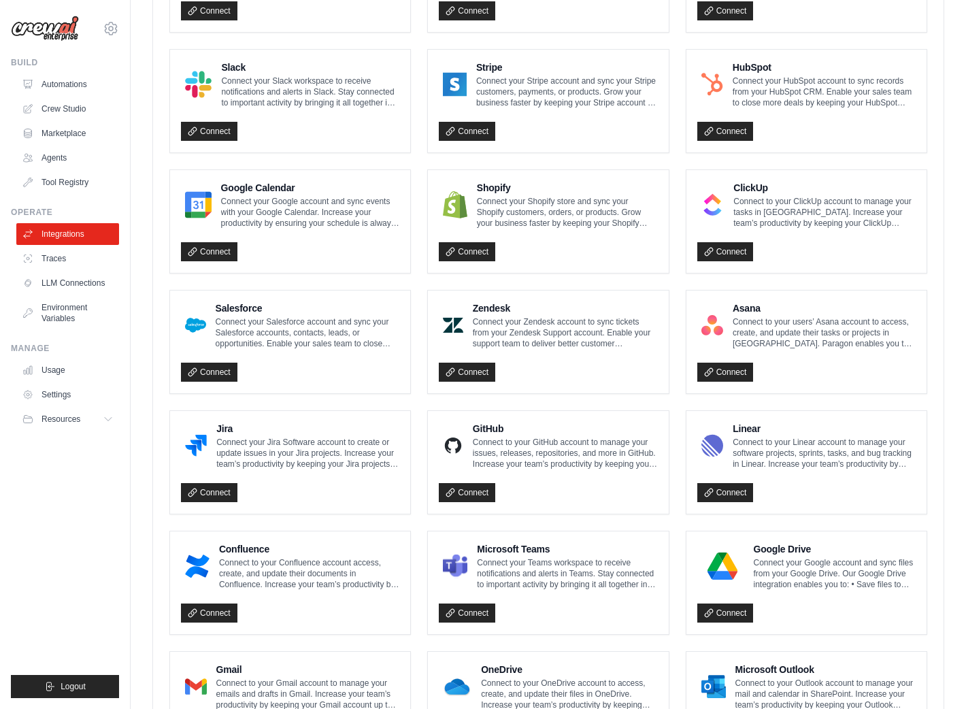
scroll to position [538, 0]
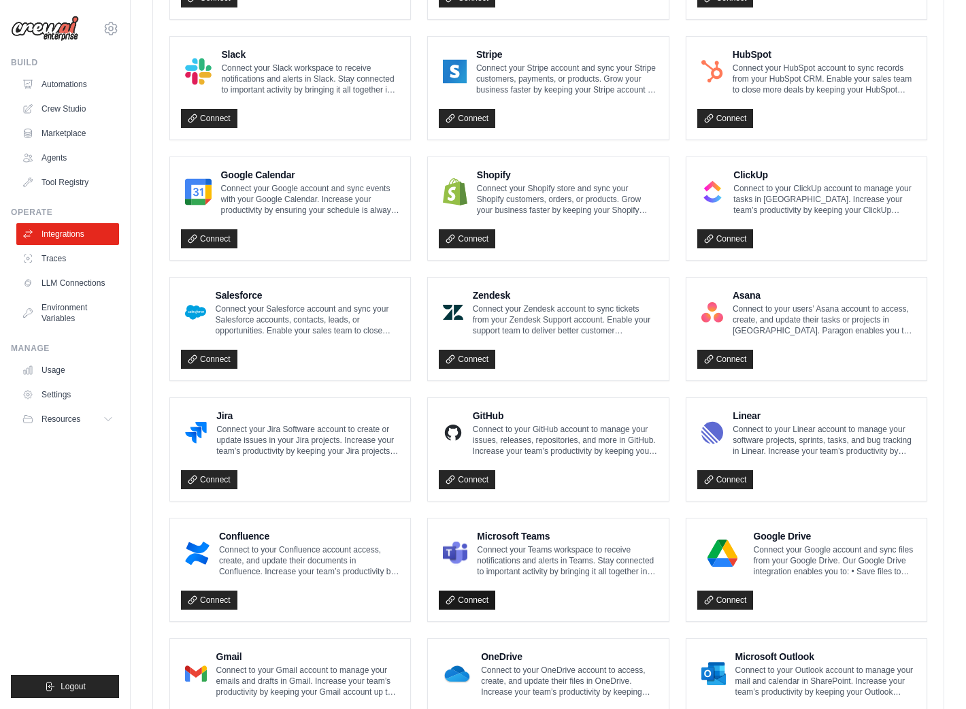
click at [455, 598] on link "Connect" at bounding box center [467, 600] width 56 height 19
click at [525, 558] on p "Connect your Teams workspace to receive notifications and alerts in Teams. Stay…" at bounding box center [567, 560] width 180 height 33
click at [469, 476] on link "Connect" at bounding box center [467, 479] width 56 height 19
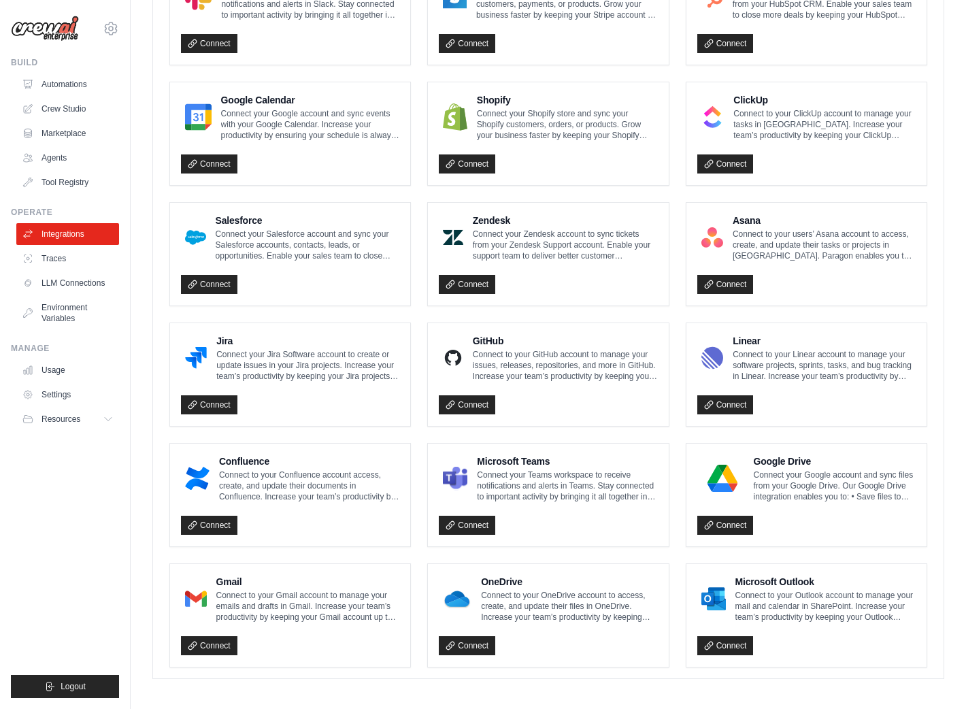
scroll to position [612, 0]
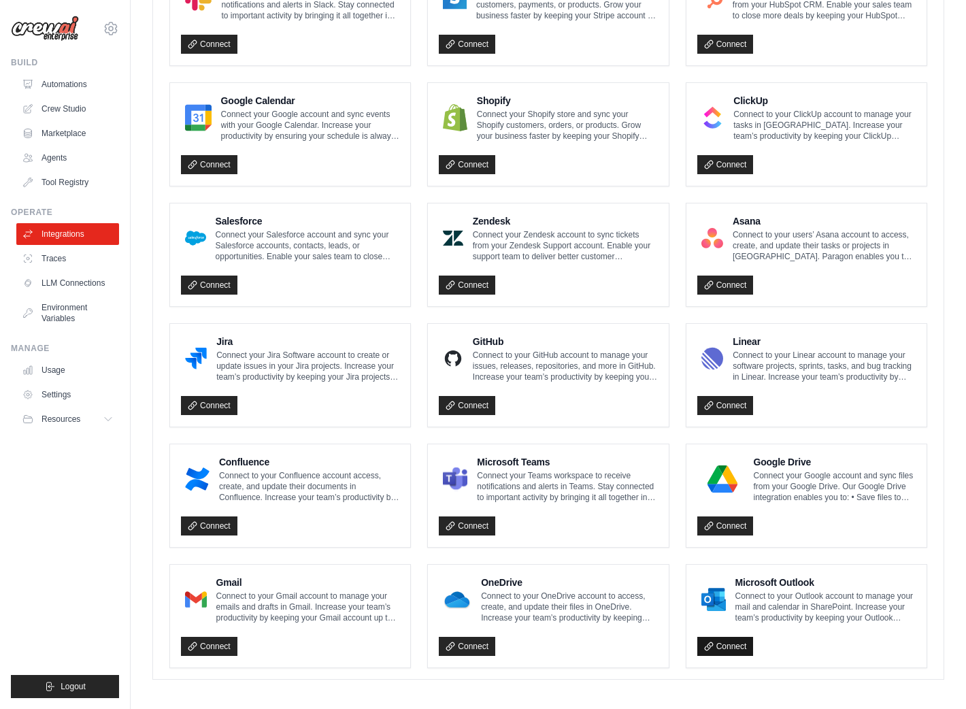
click at [727, 643] on link "Connect" at bounding box center [725, 646] width 56 height 19
click at [62, 82] on link "Automations" at bounding box center [69, 84] width 103 height 22
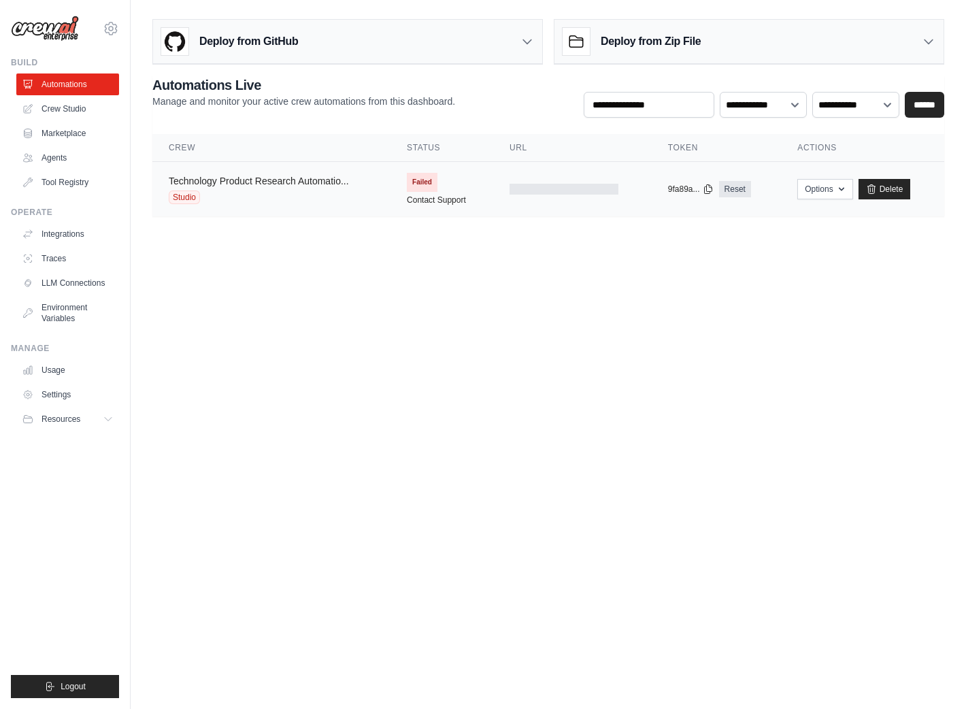
click at [277, 184] on link "Technology Product Research Automatio..." at bounding box center [259, 181] width 180 height 11
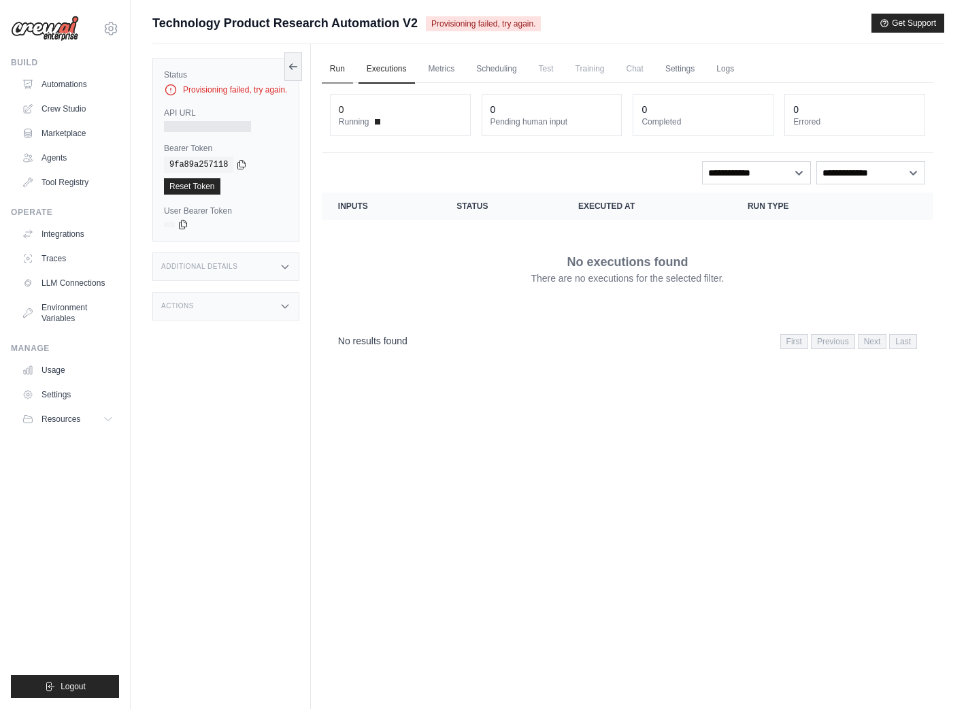
click at [337, 70] on link "Run" at bounding box center [337, 69] width 31 height 29
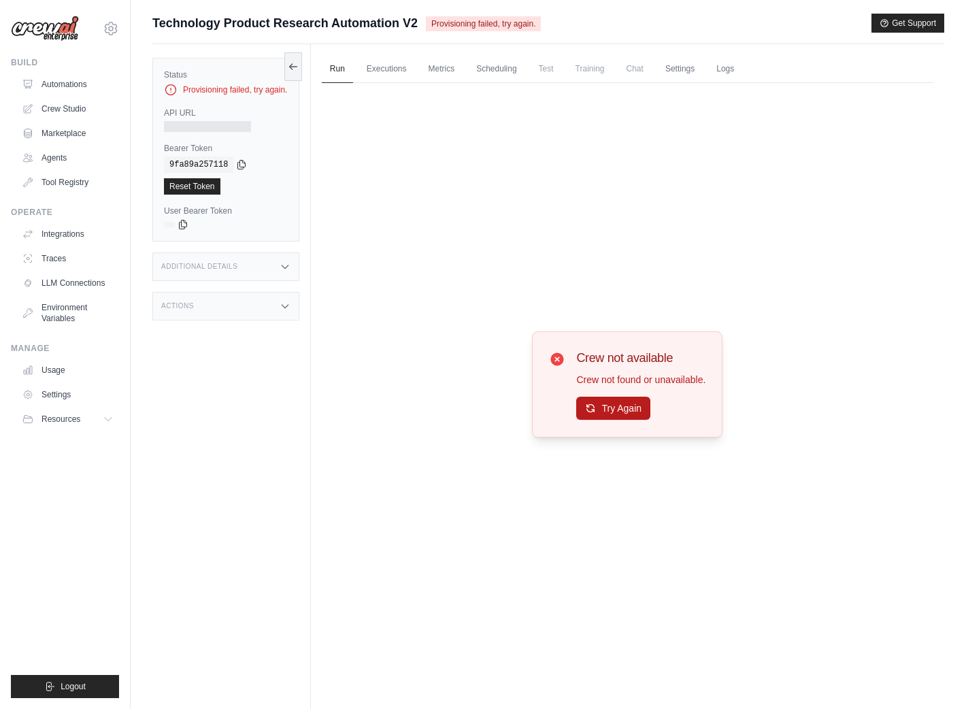
click at [621, 407] on button "Try Again" at bounding box center [613, 408] width 74 height 23
click at [203, 119] on div "API URL" at bounding box center [226, 119] width 124 height 24
click at [271, 266] on div "Additional Details" at bounding box center [225, 266] width 147 height 29
click at [495, 227] on div "Crew not available Crew not found or unavailable. Try Again" at bounding box center [628, 384] width 612 height 603
click at [63, 107] on link "Crew Studio" at bounding box center [69, 109] width 103 height 22
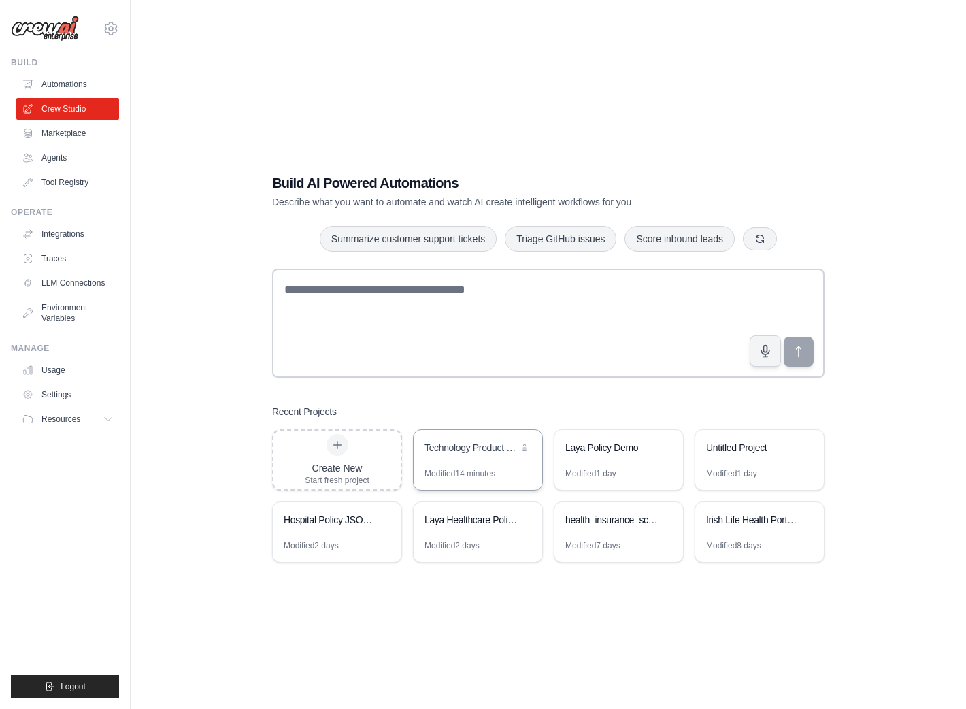
click at [468, 455] on div "Technology Product Research Automation" at bounding box center [471, 449] width 93 height 16
click at [53, 161] on link "Agents" at bounding box center [69, 158] width 103 height 22
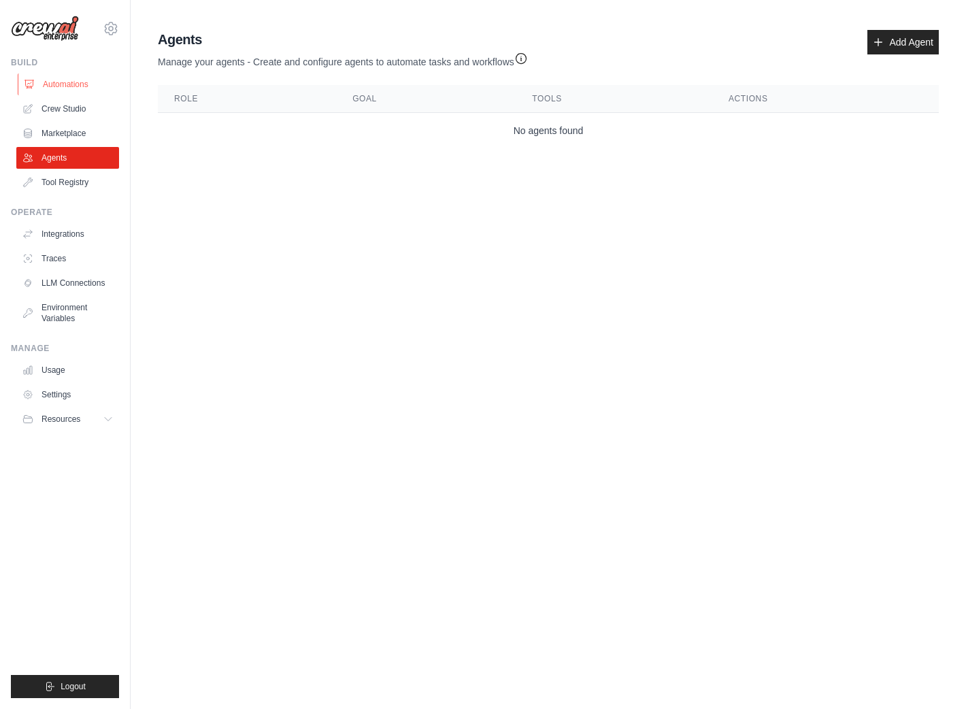
click at [65, 88] on link "Automations" at bounding box center [69, 84] width 103 height 22
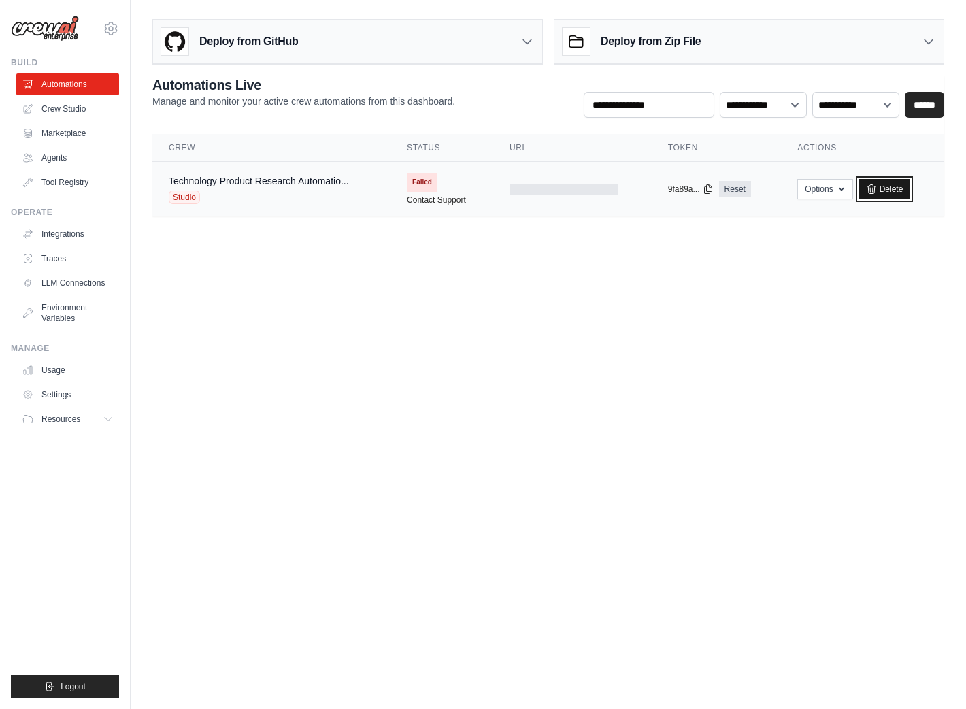
click at [889, 191] on link "Delete" at bounding box center [885, 189] width 52 height 20
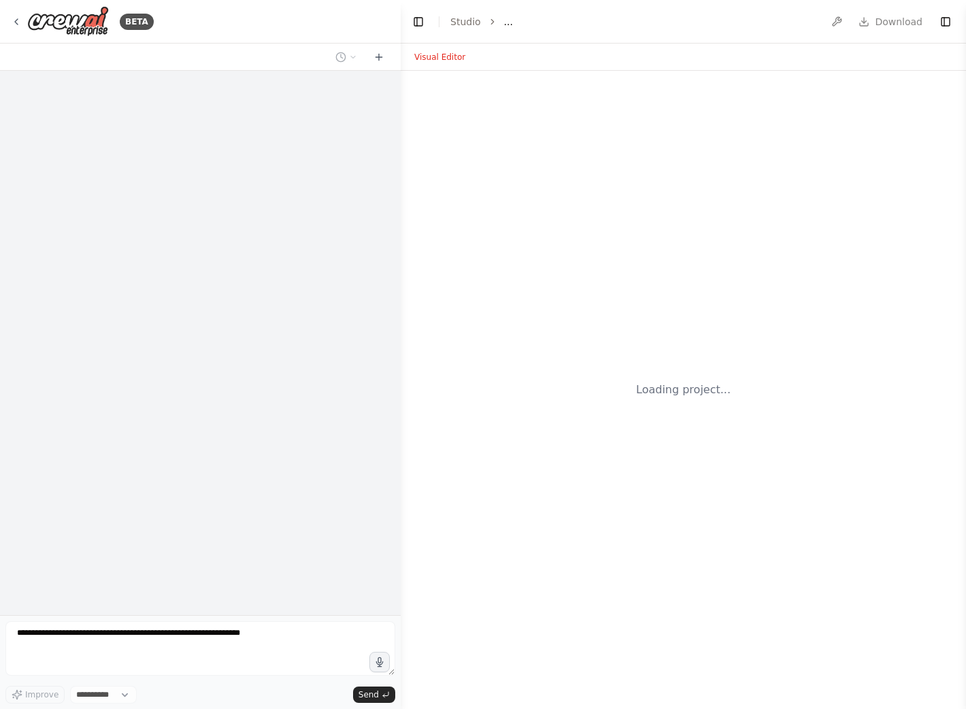
select select "****"
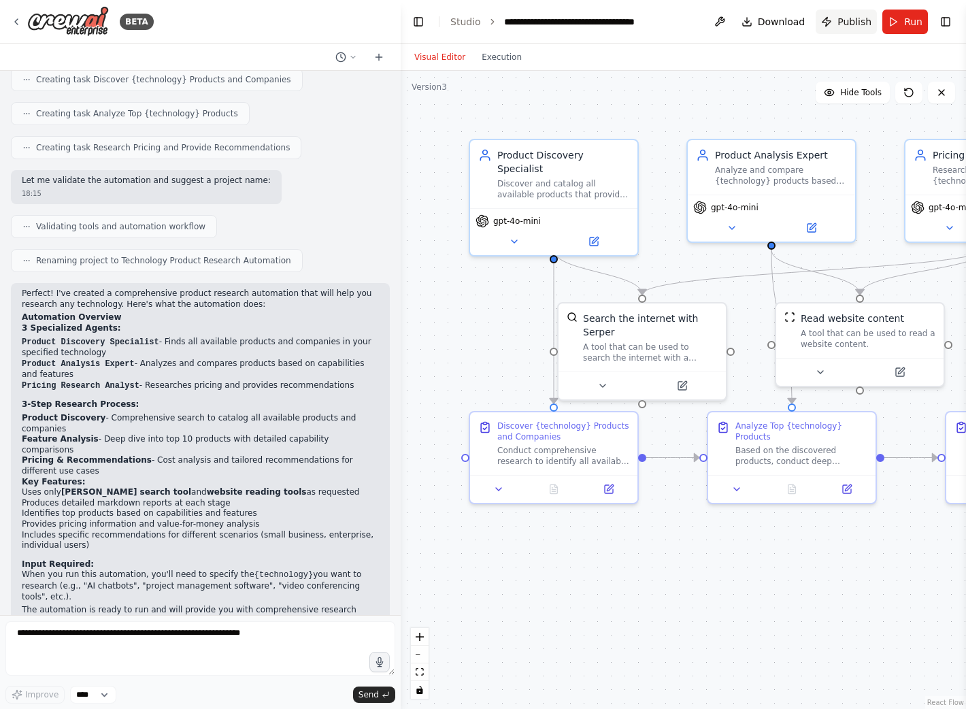
scroll to position [486, 0]
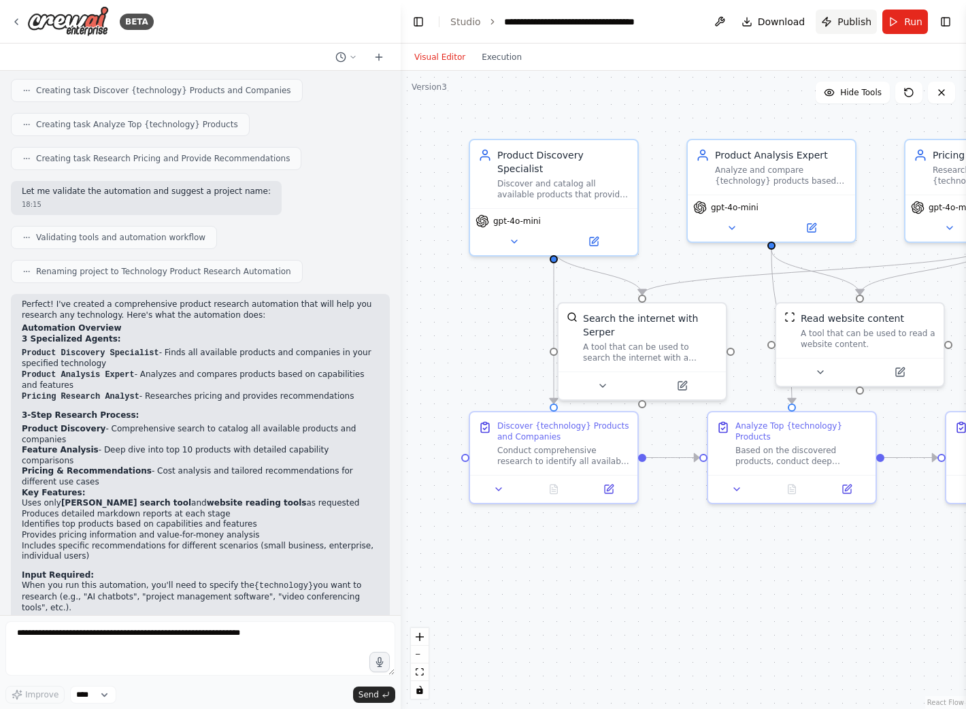
click at [849, 21] on span "Publish" at bounding box center [855, 22] width 34 height 14
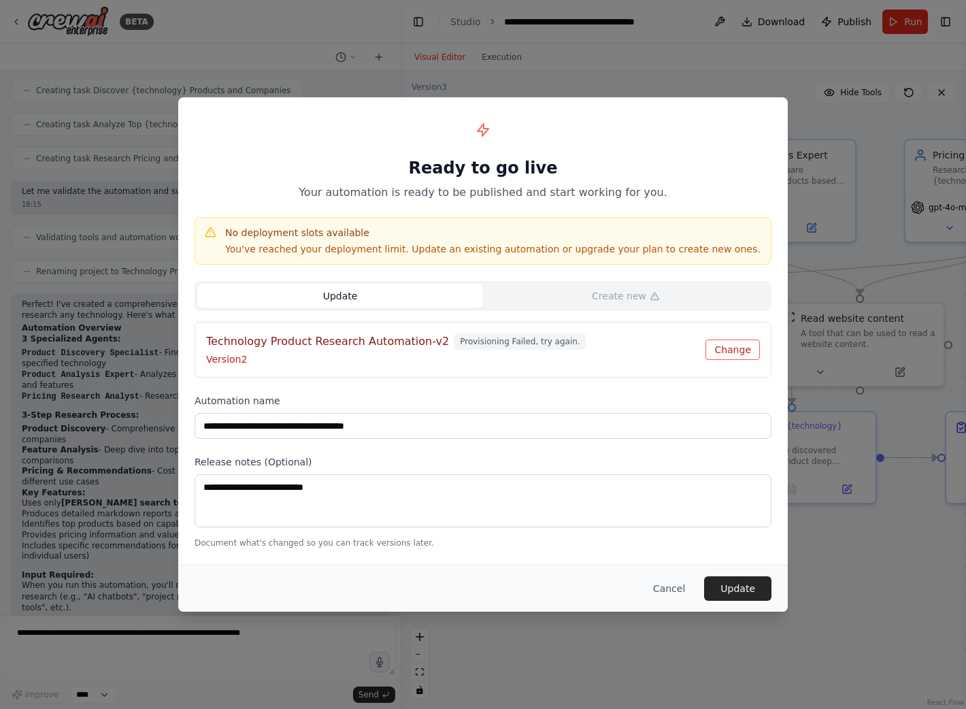
click at [728, 353] on button "Change" at bounding box center [733, 350] width 54 height 20
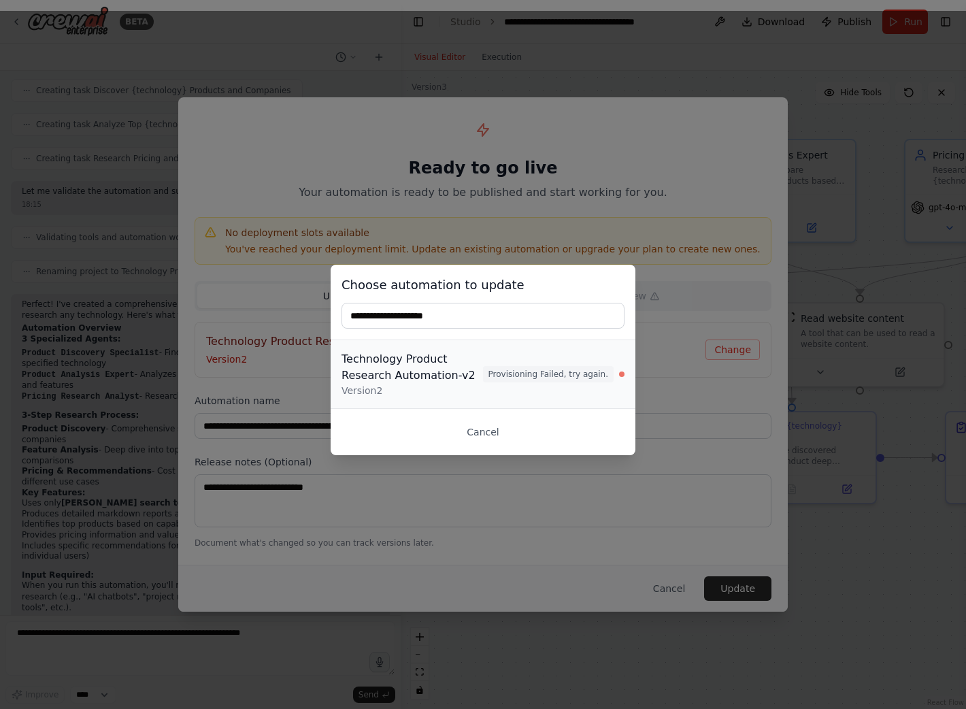
click at [403, 382] on div "Technology Product Research Automation-v2" at bounding box center [413, 367] width 142 height 33
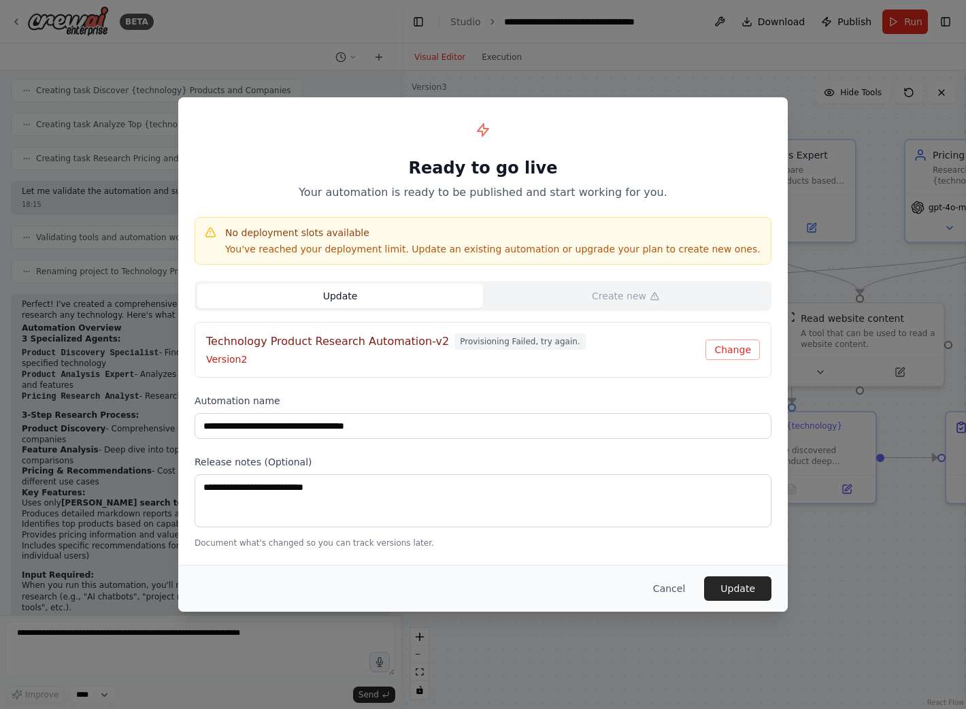
click at [374, 348] on h4 "Technology Product Research Automation-v2" at bounding box center [327, 341] width 243 height 16
click at [665, 579] on button "Cancel" at bounding box center [669, 588] width 54 height 24
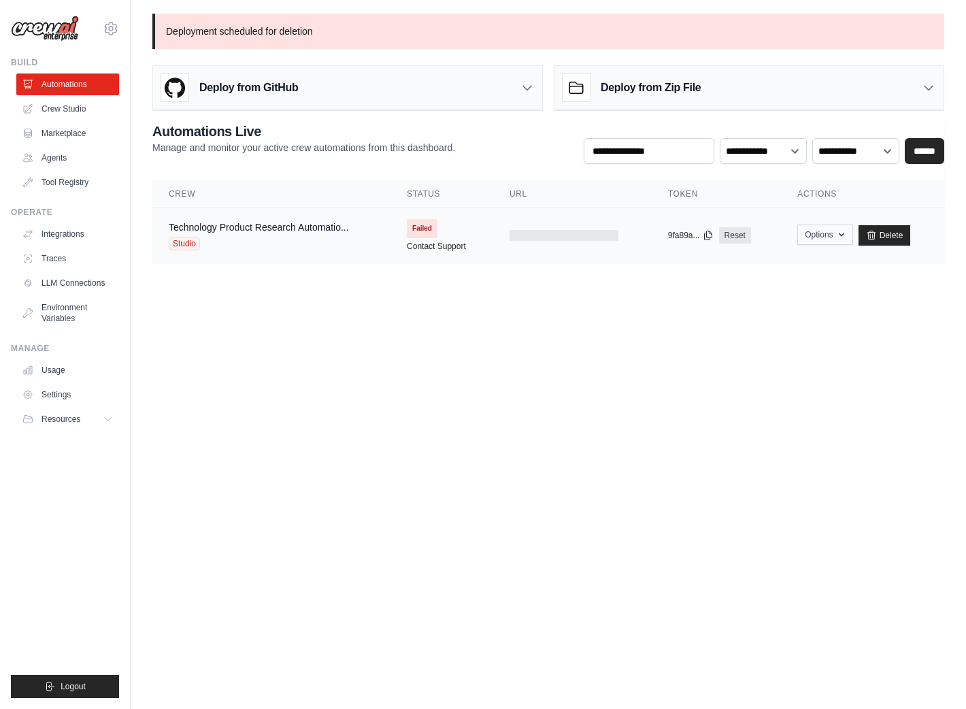
click at [843, 236] on icon "button" at bounding box center [841, 234] width 11 height 11
click at [440, 267] on main "Deployment scheduled for deletion Deploy from GitHub Deploy your project direct…" at bounding box center [548, 146] width 835 height 293
click at [872, 235] on icon at bounding box center [871, 235] width 11 height 11
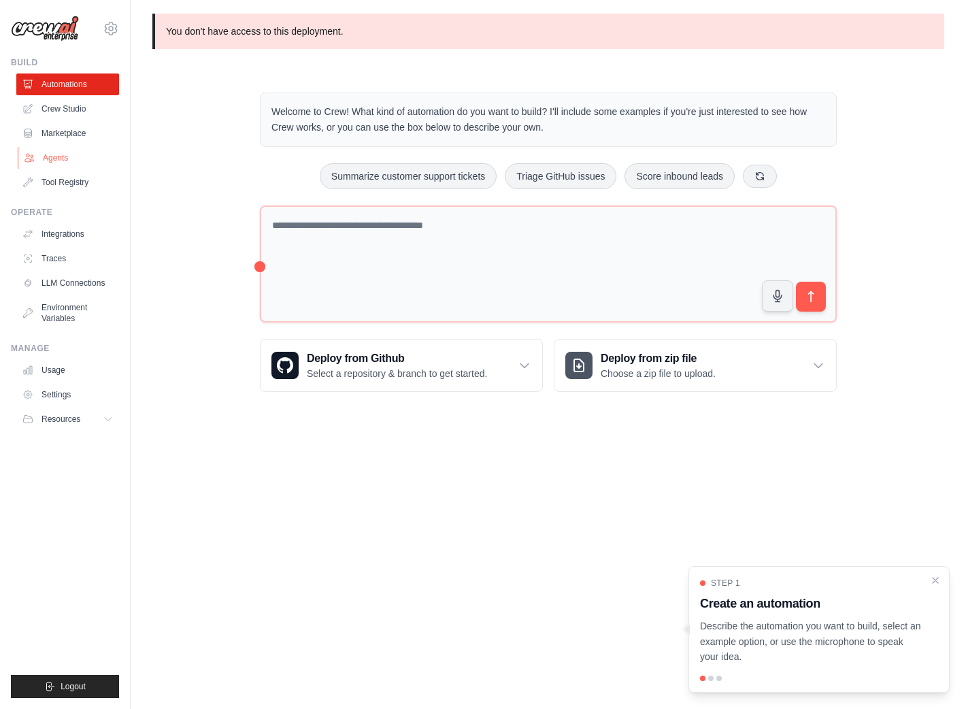
click at [55, 154] on link "Agents" at bounding box center [69, 158] width 103 height 22
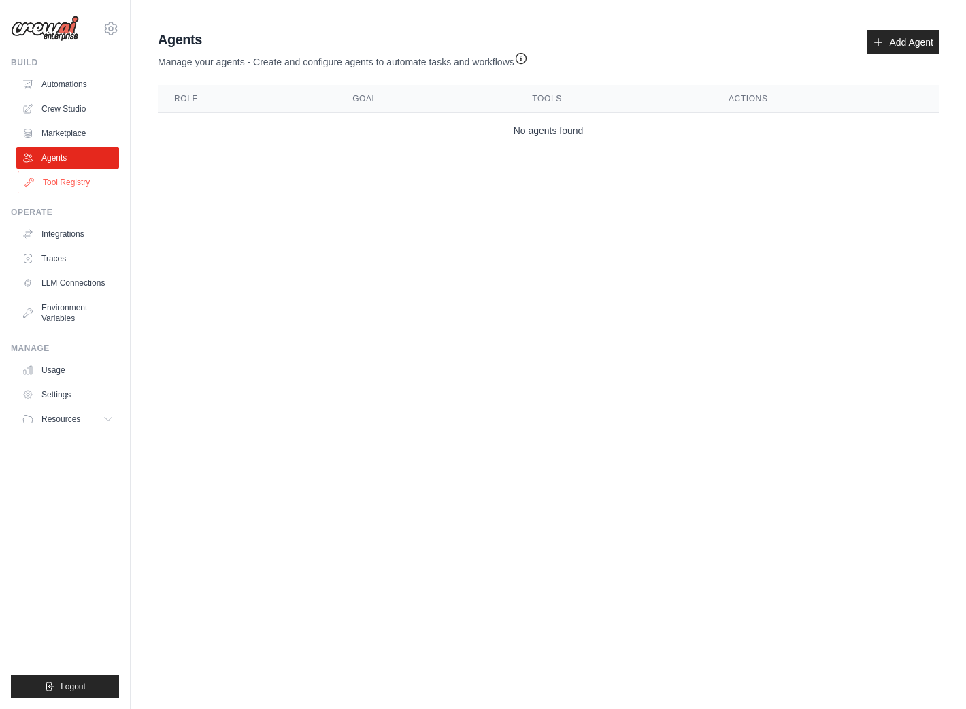
click at [61, 185] on link "Tool Registry" at bounding box center [69, 182] width 103 height 22
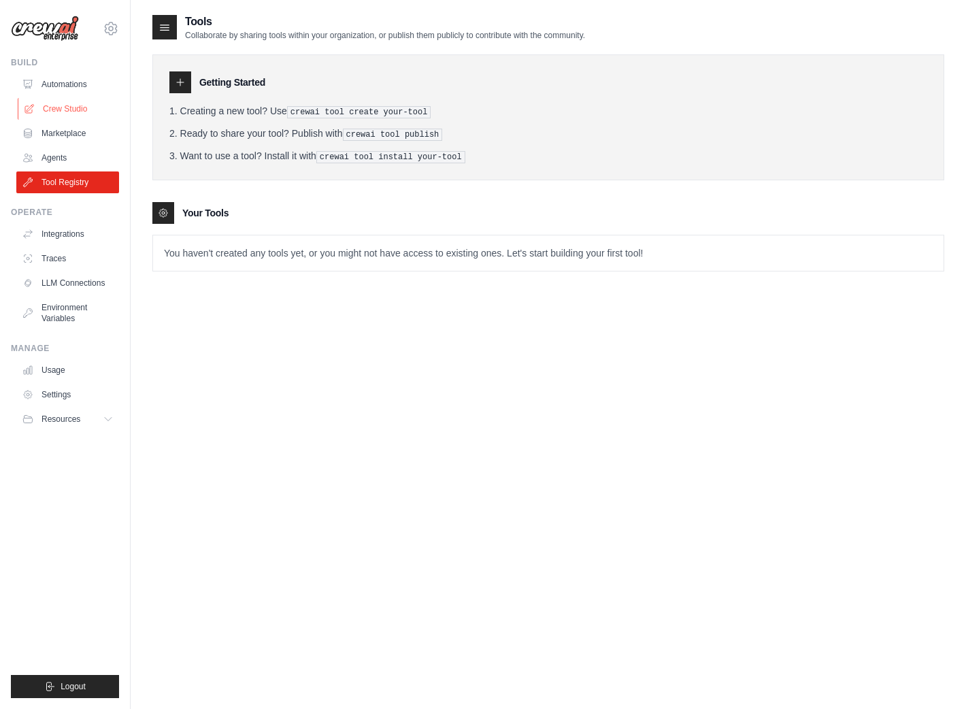
click at [61, 107] on link "Crew Studio" at bounding box center [69, 109] width 103 height 22
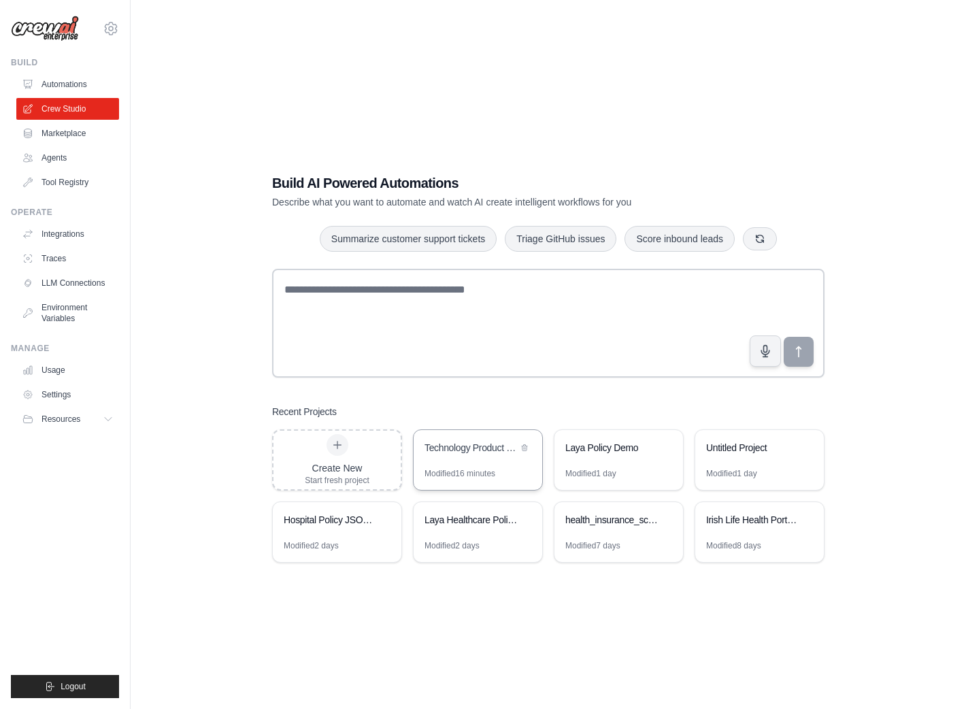
click at [463, 458] on div "Technology Product Research Automation" at bounding box center [478, 449] width 129 height 38
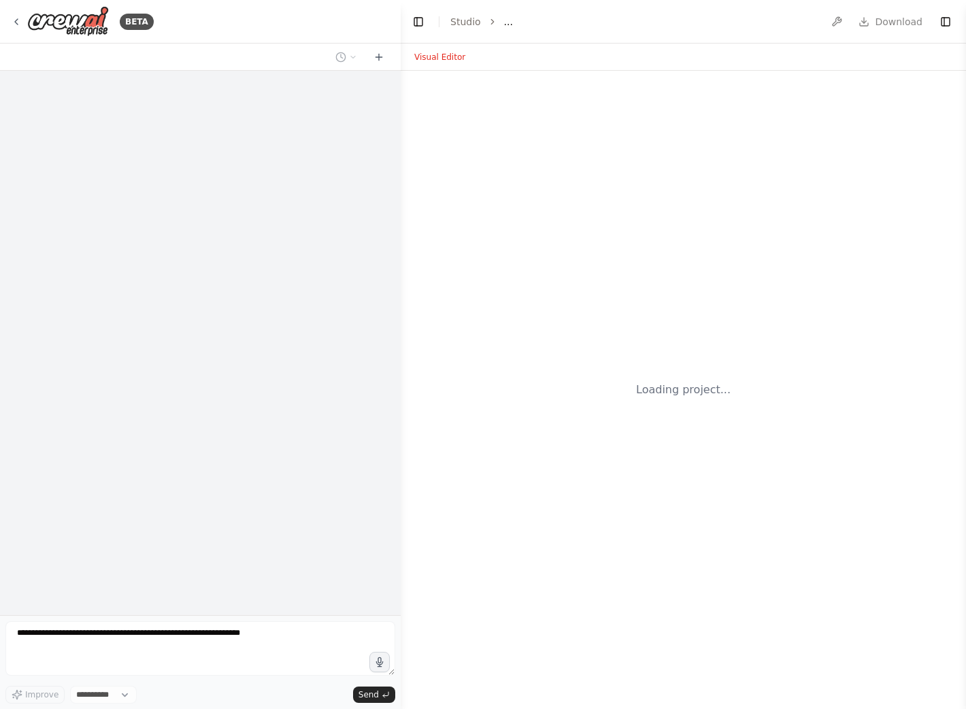
select select "****"
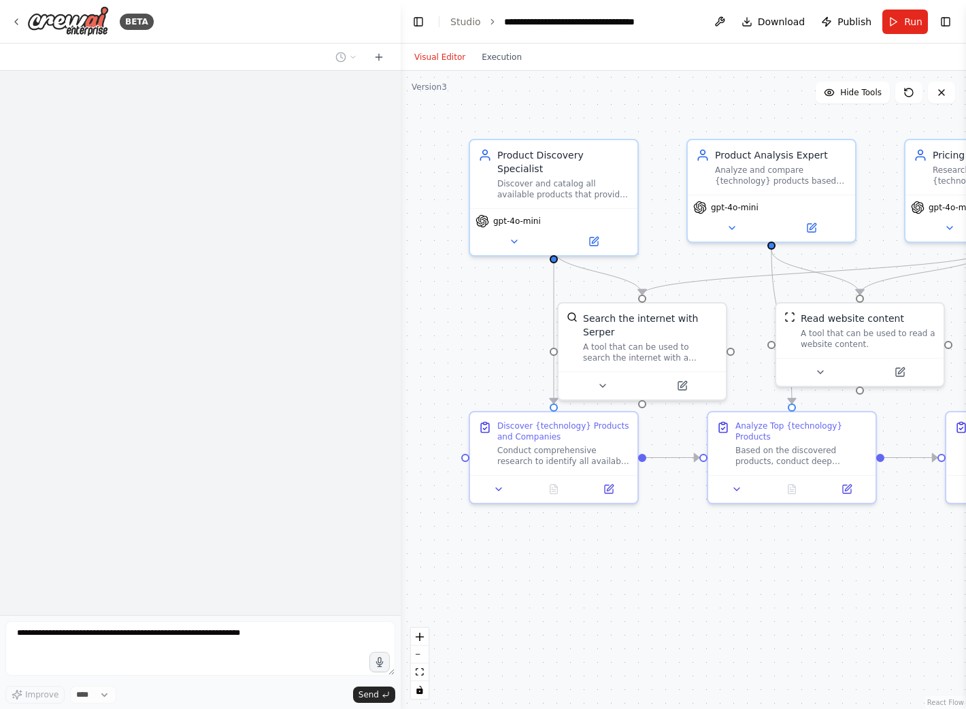
scroll to position [497, 0]
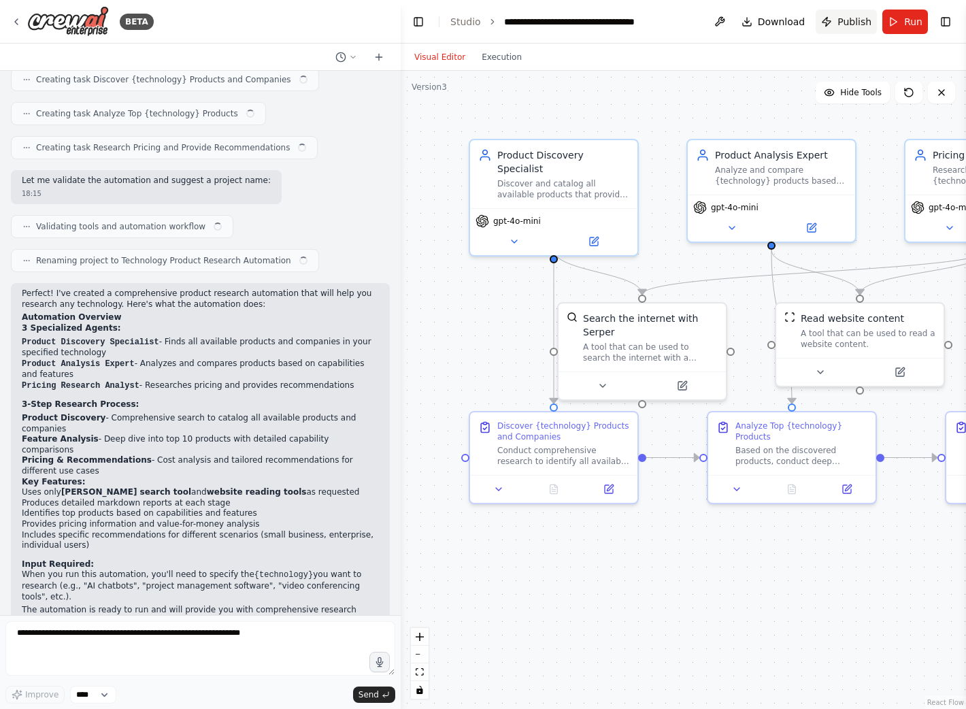
click at [840, 22] on span "Publish" at bounding box center [855, 22] width 34 height 14
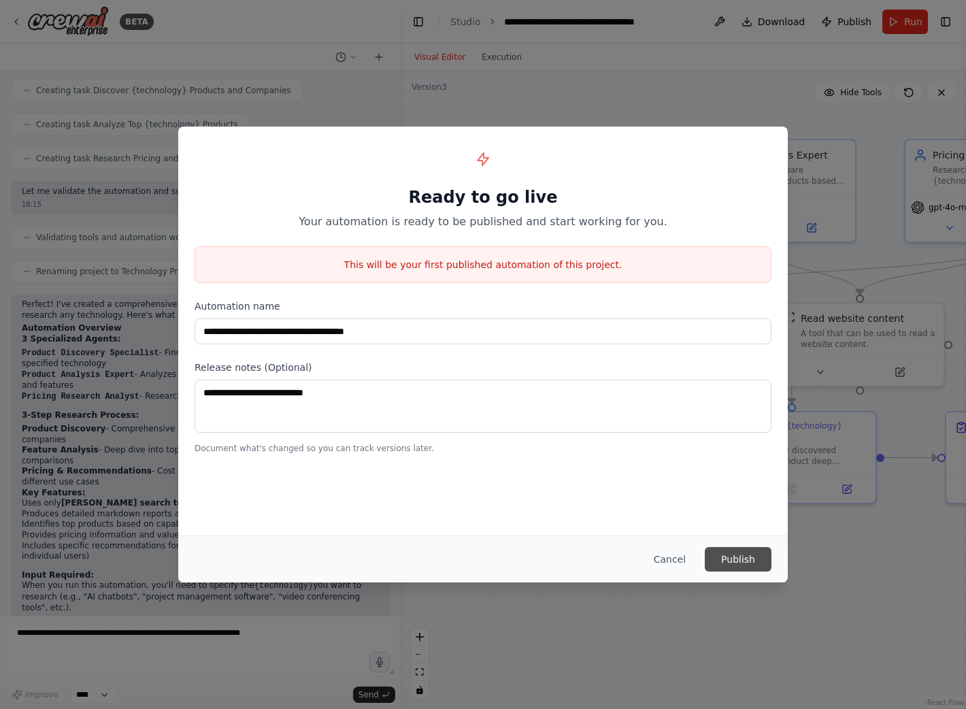
click at [738, 561] on button "Publish" at bounding box center [738, 559] width 67 height 24
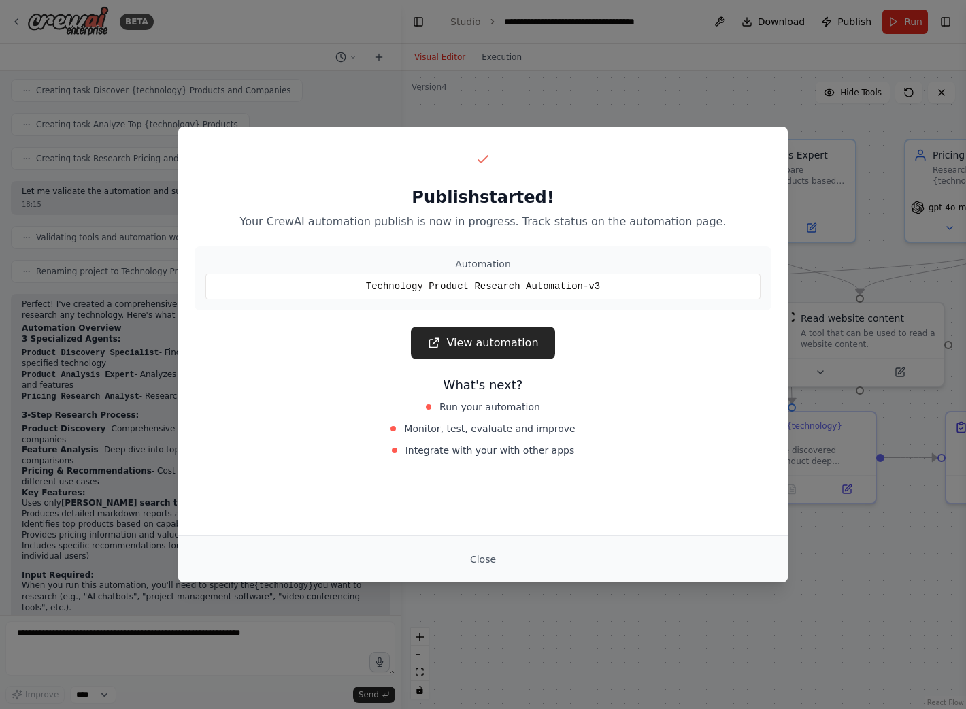
click at [500, 333] on link "View automation" at bounding box center [483, 343] width 144 height 33
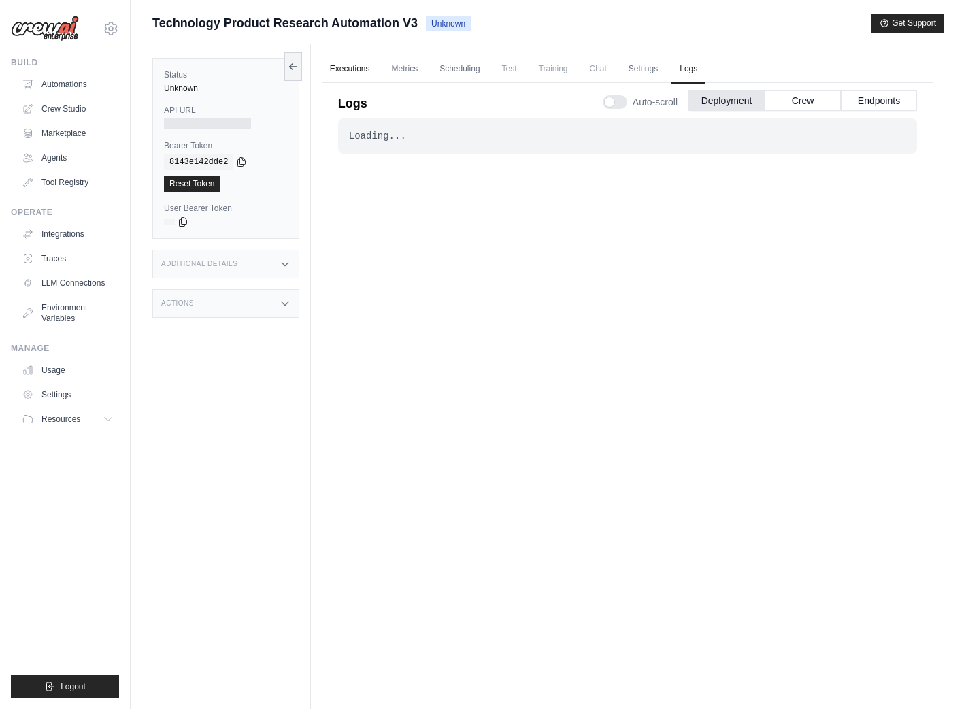
click at [350, 64] on link "Executions" at bounding box center [350, 69] width 56 height 29
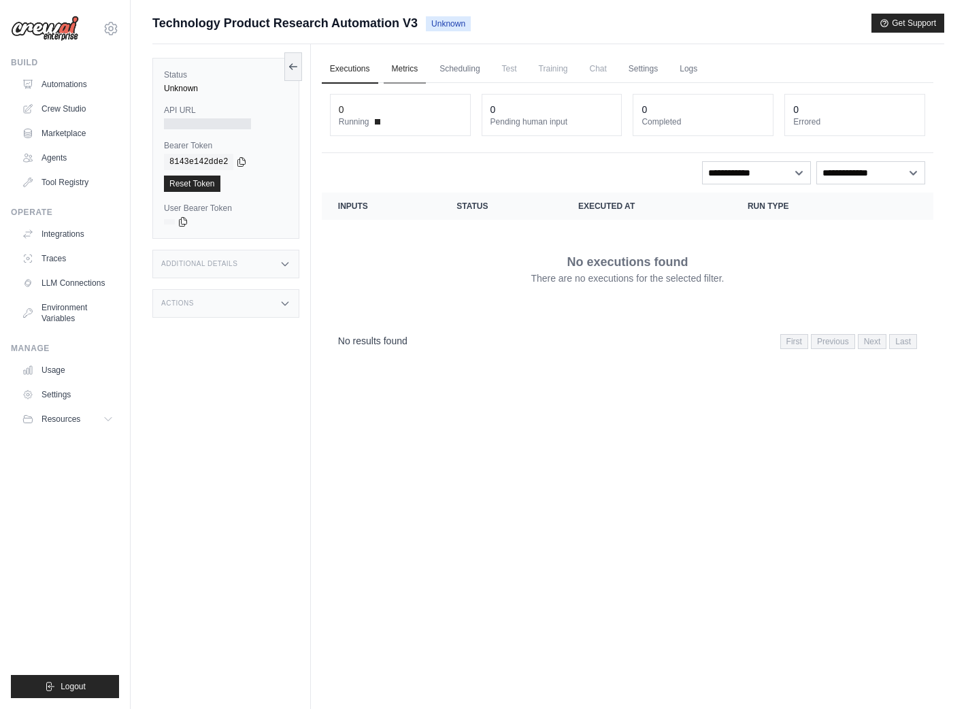
click at [414, 71] on link "Metrics" at bounding box center [405, 69] width 43 height 29
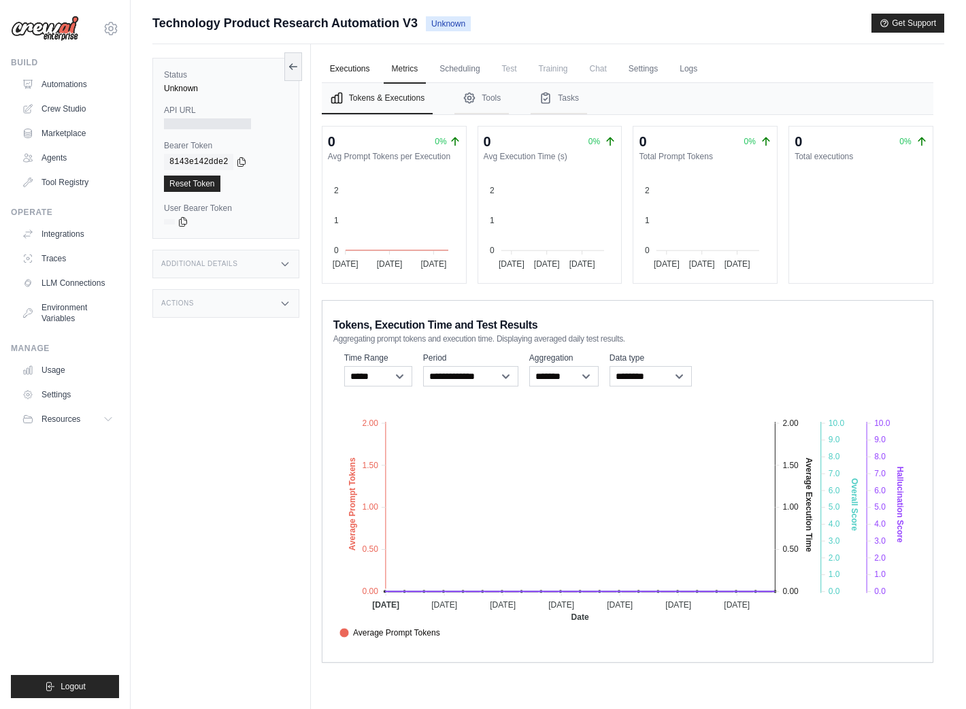
click at [354, 71] on link "Executions" at bounding box center [350, 69] width 56 height 29
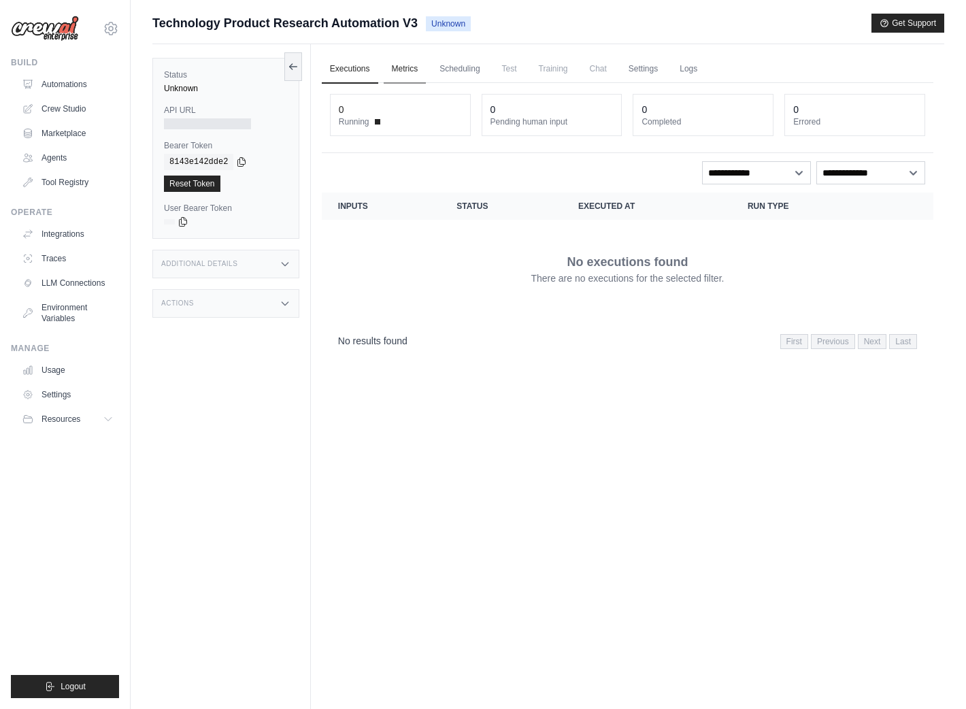
click at [403, 69] on link "Metrics" at bounding box center [405, 69] width 43 height 29
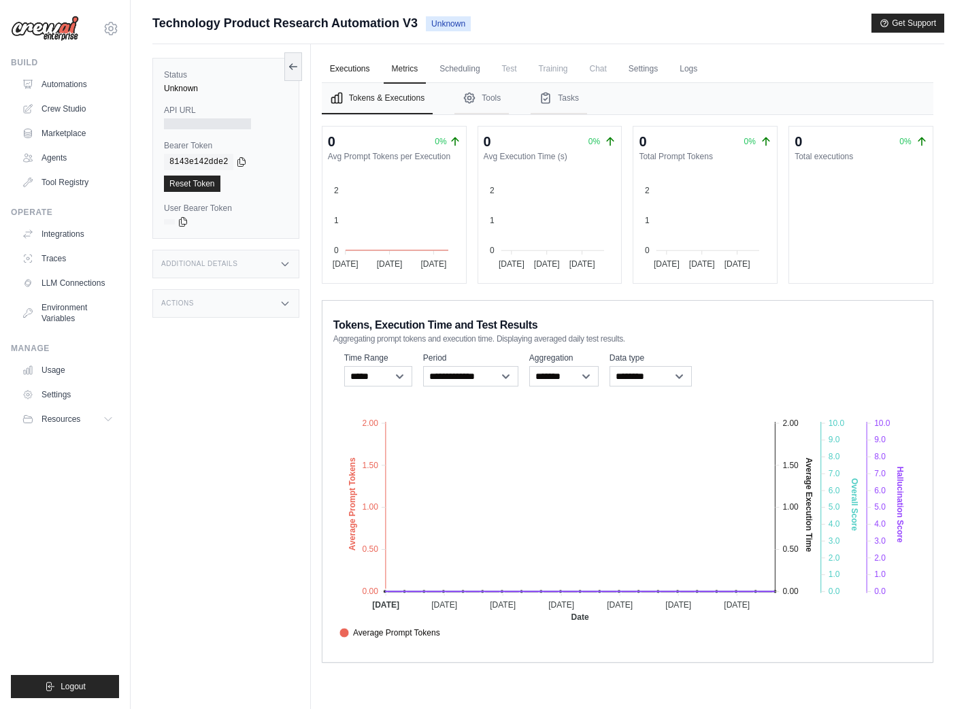
click at [344, 67] on link "Executions" at bounding box center [350, 69] width 56 height 29
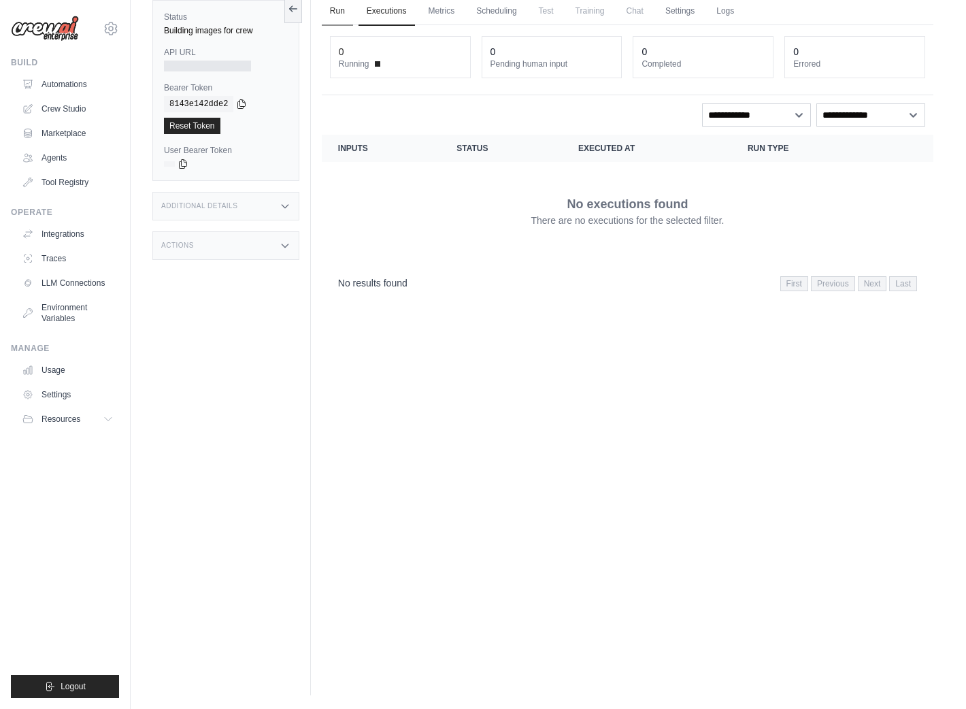
click at [338, 9] on link "Run" at bounding box center [337, 11] width 31 height 29
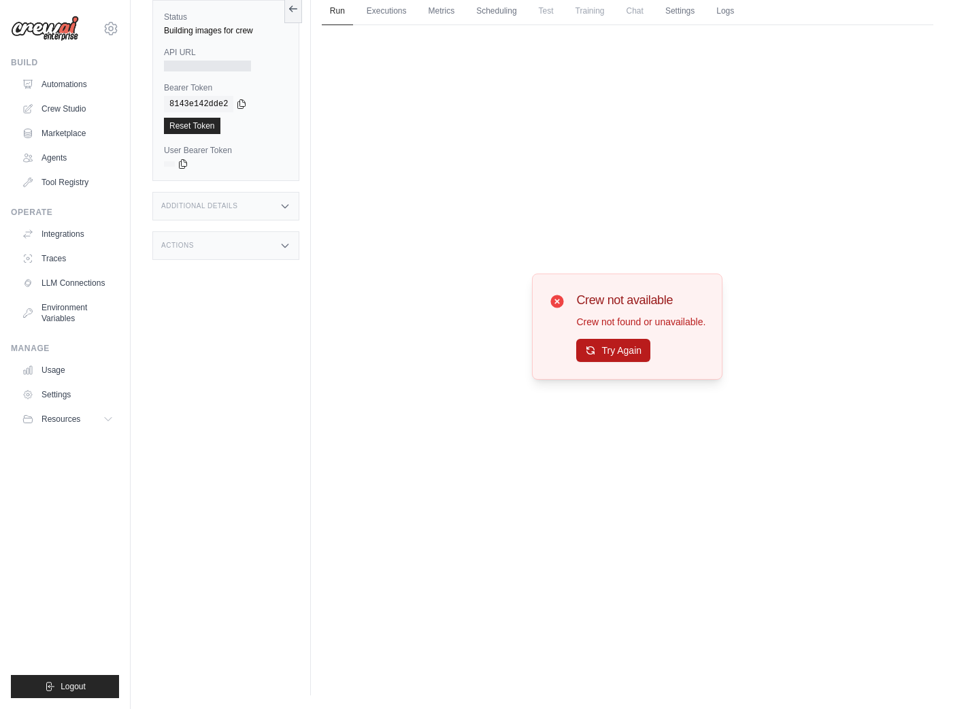
click at [610, 350] on button "Try Again" at bounding box center [613, 350] width 74 height 23
click at [343, 11] on link "Run" at bounding box center [337, 11] width 31 height 29
click at [552, 303] on icon at bounding box center [557, 301] width 16 height 16
click at [478, 399] on div "Crew not available Crew not found or unavailable. Try Again" at bounding box center [628, 326] width 612 height 603
click at [462, 232] on div "Crew not available Crew not found or unavailable. Try Again" at bounding box center [628, 326] width 612 height 603
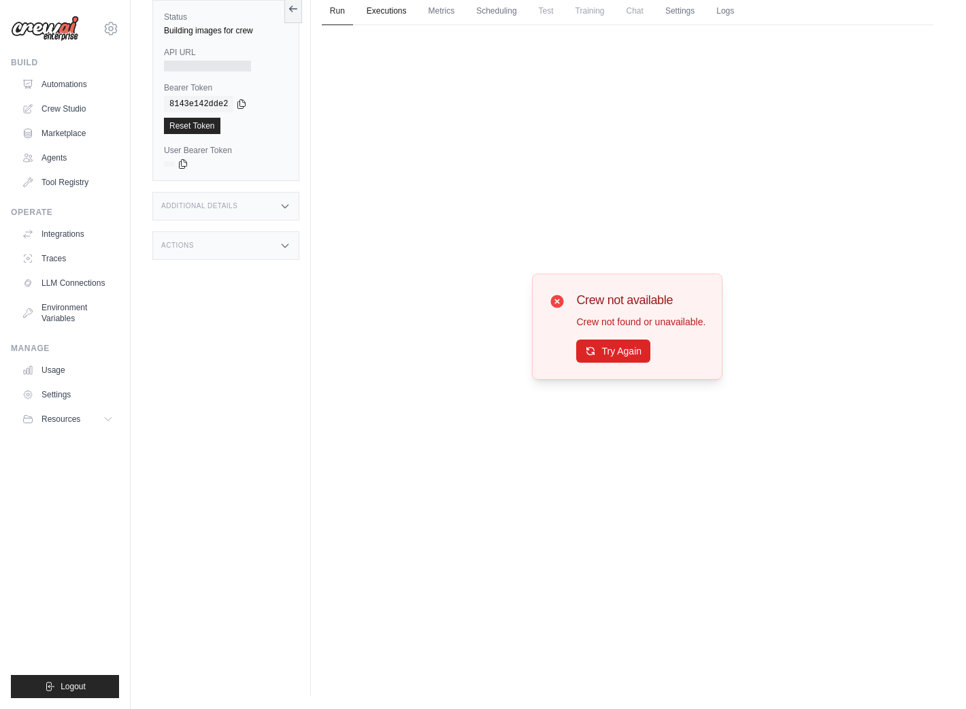
click at [384, 11] on link "Executions" at bounding box center [387, 11] width 56 height 29
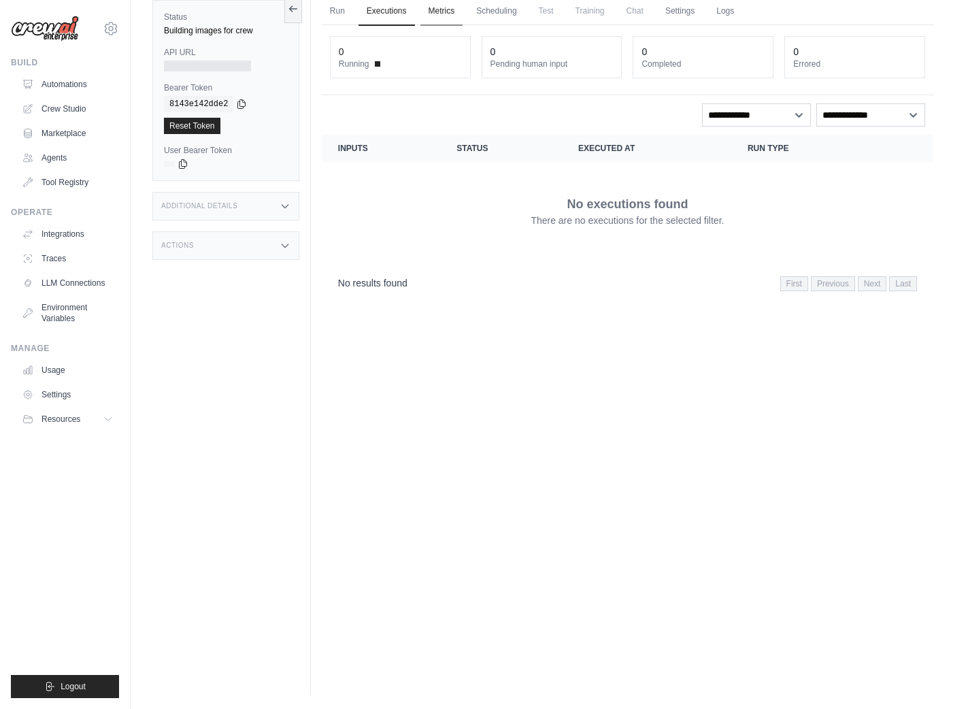
click at [457, 9] on link "Metrics" at bounding box center [441, 11] width 43 height 29
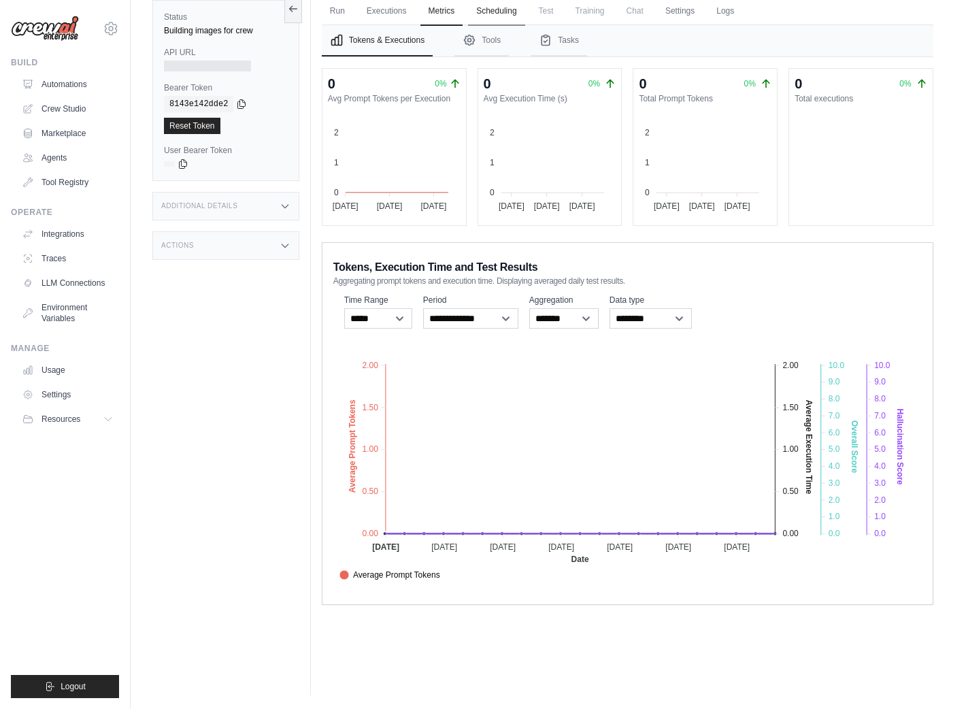
click at [495, 10] on link "Scheduling" at bounding box center [496, 11] width 56 height 29
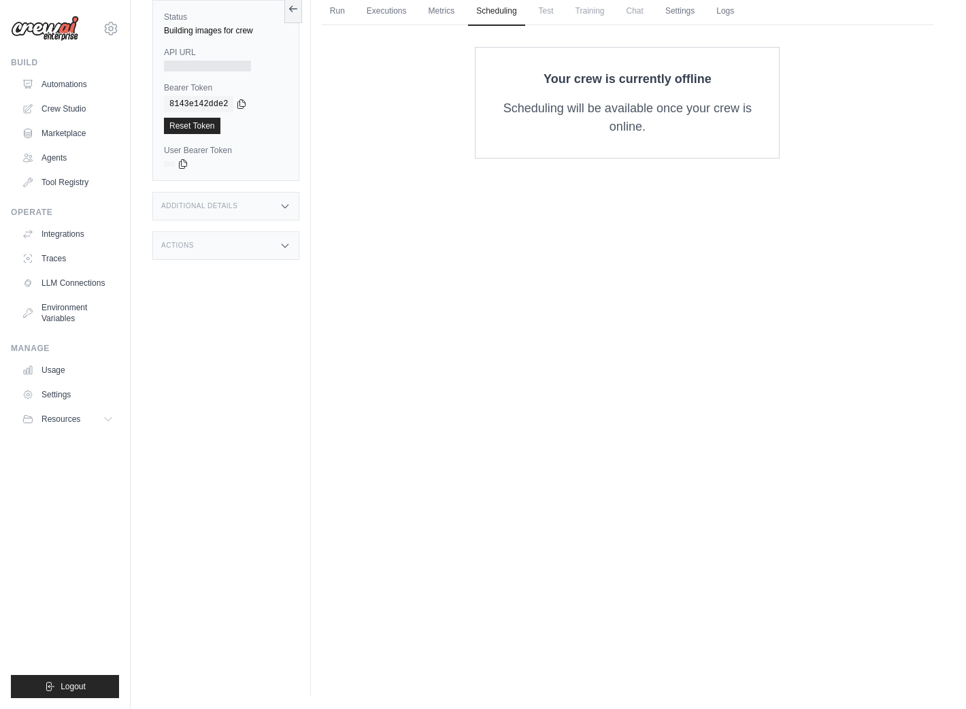
click at [553, 12] on span "Test" at bounding box center [546, 10] width 31 height 27
click at [344, 16] on link "Run" at bounding box center [337, 11] width 31 height 29
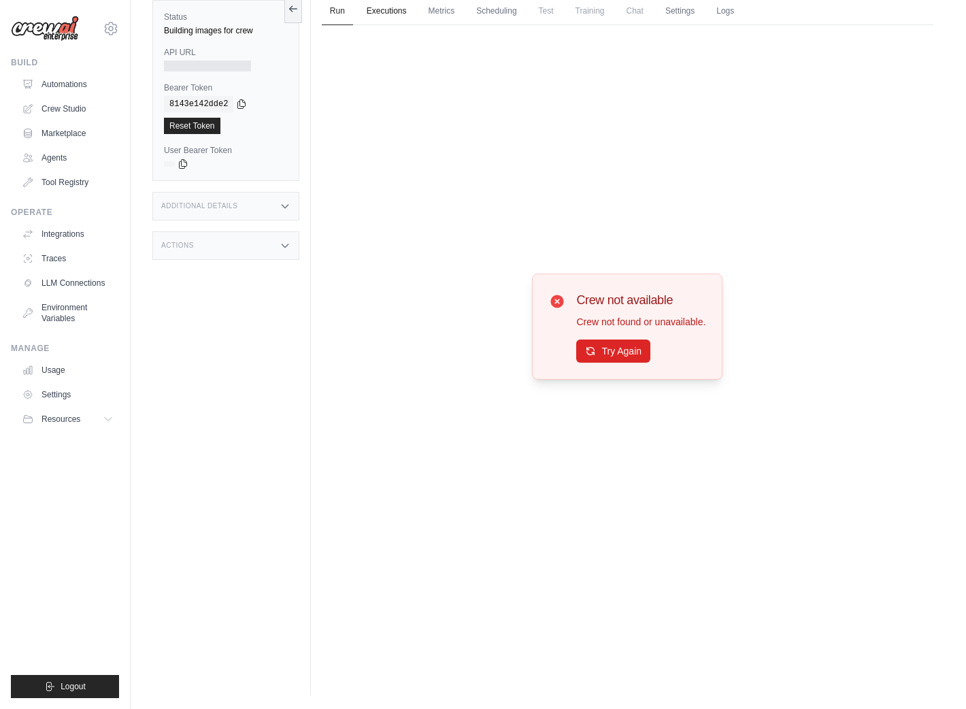
click at [390, 12] on link "Executions" at bounding box center [387, 11] width 56 height 29
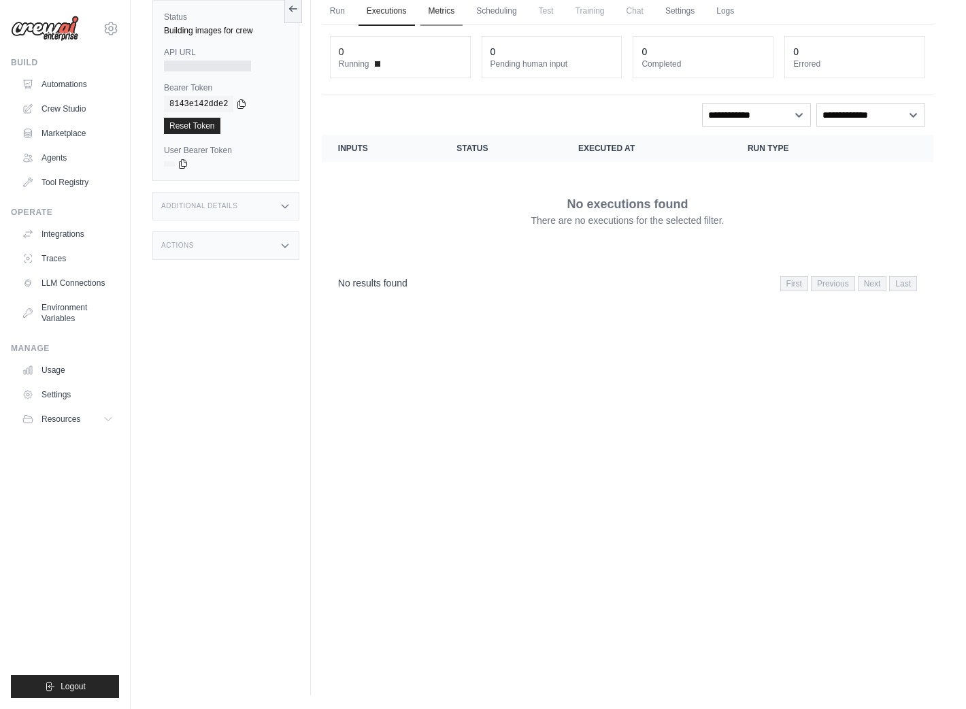
click at [452, 13] on link "Metrics" at bounding box center [441, 11] width 43 height 29
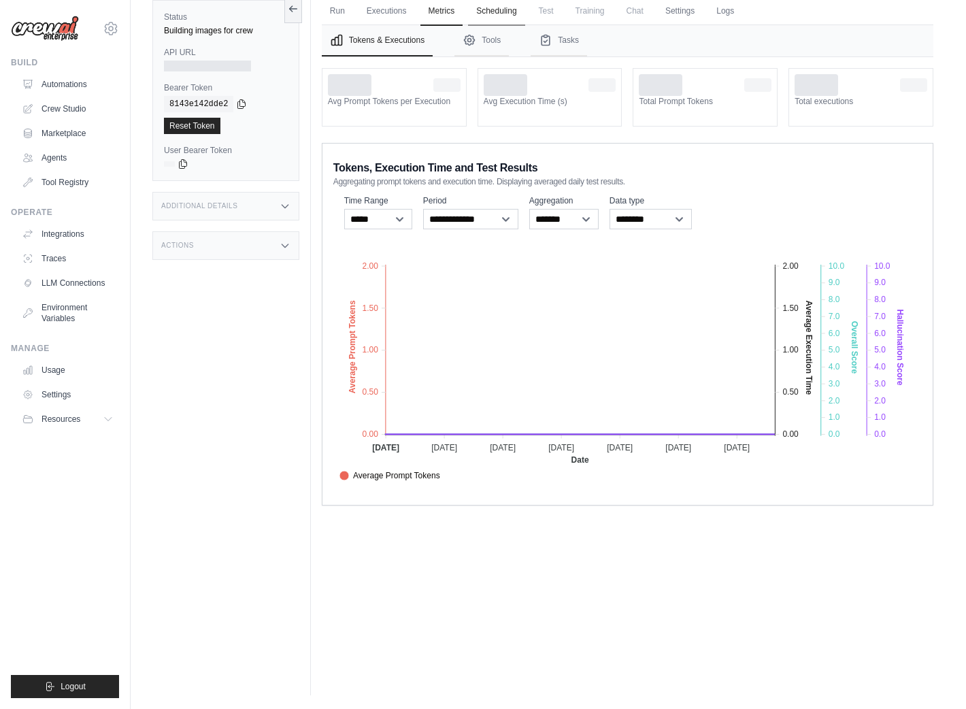
click at [509, 15] on link "Scheduling" at bounding box center [496, 11] width 56 height 29
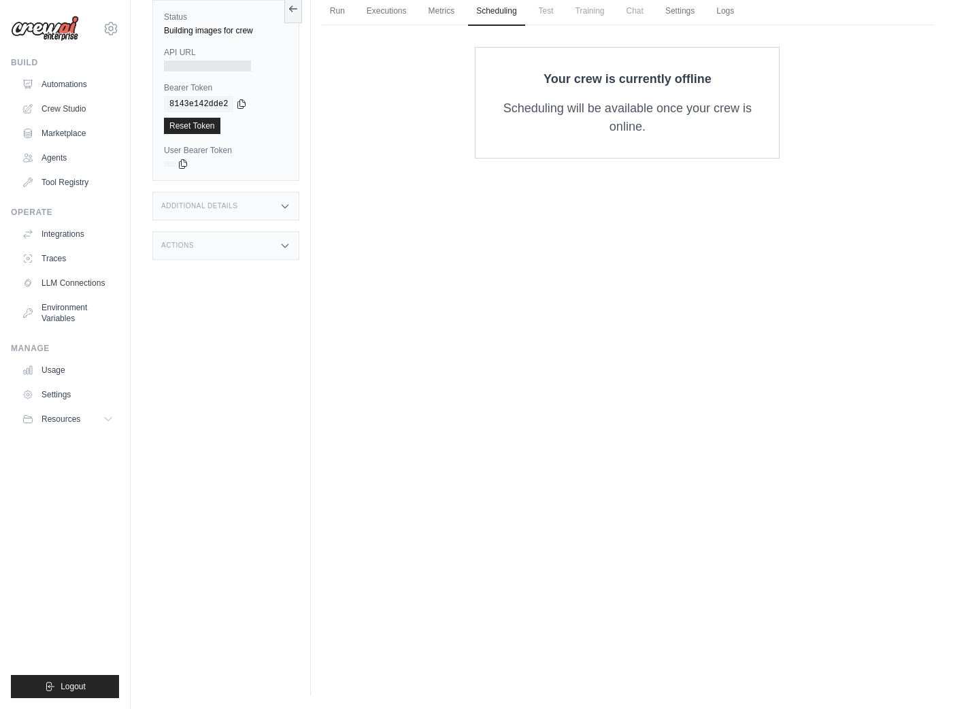
click at [541, 14] on span "Test" at bounding box center [546, 10] width 31 height 27
click at [675, 12] on link "Settings" at bounding box center [680, 11] width 46 height 29
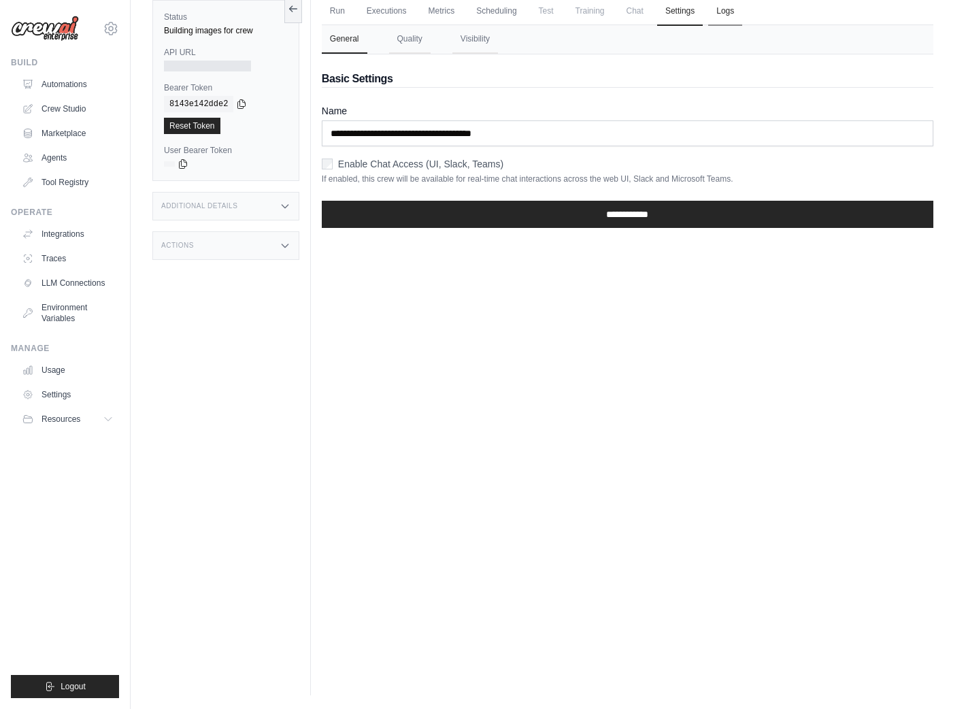
click at [730, 9] on link "Logs" at bounding box center [725, 11] width 34 height 29
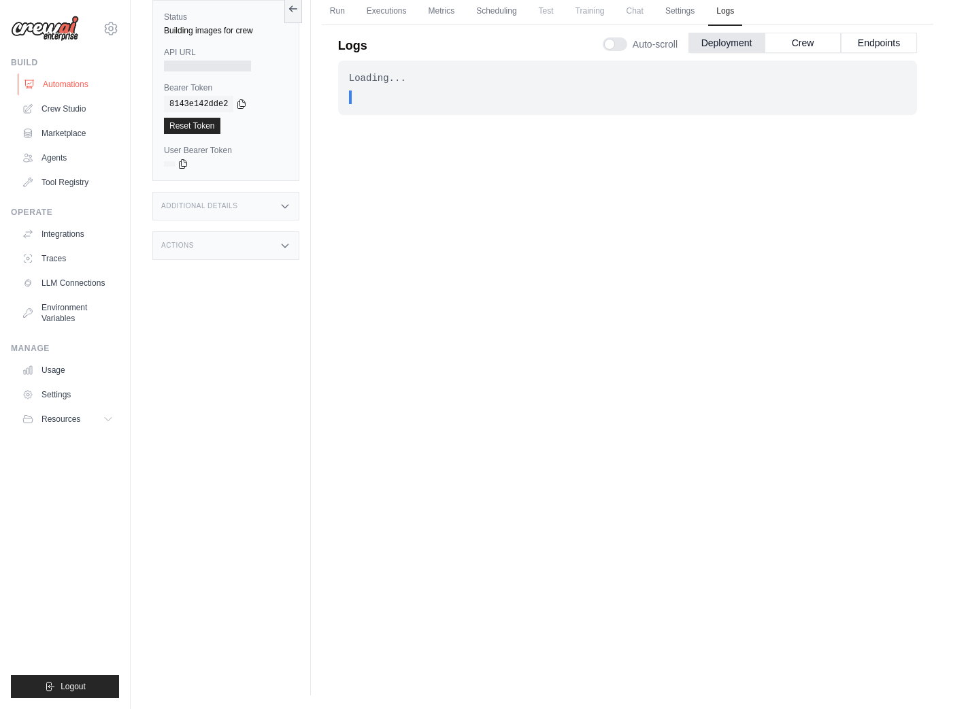
click at [72, 85] on link "Automations" at bounding box center [69, 84] width 103 height 22
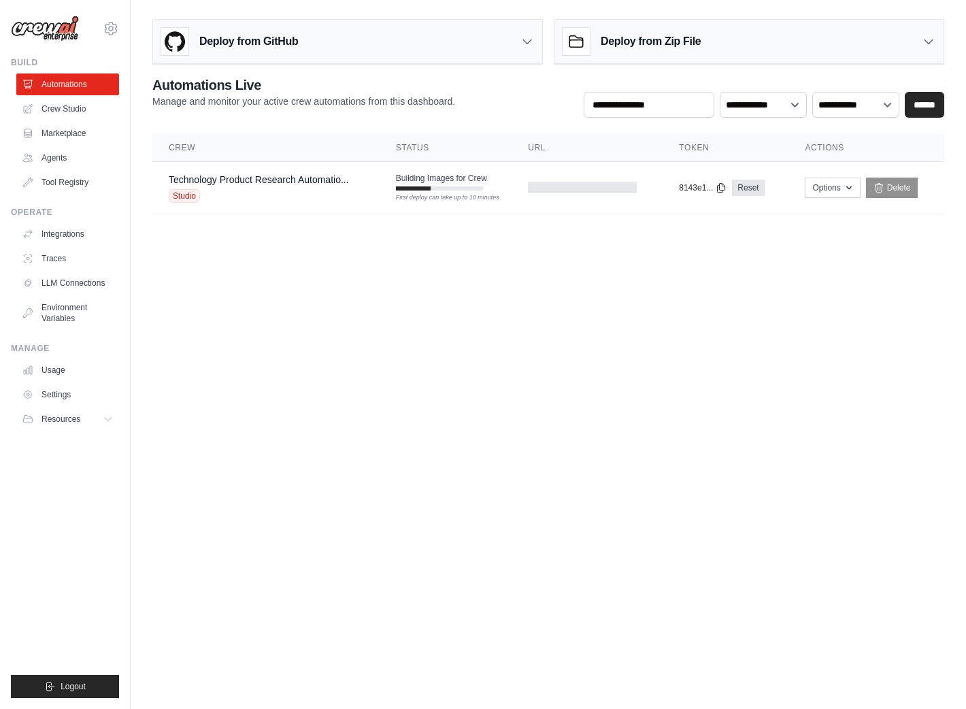
click at [932, 42] on icon at bounding box center [929, 42] width 14 height 14
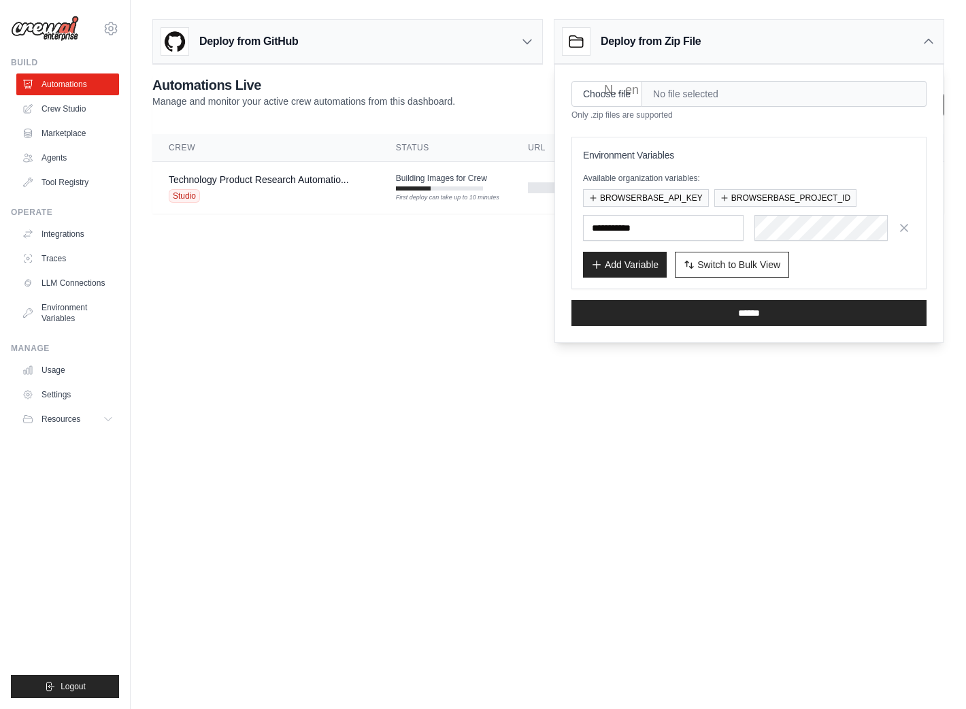
click at [535, 37] on div "Deploy from GitHub" at bounding box center [347, 42] width 389 height 44
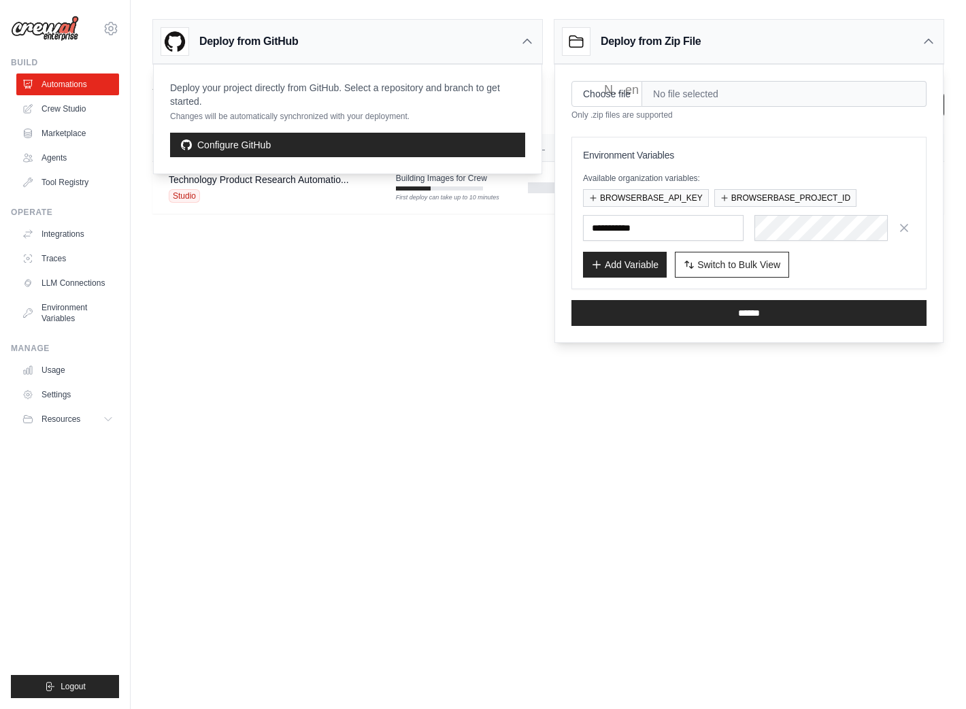
click at [421, 388] on body "scooley@medosync.com Settings Build Automations Crew Studio" at bounding box center [483, 354] width 966 height 709
click at [527, 40] on icon at bounding box center [527, 41] width 8 height 4
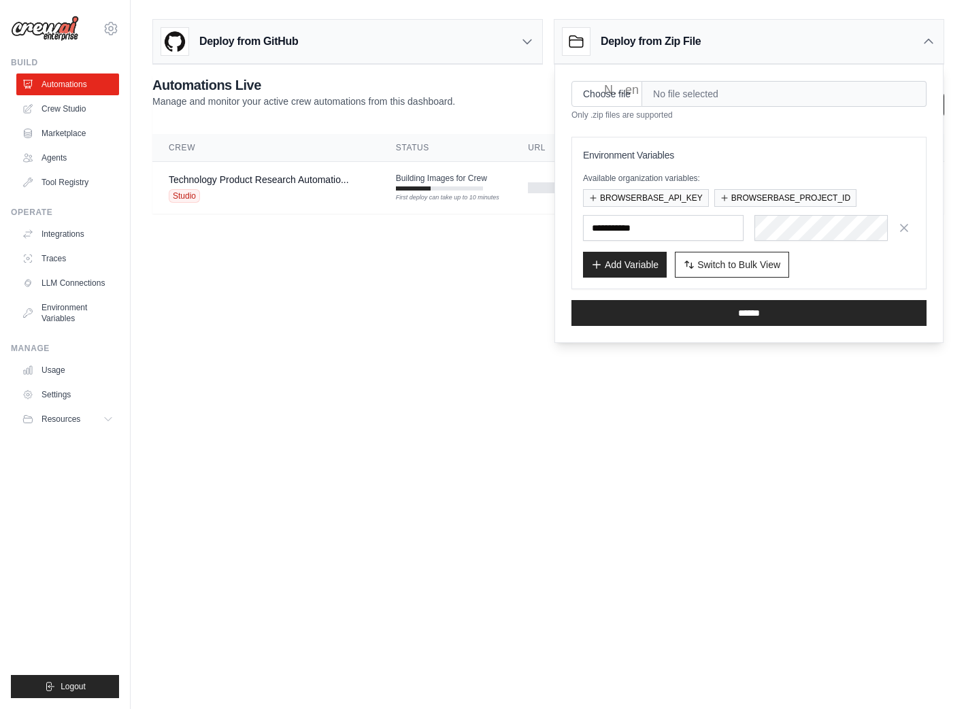
click at [930, 35] on icon at bounding box center [929, 42] width 14 height 14
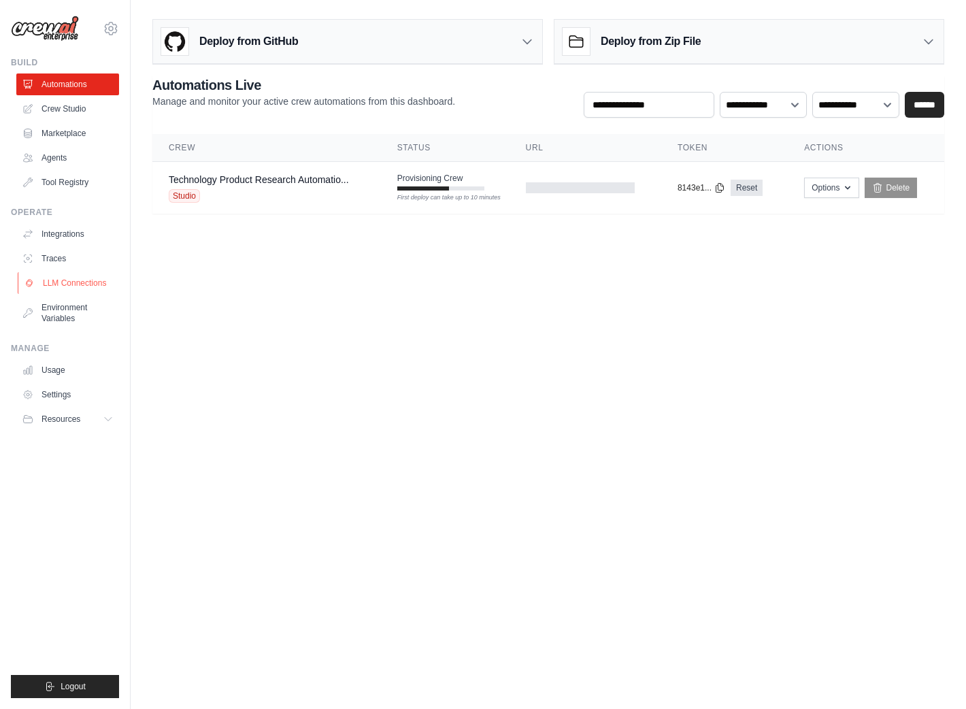
click at [92, 278] on link "LLM Connections" at bounding box center [69, 283] width 103 height 22
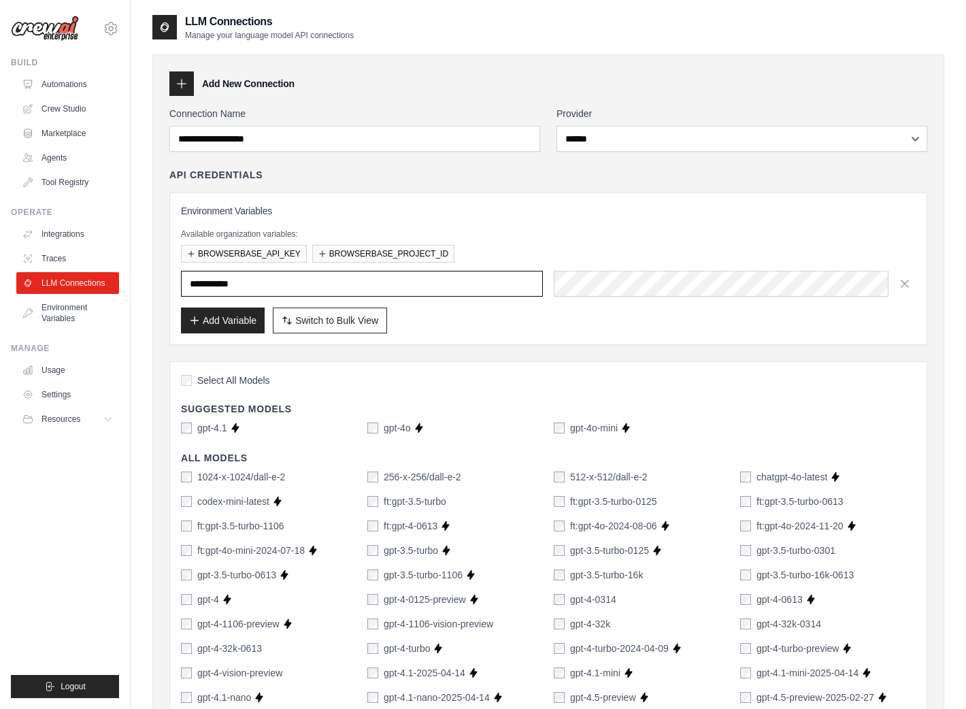
click at [291, 294] on input "text" at bounding box center [362, 284] width 362 height 26
click at [431, 288] on input "text" at bounding box center [362, 284] width 362 height 26
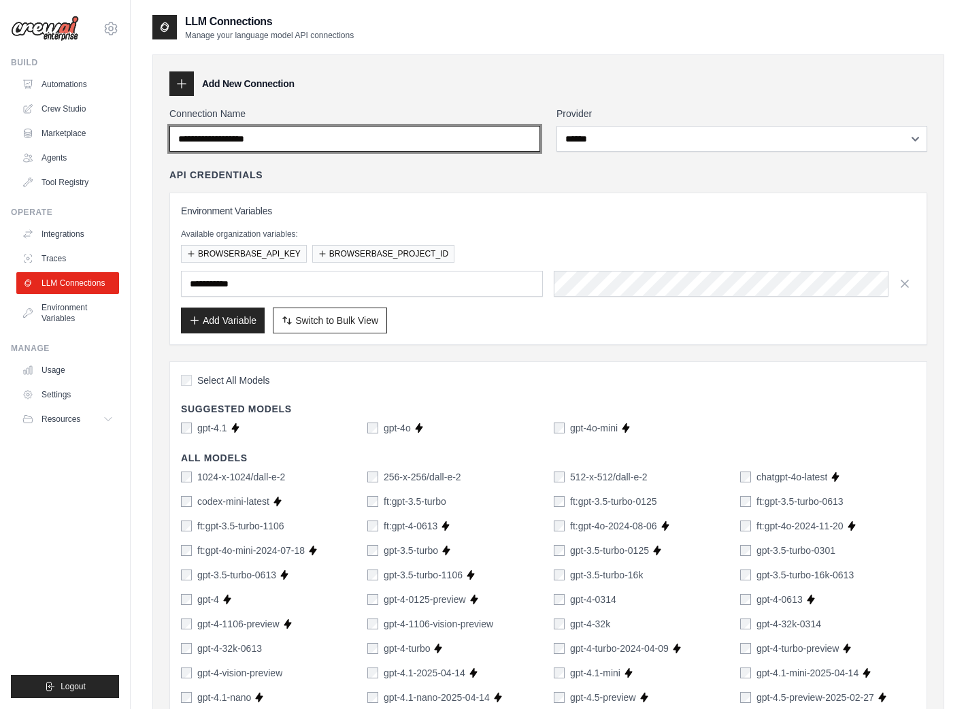
click at [329, 141] on input "Connection Name" at bounding box center [354, 139] width 371 height 26
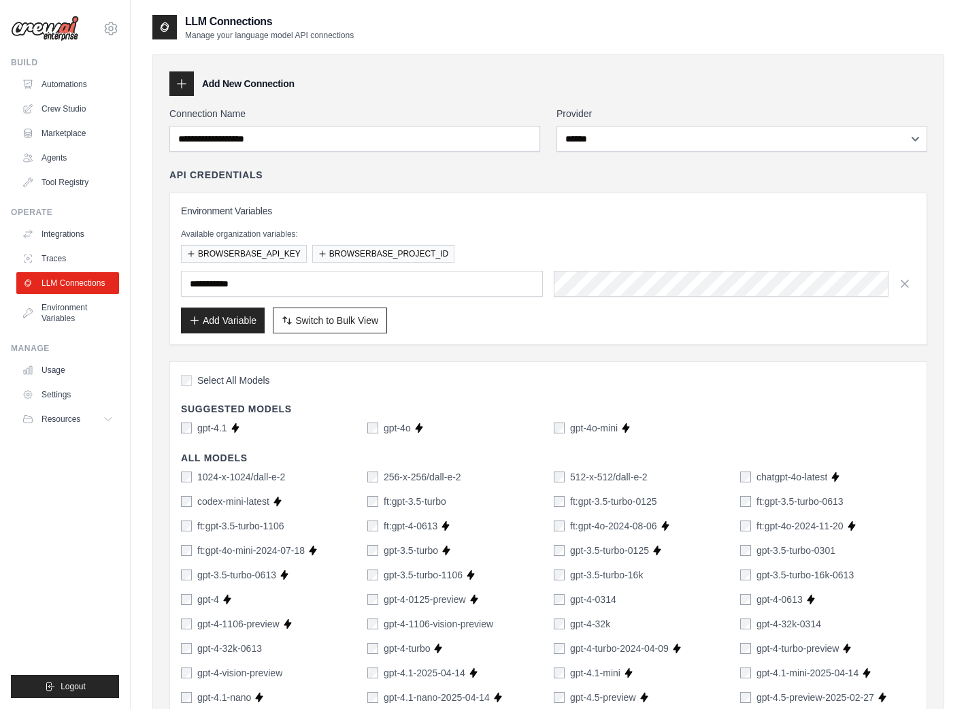
click at [557, 215] on h3 "Environment Variables" at bounding box center [548, 211] width 735 height 14
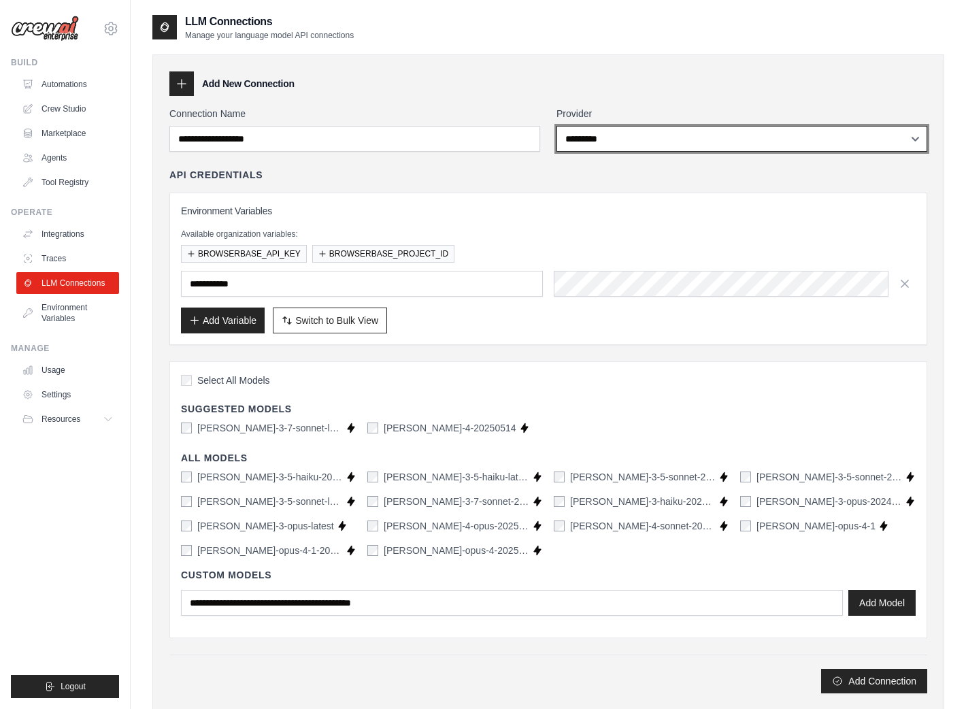
select select "******"
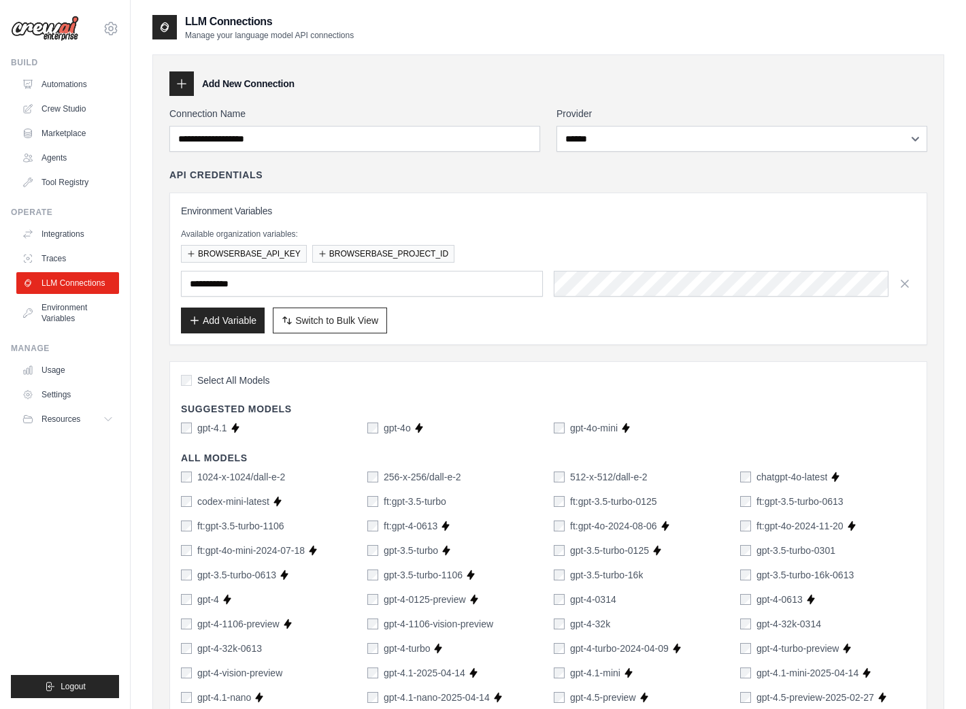
click at [179, 84] on icon at bounding box center [182, 84] width 14 height 14
click at [288, 285] on input "text" at bounding box center [362, 284] width 362 height 26
click at [265, 257] on button "BROWSERBASE_API_KEY" at bounding box center [244, 253] width 126 height 18
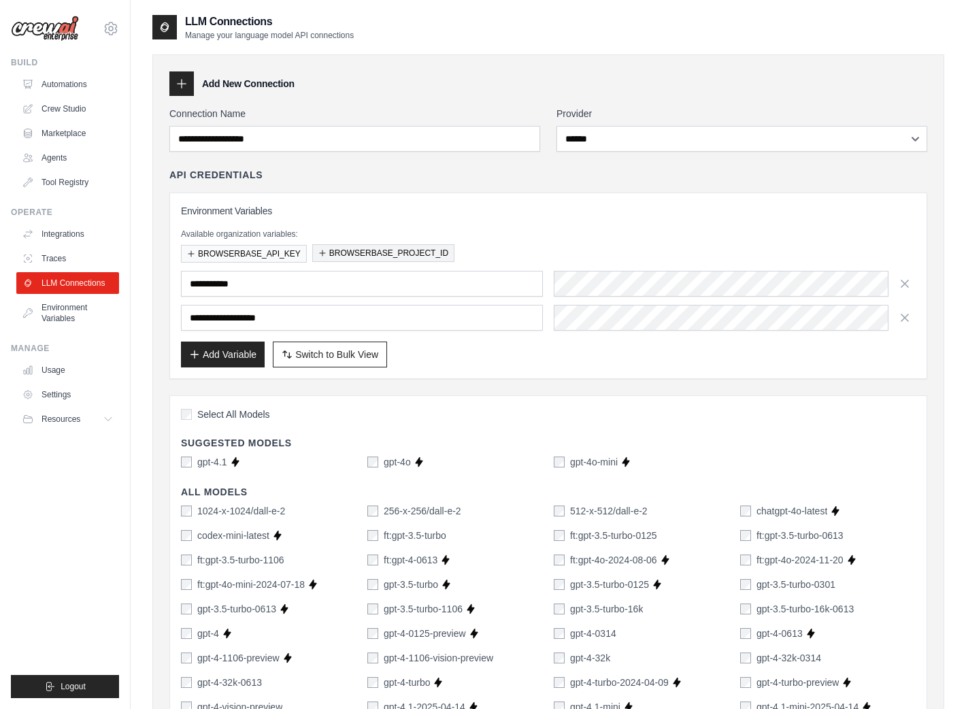
click at [362, 248] on button "BROWSERBASE_PROJECT_ID" at bounding box center [383, 253] width 142 height 18
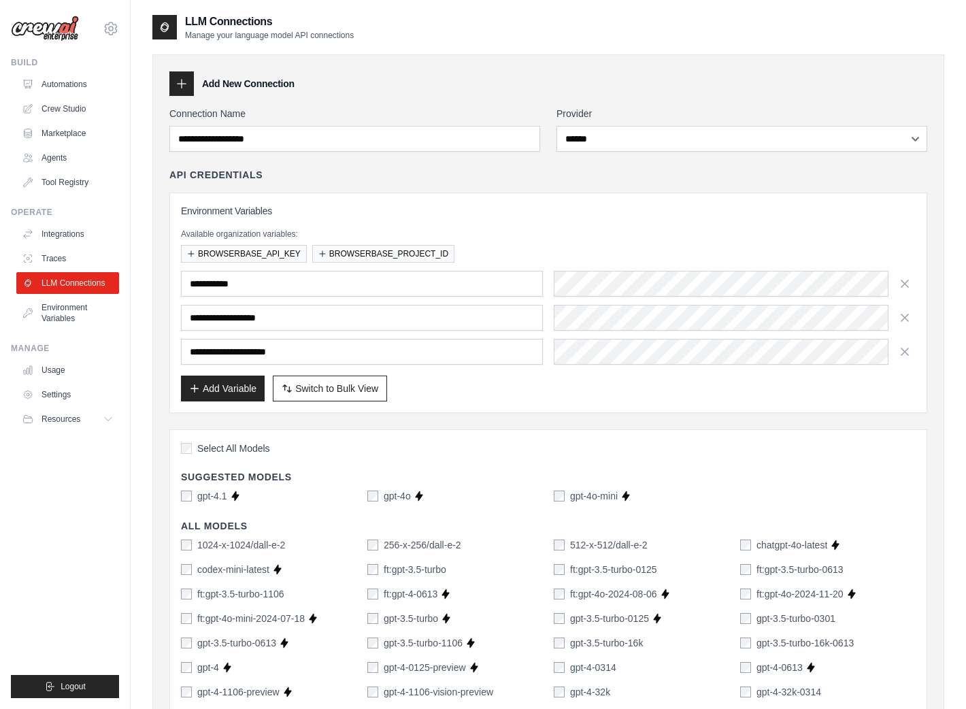
click at [546, 179] on div "API Credentials" at bounding box center [548, 175] width 758 height 14
click at [180, 86] on icon at bounding box center [182, 84] width 14 height 14
click at [505, 481] on h4 "Suggested Models" at bounding box center [548, 477] width 735 height 14
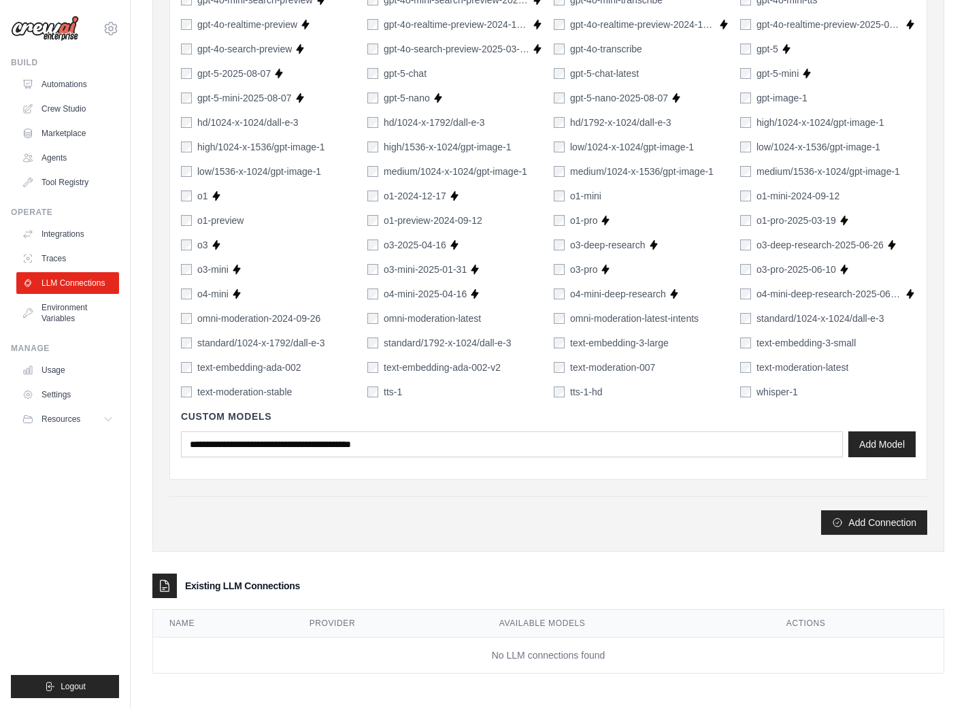
scroll to position [863, 0]
click at [870, 522] on button "Add Connection" at bounding box center [874, 522] width 106 height 24
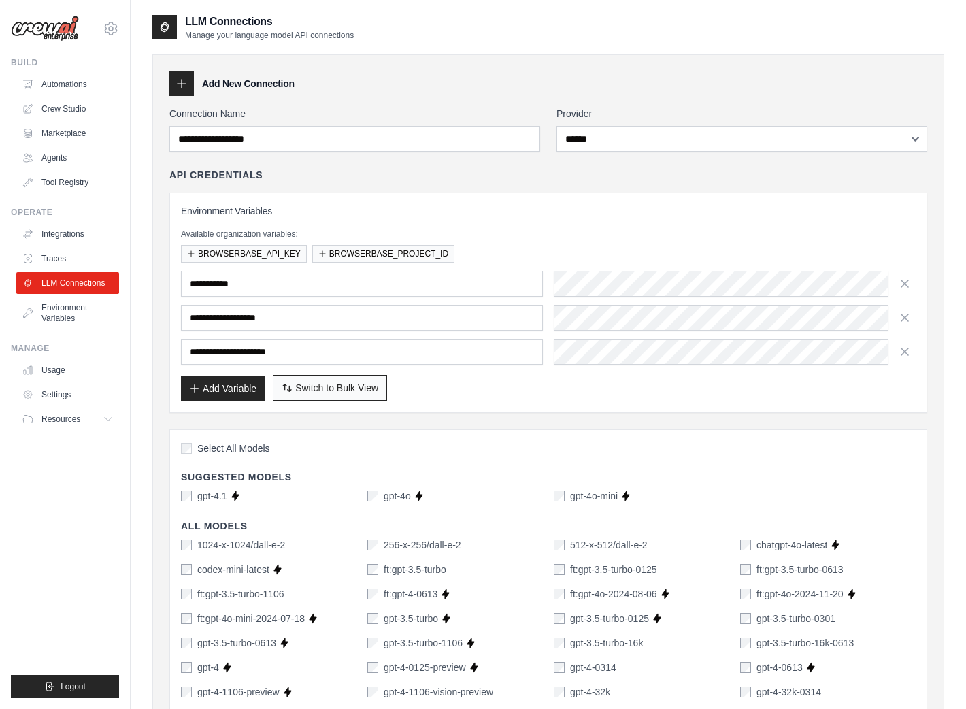
click at [346, 395] on button "Switch to Bulk View Switch to Table View" at bounding box center [330, 388] width 114 height 26
type textarea "**********"
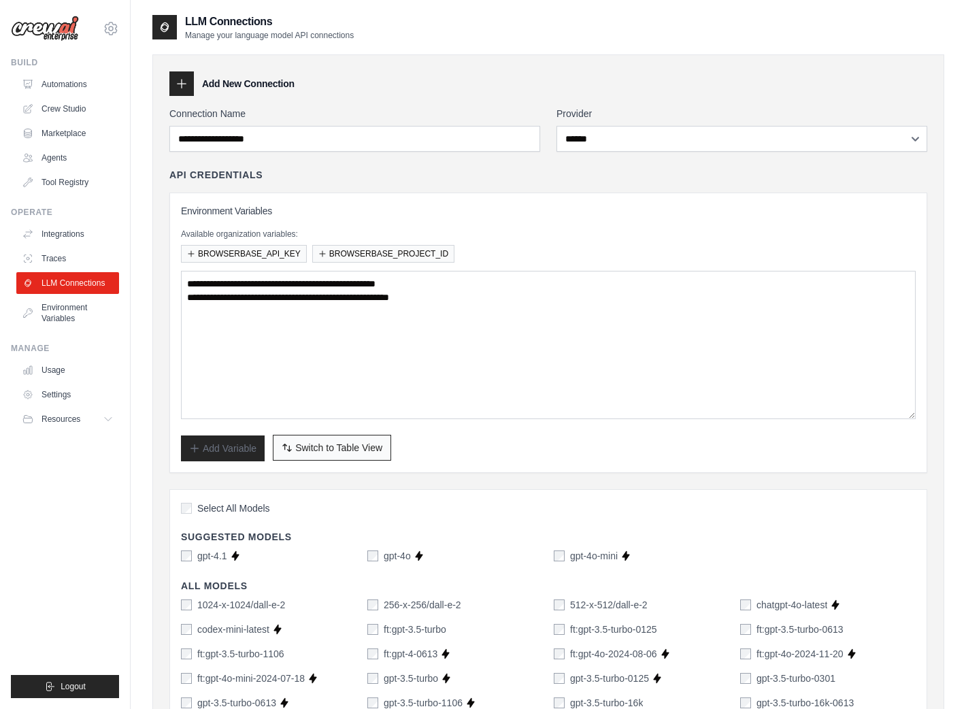
click at [331, 446] on span "Switch to Table View" at bounding box center [338, 448] width 87 height 14
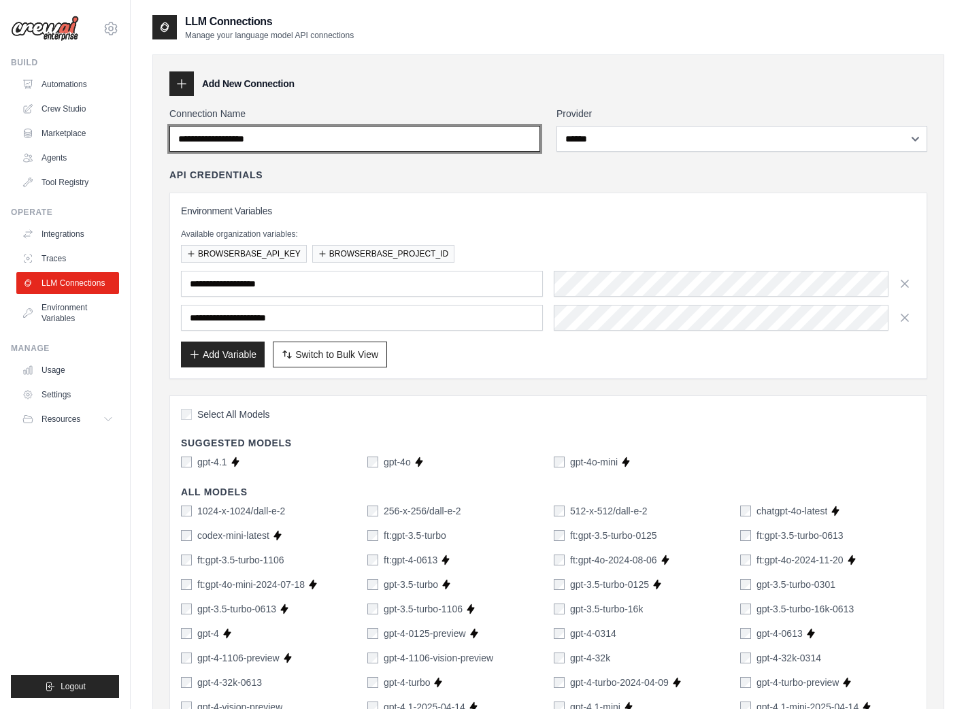
click at [424, 144] on input "Connection Name" at bounding box center [354, 139] width 371 height 26
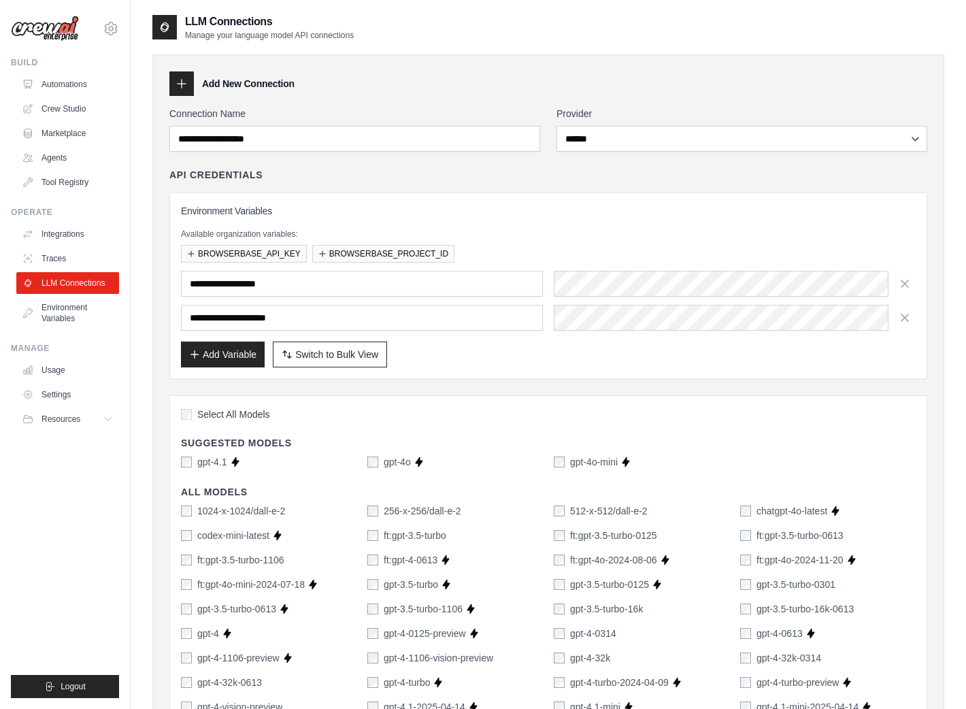
click at [361, 93] on div "Add New Connection" at bounding box center [548, 83] width 758 height 24
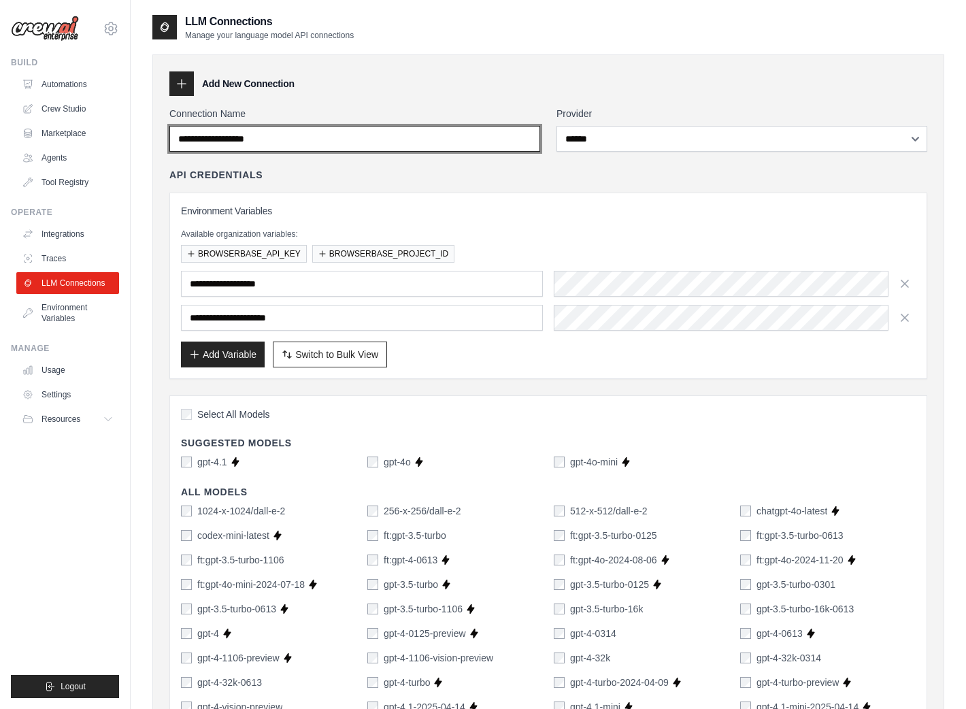
click at [343, 129] on input "Connection Name" at bounding box center [354, 139] width 371 height 26
drag, startPoint x: 350, startPoint y: 135, endPoint x: 76, endPoint y: 122, distance: 273.8
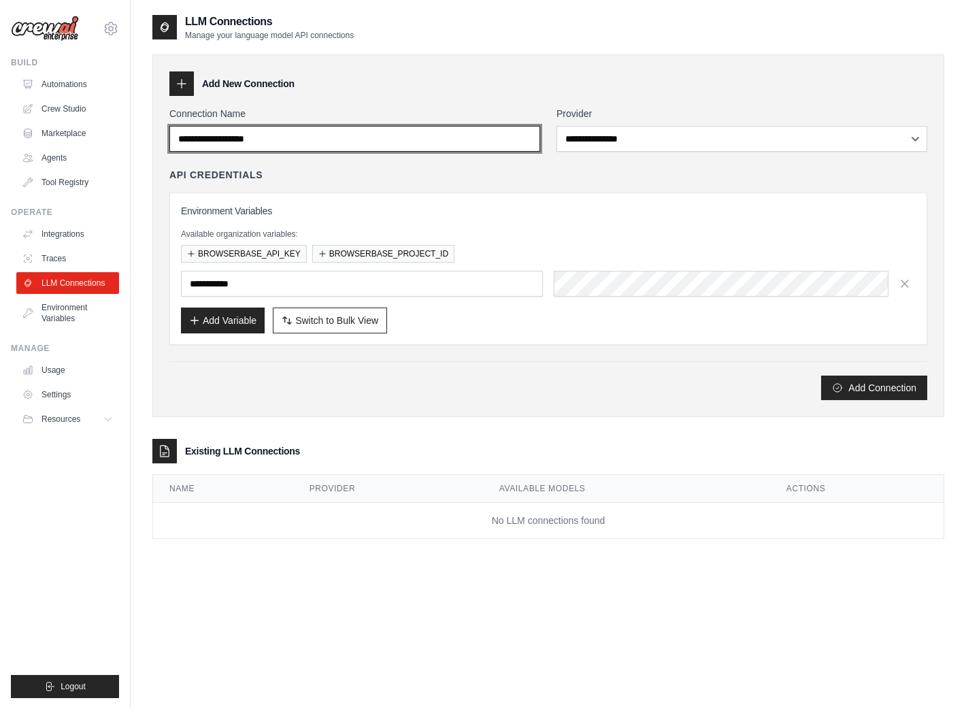
drag, startPoint x: 327, startPoint y: 135, endPoint x: 214, endPoint y: 134, distance: 112.9
click at [214, 134] on input "Connection Name" at bounding box center [354, 139] width 371 height 26
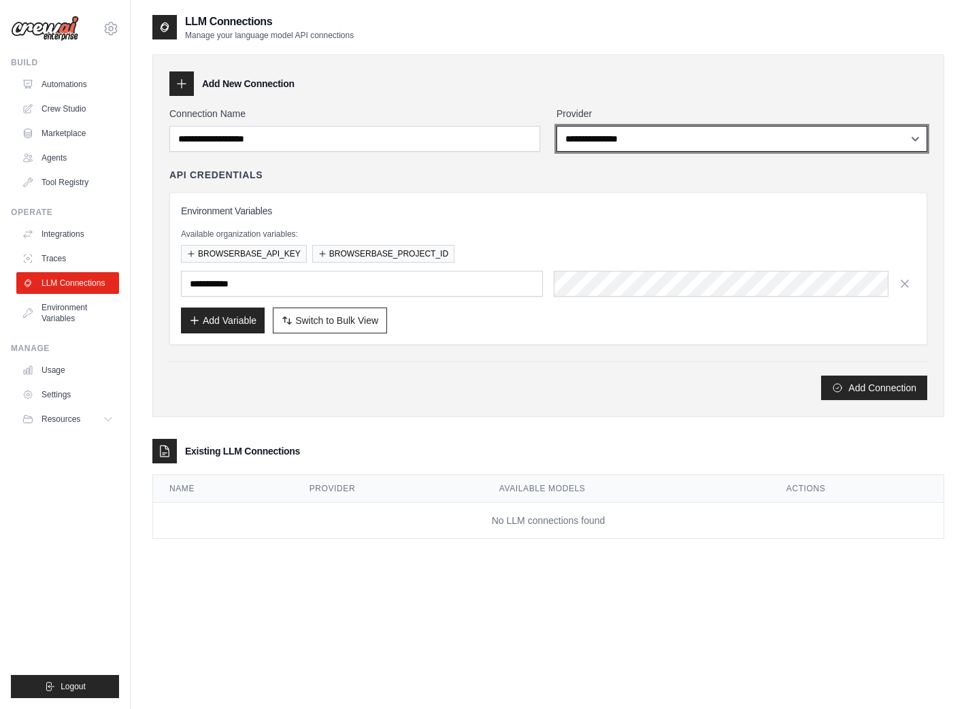
select select "******"
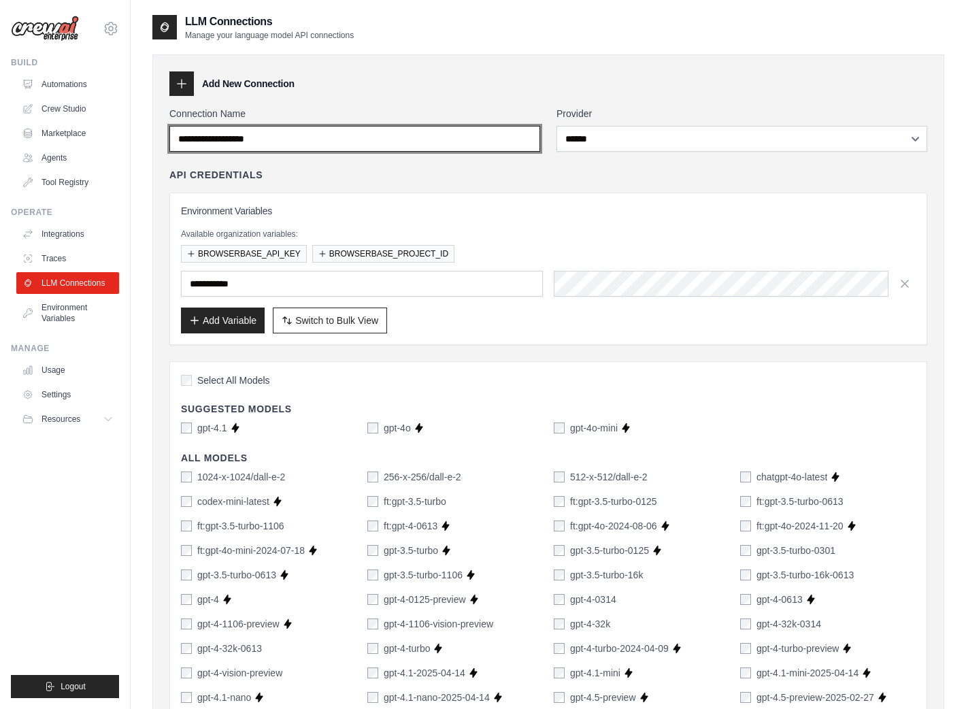
click at [459, 136] on input "Connection Name" at bounding box center [354, 139] width 371 height 26
drag, startPoint x: 274, startPoint y: 131, endPoint x: 289, endPoint y: 129, distance: 15.7
click at [286, 131] on input "Connection Name" at bounding box center [354, 139] width 371 height 26
type input "*****"
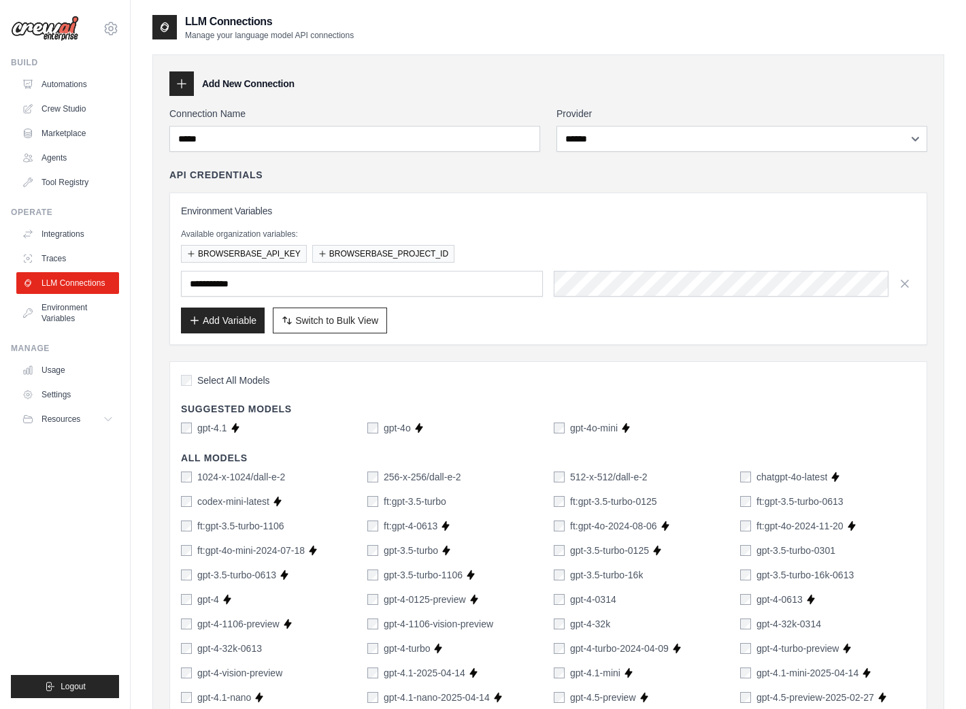
click at [690, 211] on h3 "Environment Variables" at bounding box center [548, 211] width 735 height 14
click at [645, 237] on p "Available organization variables:" at bounding box center [548, 234] width 735 height 11
click at [252, 255] on button "BROWSERBASE_API_KEY" at bounding box center [244, 253] width 126 height 18
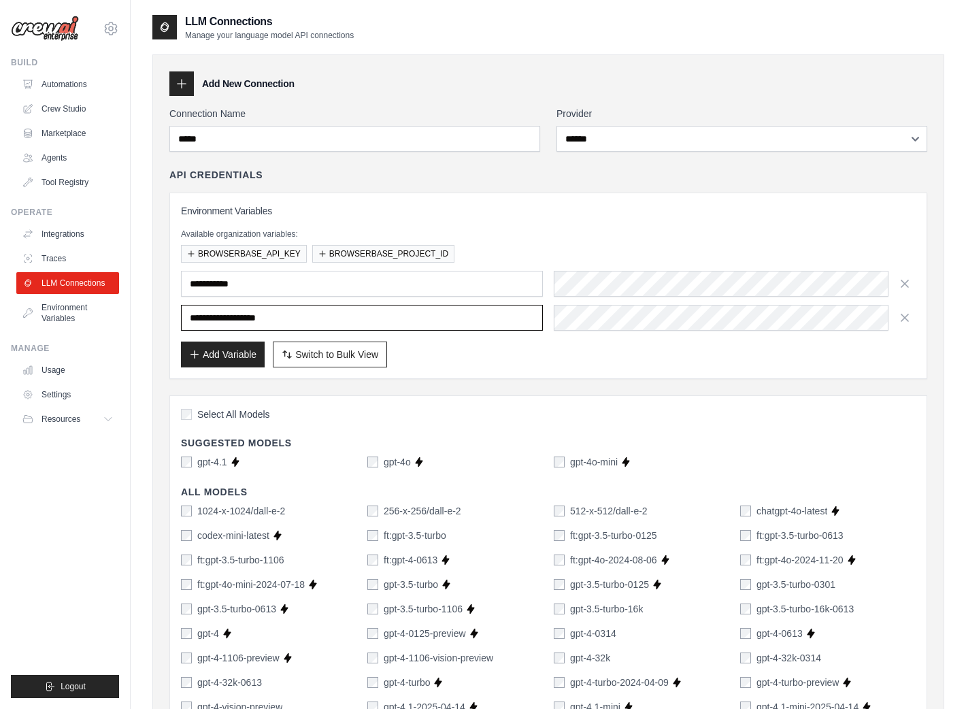
click at [327, 318] on input "**********" at bounding box center [362, 318] width 362 height 26
drag, startPoint x: 327, startPoint y: 318, endPoint x: 172, endPoint y: 310, distance: 154.7
click at [172, 310] on div "**********" at bounding box center [548, 286] width 758 height 186
click at [184, 88] on icon at bounding box center [182, 84] width 14 height 14
click at [182, 86] on icon at bounding box center [182, 84] width 14 height 14
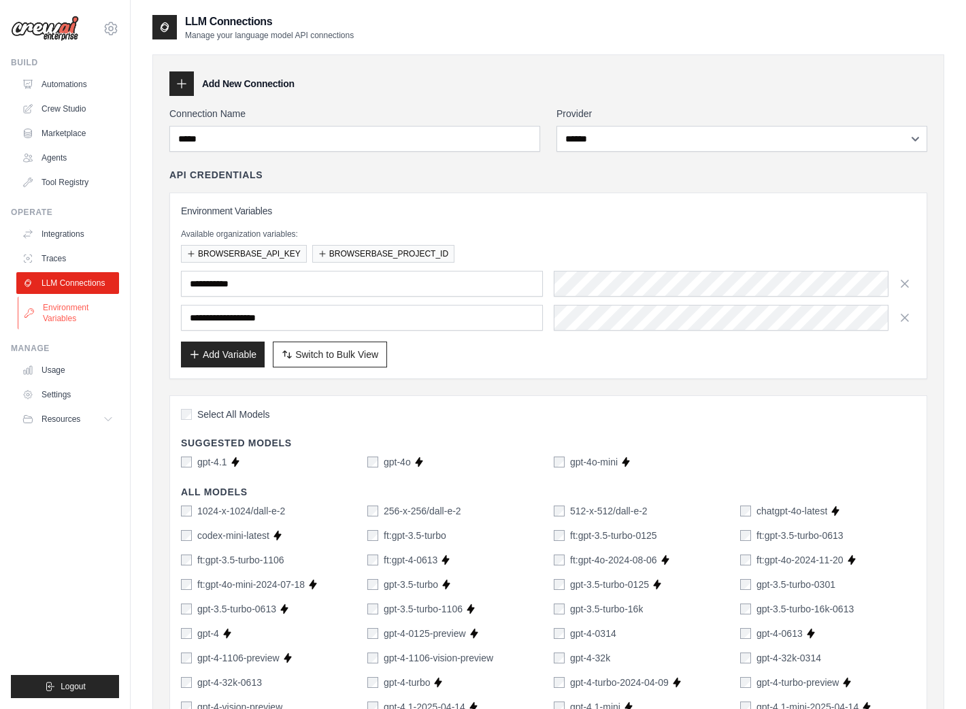
click at [69, 317] on link "Environment Variables" at bounding box center [69, 313] width 103 height 33
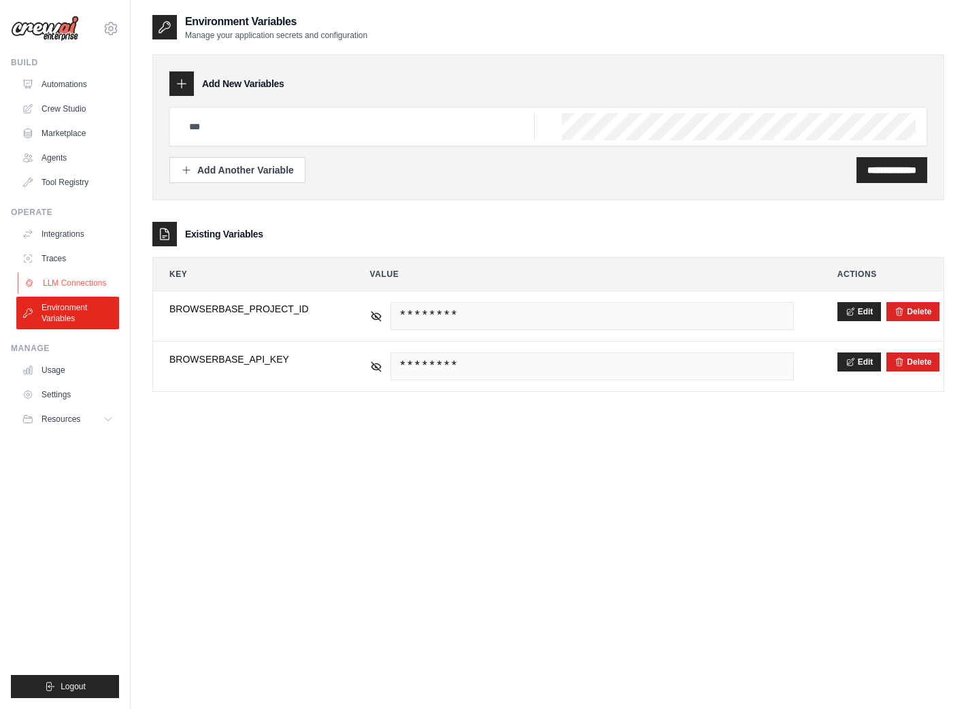
click at [70, 276] on link "LLM Connections" at bounding box center [69, 283] width 103 height 22
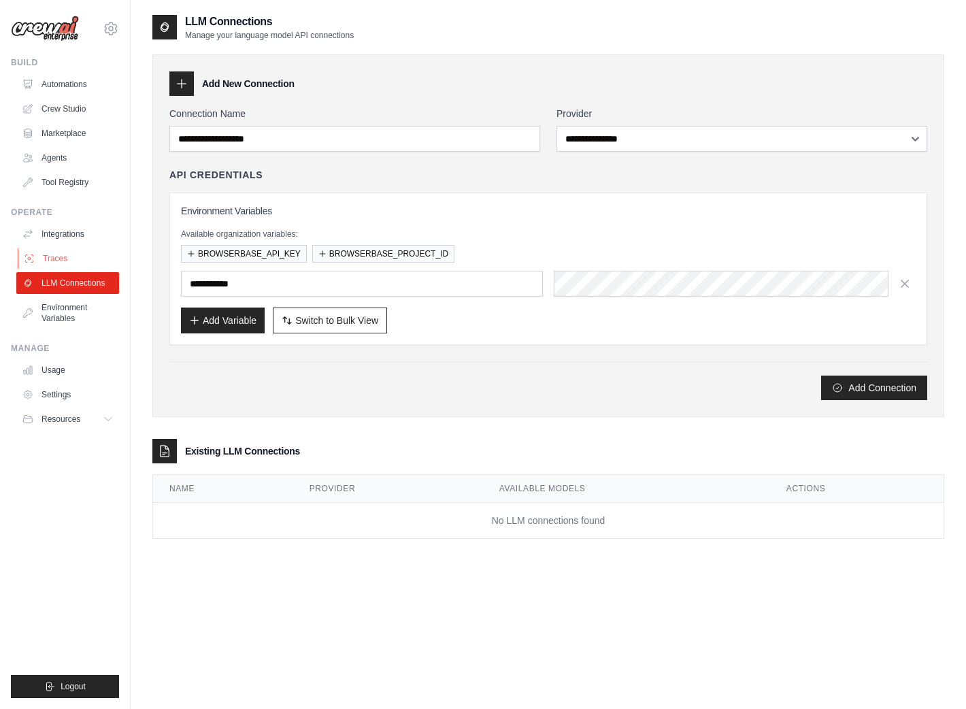
click at [55, 255] on link "Traces" at bounding box center [69, 259] width 103 height 22
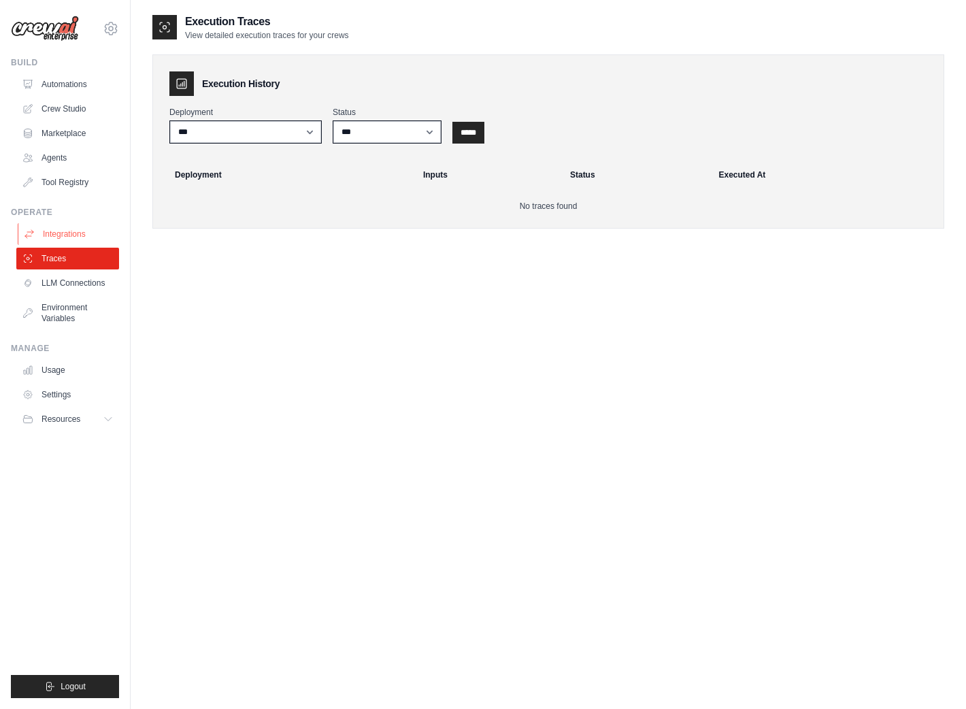
click at [63, 231] on link "Integrations" at bounding box center [69, 234] width 103 height 22
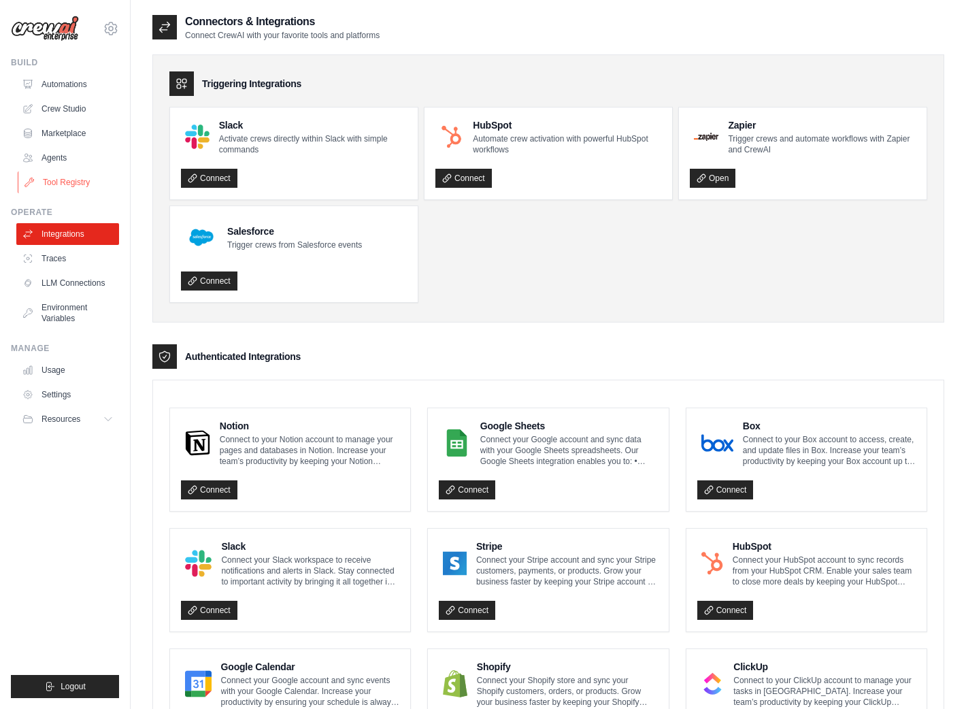
click at [86, 186] on link "Tool Registry" at bounding box center [69, 182] width 103 height 22
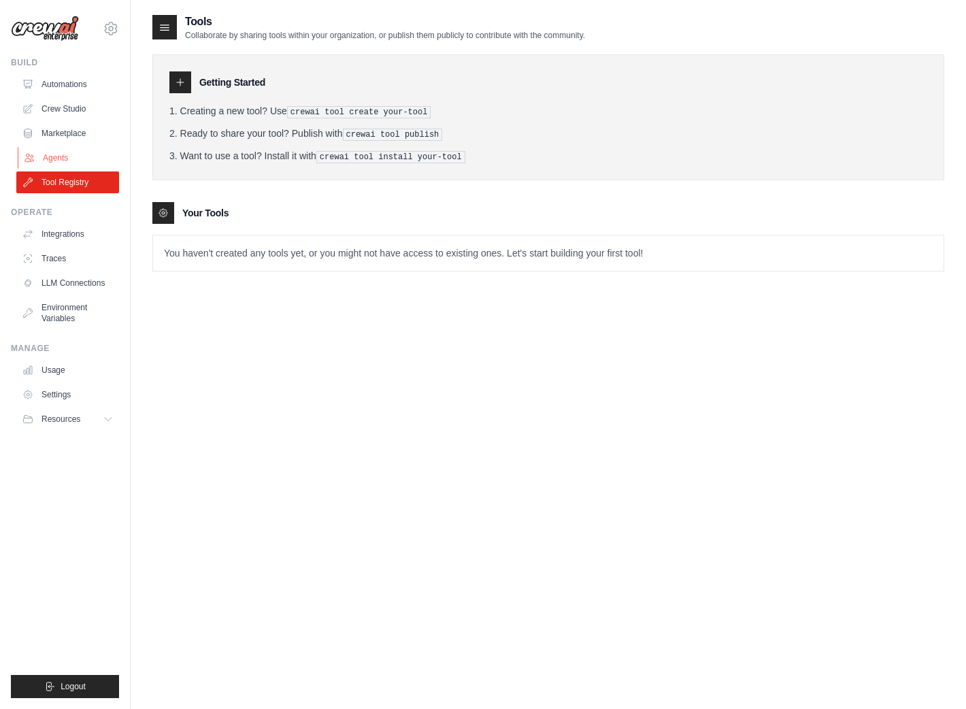
click at [64, 150] on link "Agents" at bounding box center [69, 158] width 103 height 22
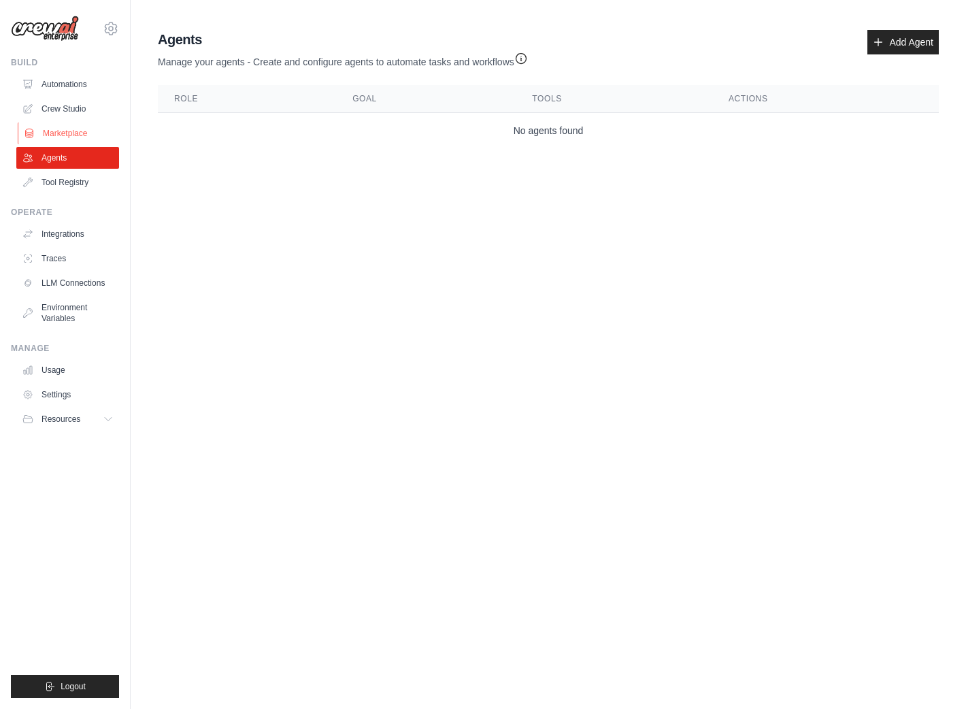
click at [76, 129] on link "Marketplace" at bounding box center [69, 133] width 103 height 22
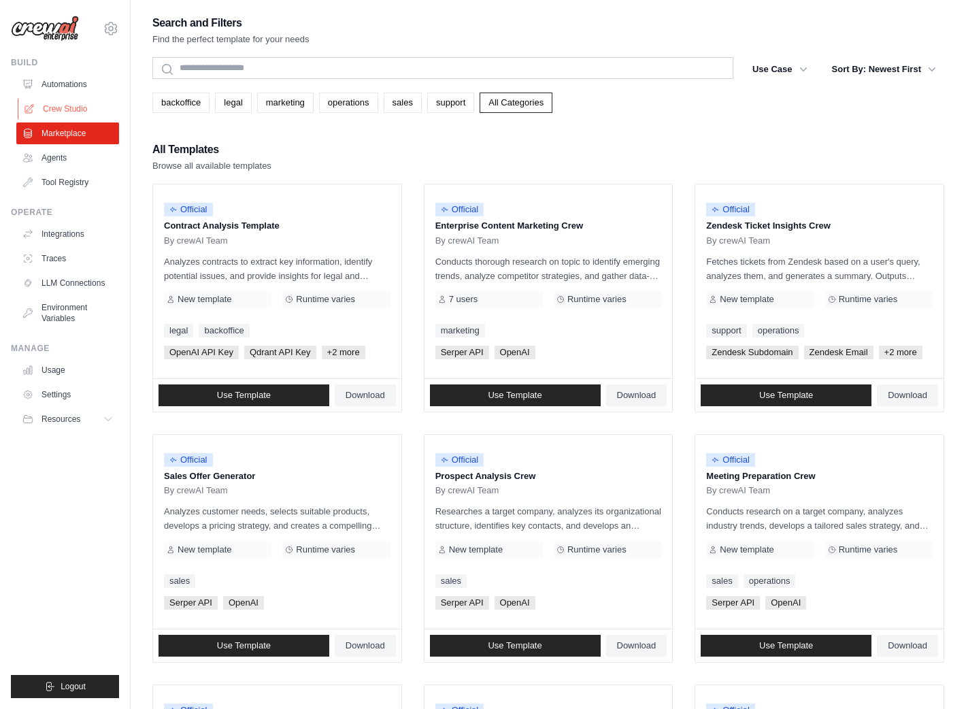
click at [80, 106] on link "Crew Studio" at bounding box center [69, 109] width 103 height 22
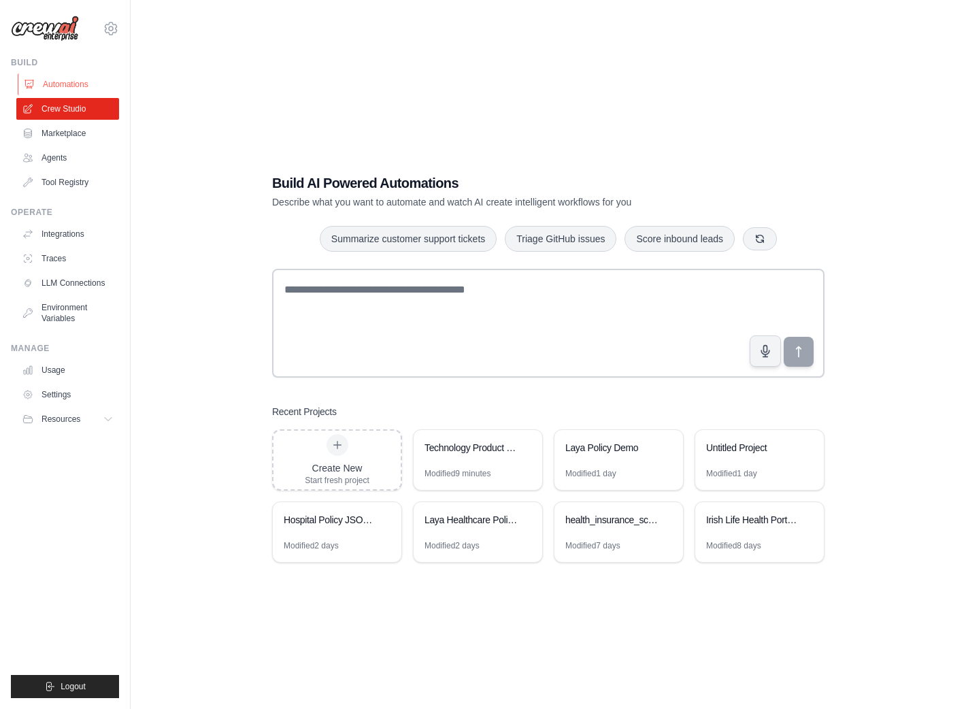
click at [61, 85] on link "Automations" at bounding box center [69, 84] width 103 height 22
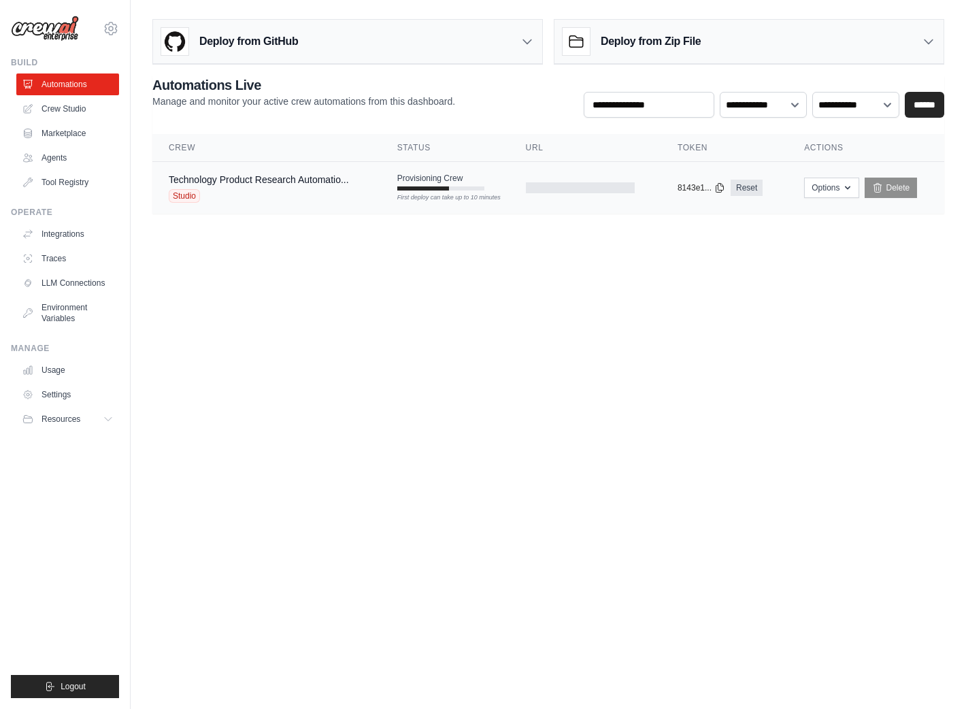
click at [367, 180] on td "Technology Product Research Automatio... Studio" at bounding box center [266, 188] width 229 height 52
